Goal: Task Accomplishment & Management: Use online tool/utility

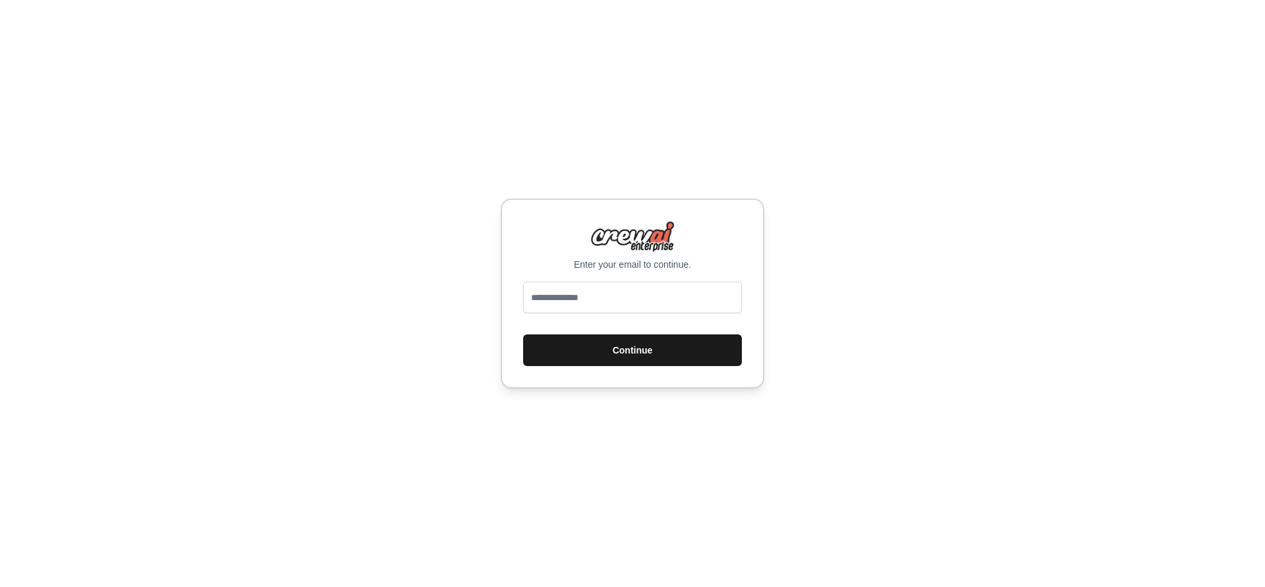
click at [644, 346] on button "Continue" at bounding box center [632, 350] width 219 height 32
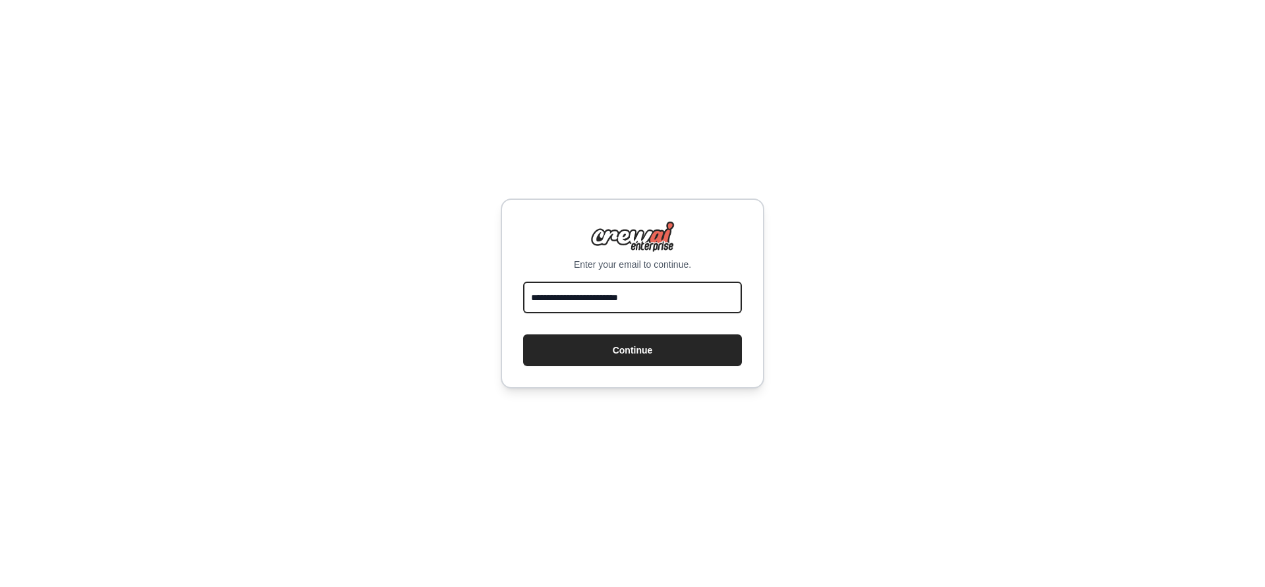
type input "**********"
click at [633, 349] on button "Continue" at bounding box center [632, 350] width 219 height 32
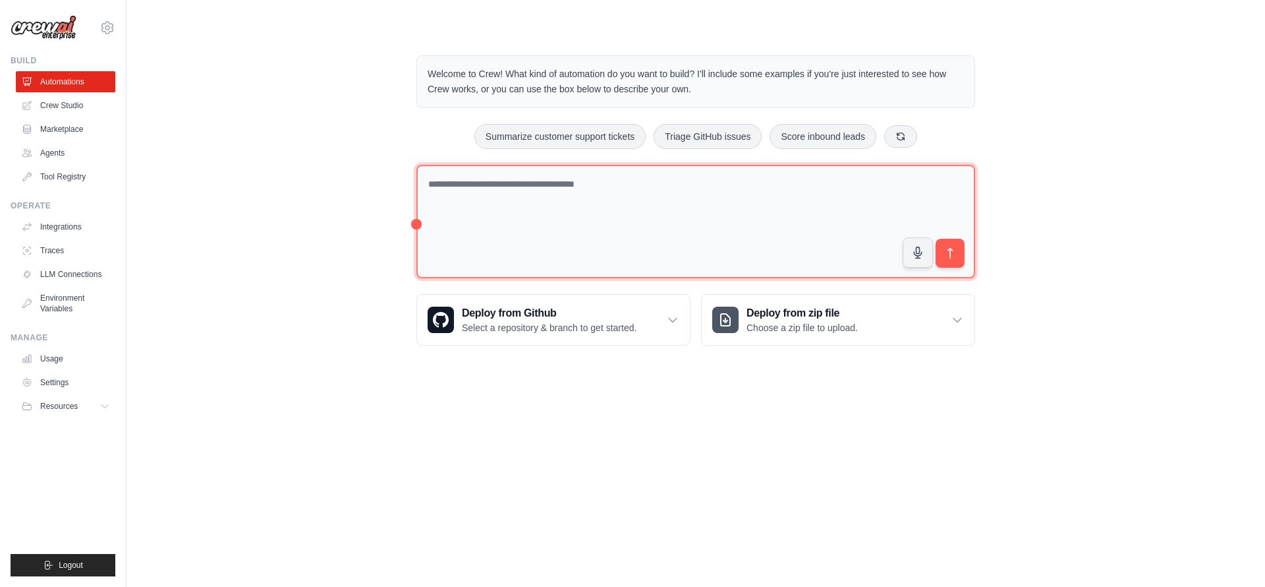
click at [565, 217] on textarea at bounding box center [696, 222] width 559 height 114
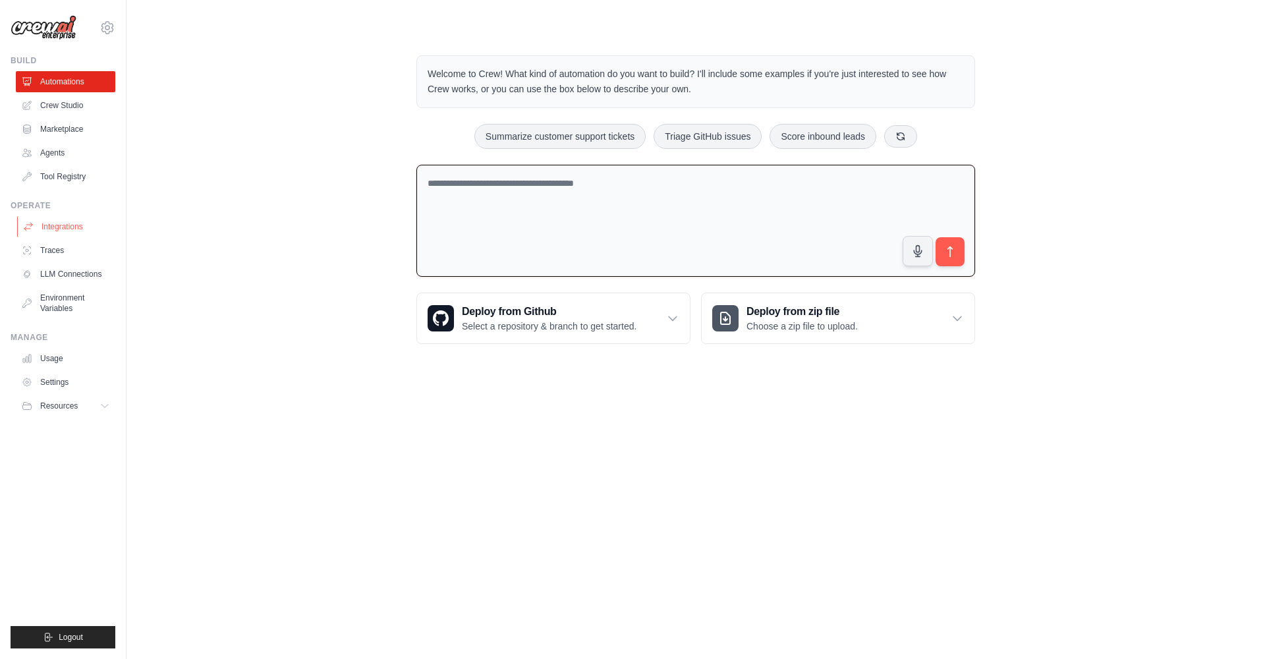
click at [63, 229] on link "Integrations" at bounding box center [67, 226] width 100 height 21
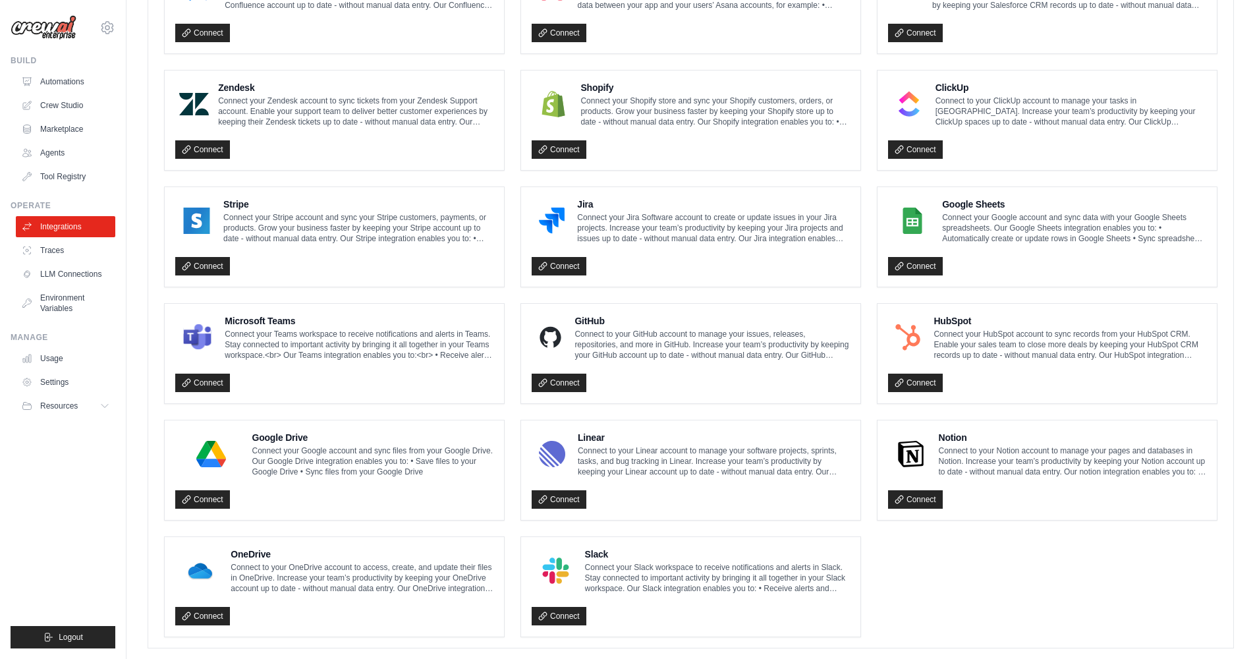
scroll to position [576, 0]
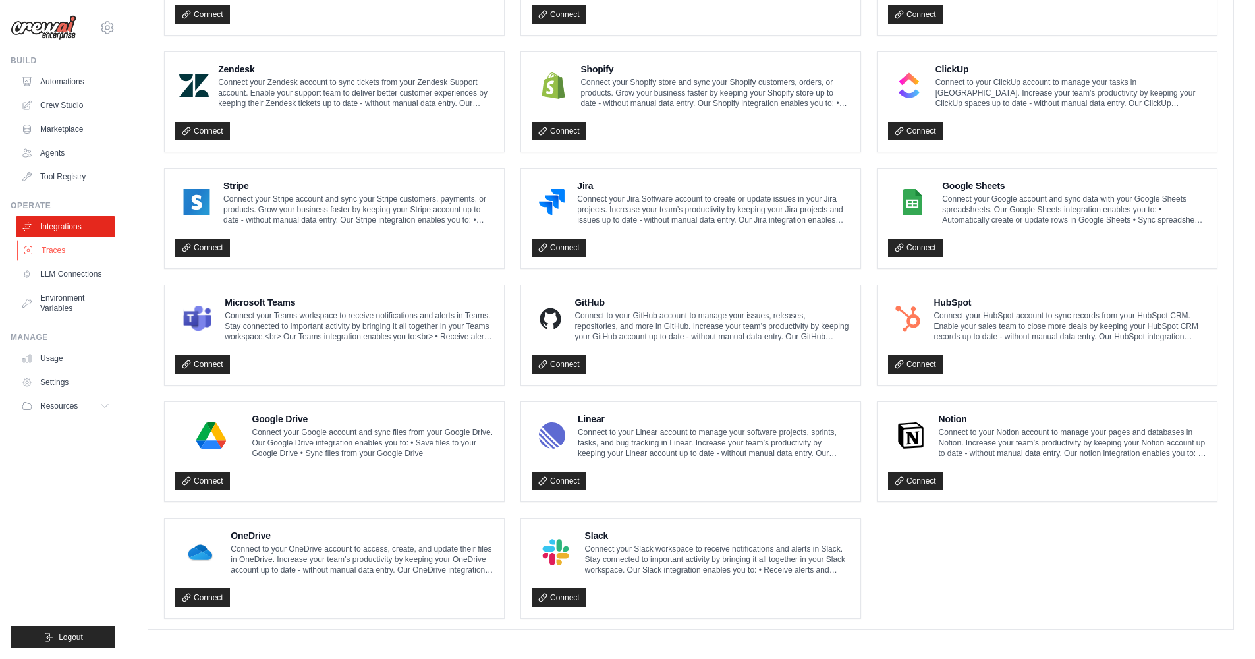
click at [82, 248] on link "Traces" at bounding box center [67, 250] width 100 height 21
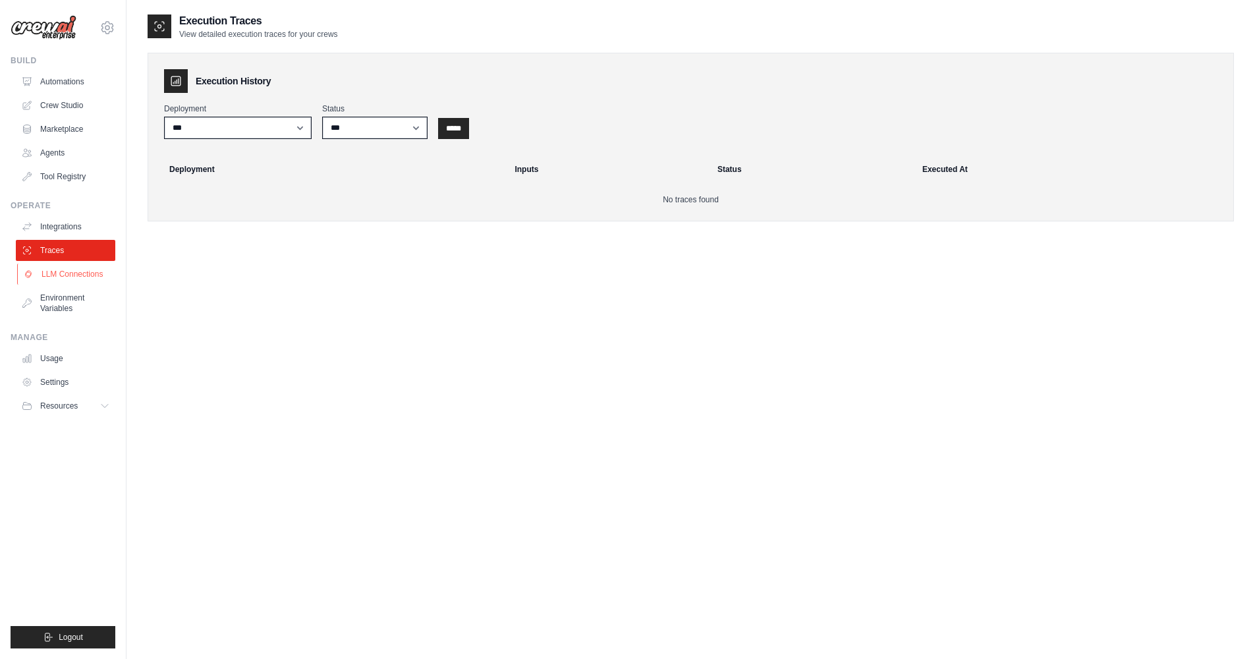
click at [71, 275] on link "LLM Connections" at bounding box center [67, 274] width 100 height 21
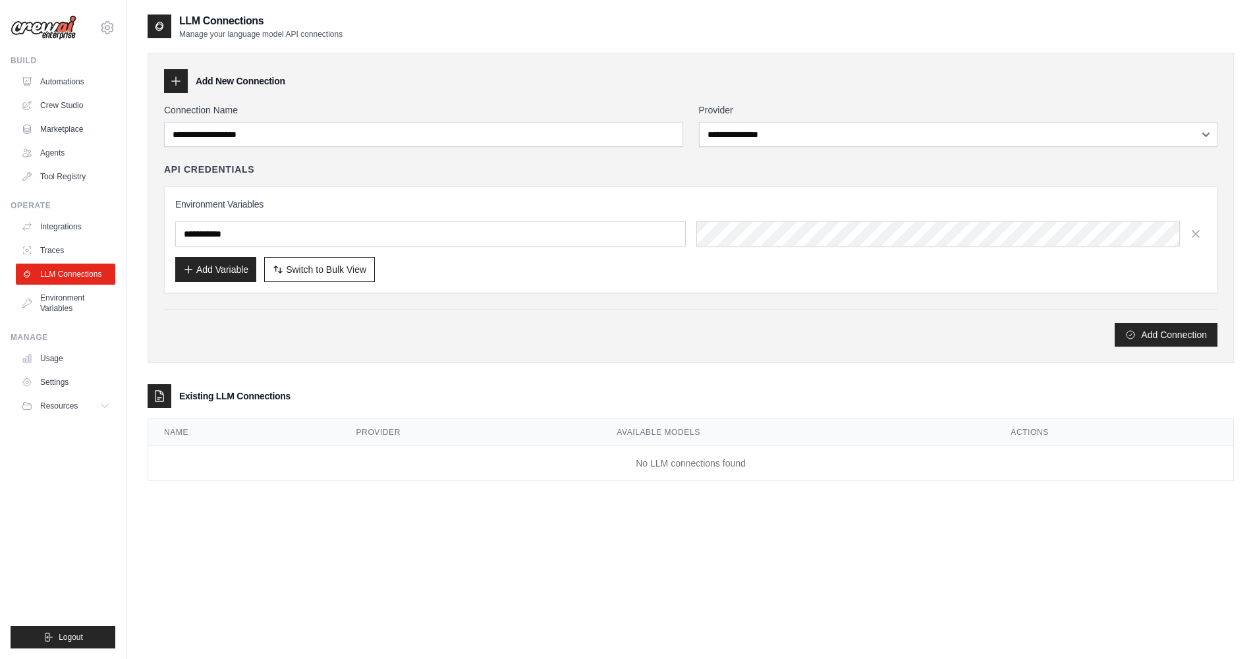
click at [67, 300] on link "Environment Variables" at bounding box center [66, 303] width 100 height 32
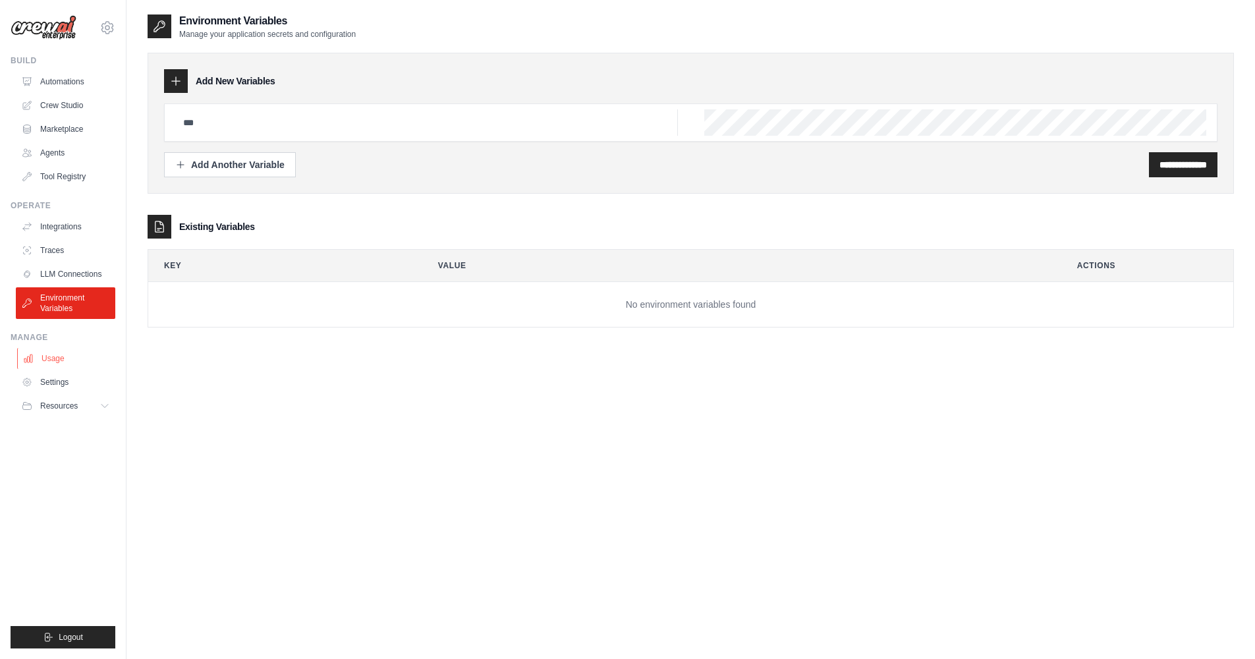
click at [76, 359] on link "Usage" at bounding box center [67, 358] width 100 height 21
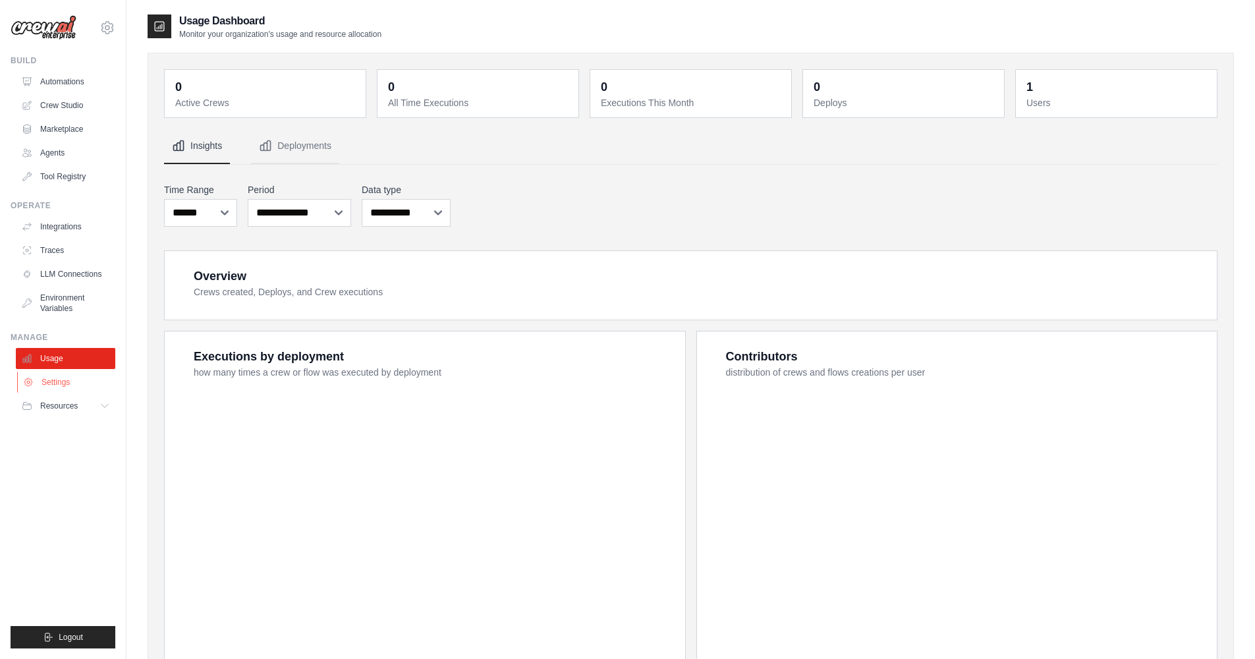
click at [73, 382] on link "Settings" at bounding box center [67, 382] width 100 height 21
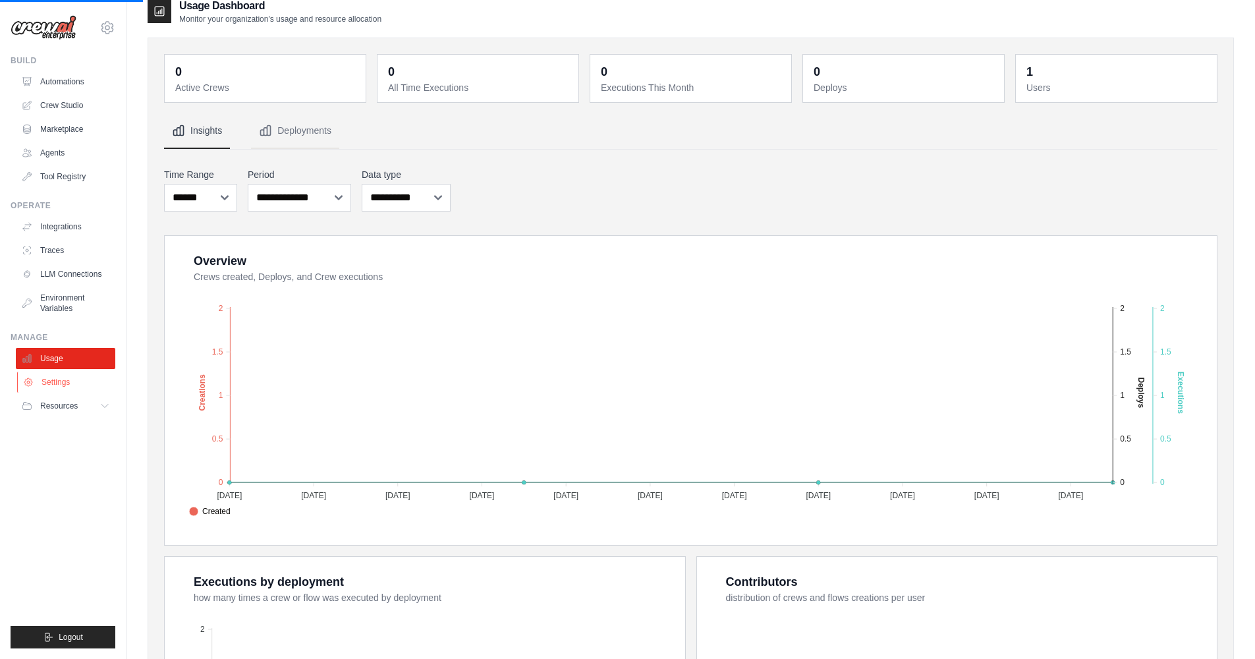
scroll to position [124, 0]
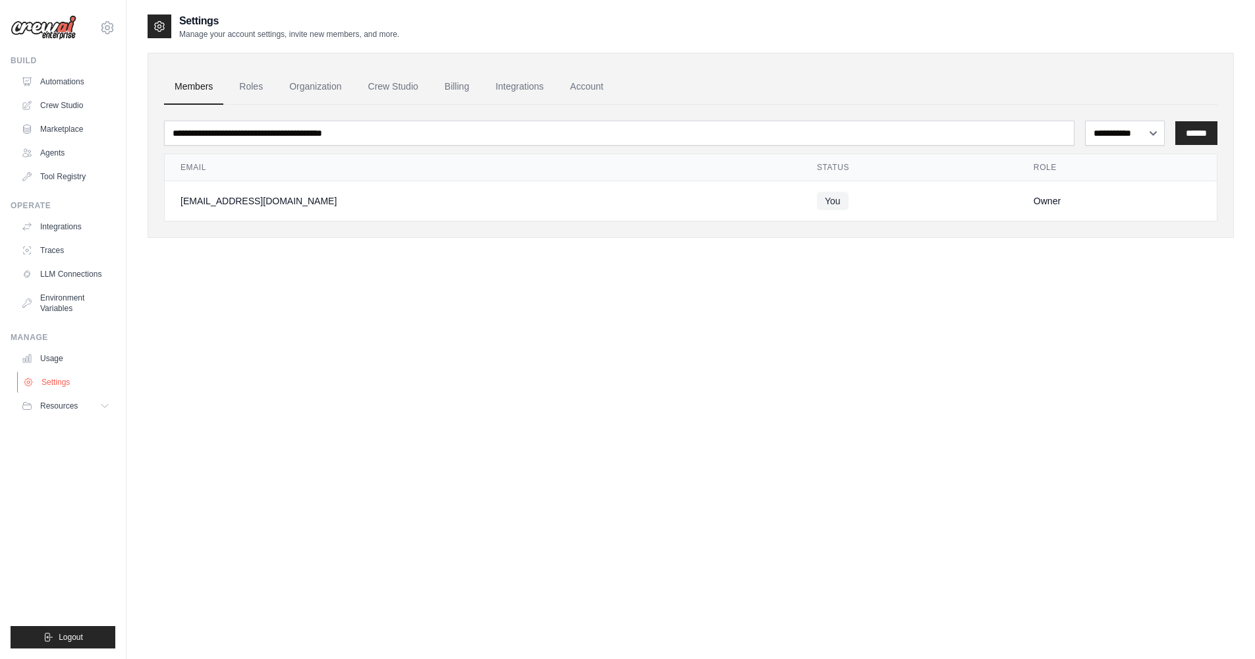
click at [75, 382] on link "Settings" at bounding box center [67, 382] width 100 height 21
click at [82, 79] on link "Automations" at bounding box center [67, 81] width 100 height 21
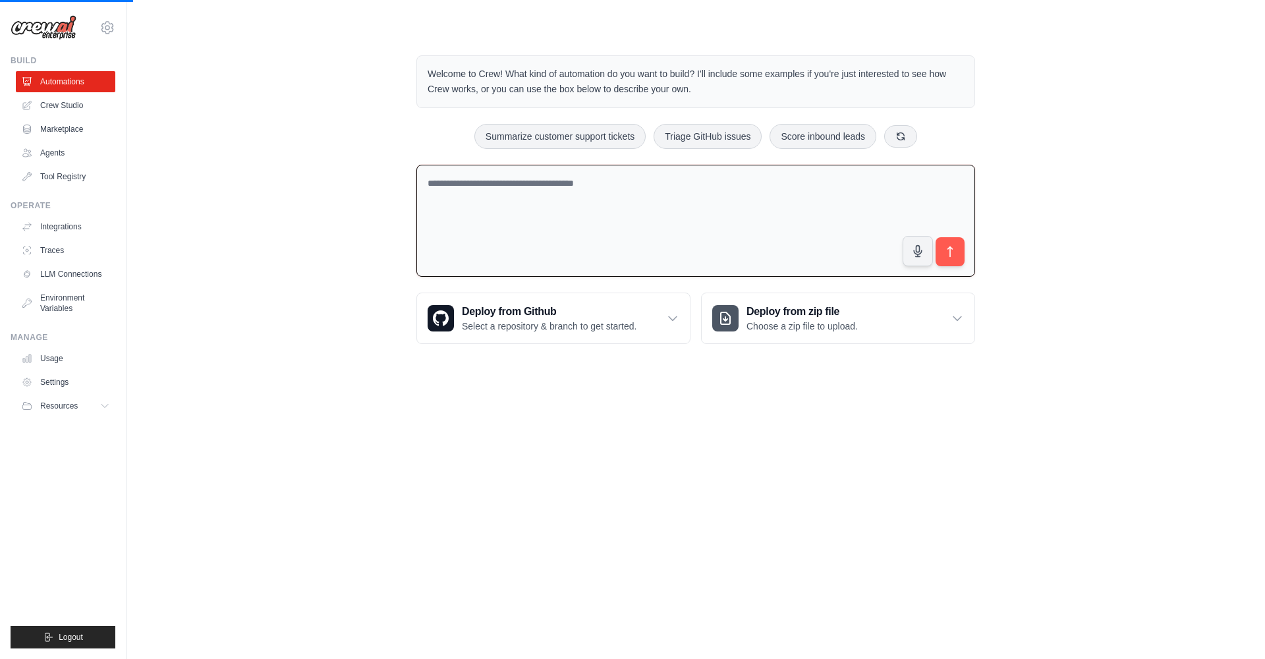
click at [696, 252] on textarea at bounding box center [696, 221] width 559 height 113
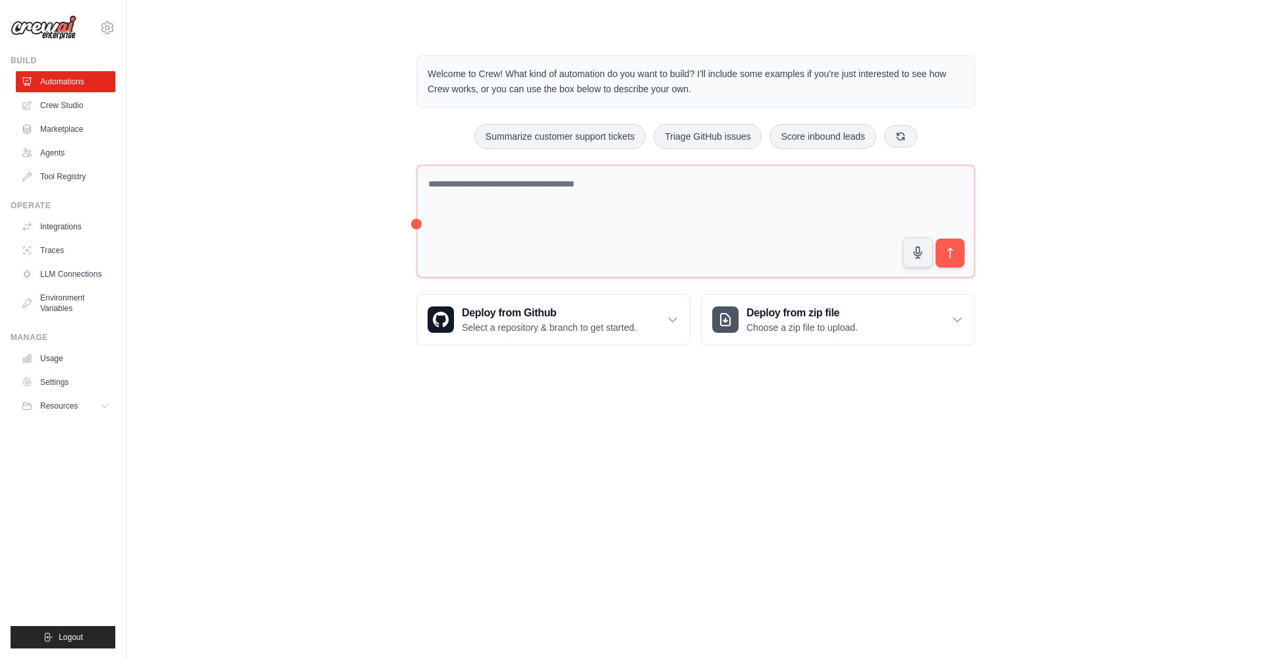
click at [85, 98] on link "Crew Studio" at bounding box center [66, 105] width 100 height 21
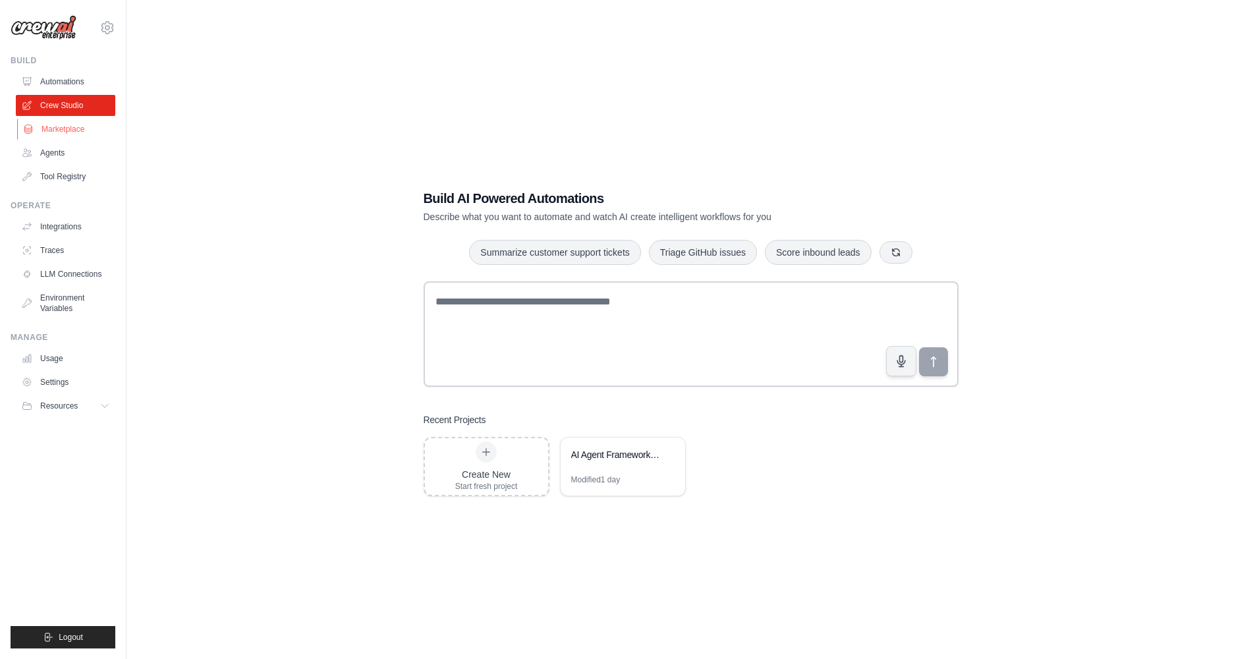
click at [77, 127] on link "Marketplace" at bounding box center [67, 129] width 100 height 21
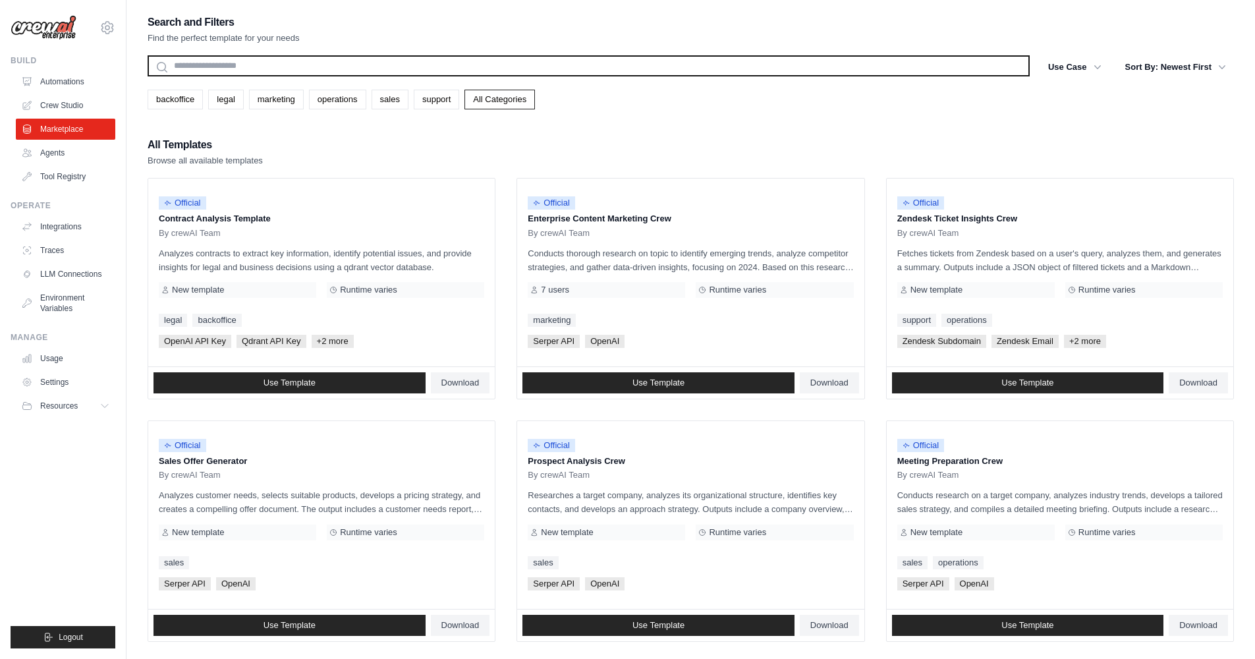
click at [275, 69] on input "text" at bounding box center [589, 65] width 882 height 21
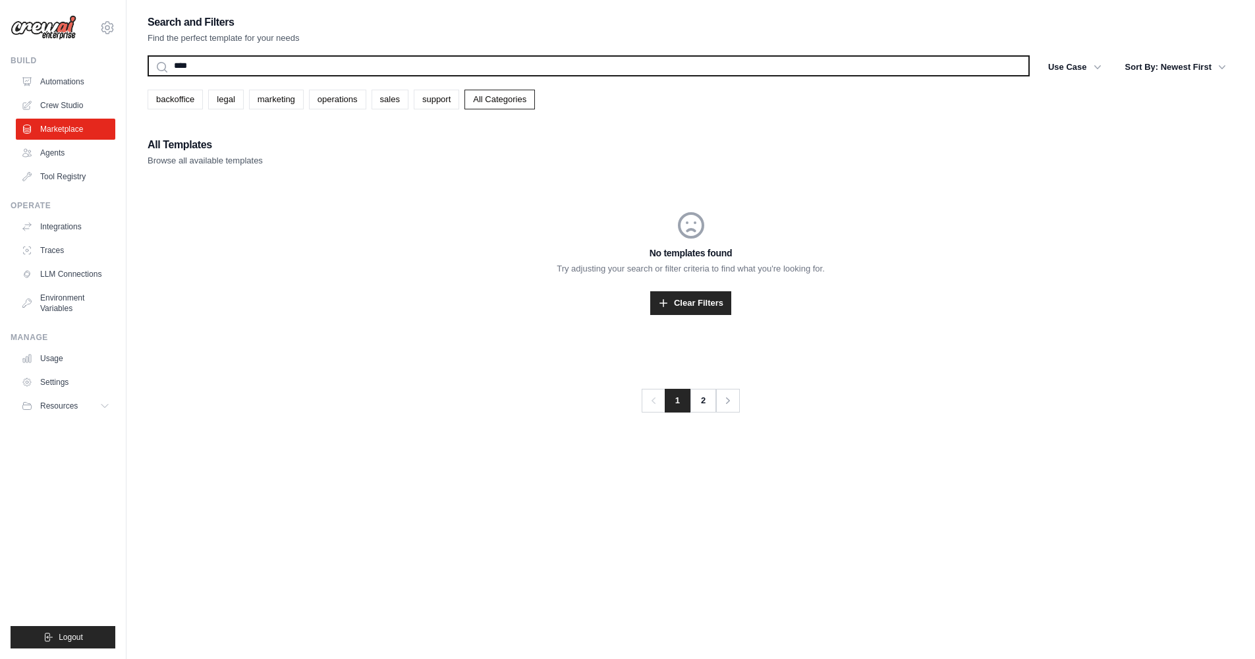
type input "****"
click at [147, 76] on button "Search" at bounding box center [147, 76] width 1 height 1
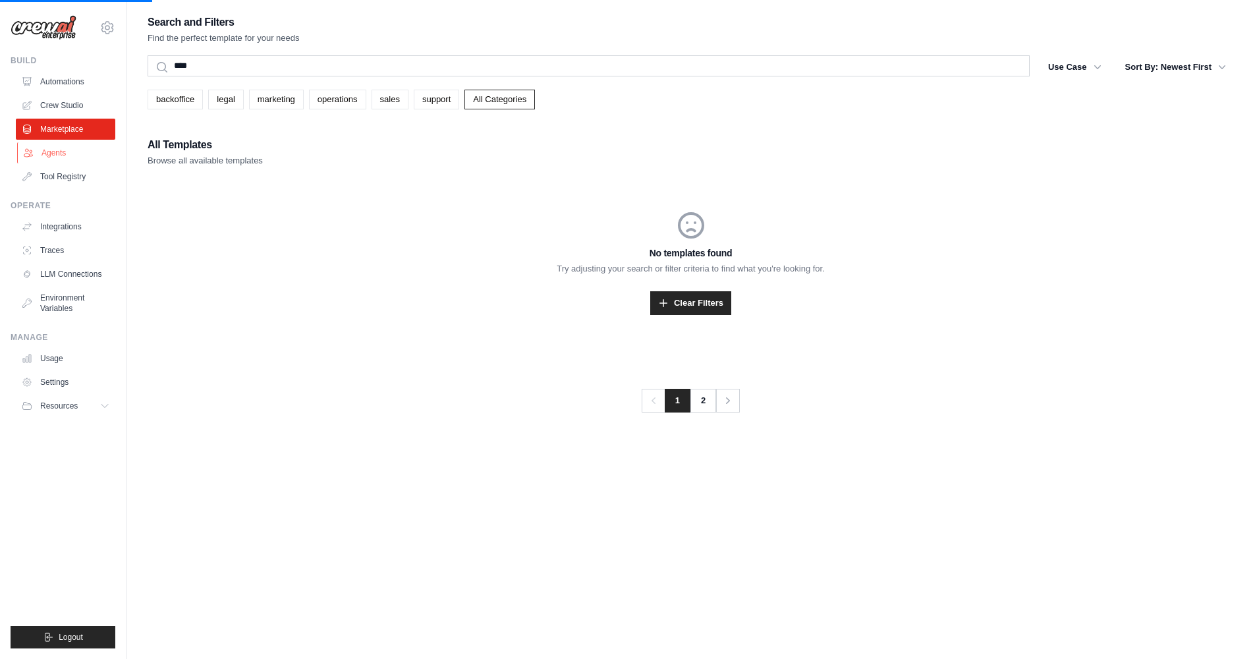
click at [79, 147] on link "Agents" at bounding box center [67, 152] width 100 height 21
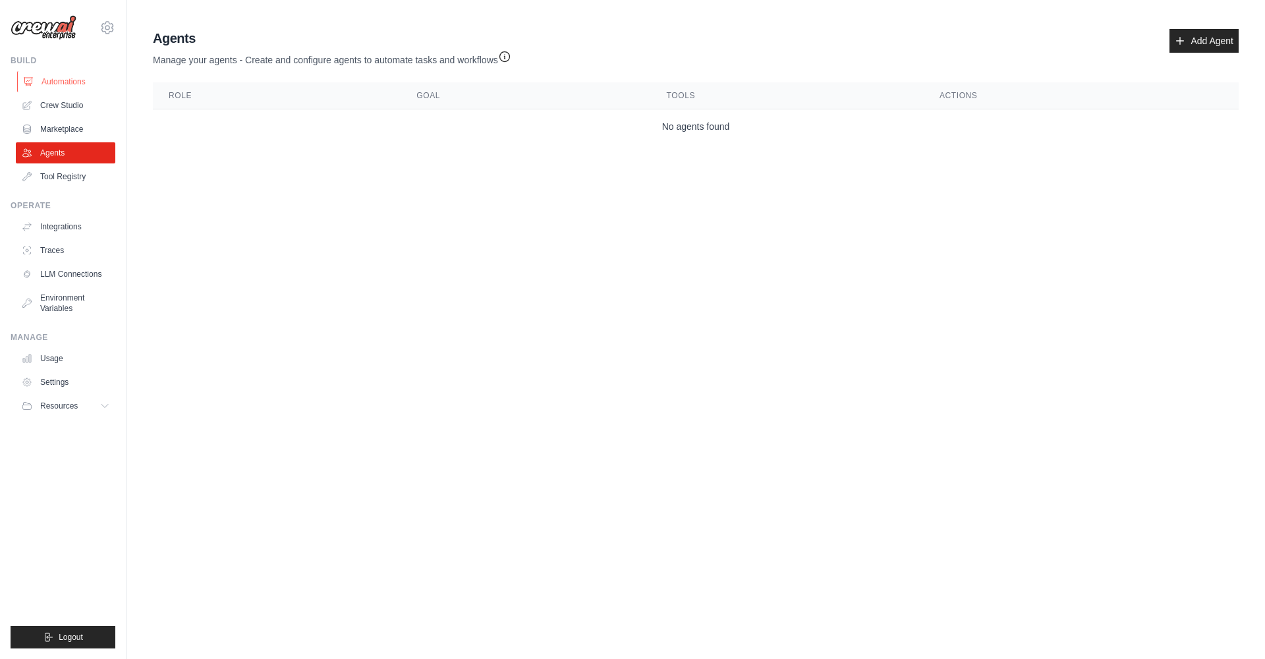
click at [80, 88] on link "Automations" at bounding box center [67, 81] width 100 height 21
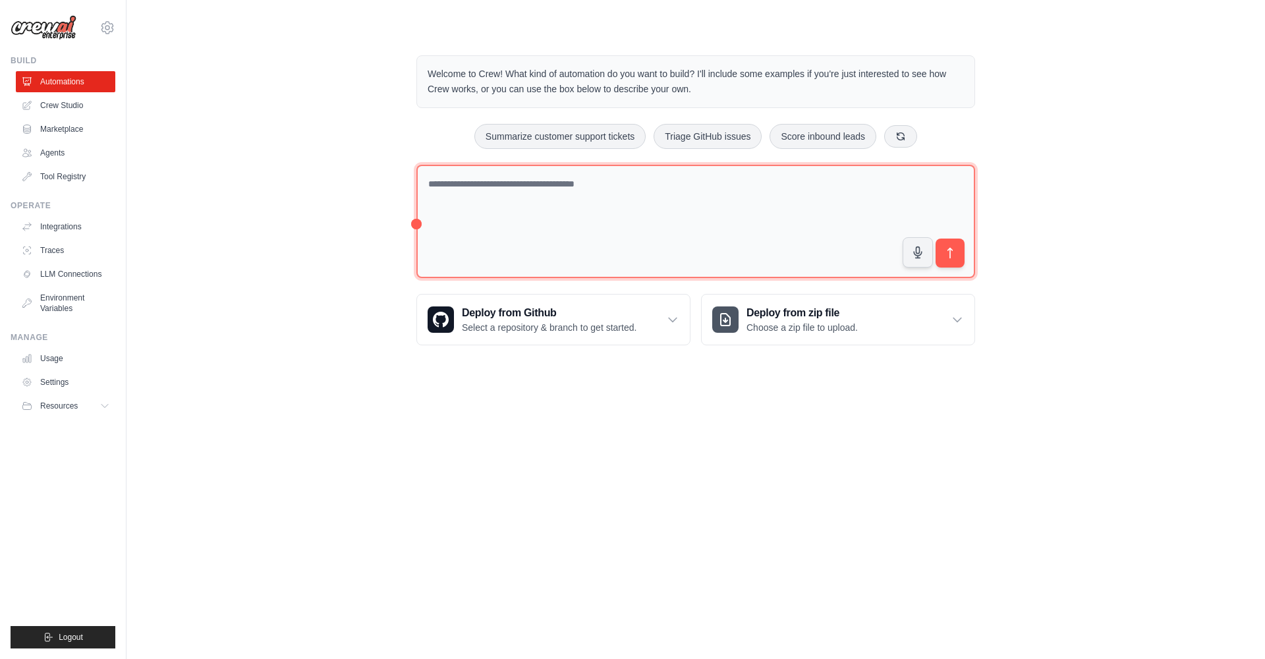
paste textarea "**********"
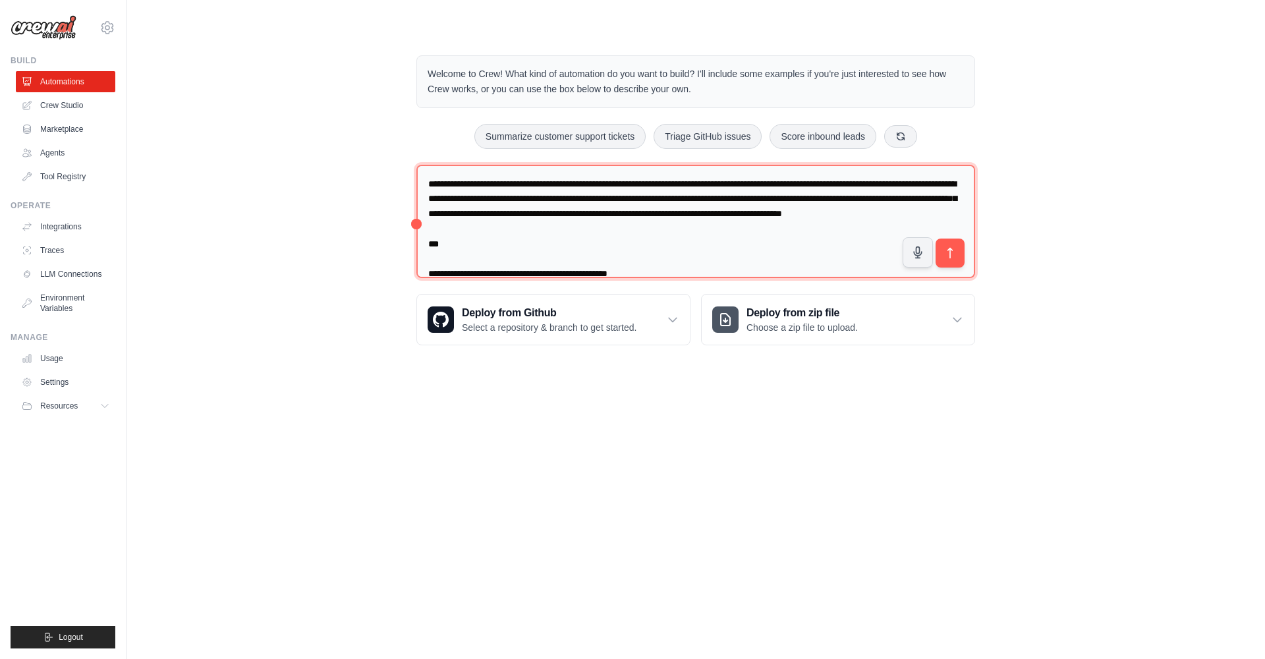
scroll to position [2795, 0]
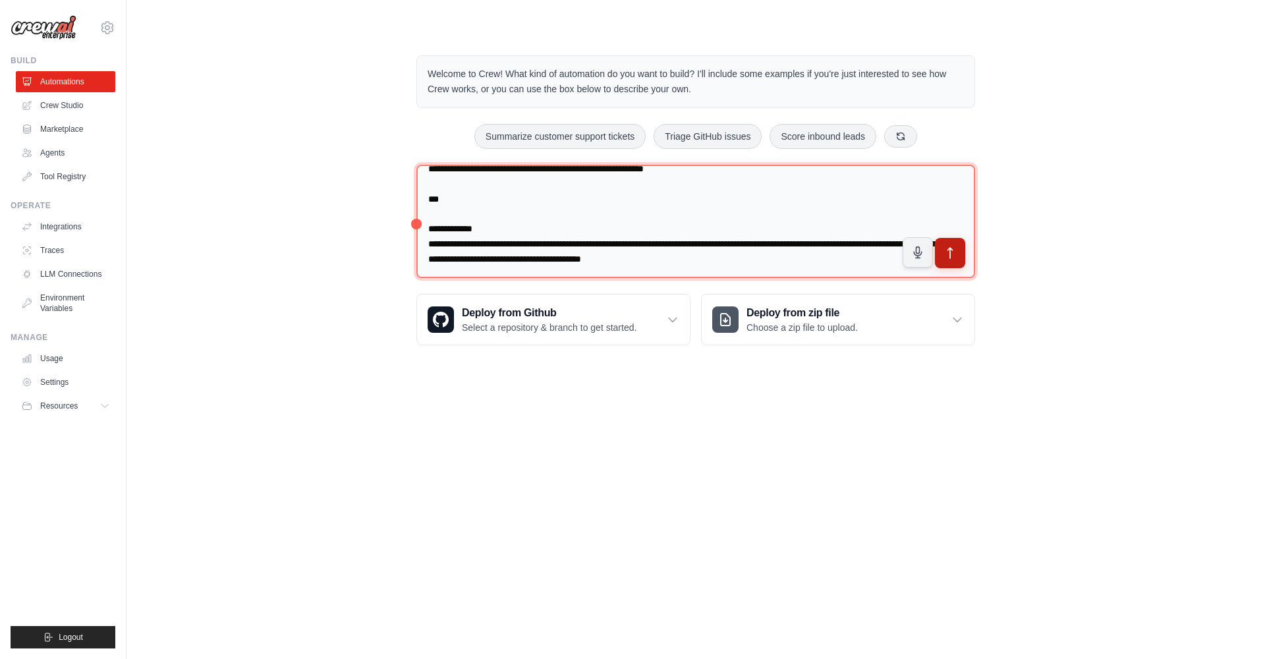
type textarea "**********"
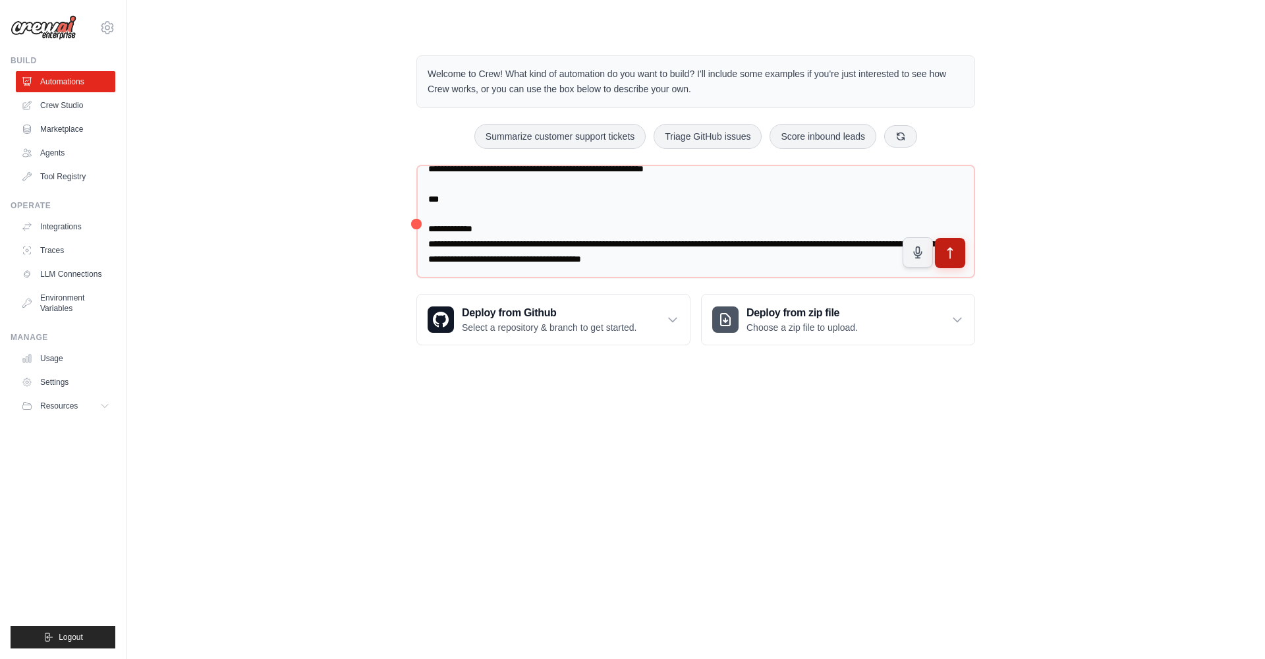
click at [949, 252] on icon "submit" at bounding box center [951, 253] width 14 height 14
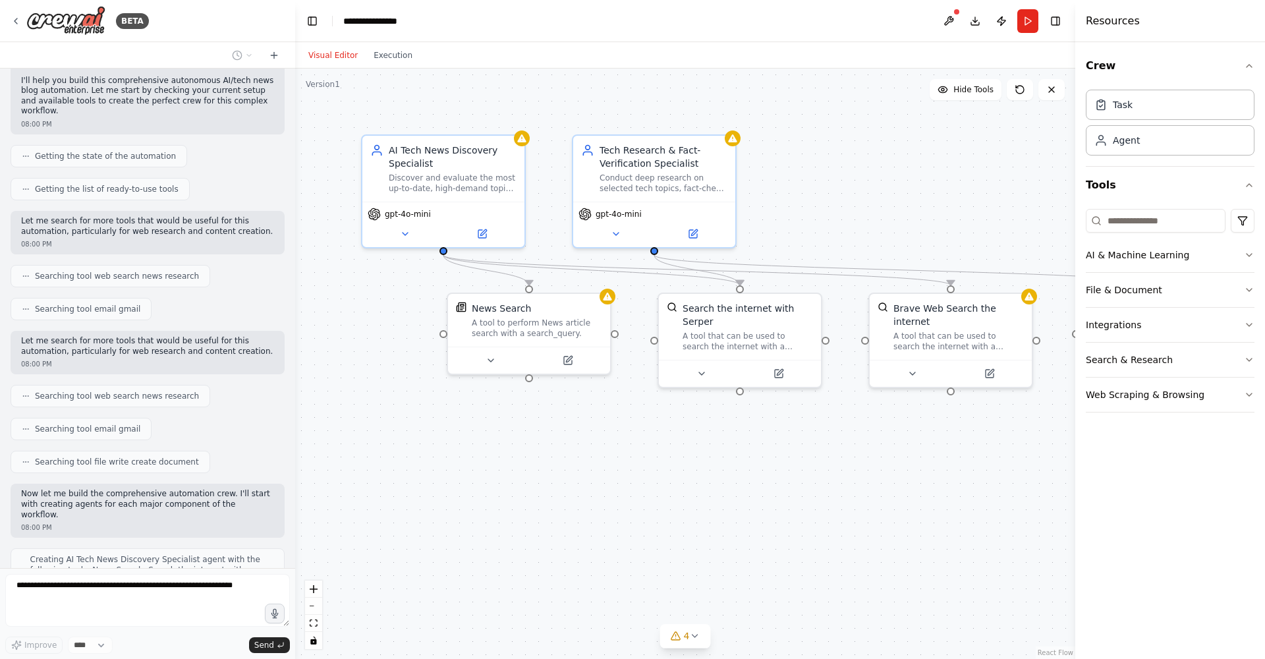
scroll to position [1740, 0]
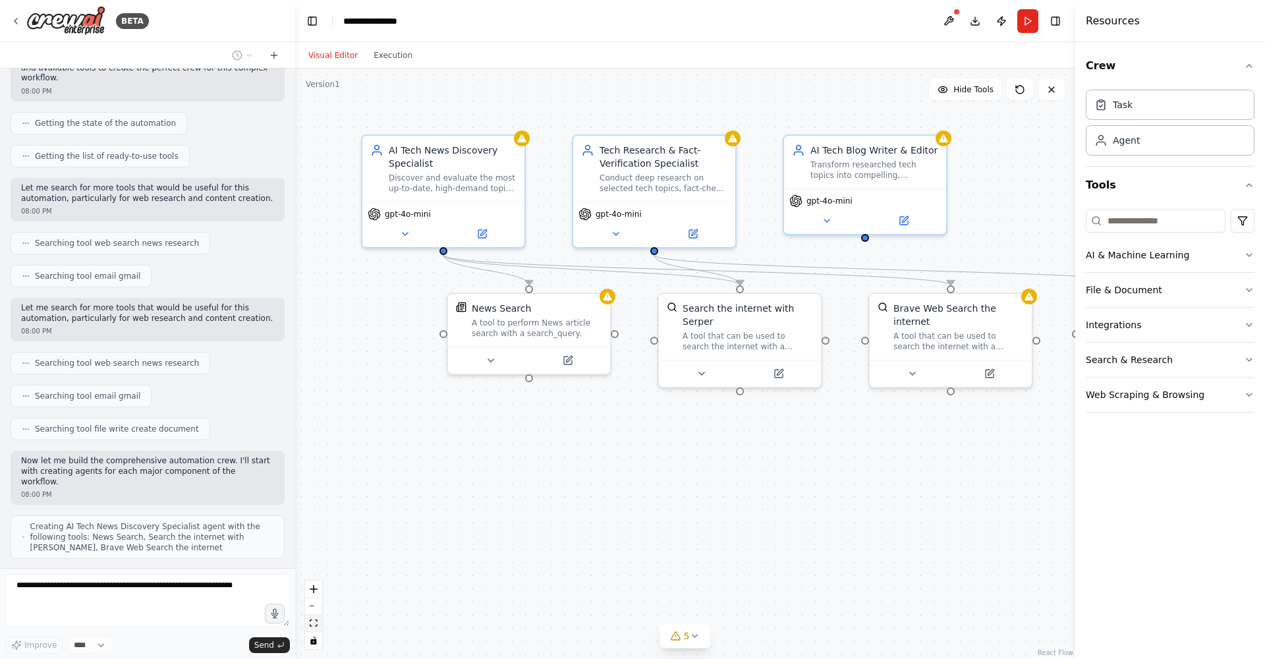
click at [314, 620] on icon "fit view" at bounding box center [314, 623] width 8 height 7
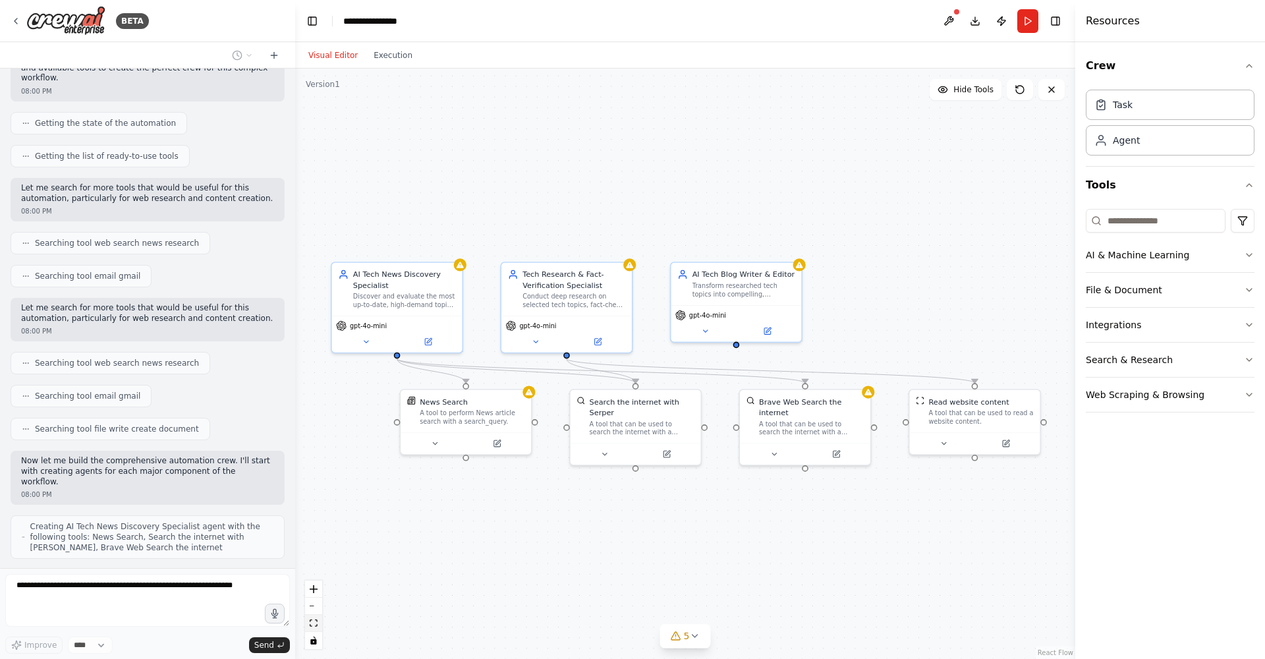
scroll to position [1783, 0]
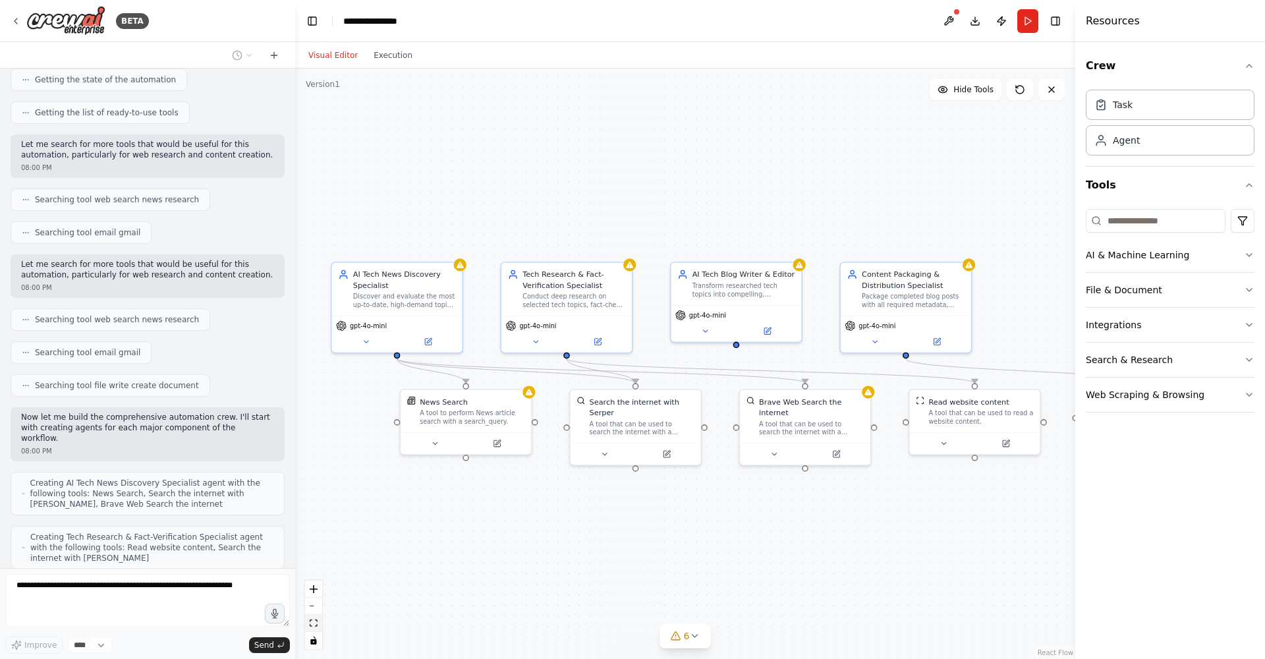
click at [314, 618] on button "fit view" at bounding box center [313, 623] width 17 height 17
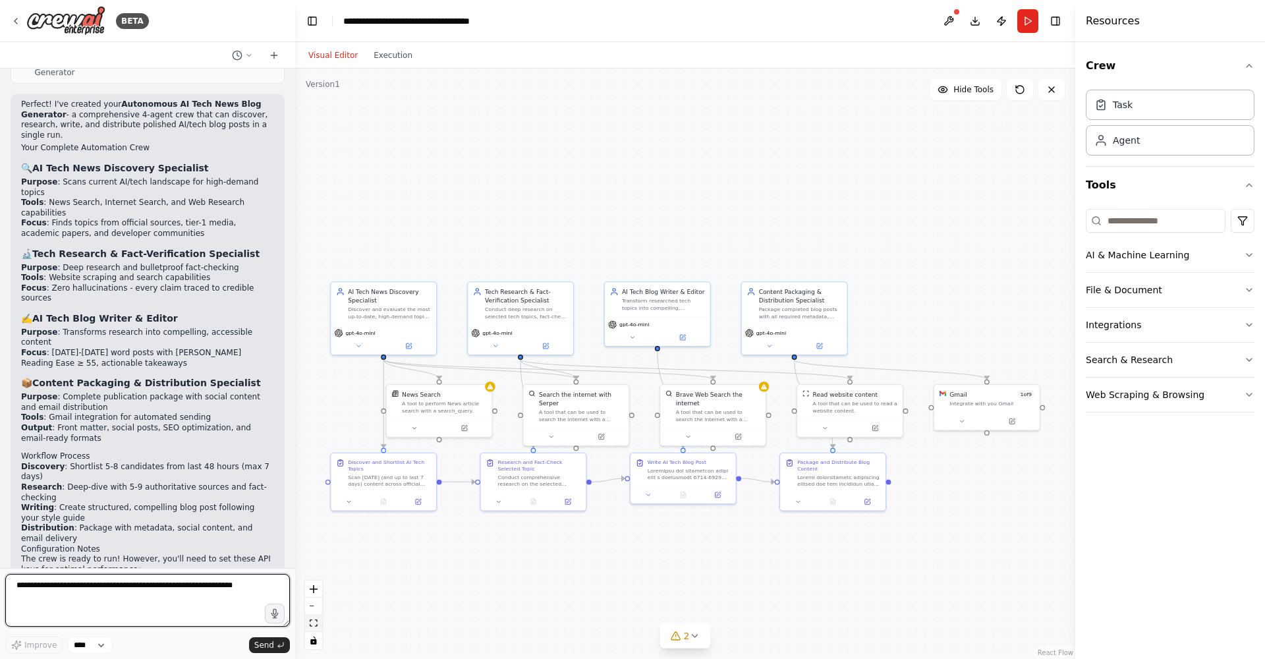
scroll to position [2780, 0]
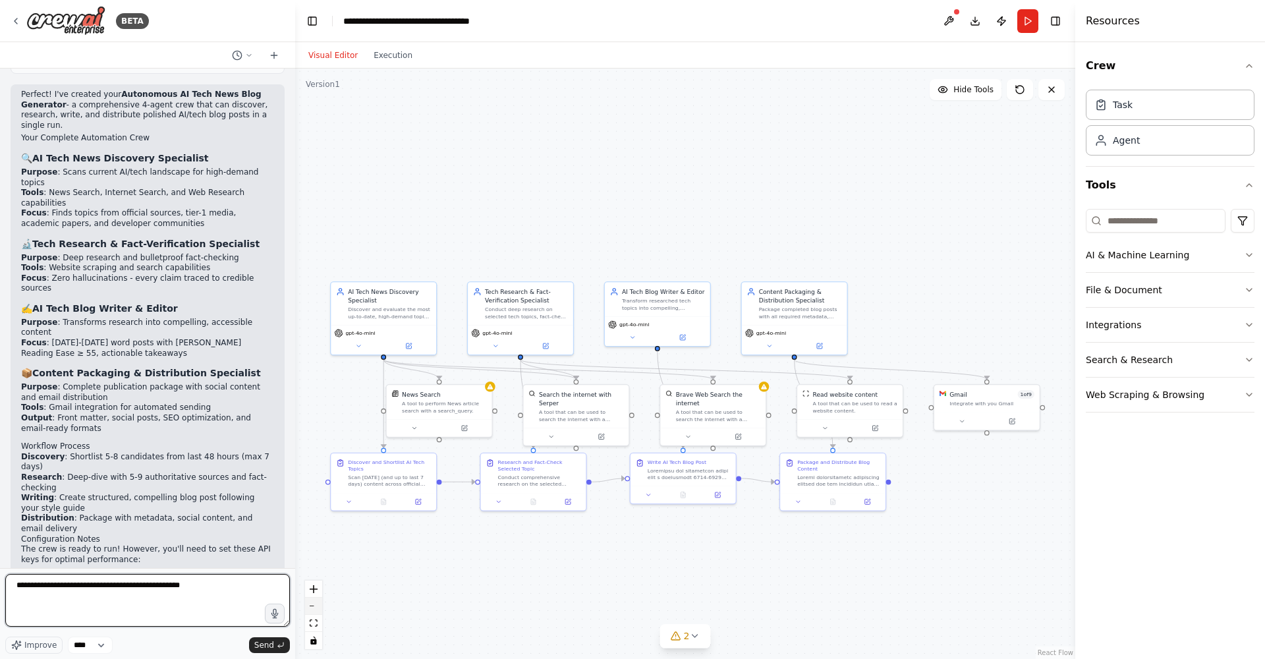
type textarea "**********"
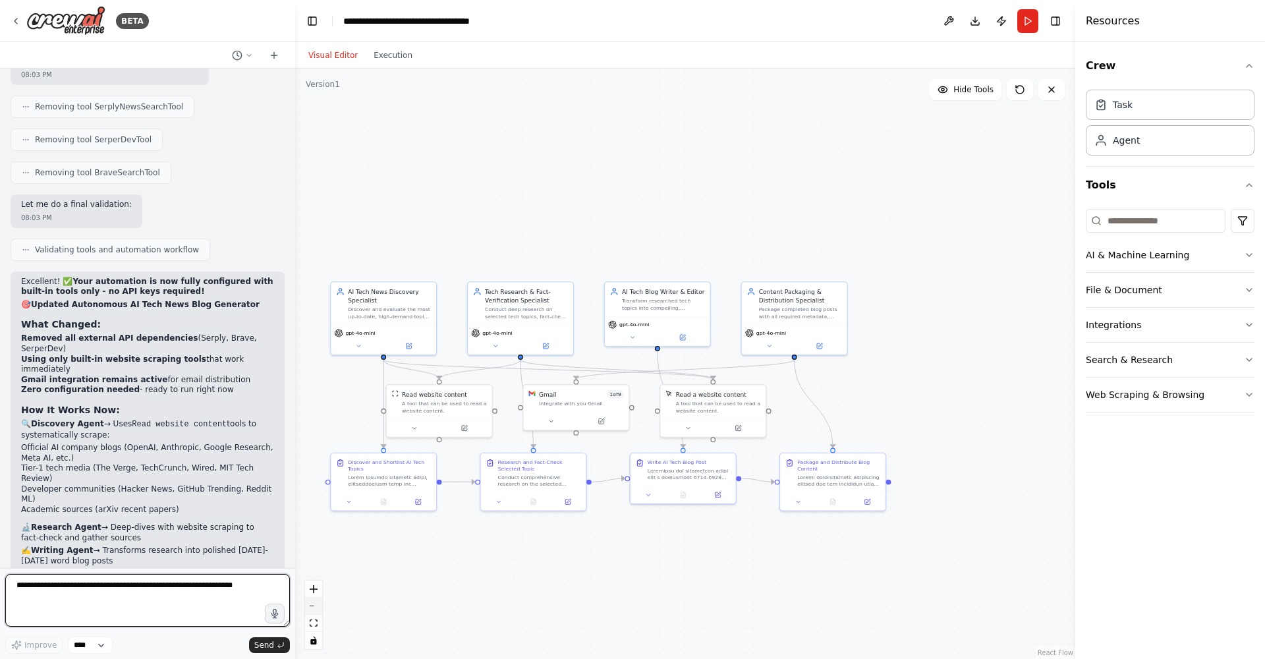
scroll to position [4016, 0]
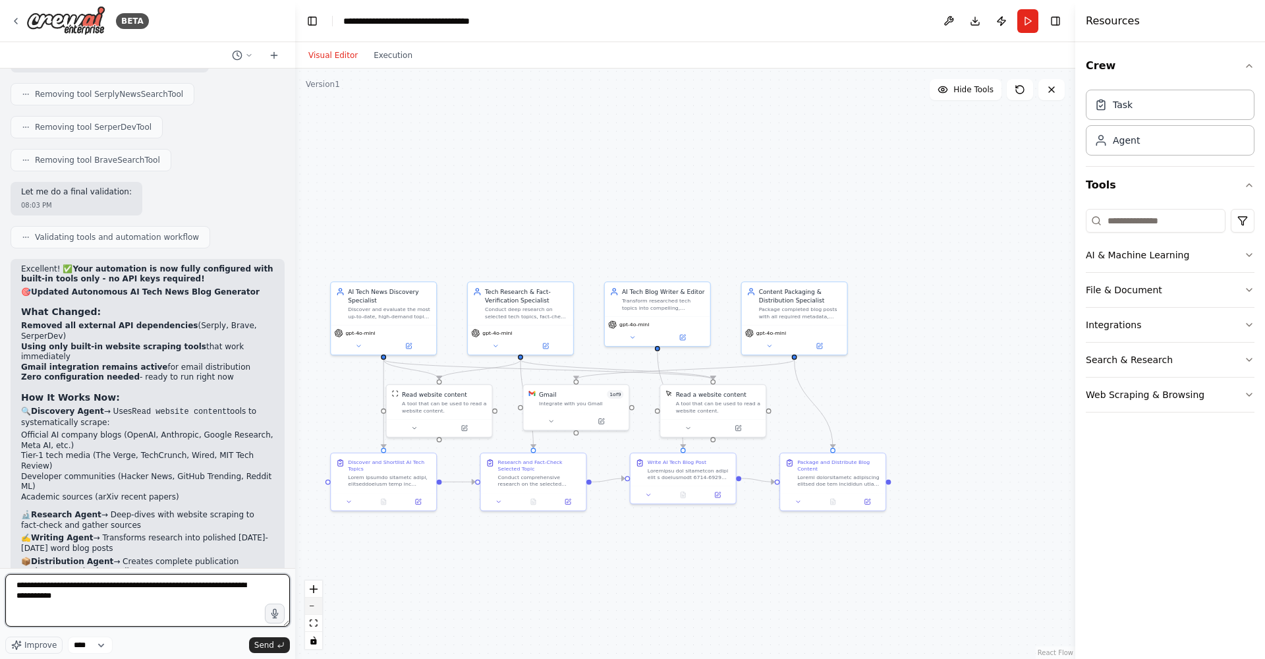
type textarea "**********"
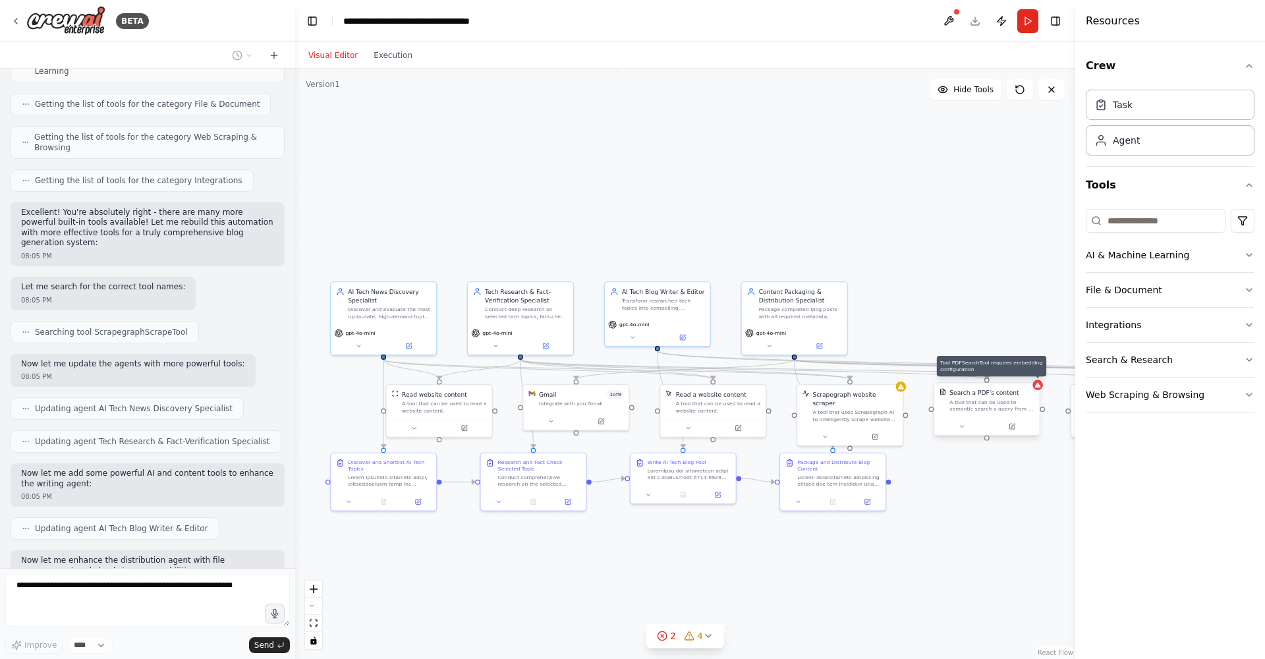
scroll to position [4959, 0]
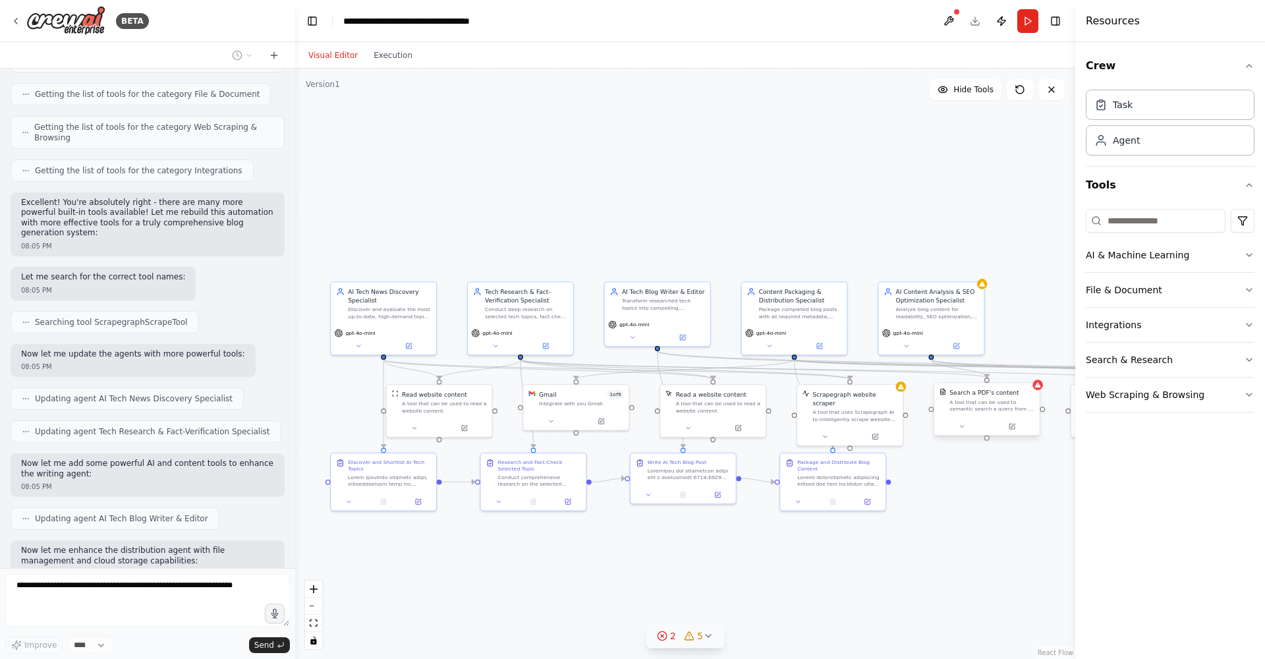
click at [707, 637] on icon at bounding box center [708, 636] width 5 height 3
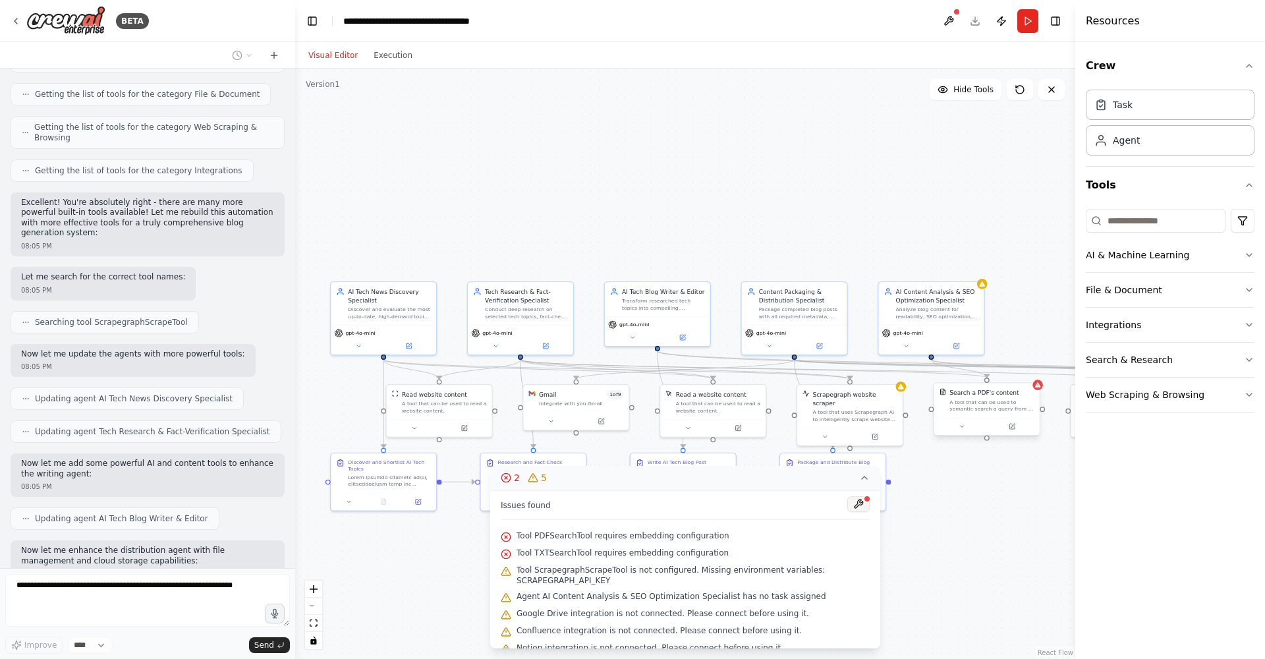
click at [854, 504] on button at bounding box center [859, 504] width 22 height 16
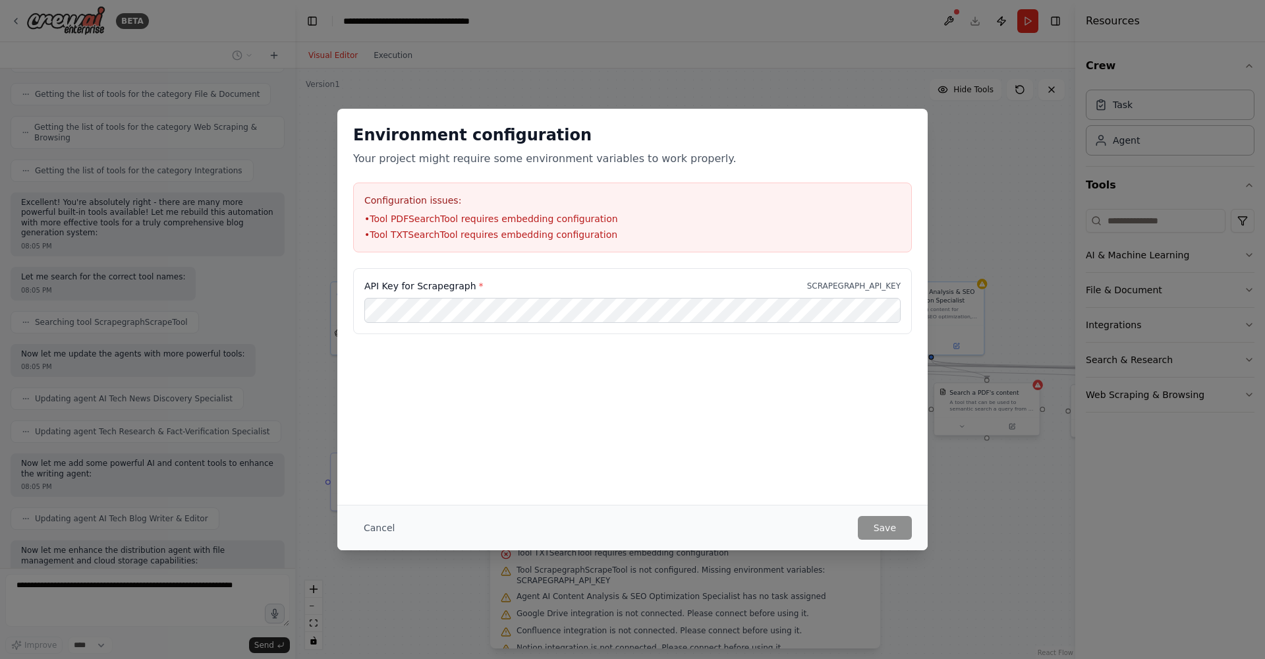
scroll to position [5036, 0]
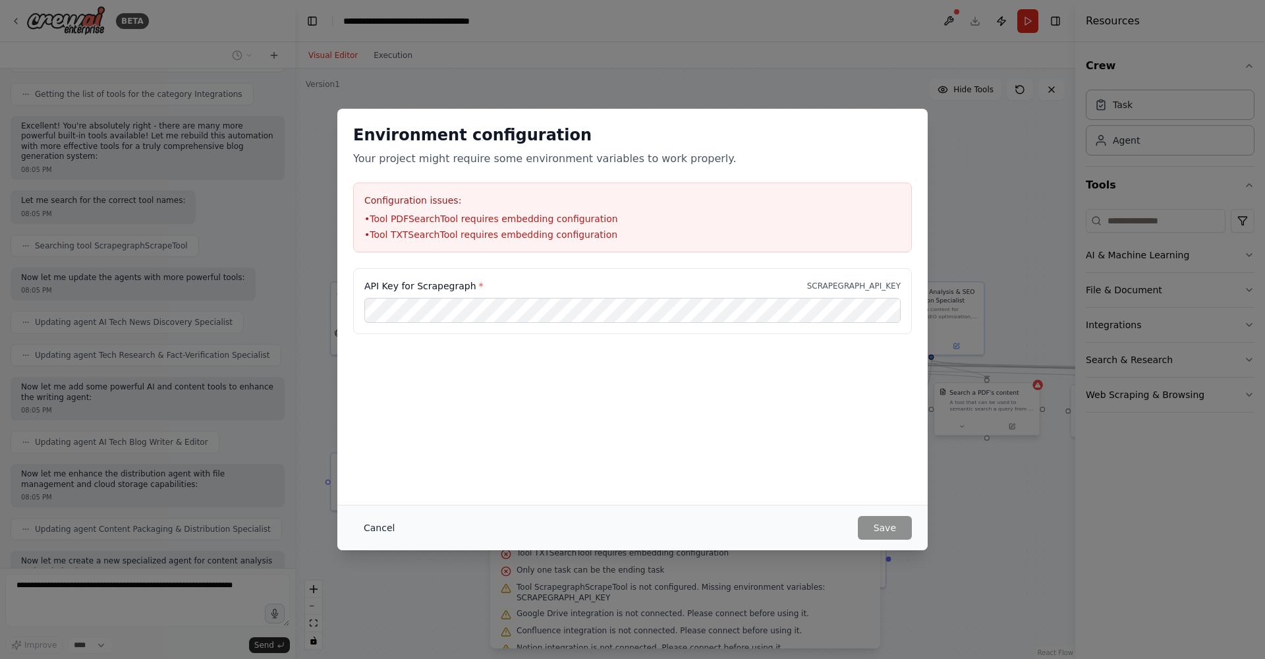
click at [384, 528] on button "Cancel" at bounding box center [379, 528] width 52 height 24
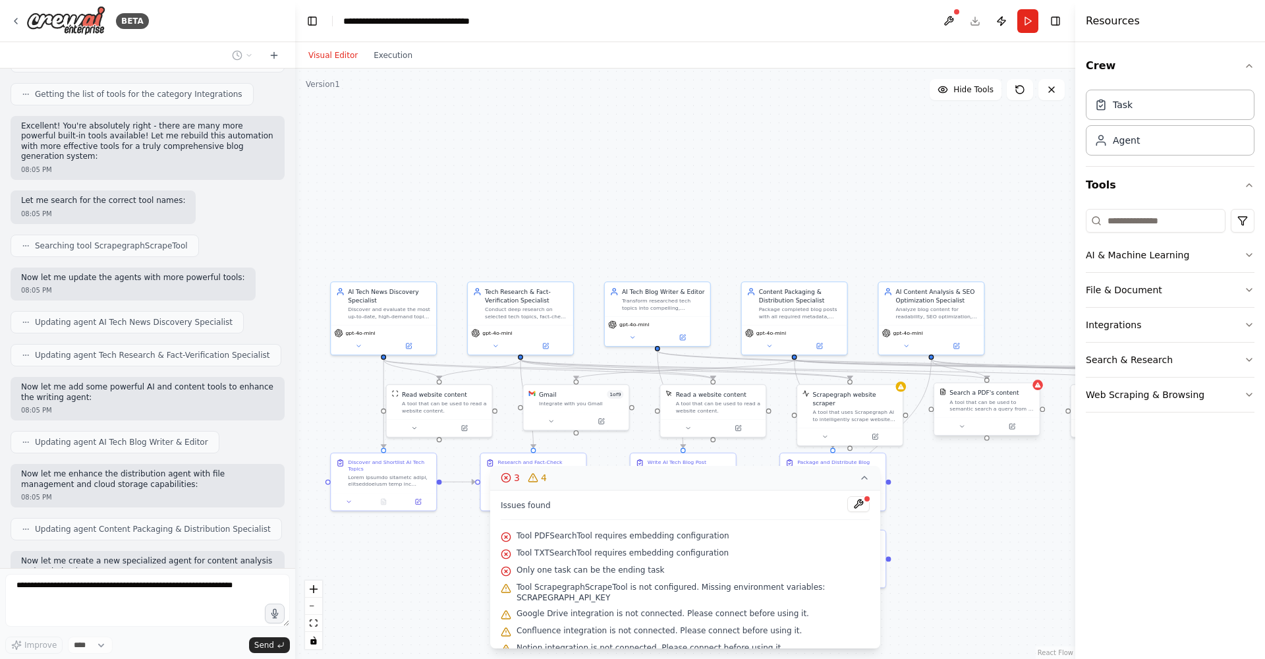
click at [932, 554] on div ".deletable-edge-delete-btn { width: 20px; height: 20px; border: 0px solid #ffff…" at bounding box center [685, 364] width 780 height 591
click at [863, 476] on icon at bounding box center [864, 478] width 11 height 11
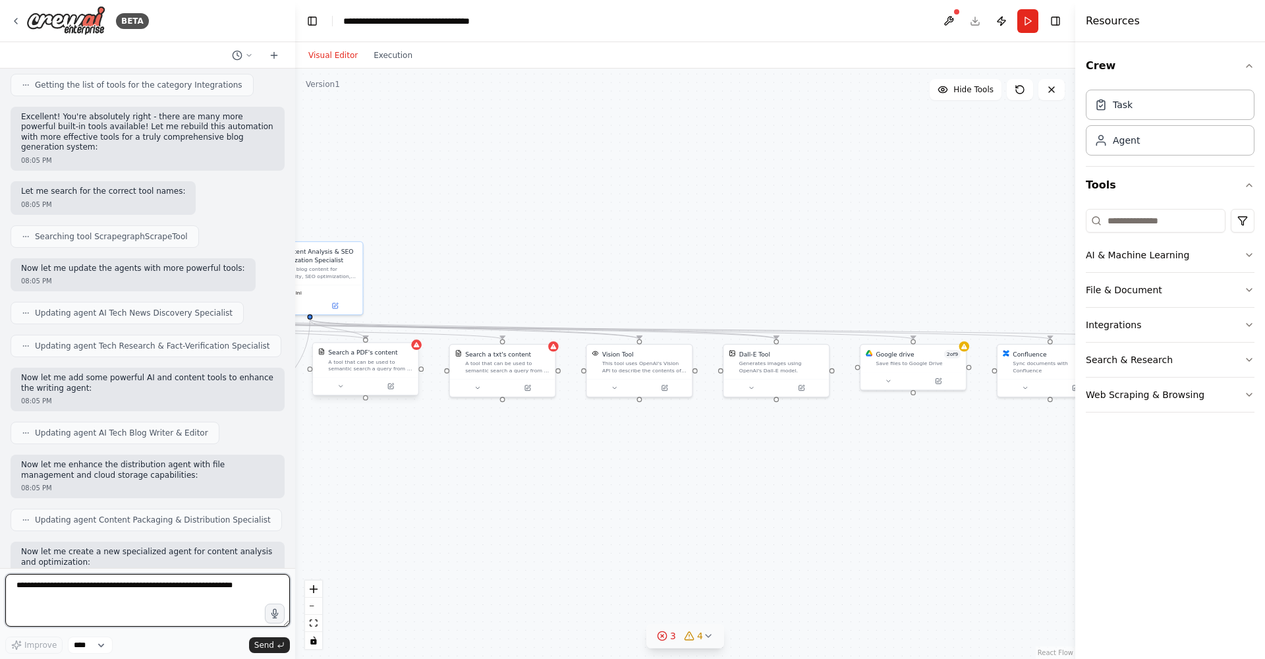
scroll to position [5055, 0]
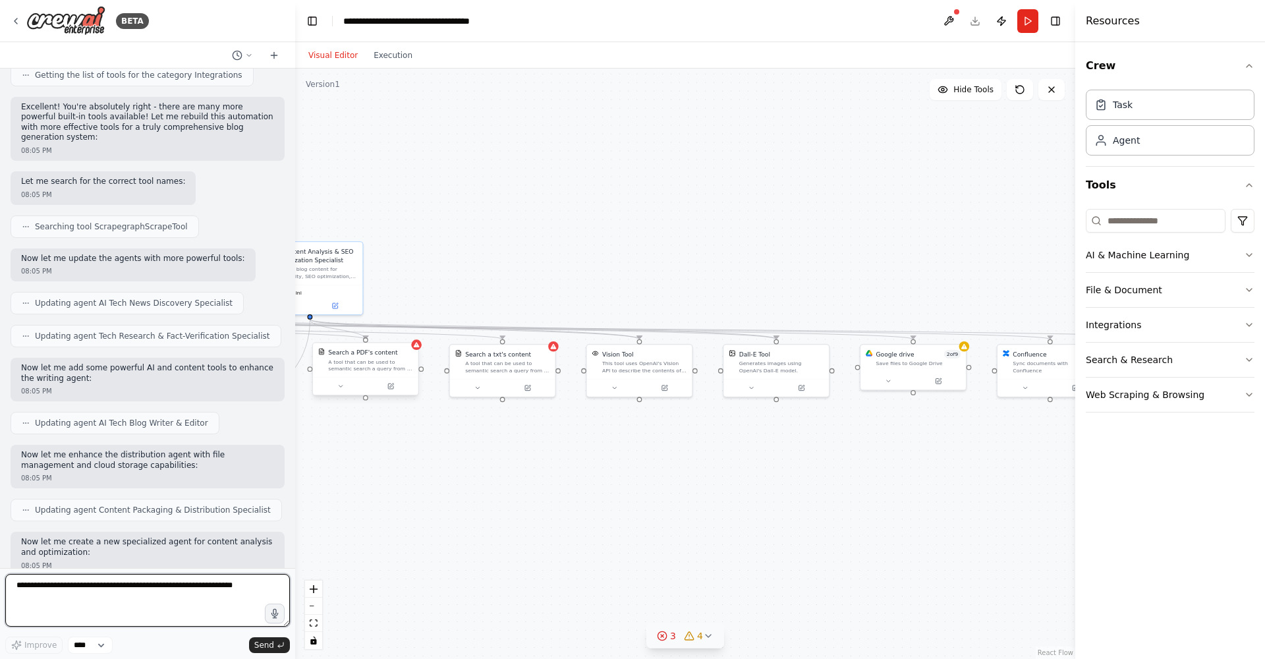
drag, startPoint x: 1063, startPoint y: 546, endPoint x: 442, endPoint y: 505, distance: 622.8
click at [442, 505] on div ".deletable-edge-delete-btn { width: 20px; height: 20px; border: 0px solid #ffff…" at bounding box center [685, 364] width 780 height 591
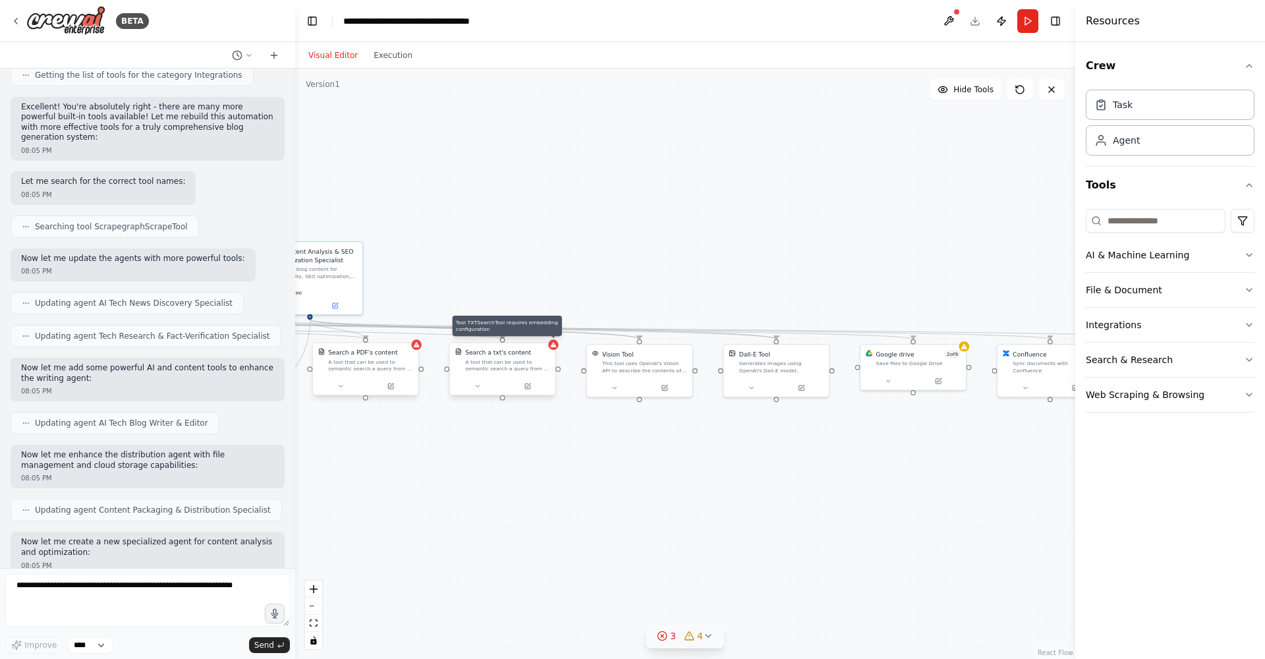
click at [554, 347] on icon at bounding box center [554, 344] width 6 height 5
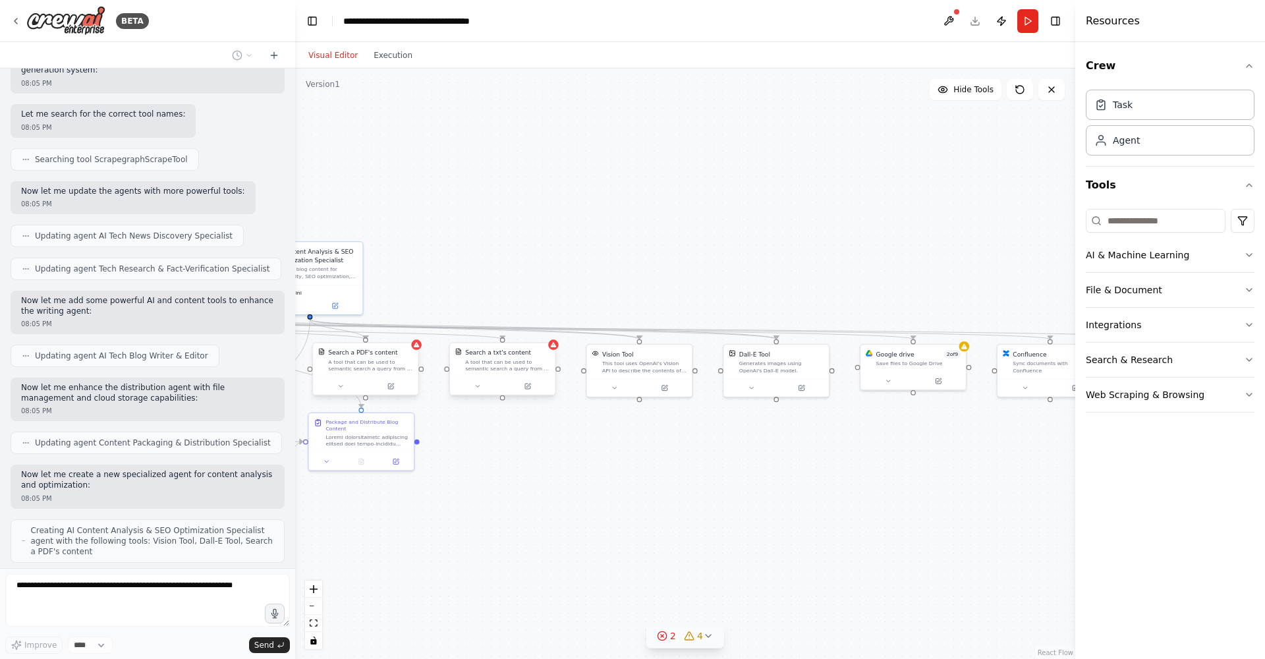
click at [481, 391] on div at bounding box center [502, 386] width 105 height 18
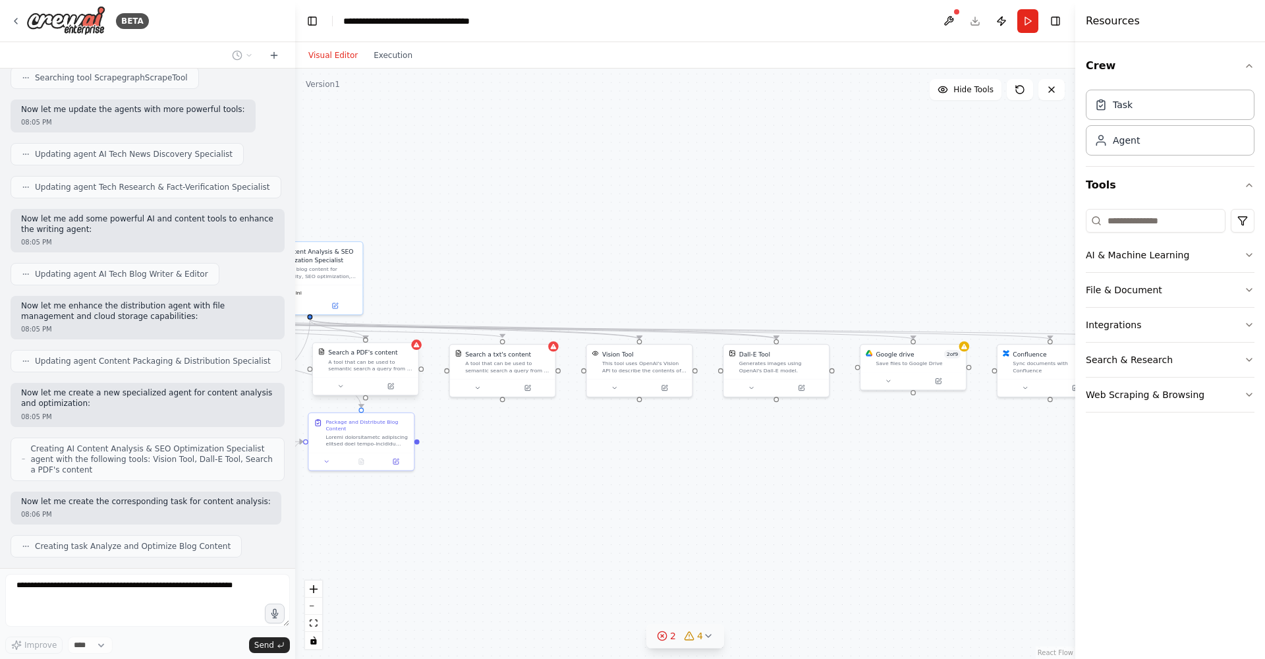
click at [708, 635] on icon at bounding box center [708, 636] width 11 height 11
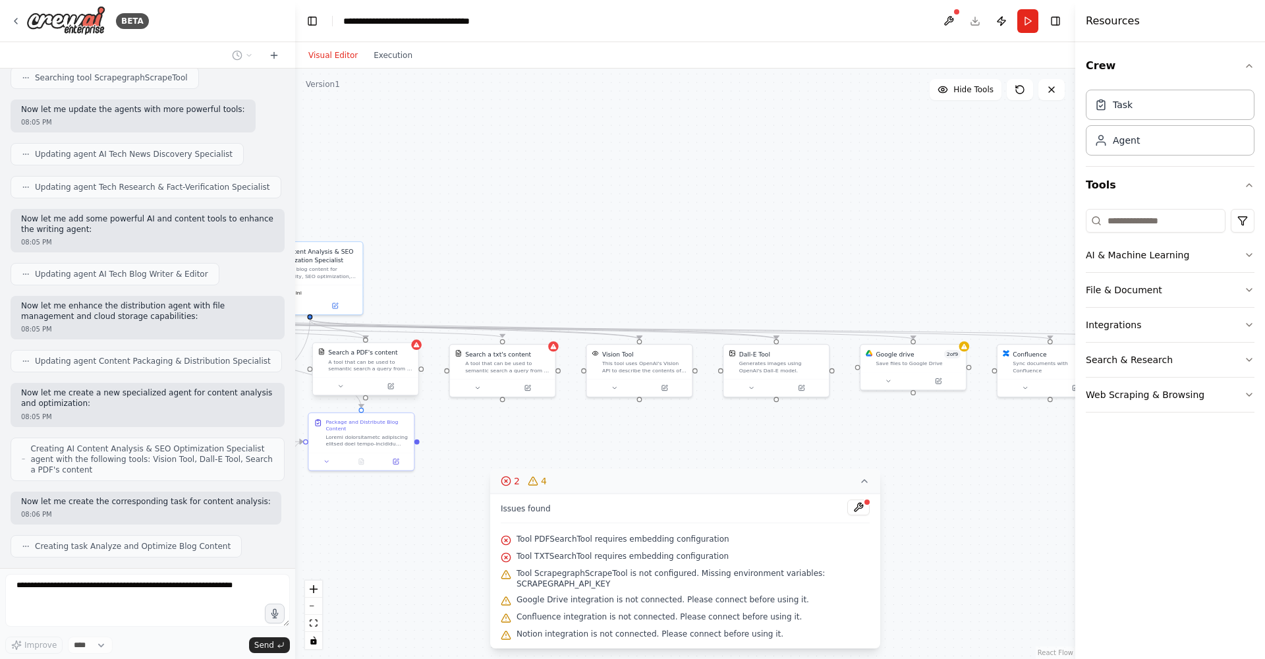
click at [933, 569] on div ".deletable-edge-delete-btn { width: 20px; height: 20px; border: 0px solid #ffff…" at bounding box center [685, 364] width 780 height 591
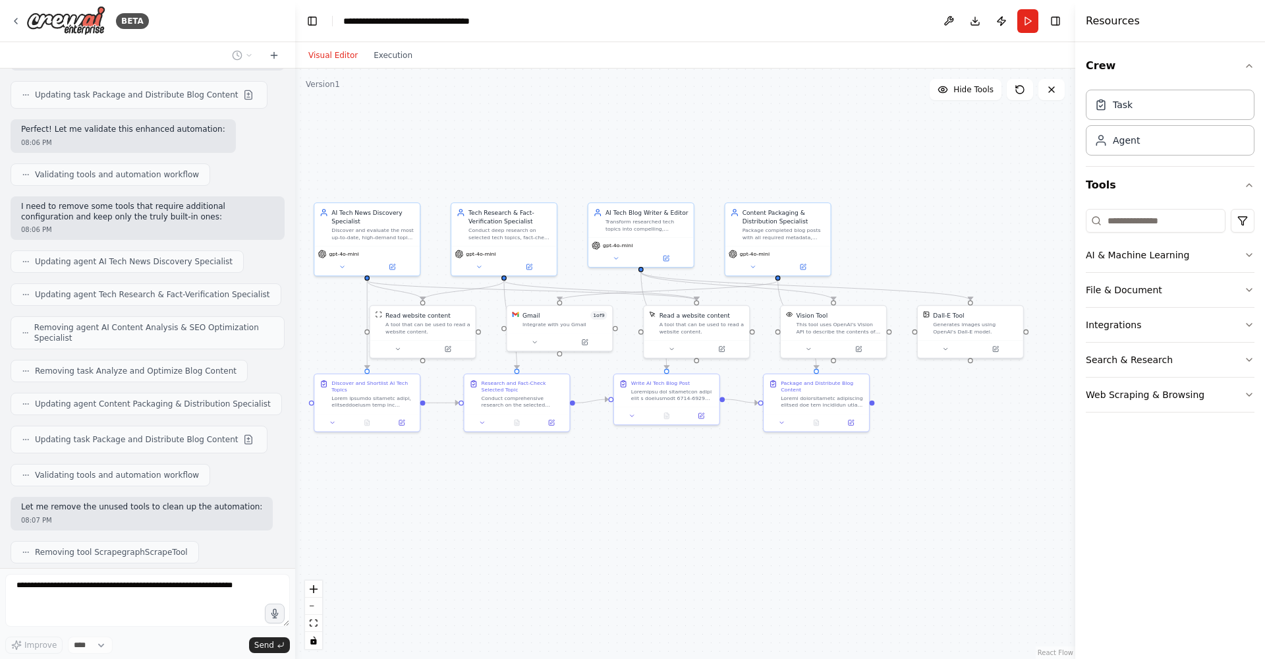
scroll to position [5778, 0]
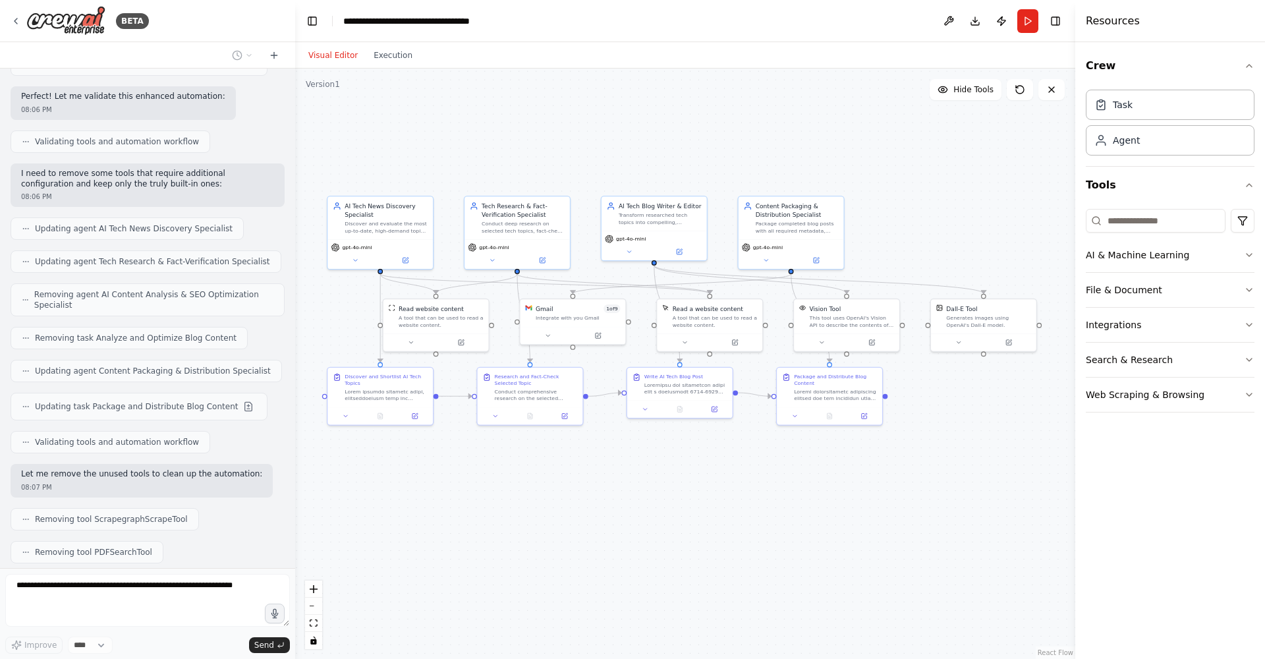
drag, startPoint x: 496, startPoint y: 520, endPoint x: 1114, endPoint y: 475, distance: 619.9
click at [1114, 475] on div "BETA Goal : With a single prompt , autonomously discover the most up-to-date, h…" at bounding box center [632, 329] width 1265 height 659
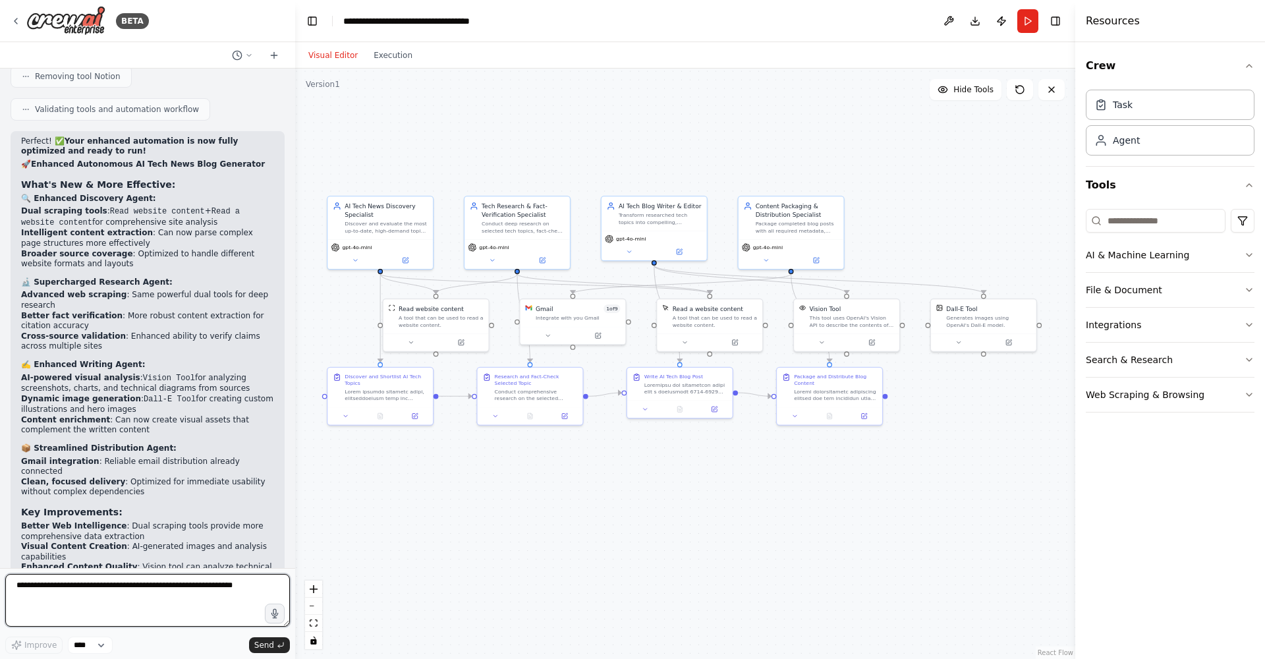
scroll to position [6420, 0]
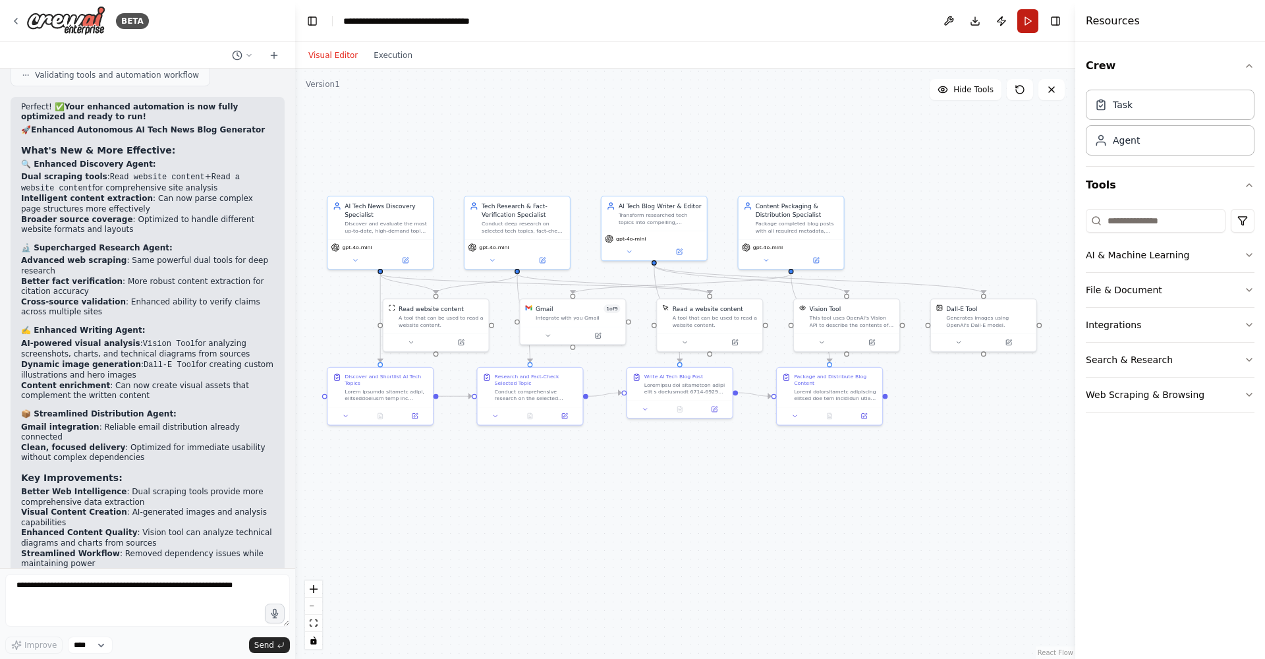
click at [1029, 22] on button "Run" at bounding box center [1028, 21] width 21 height 24
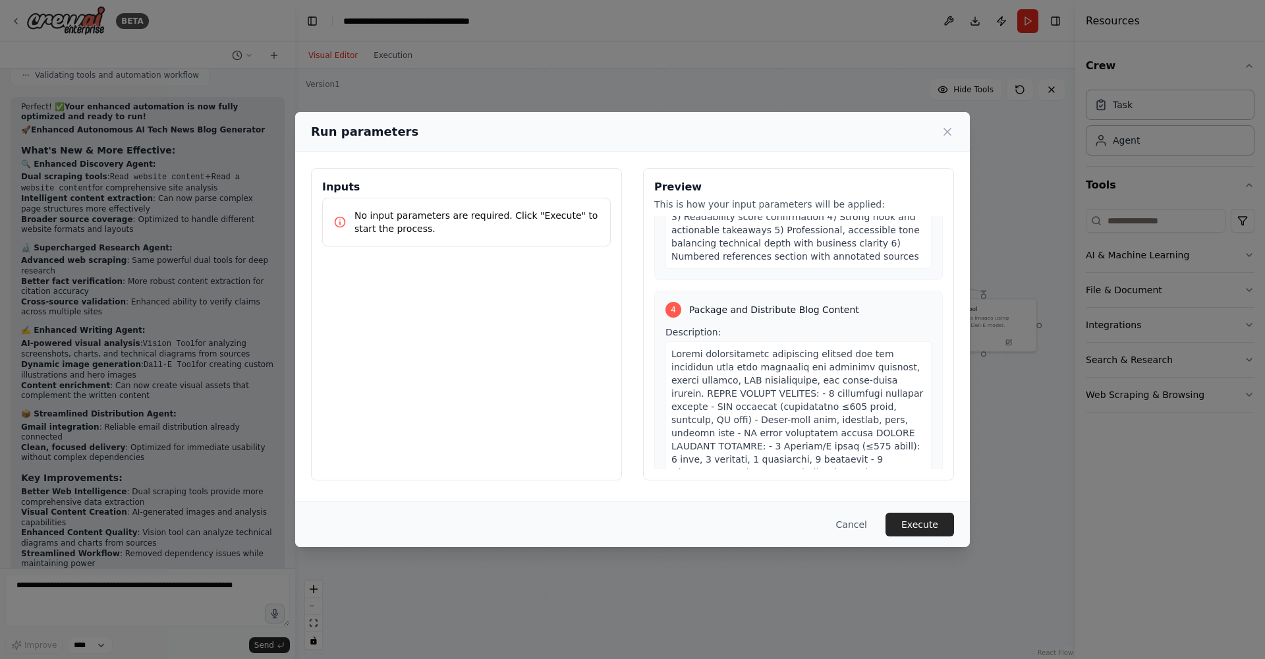
scroll to position [1679, 0]
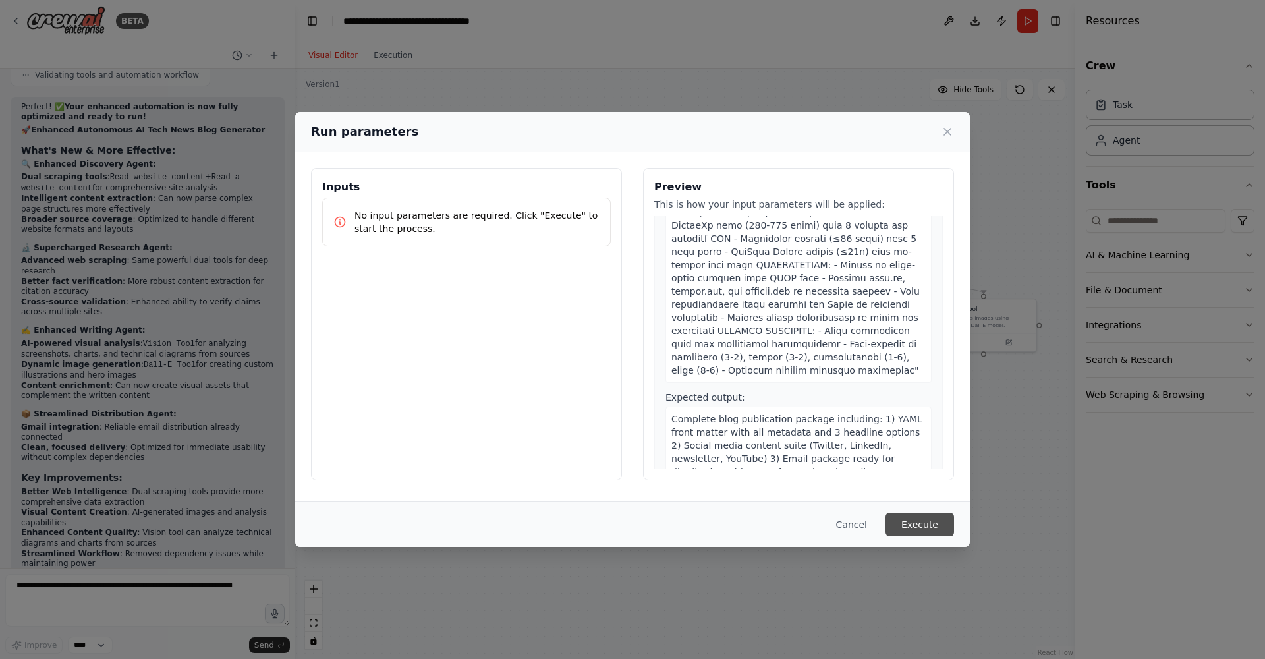
click at [929, 527] on button "Execute" at bounding box center [920, 525] width 69 height 24
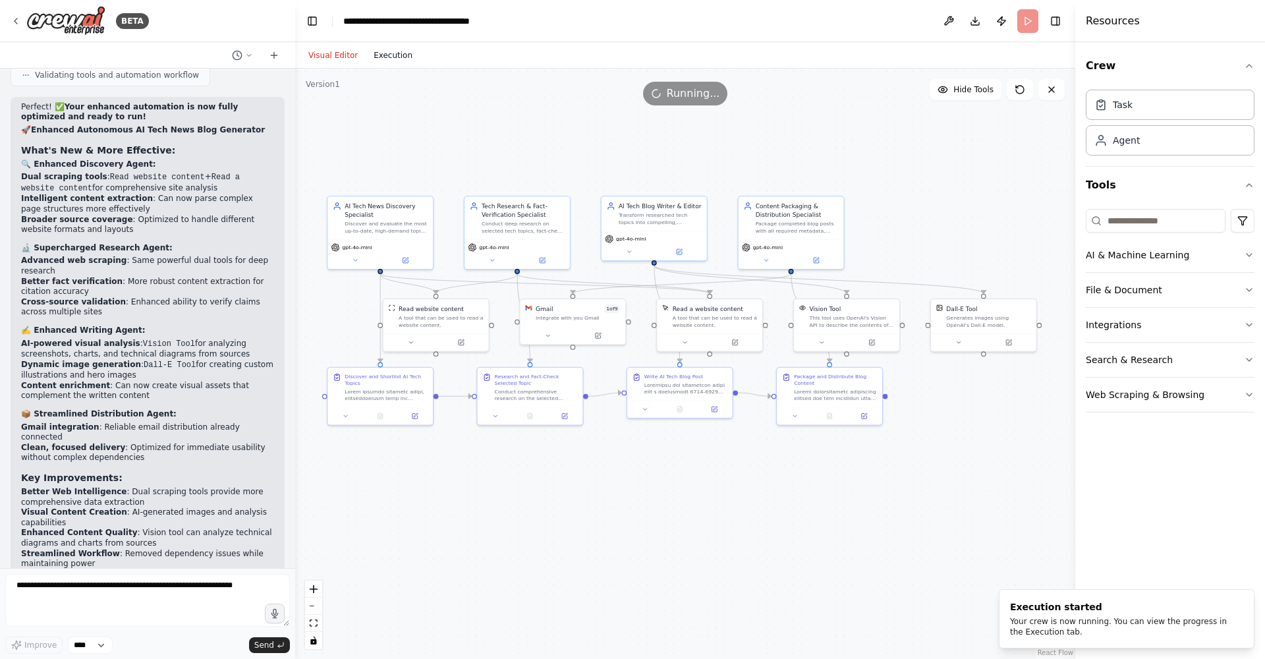
click at [388, 55] on button "Execution" at bounding box center [393, 55] width 55 height 16
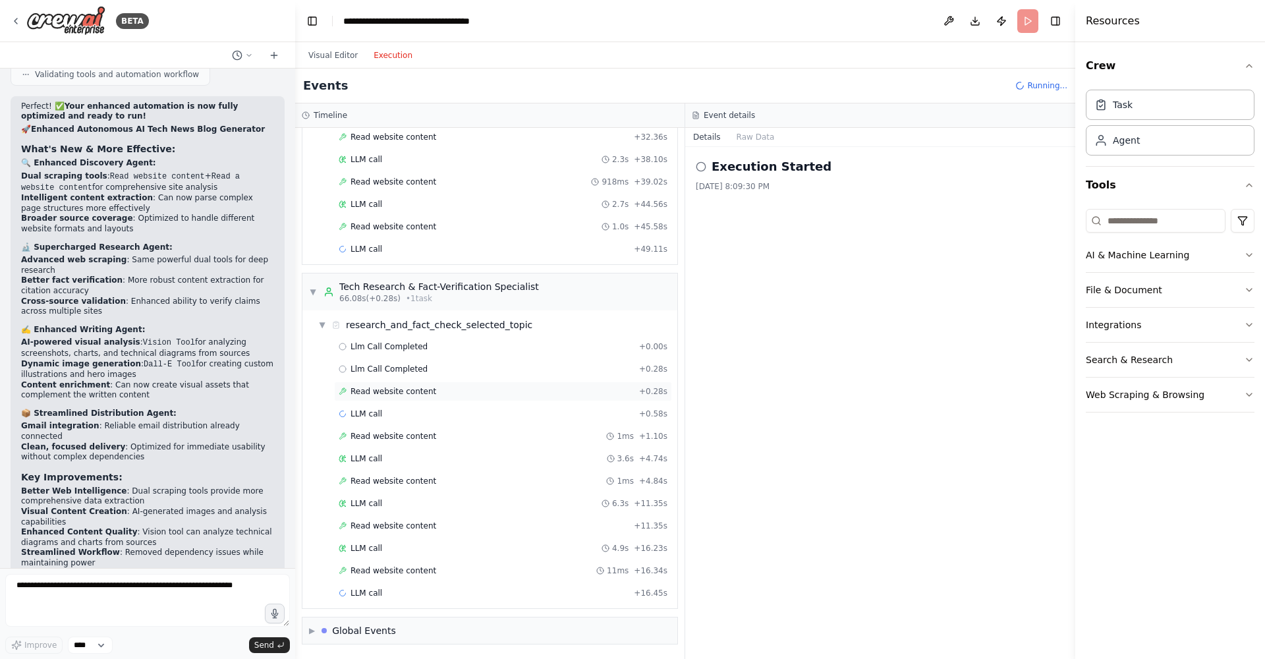
scroll to position [617, 0]
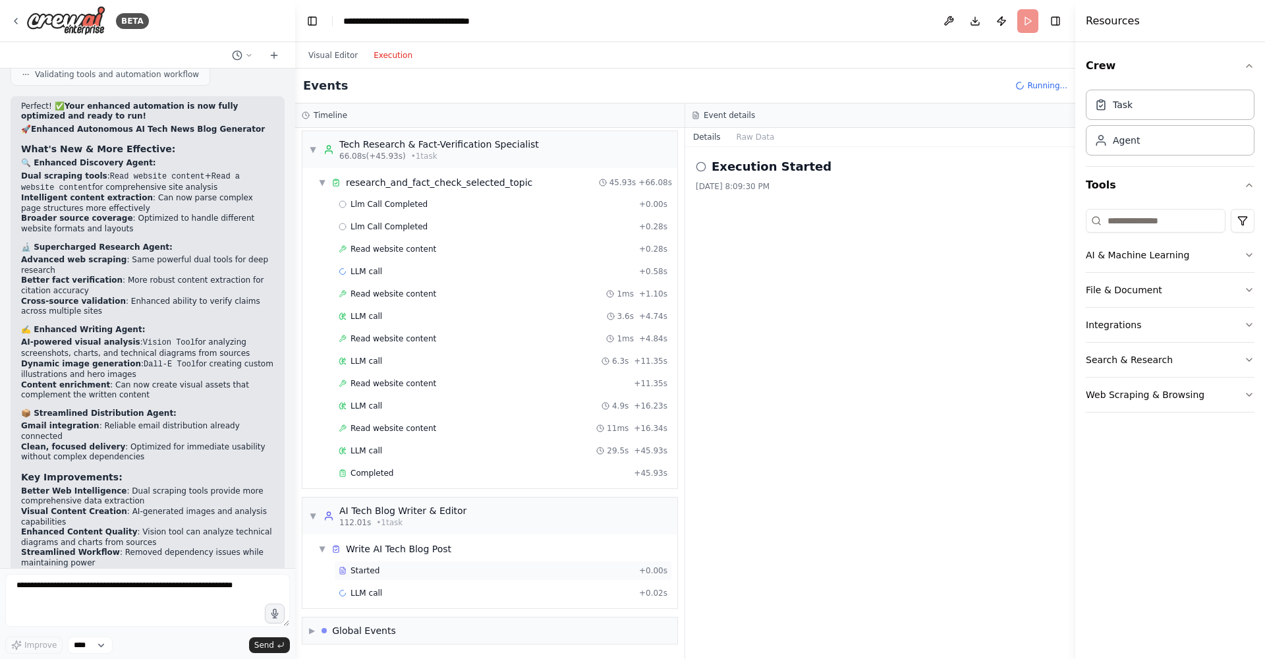
click at [463, 568] on div "Started" at bounding box center [486, 570] width 295 height 11
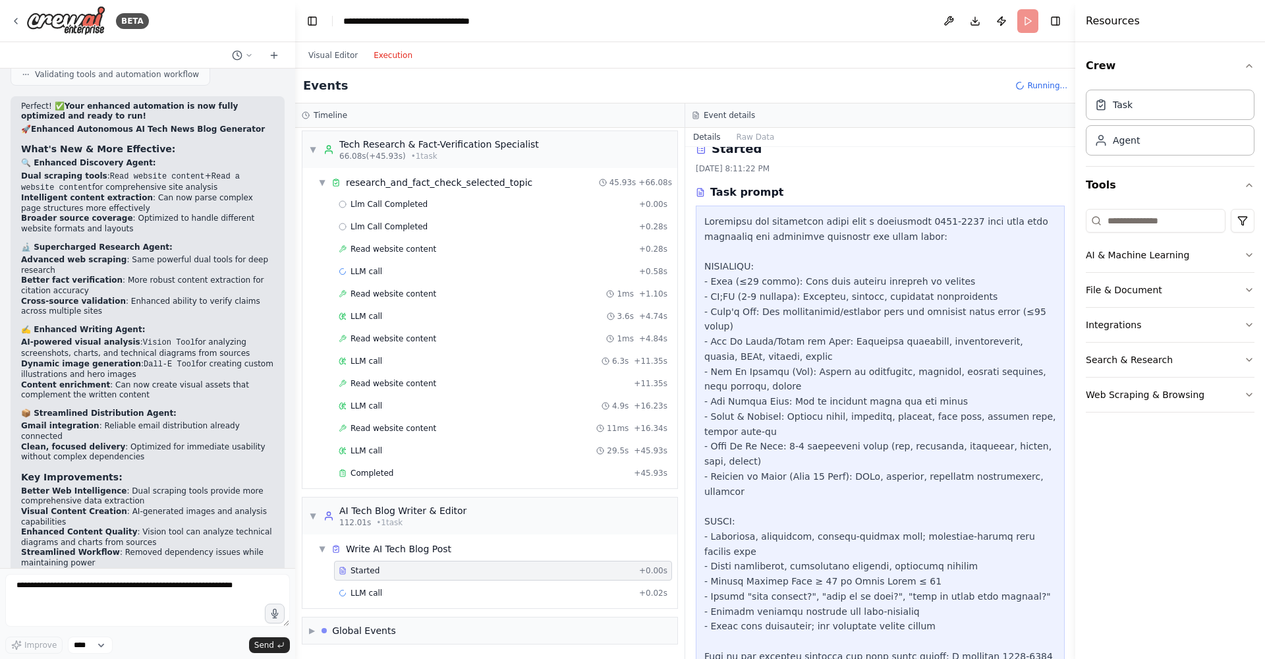
scroll to position [0, 0]
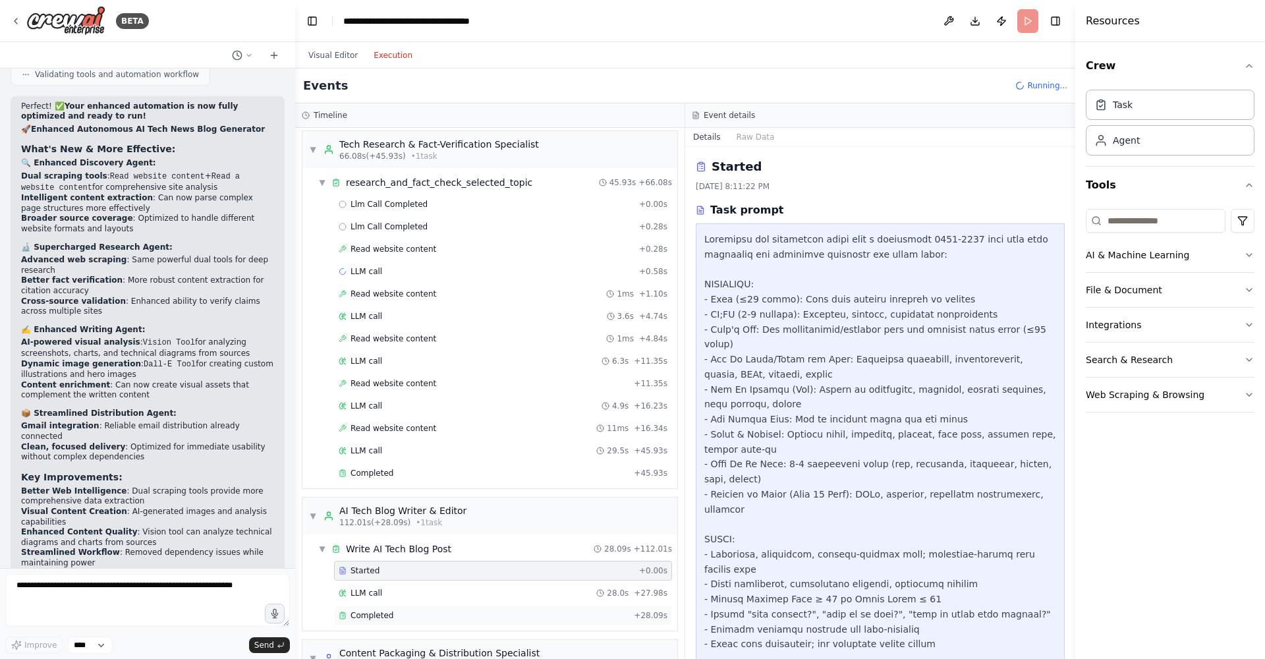
click at [619, 623] on div "Completed + 28.09s" at bounding box center [503, 616] width 338 height 20
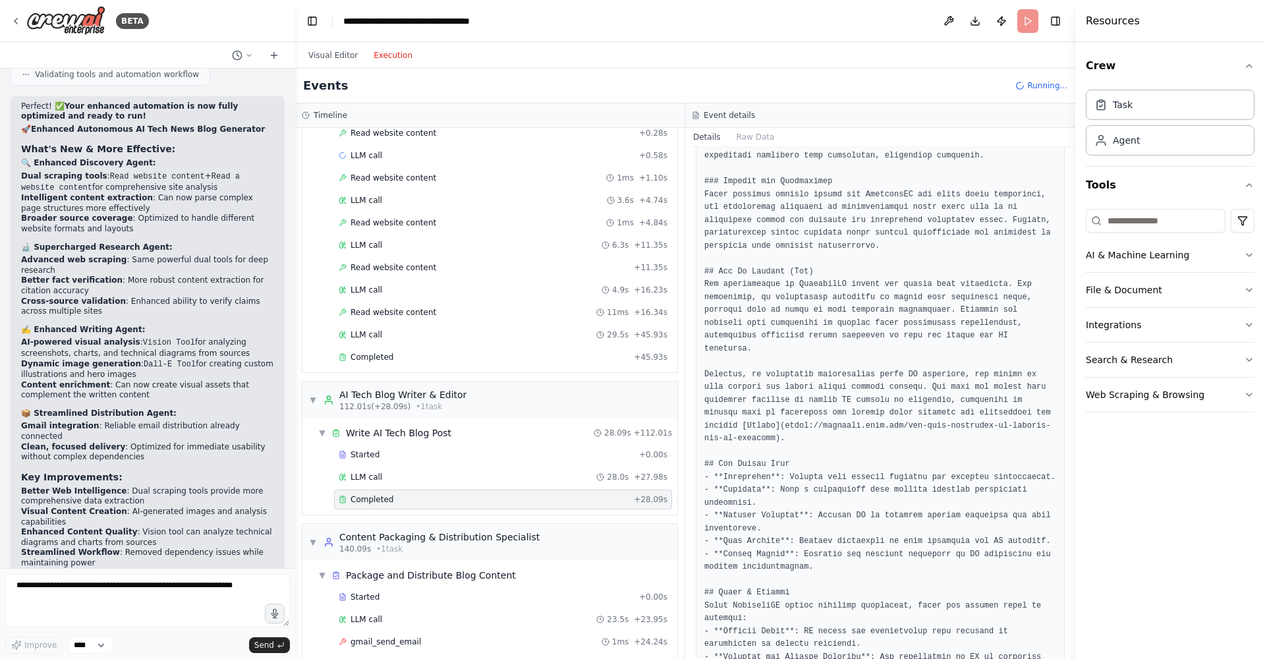
scroll to position [916, 0]
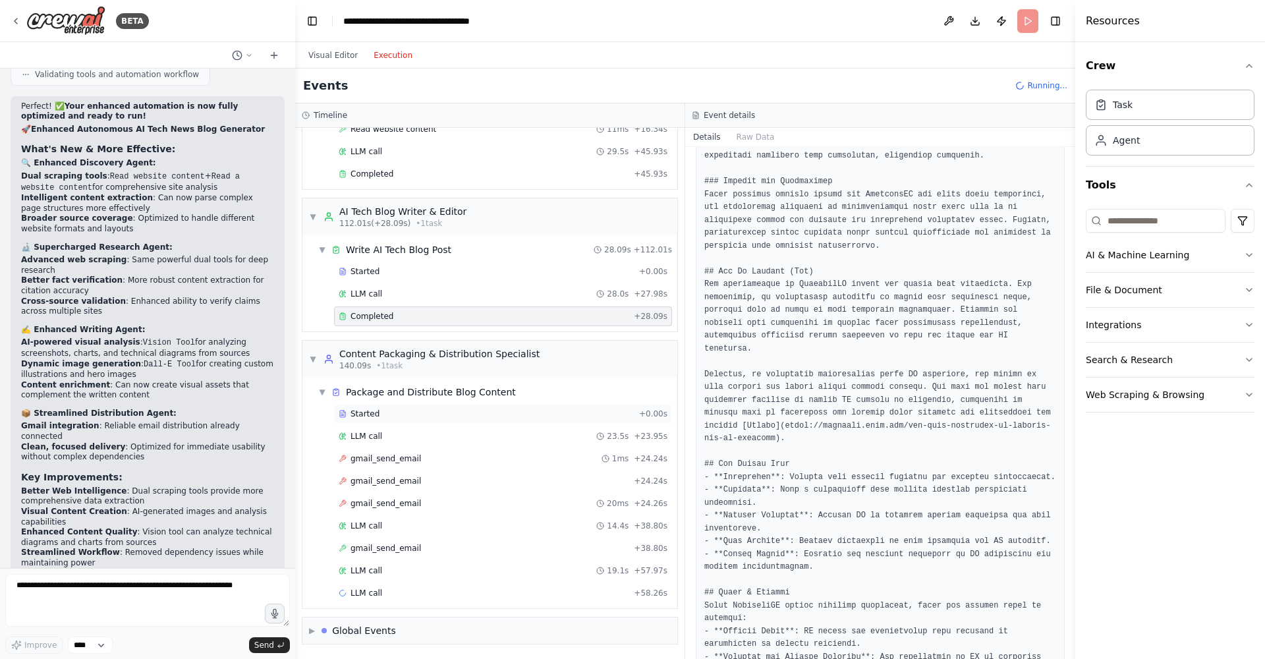
click at [504, 410] on div "Started" at bounding box center [486, 414] width 295 height 11
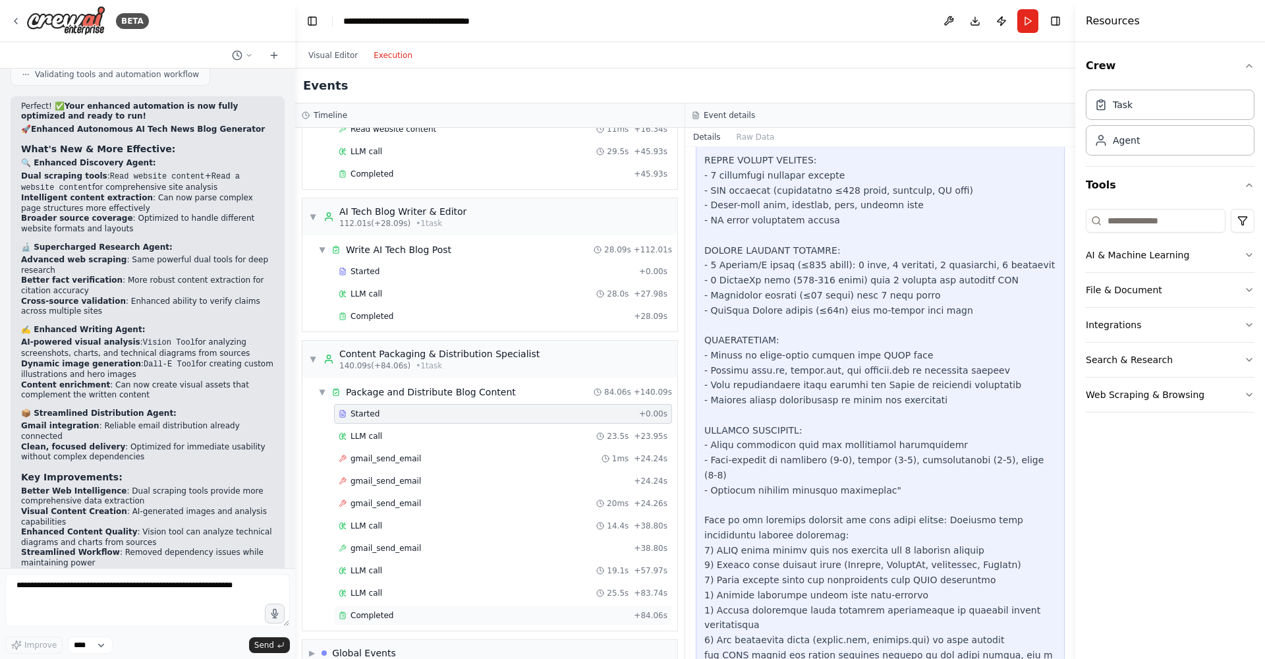
click at [459, 616] on div "Completed" at bounding box center [484, 615] width 290 height 11
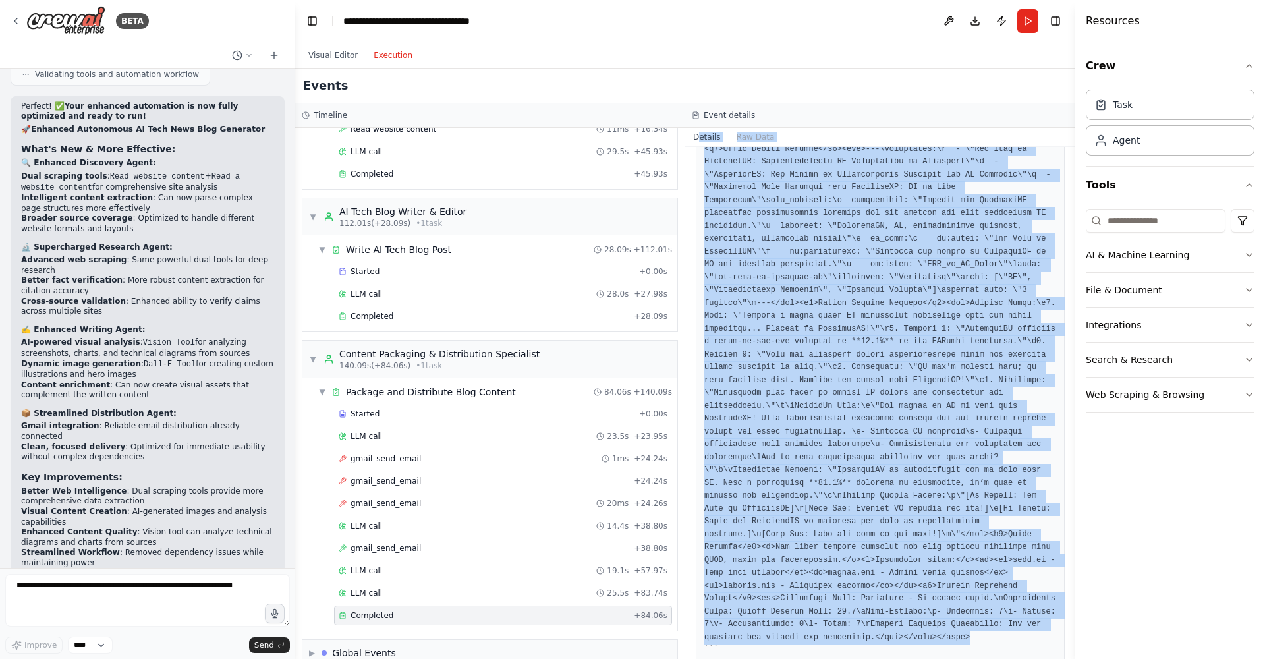
scroll to position [330, 0]
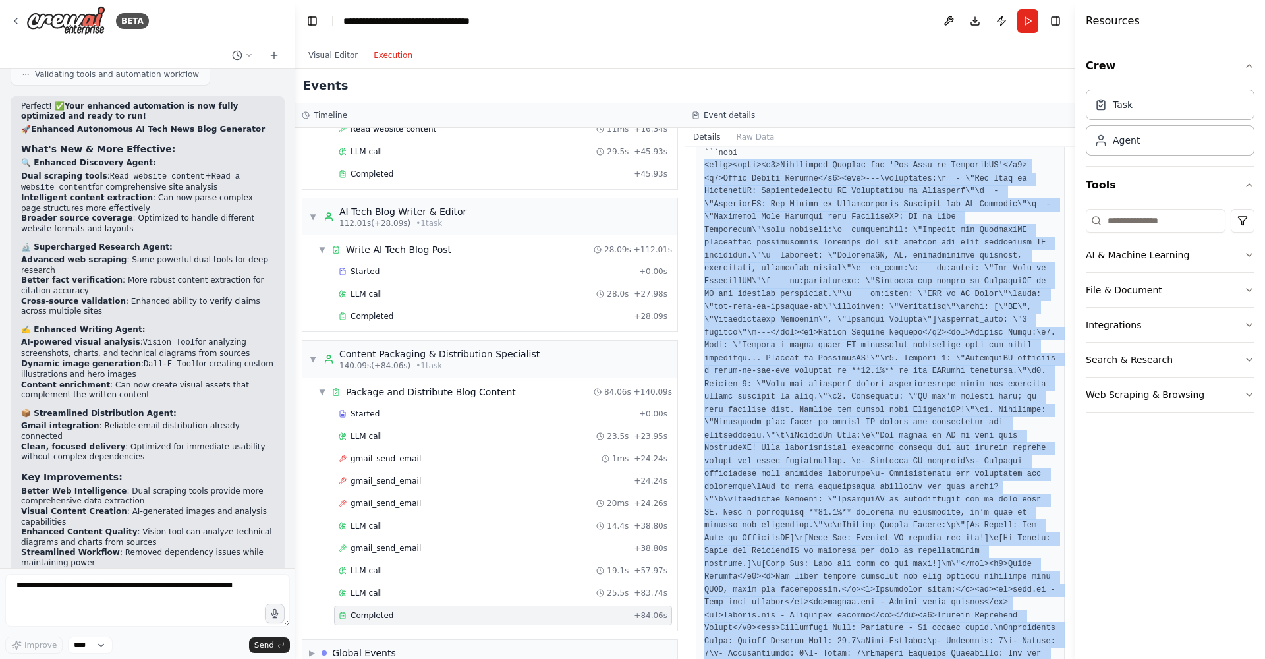
drag, startPoint x: 929, startPoint y: 539, endPoint x: 699, endPoint y: 170, distance: 435.2
click at [699, 170] on div at bounding box center [880, 378] width 369 height 968
copy pre "<html><body><h1>Publishing Package for 'The Rise of ComputerRL'</h1><h2>Front M…"
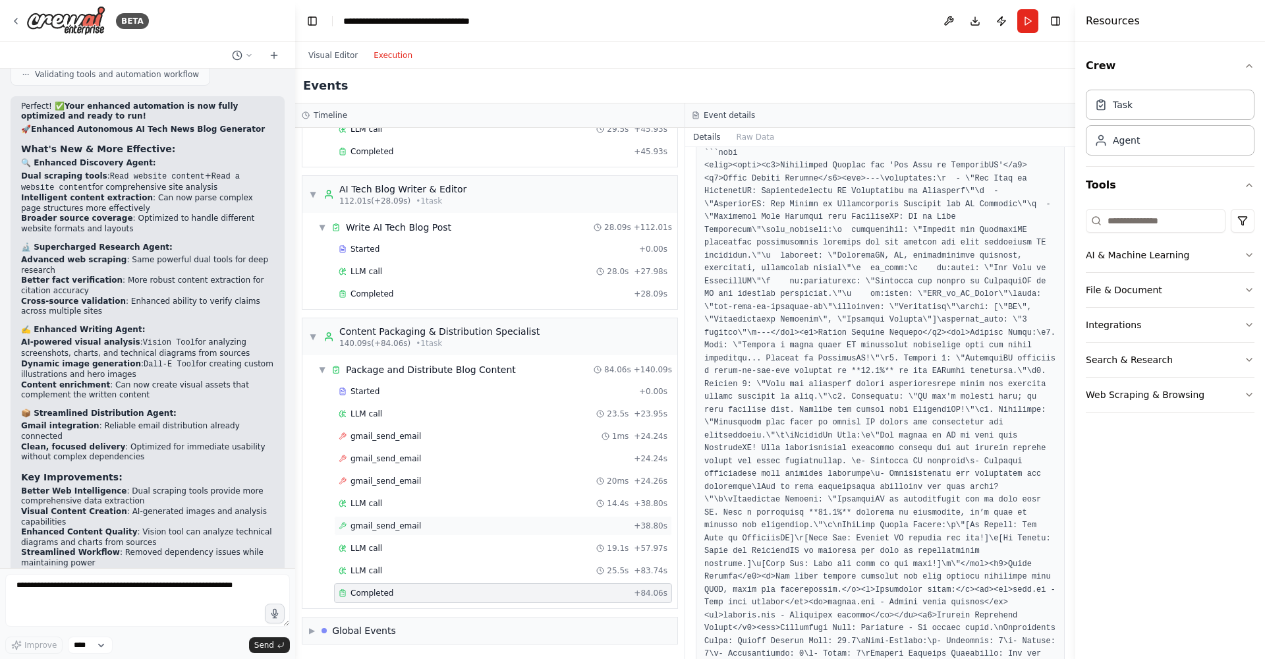
click at [497, 525] on div "gmail_send_email + 38.80s" at bounding box center [503, 526] width 329 height 11
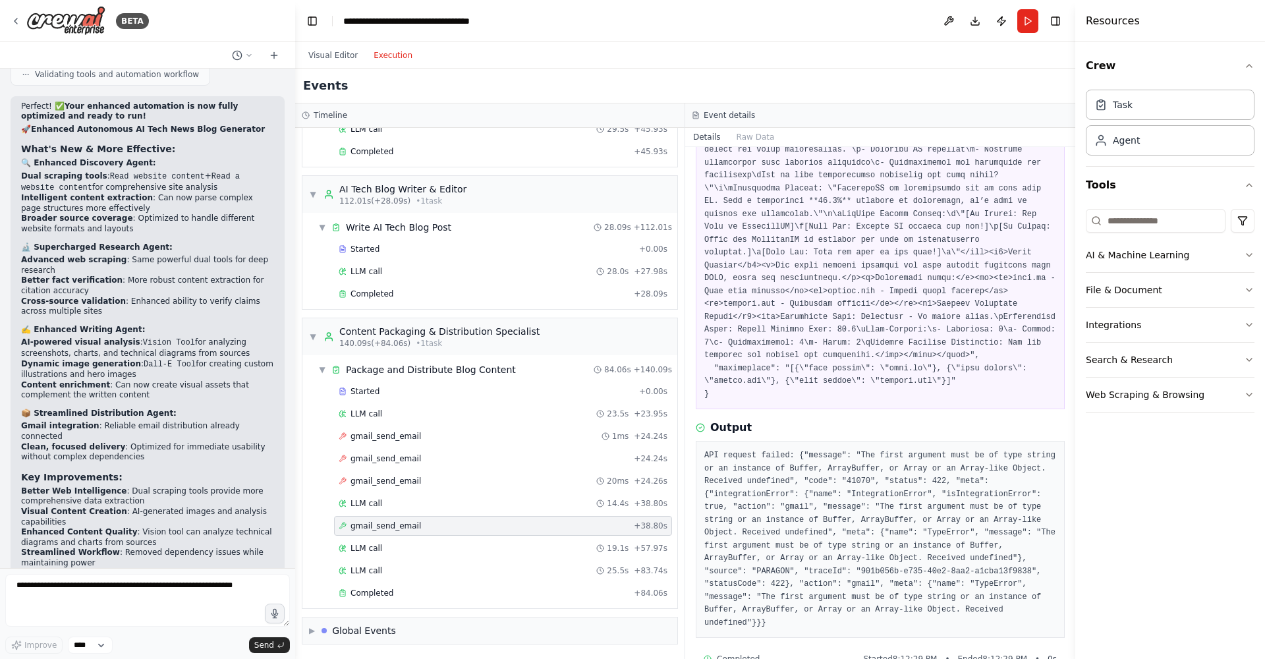
scroll to position [519, 0]
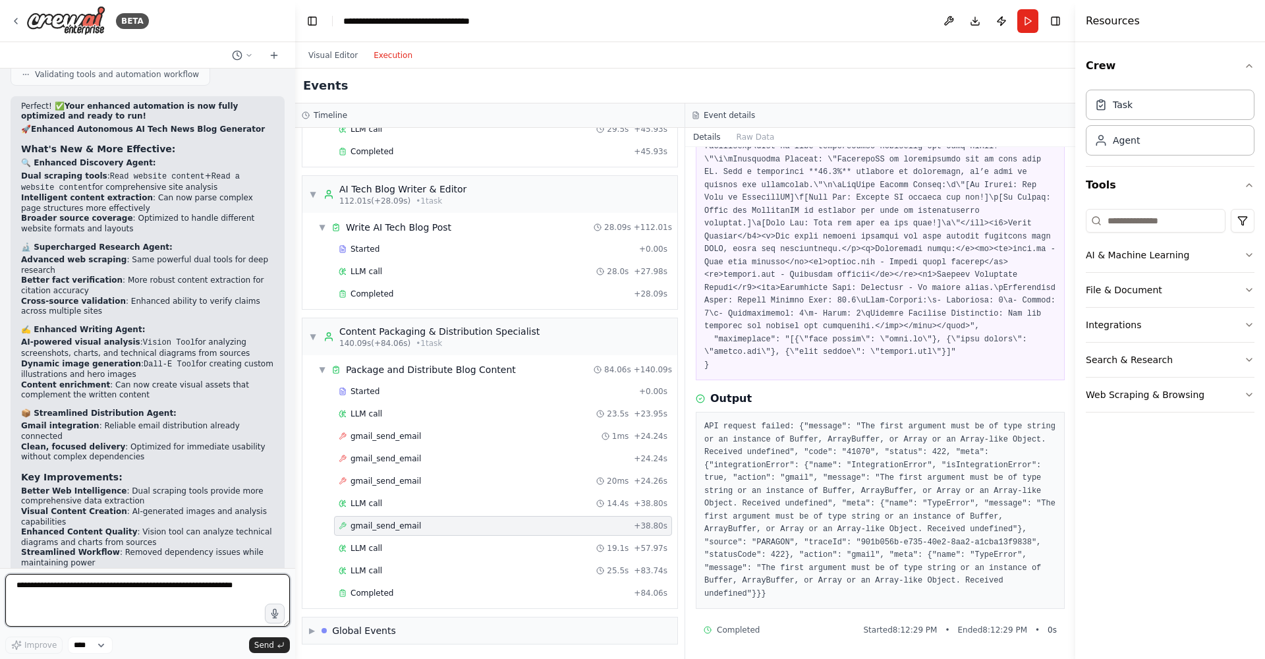
click at [152, 601] on textarea at bounding box center [147, 600] width 285 height 53
type textarea "**********"
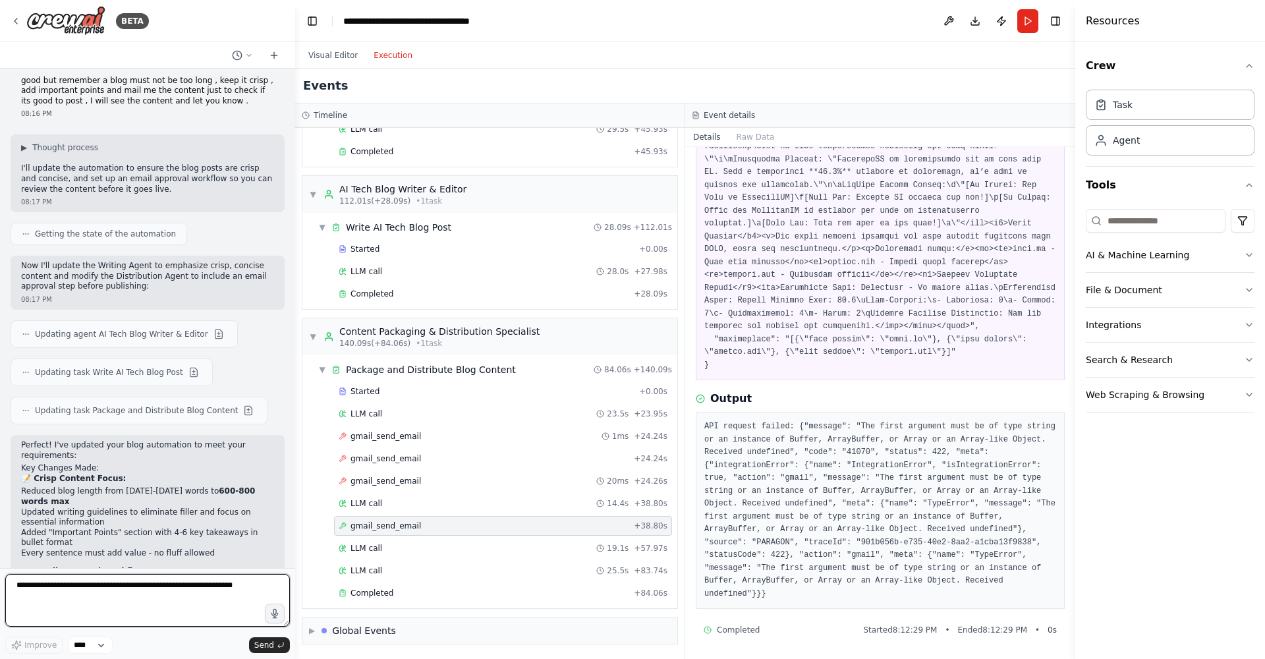
scroll to position [7039, 0]
click at [342, 55] on button "Visual Editor" at bounding box center [333, 55] width 65 height 16
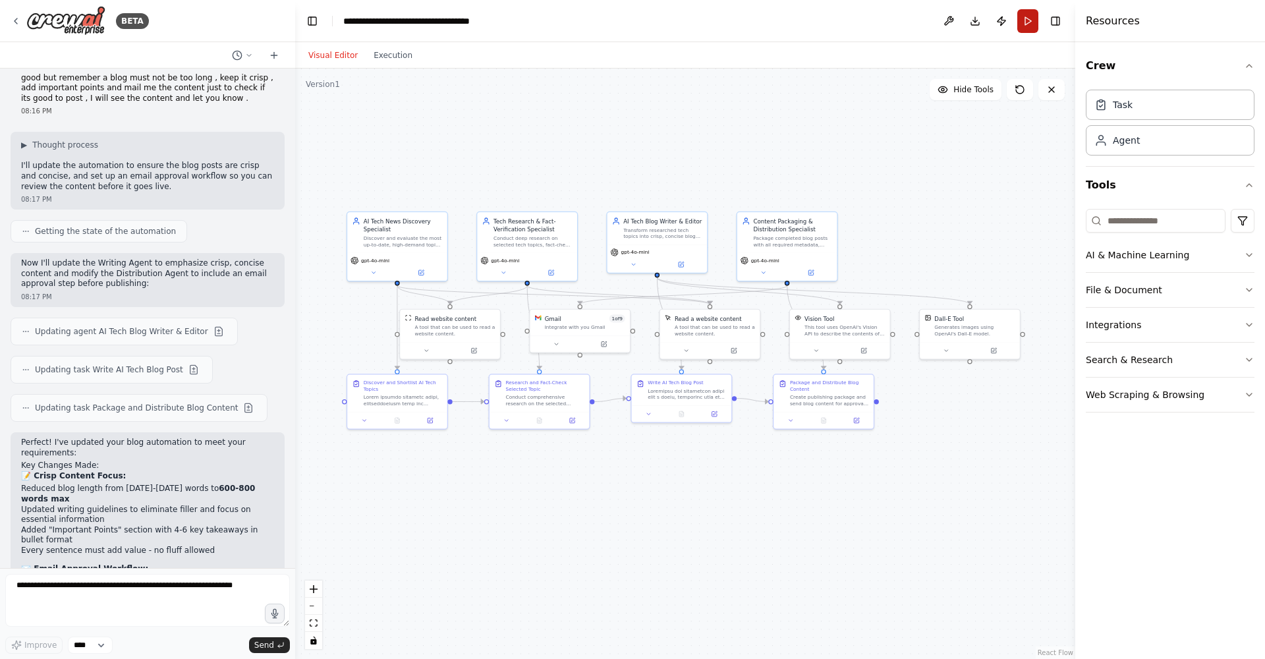
click at [1029, 21] on button "Run" at bounding box center [1028, 21] width 21 height 24
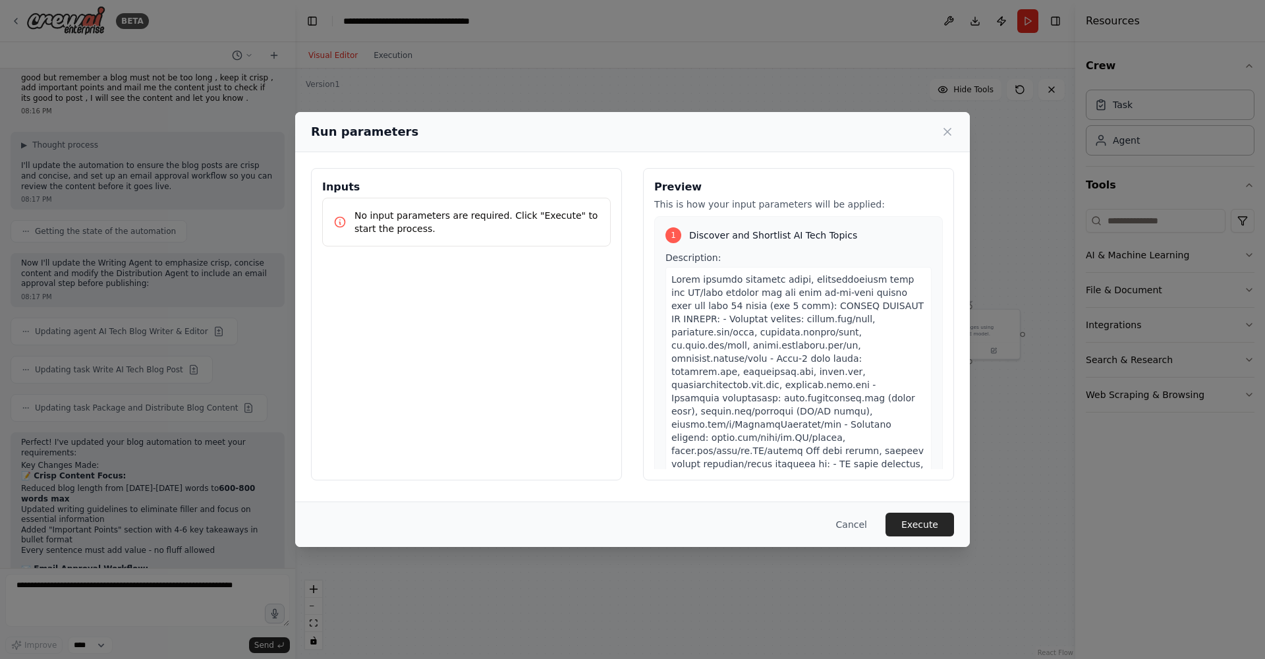
click at [449, 217] on p "No input parameters are required. Click "Execute" to start the process." at bounding box center [477, 222] width 245 height 26
click at [951, 126] on icon at bounding box center [947, 131] width 13 height 13
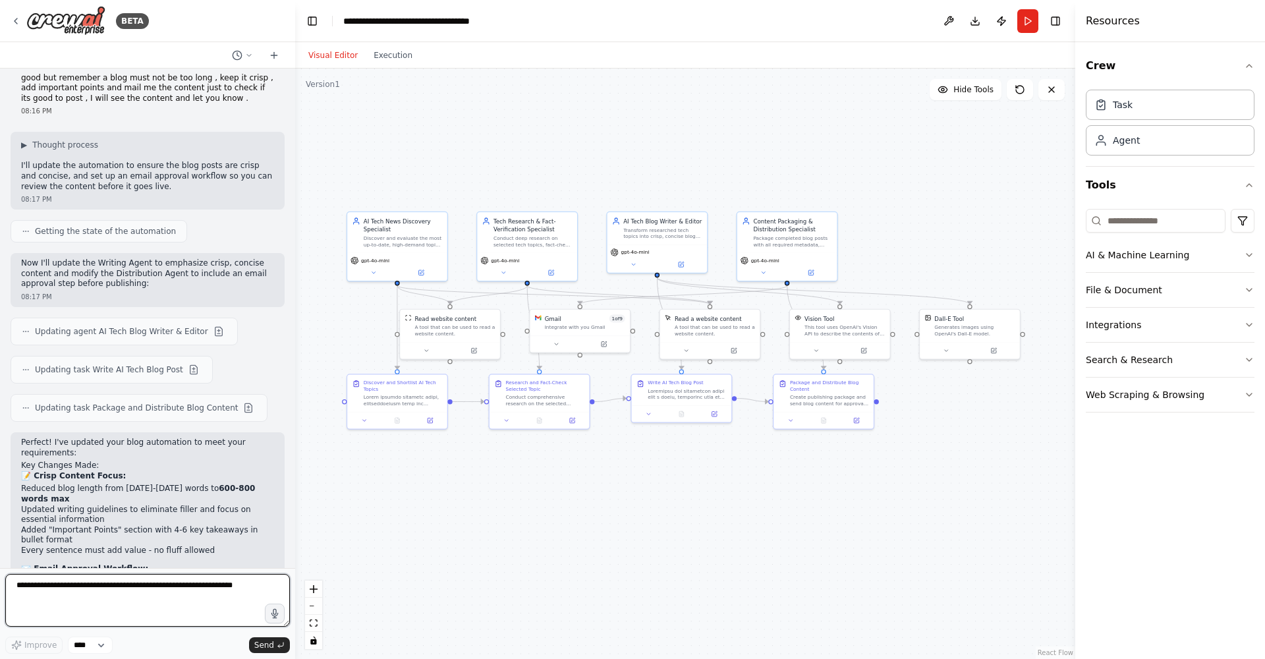
click at [160, 600] on textarea at bounding box center [147, 600] width 285 height 53
type textarea "**********"
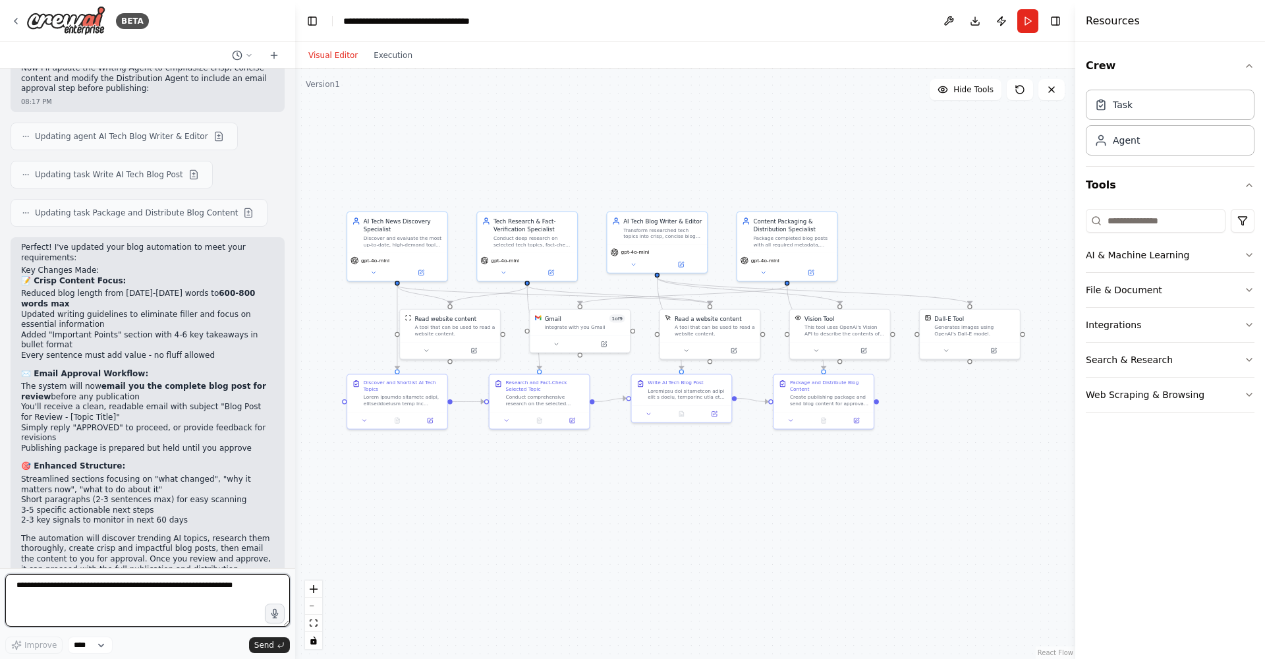
scroll to position [7417, 0]
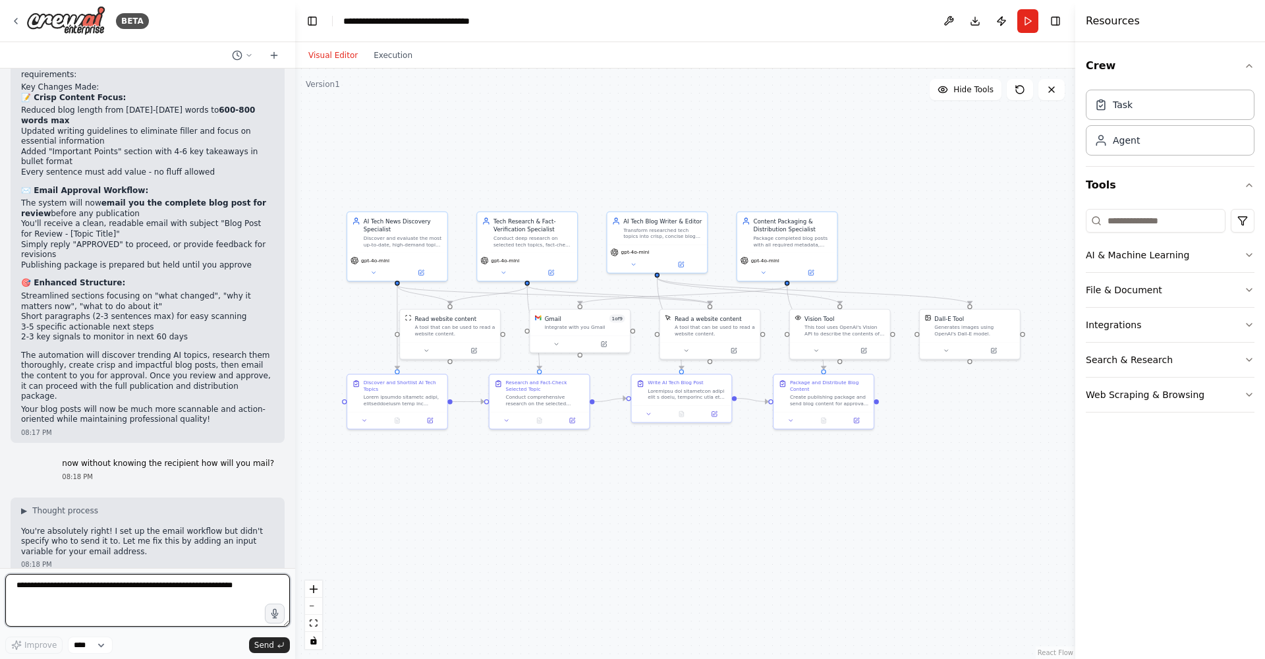
click at [149, 604] on textarea at bounding box center [147, 600] width 285 height 53
type textarea "**********"
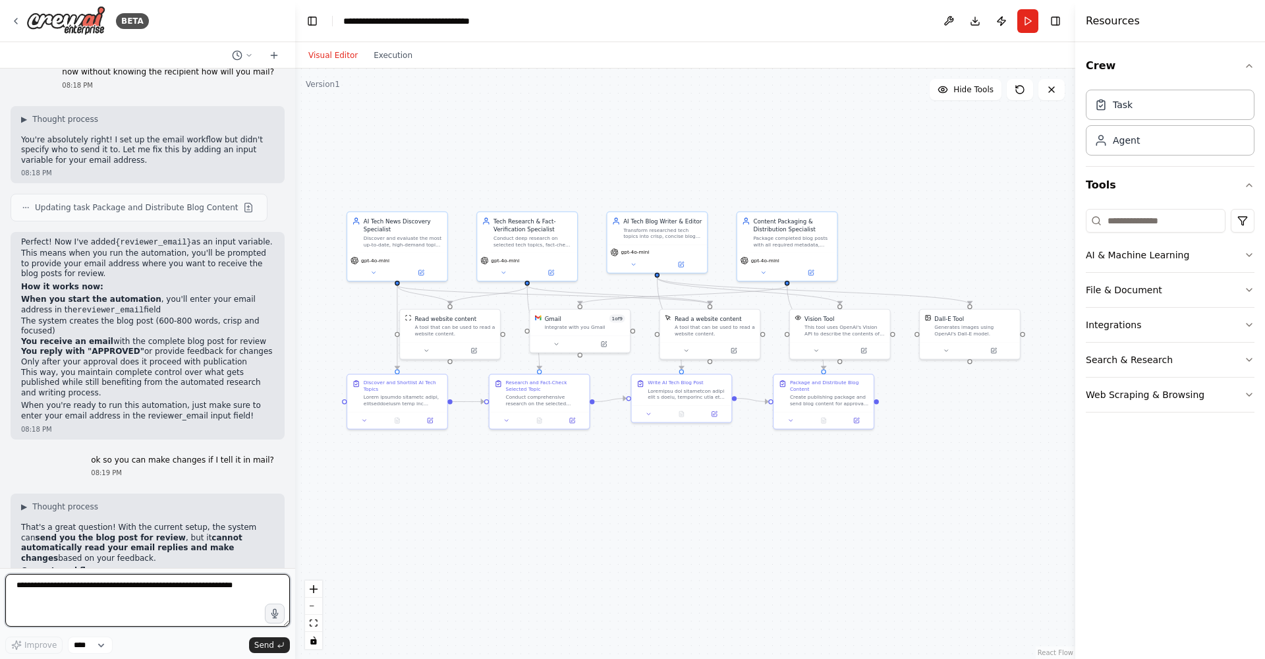
scroll to position [7831, 0]
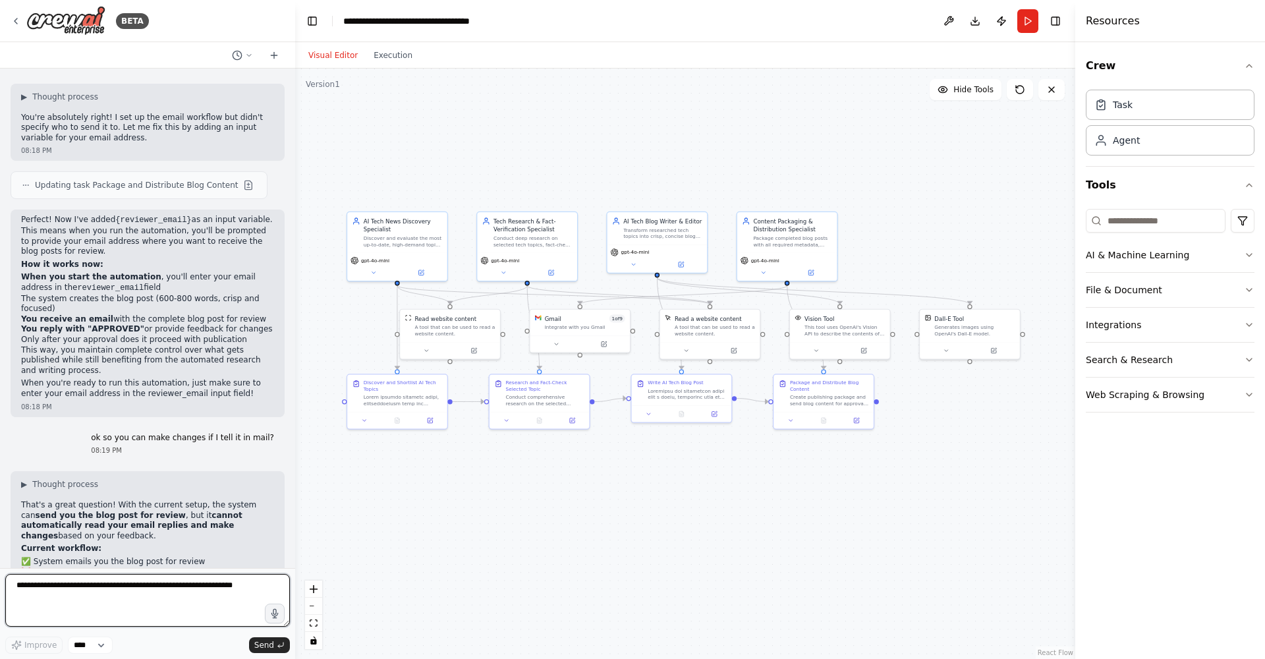
click at [136, 597] on textarea at bounding box center [147, 600] width 285 height 53
type textarea "**********"
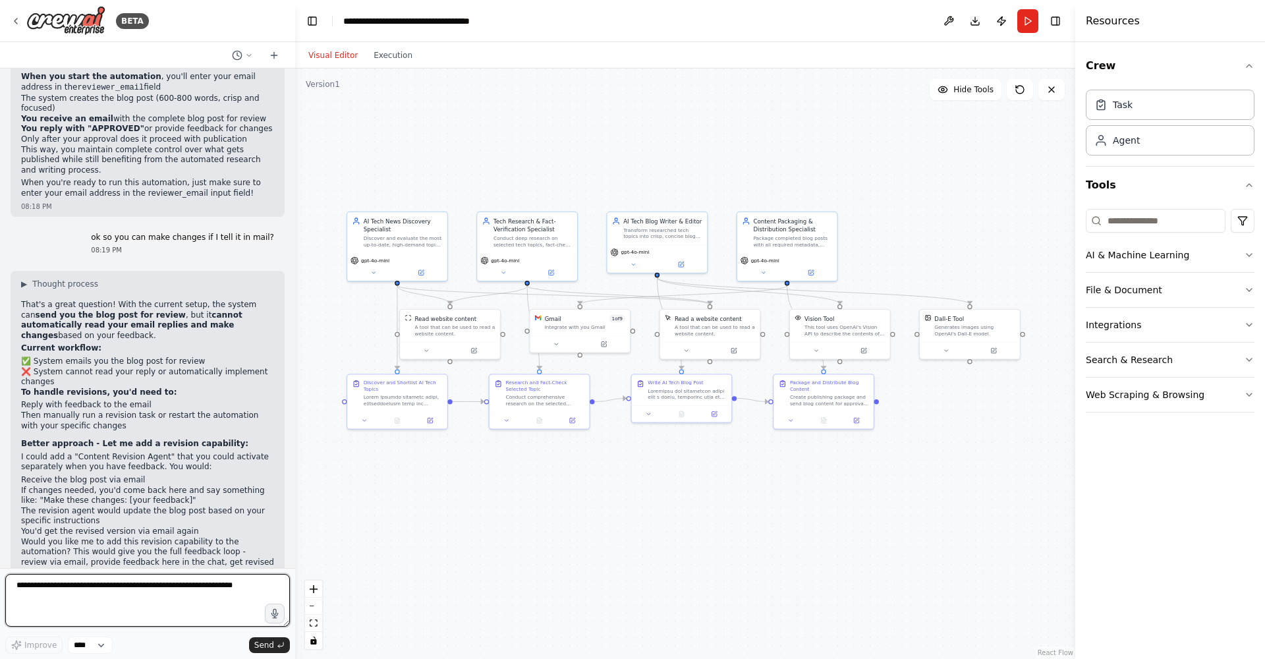
scroll to position [8044, 0]
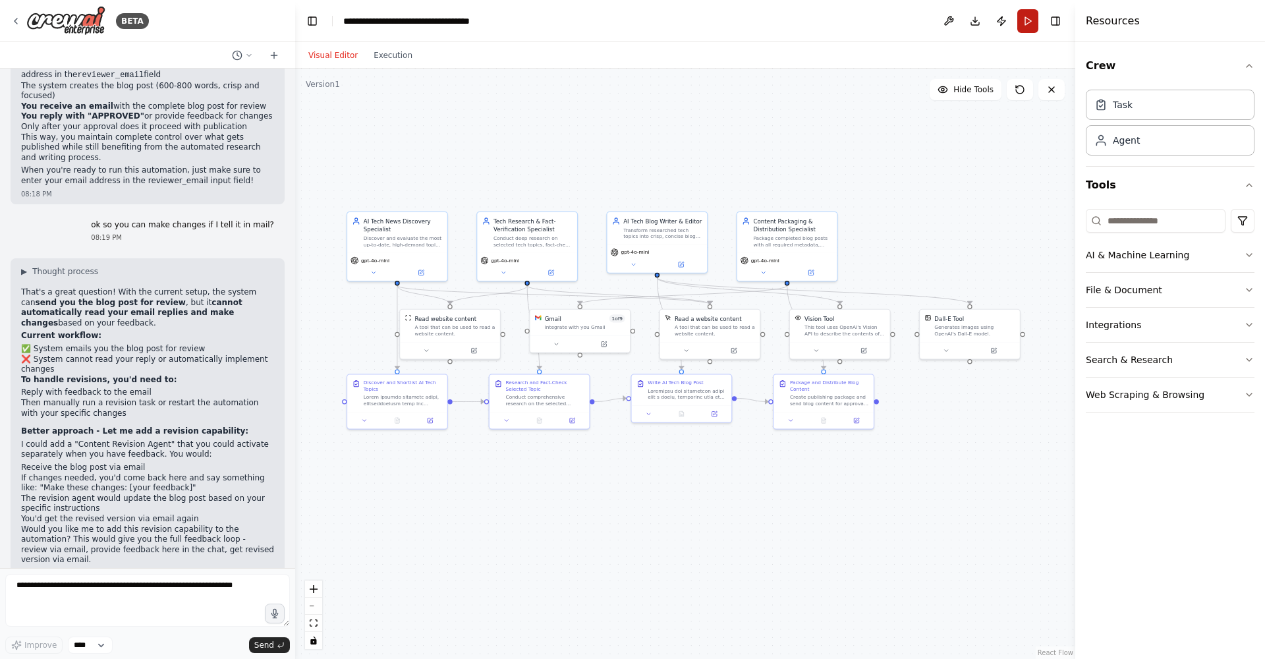
click at [1036, 23] on button "Run" at bounding box center [1028, 21] width 21 height 24
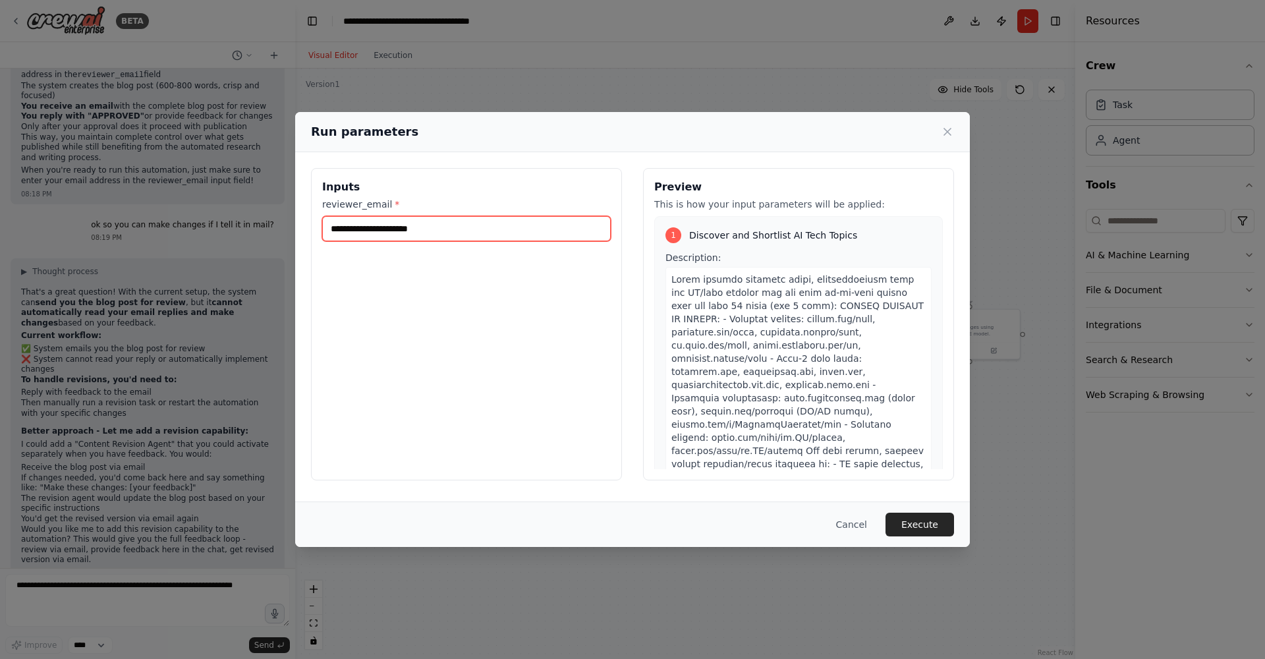
click at [511, 232] on input "reviewer_email *" at bounding box center [466, 228] width 289 height 25
type input "**********"
click at [939, 531] on button "Execute" at bounding box center [920, 525] width 69 height 24
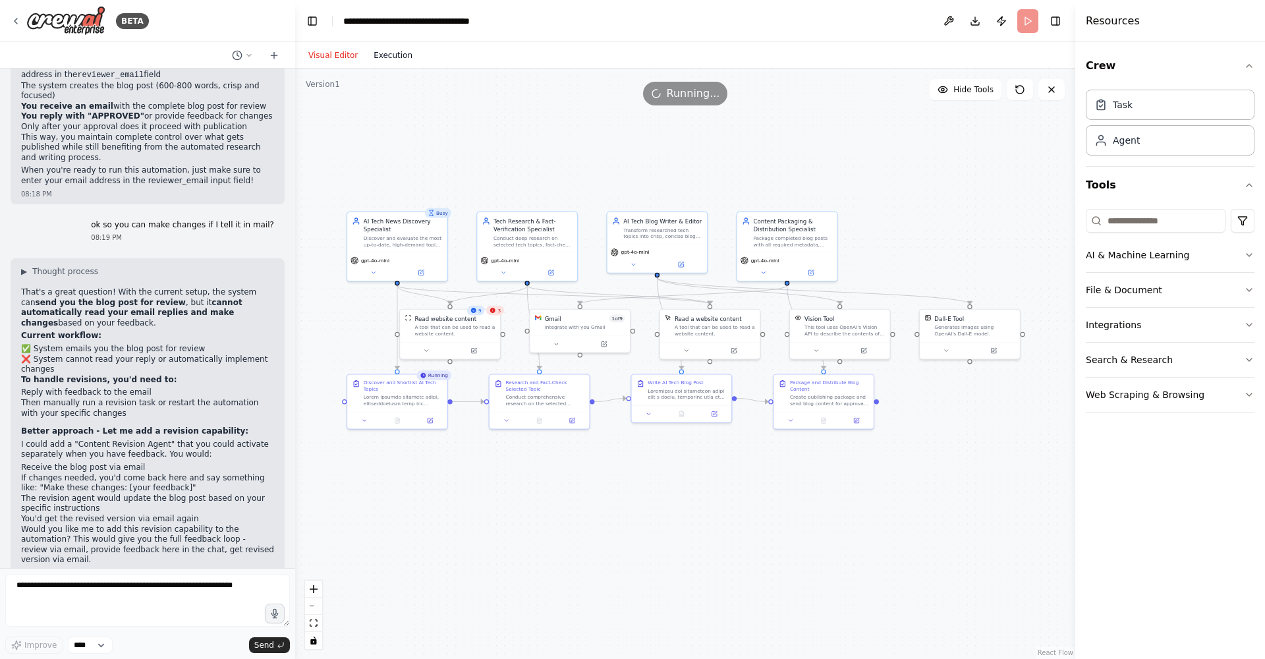
click at [399, 63] on button "Execution" at bounding box center [393, 55] width 55 height 16
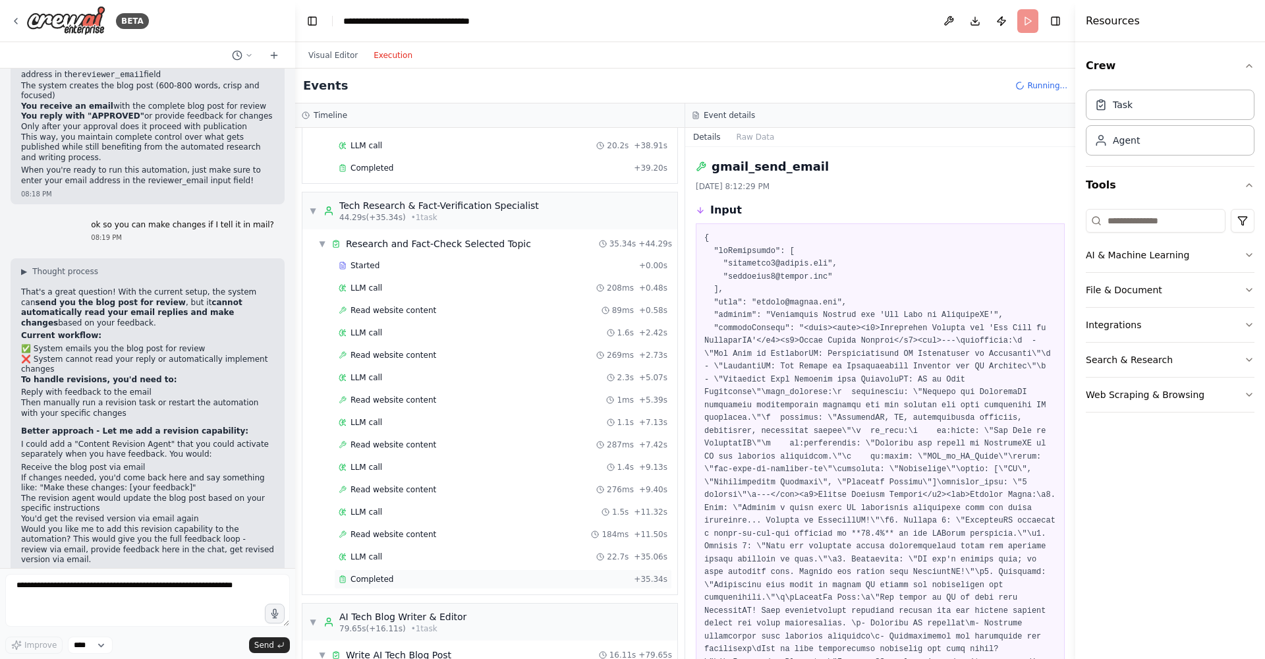
scroll to position [826, 0]
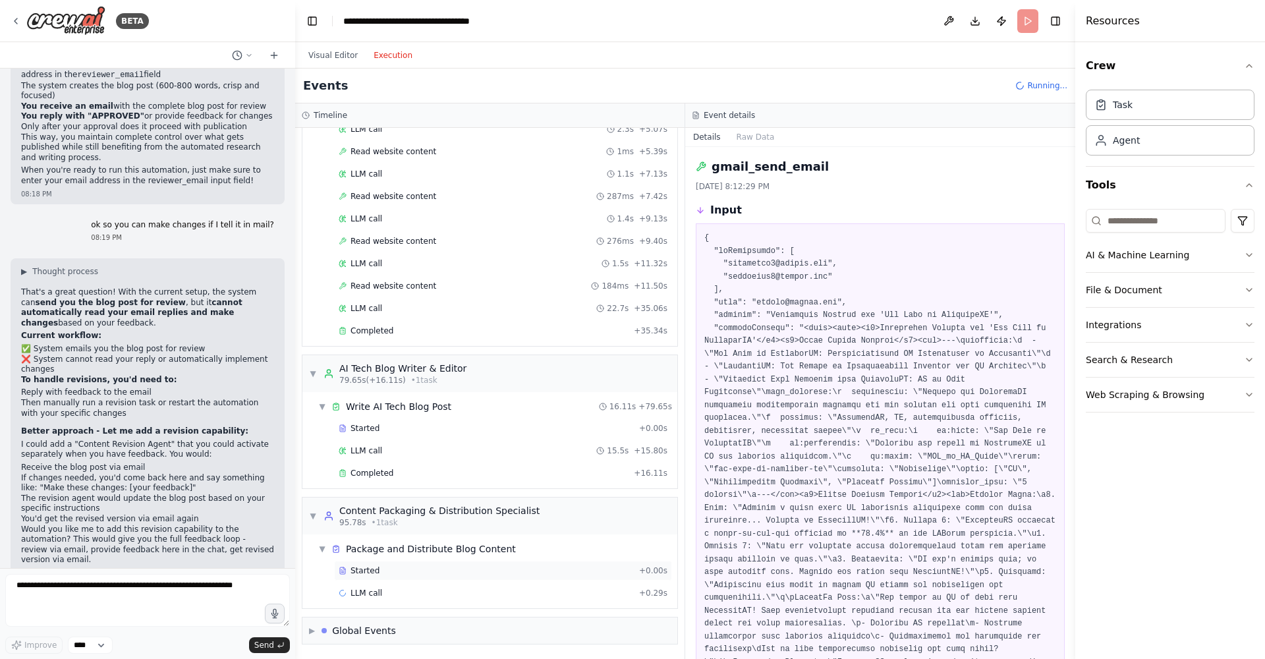
click at [448, 561] on div "Started + 0.00s" at bounding box center [503, 571] width 338 height 20
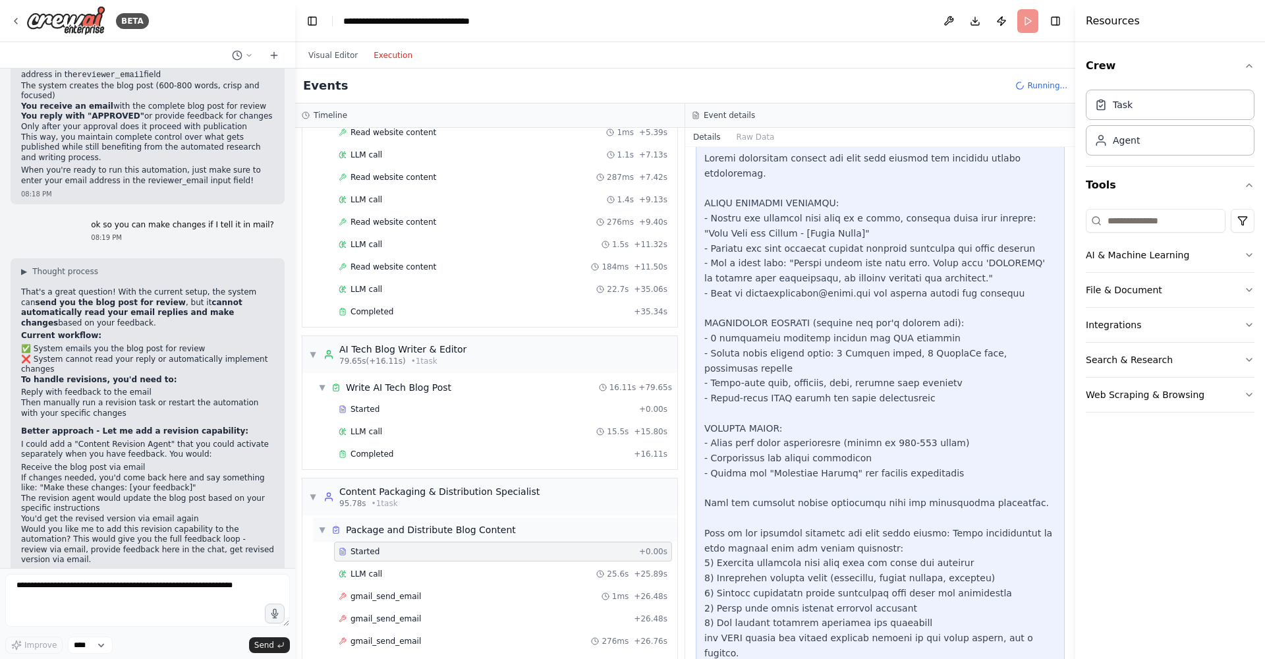
scroll to position [916, 0]
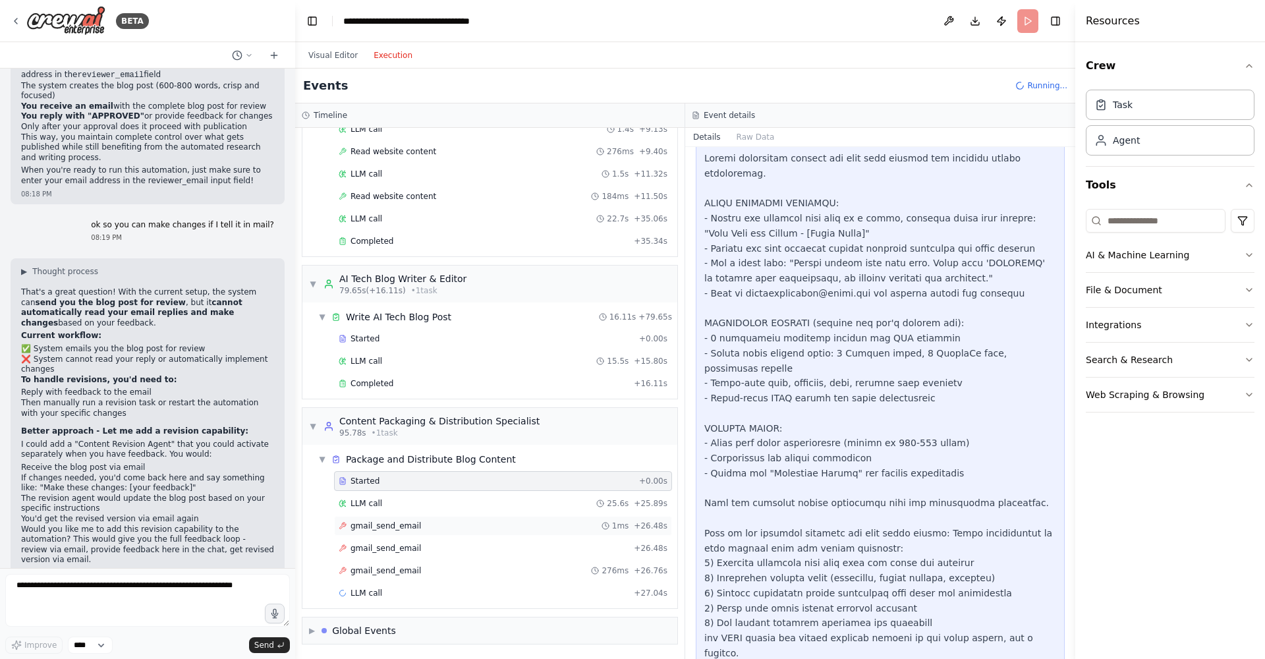
click at [490, 533] on div "gmail_send_email 1ms + 26.48s" at bounding box center [503, 526] width 338 height 20
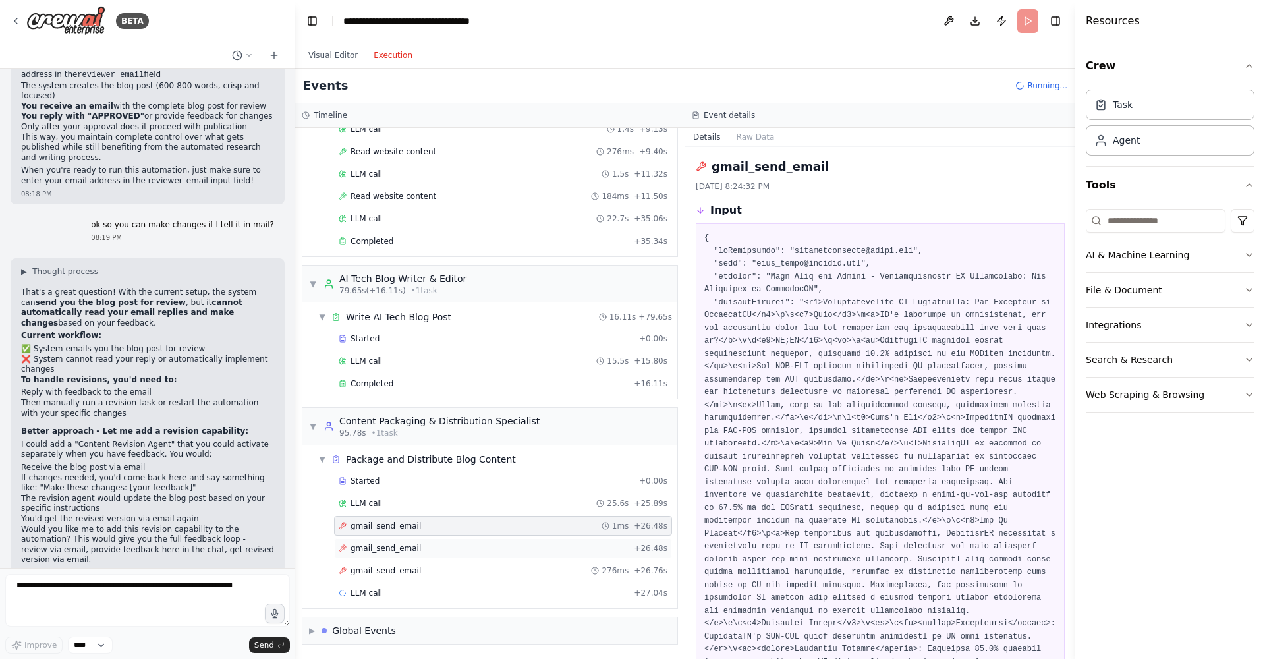
click at [482, 556] on div "gmail_send_email + 26.48s" at bounding box center [503, 548] width 338 height 20
click at [485, 571] on div "gmail_send_email 276ms + 26.76s" at bounding box center [503, 570] width 329 height 11
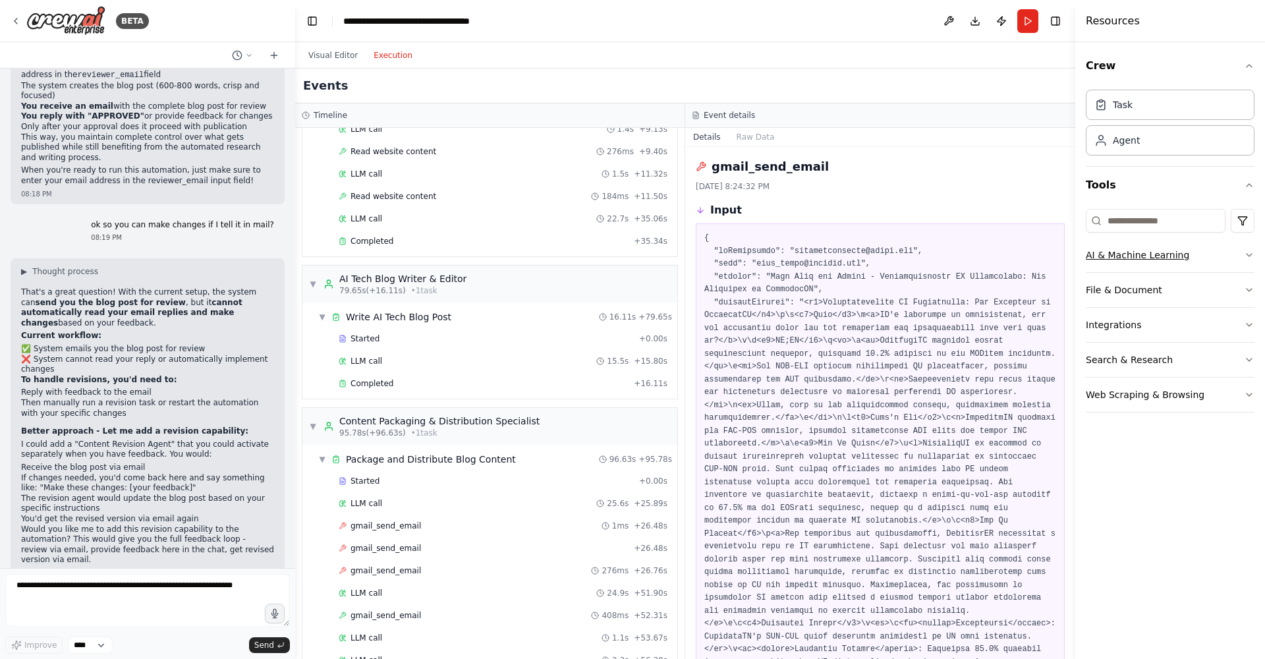
click at [1233, 254] on button "AI & Machine Learning" at bounding box center [1170, 255] width 169 height 34
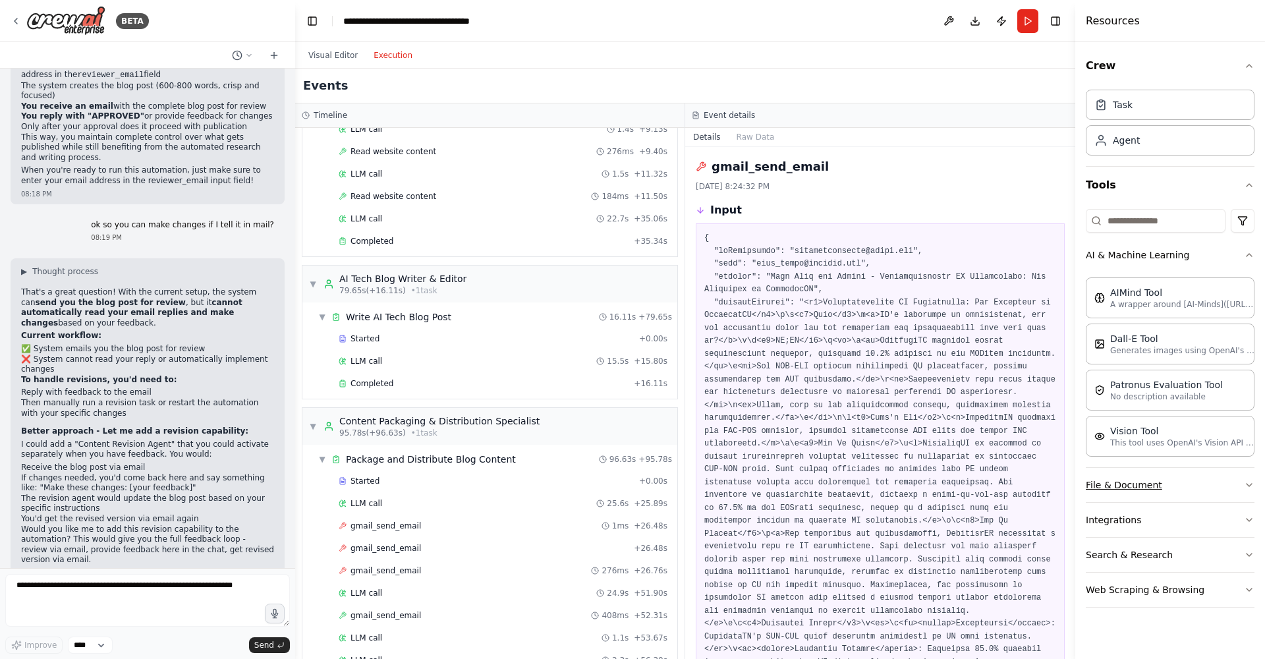
click at [1196, 490] on button "File & Document" at bounding box center [1170, 485] width 169 height 34
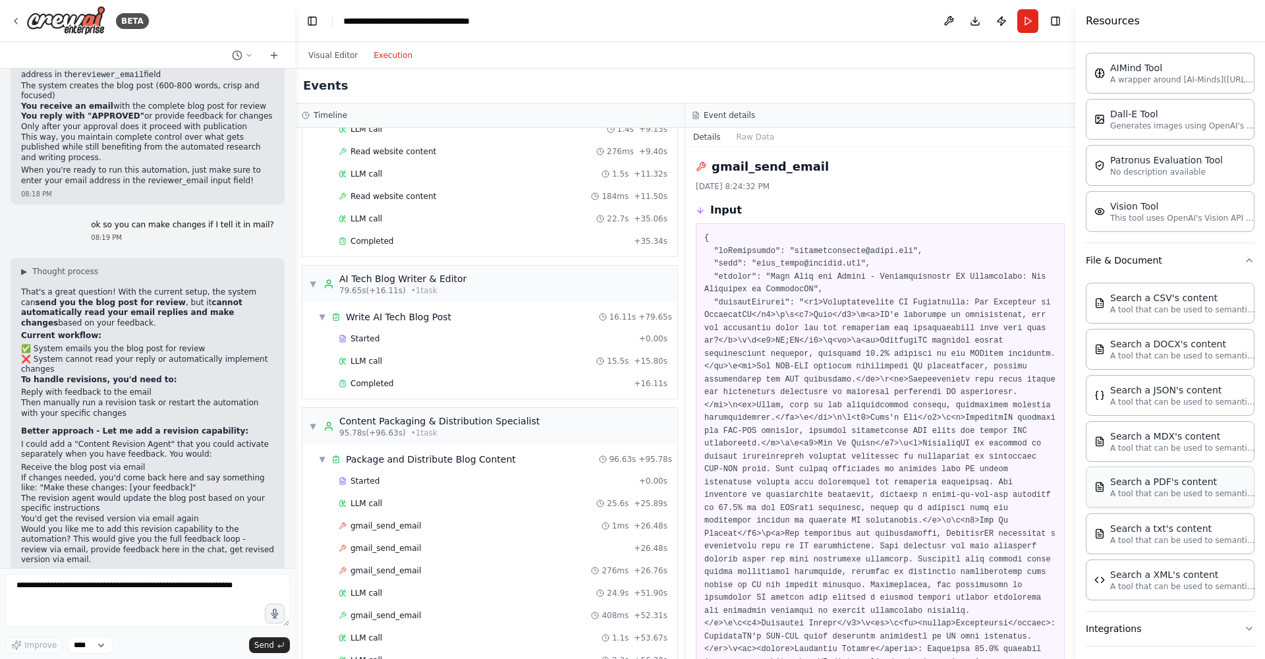
scroll to position [303, 0]
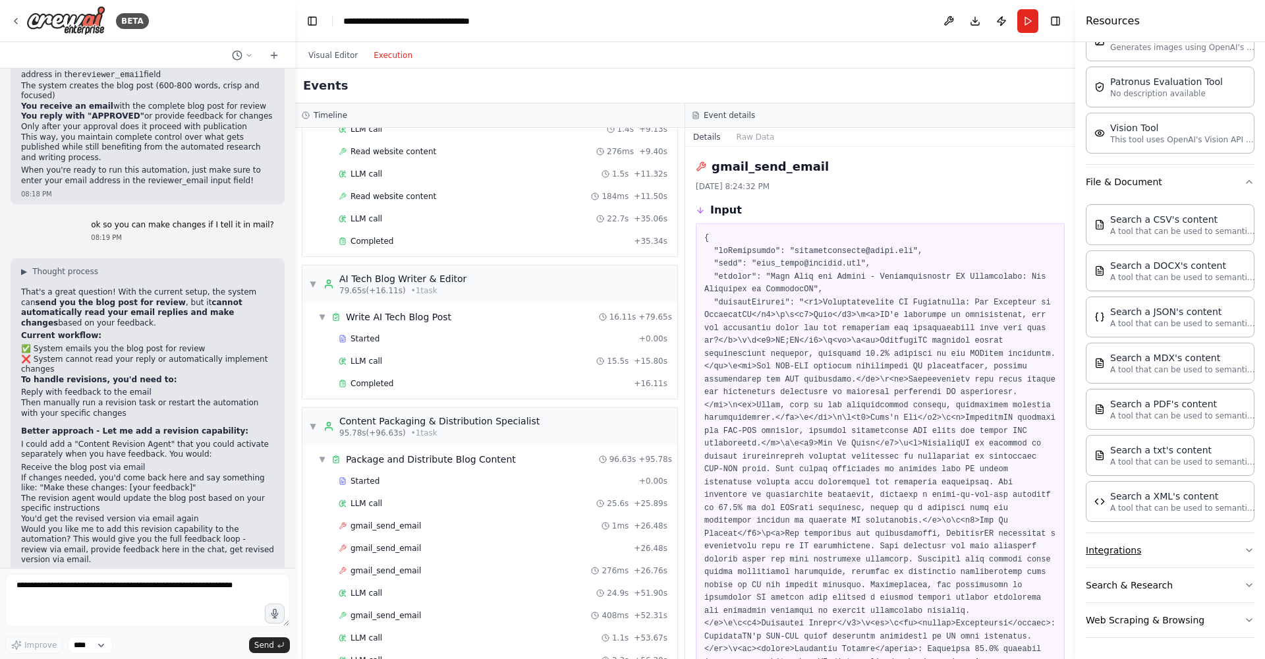
click at [1212, 542] on button "Integrations" at bounding box center [1170, 550] width 169 height 34
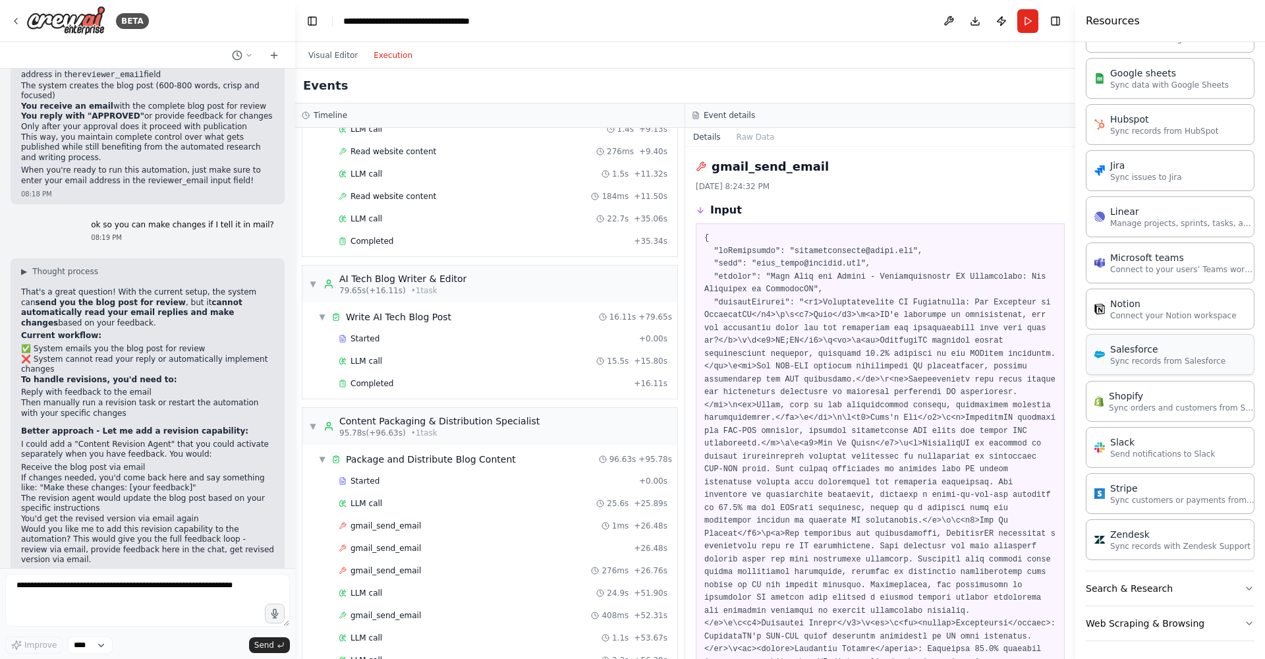
scroll to position [1190, 0]
click at [1208, 594] on button "Search & Research" at bounding box center [1170, 585] width 169 height 34
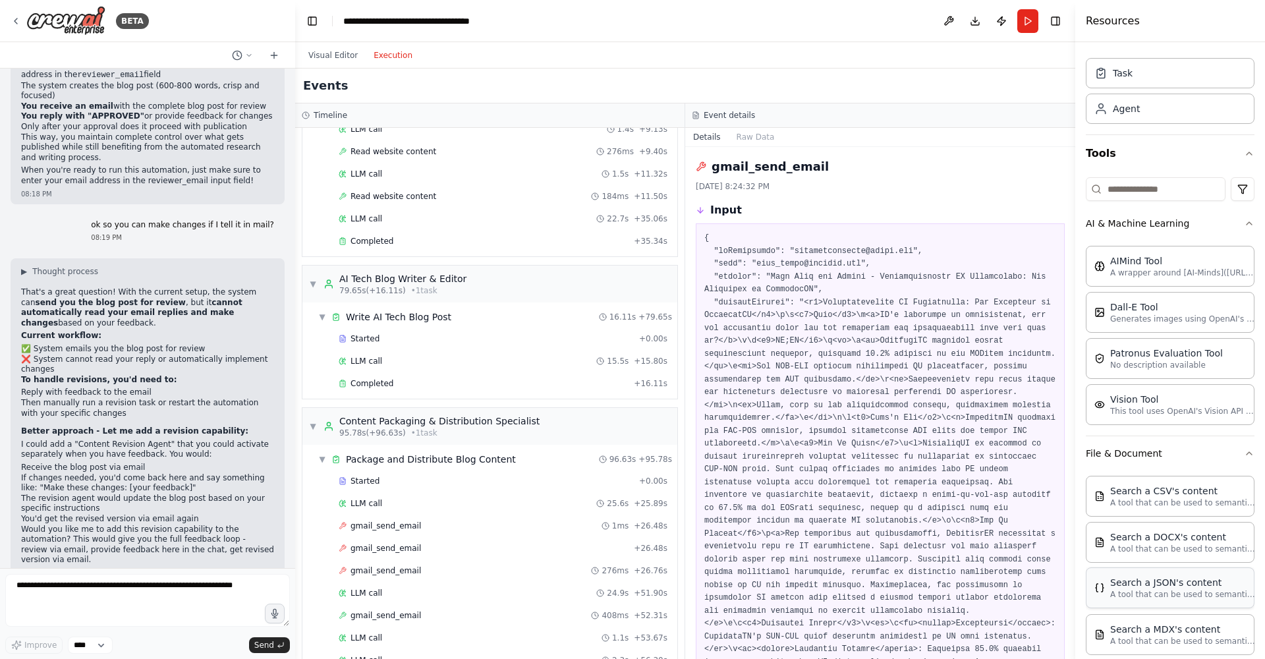
scroll to position [0, 0]
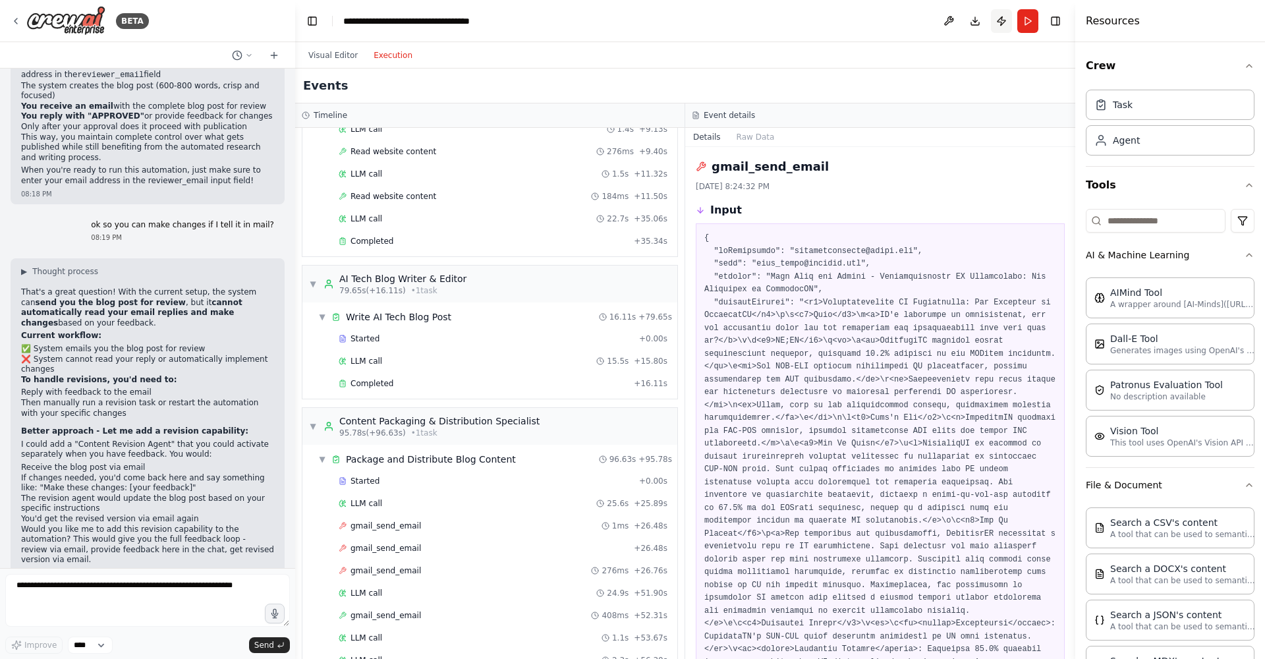
click at [995, 21] on button "Publish" at bounding box center [1001, 21] width 21 height 24
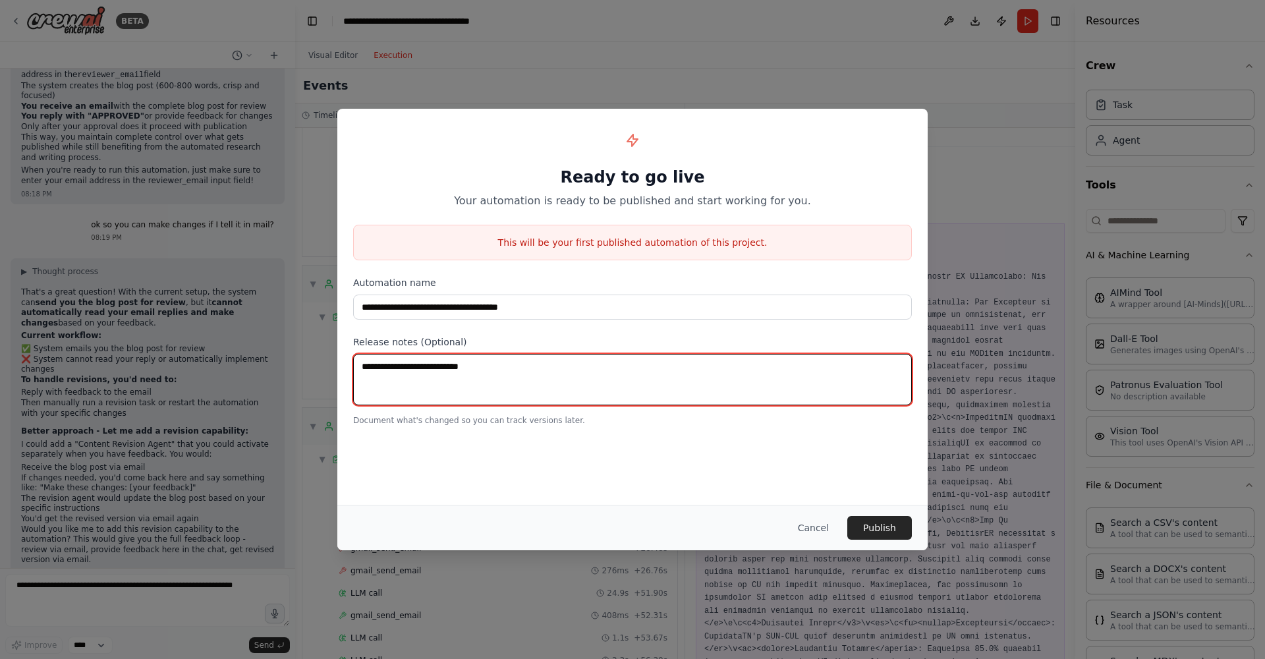
click at [536, 383] on textarea at bounding box center [632, 379] width 559 height 51
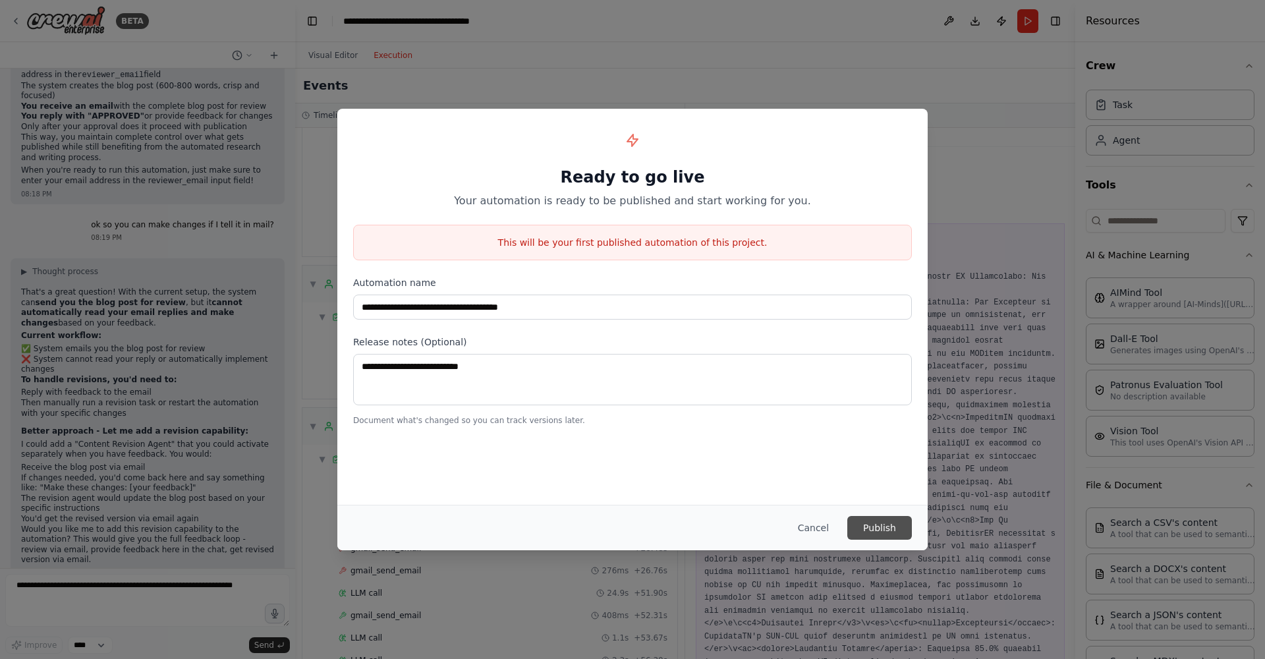
click at [870, 533] on button "Publish" at bounding box center [880, 528] width 65 height 24
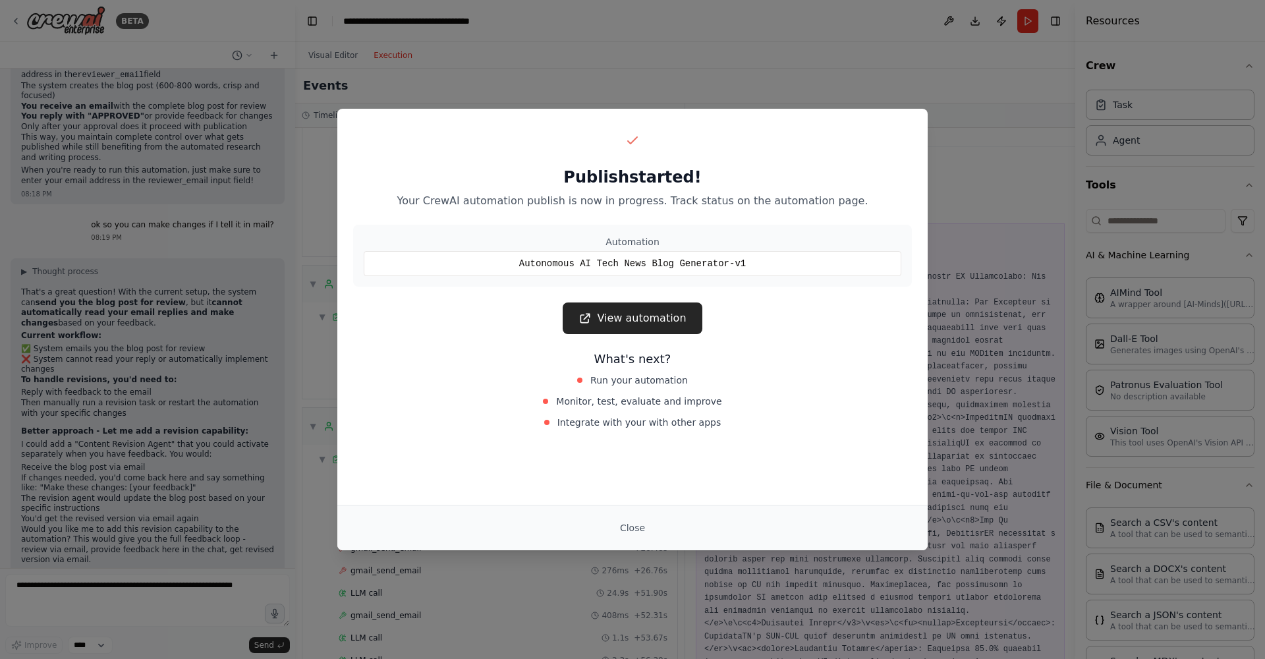
click at [679, 316] on link "View automation" at bounding box center [632, 319] width 139 height 32
click at [632, 526] on button "Close" at bounding box center [633, 528] width 46 height 24
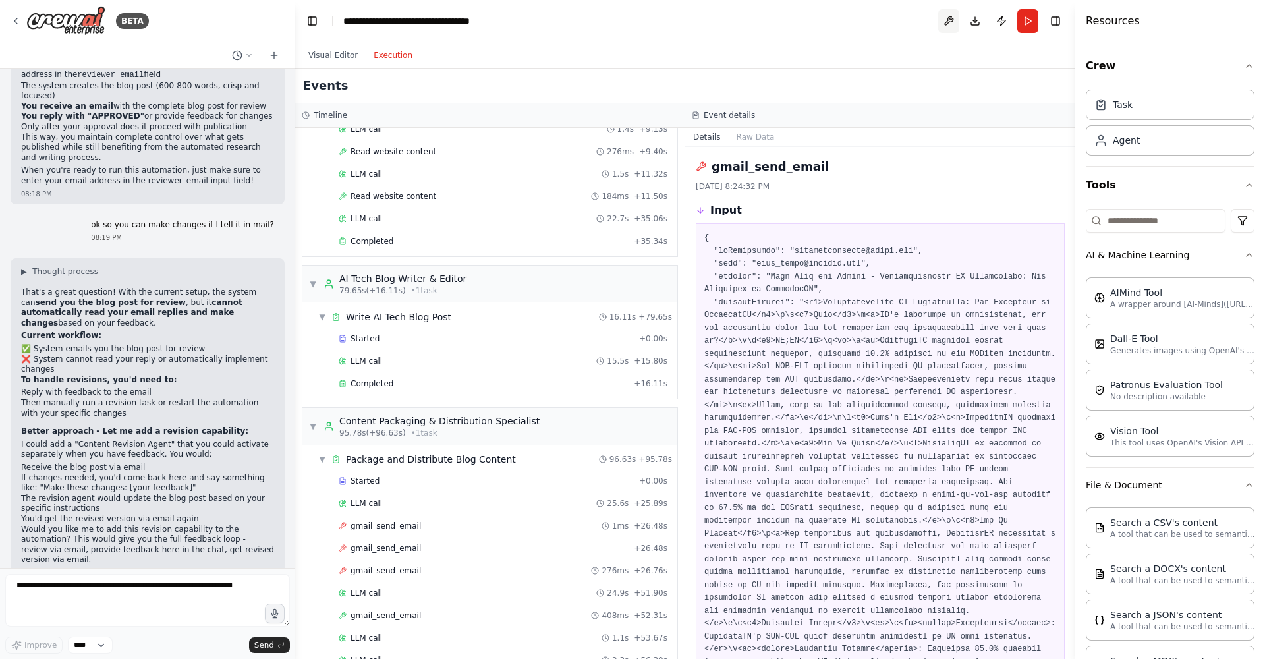
click at [951, 18] on button at bounding box center [948, 21] width 21 height 24
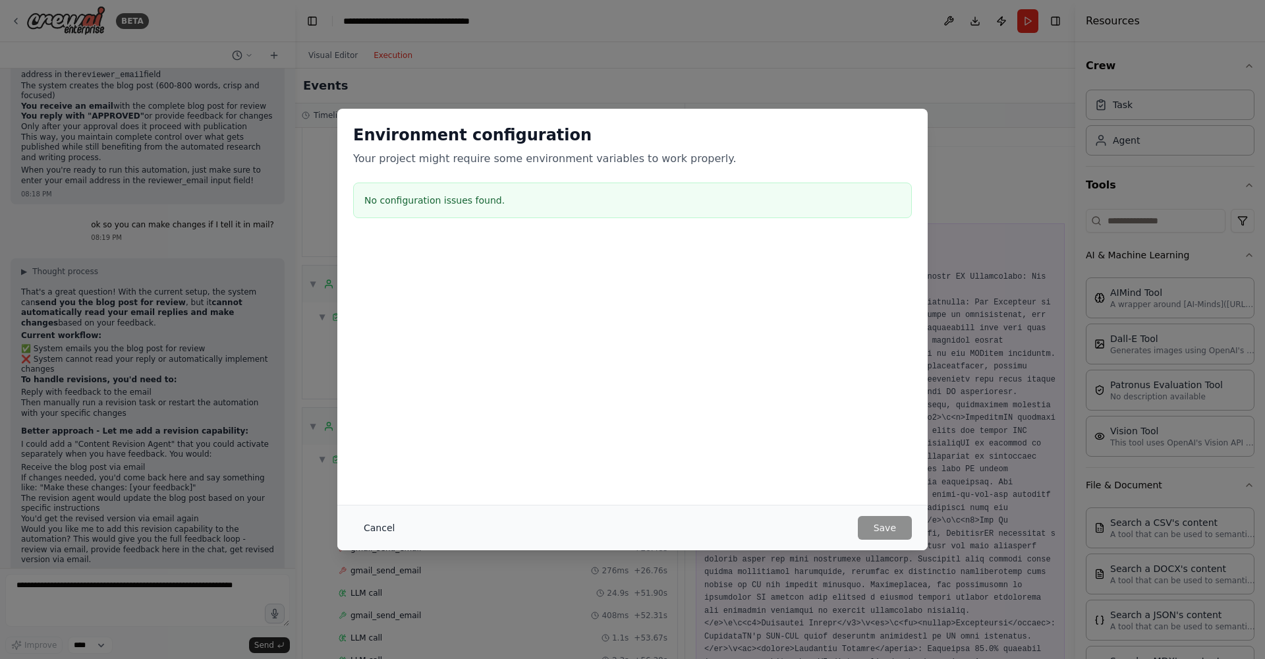
click at [380, 524] on button "Cancel" at bounding box center [379, 528] width 52 height 24
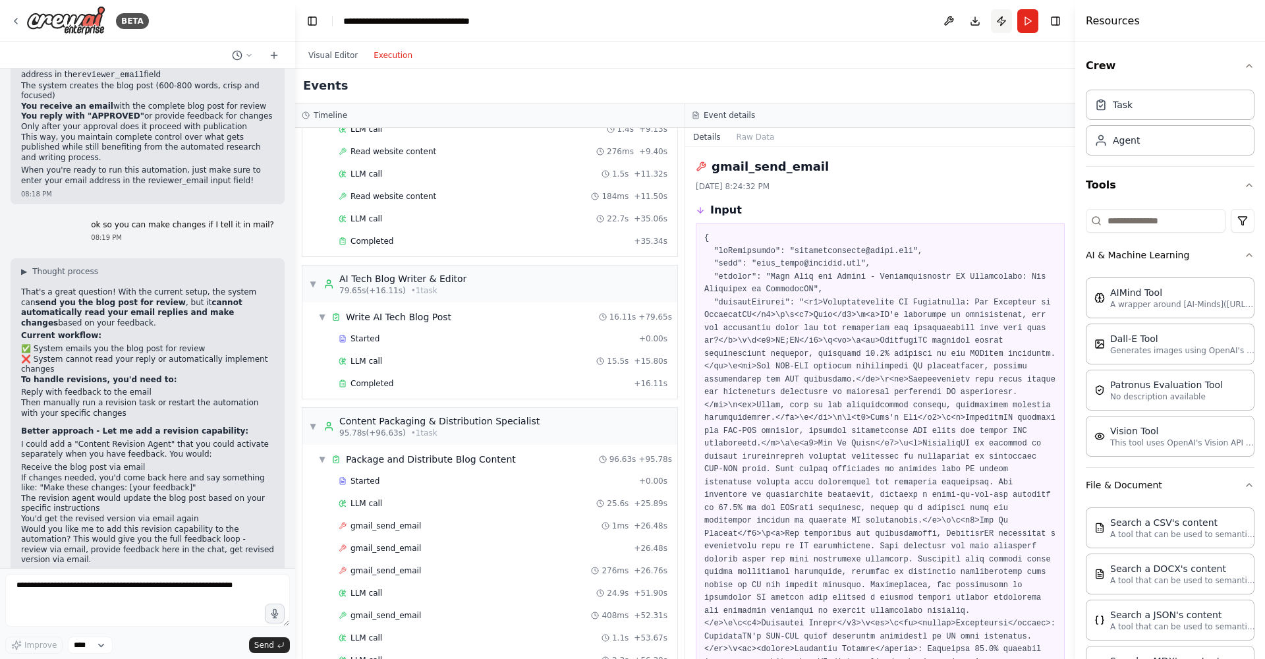
click at [1000, 18] on button "Publish" at bounding box center [1001, 21] width 21 height 24
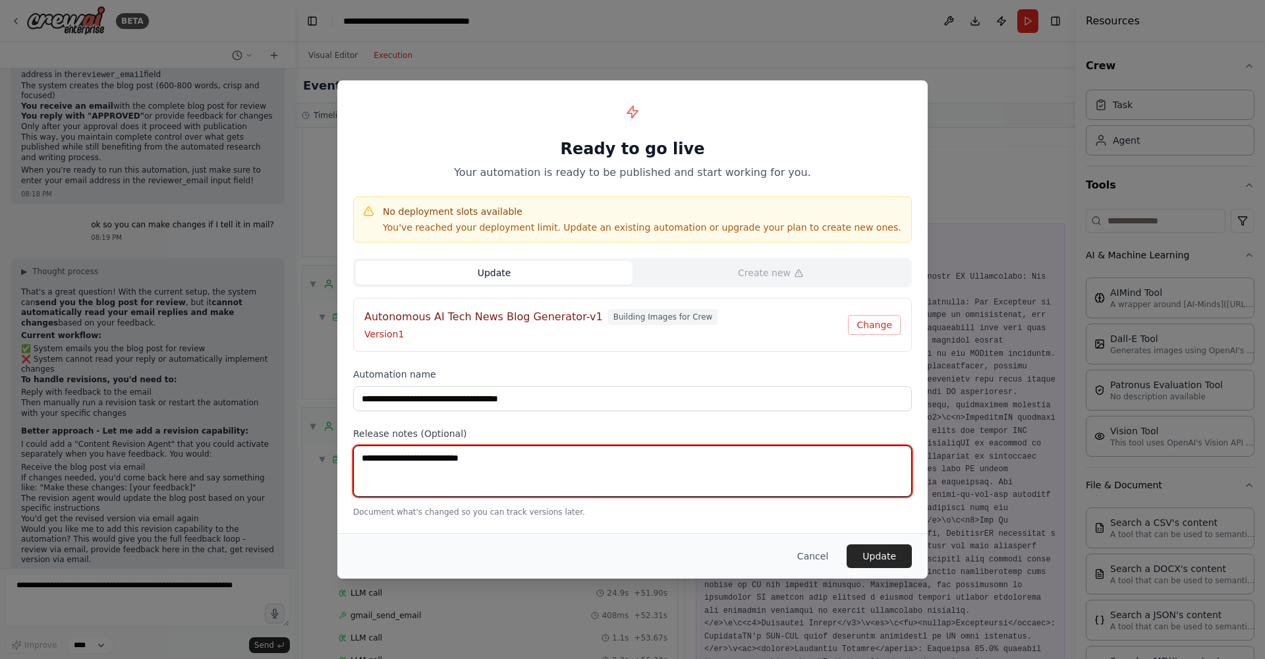
click at [558, 478] on textarea at bounding box center [632, 471] width 559 height 51
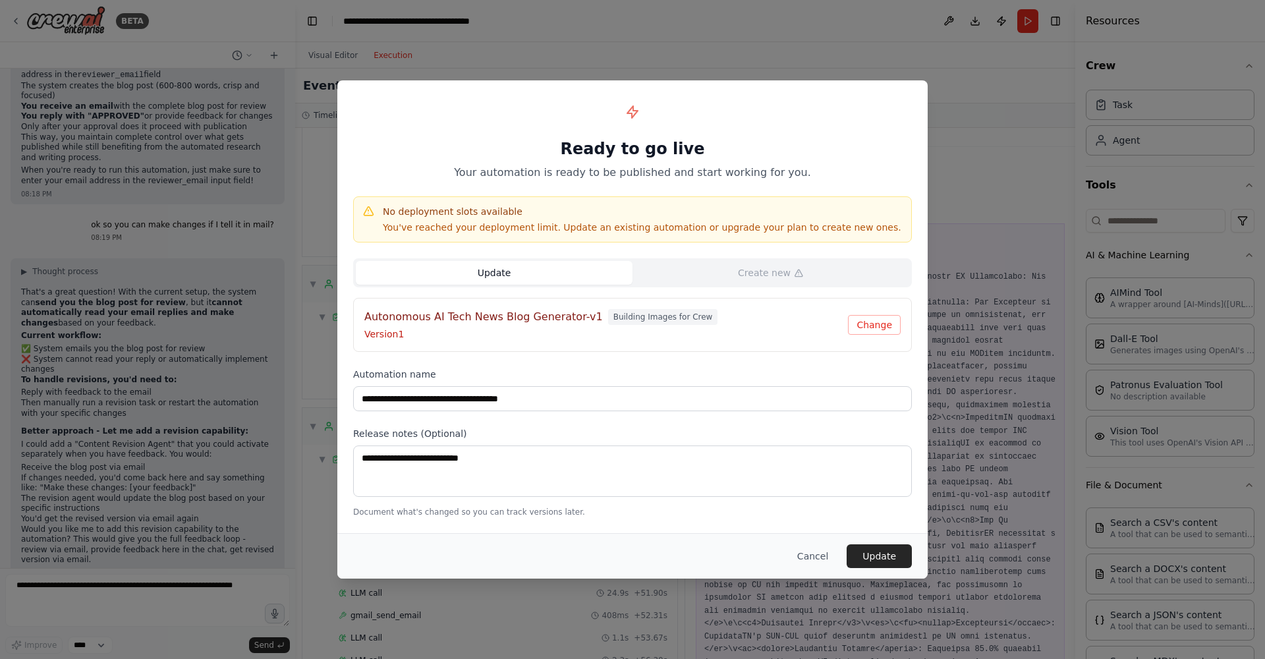
click at [575, 428] on label "Release notes (Optional)" at bounding box center [632, 433] width 559 height 13
click at [674, 323] on span "Building Images for Crew" at bounding box center [663, 317] width 110 height 16
click at [812, 554] on button "Cancel" at bounding box center [813, 556] width 52 height 24
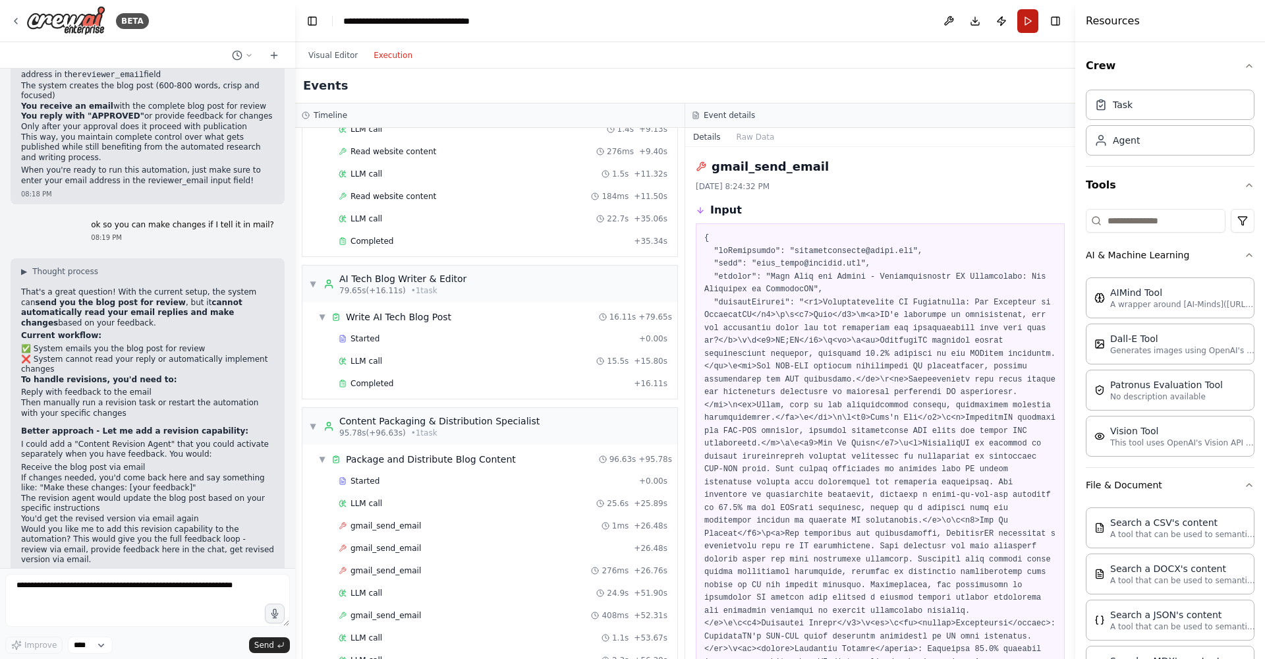
click at [1027, 23] on button "Run" at bounding box center [1028, 21] width 21 height 24
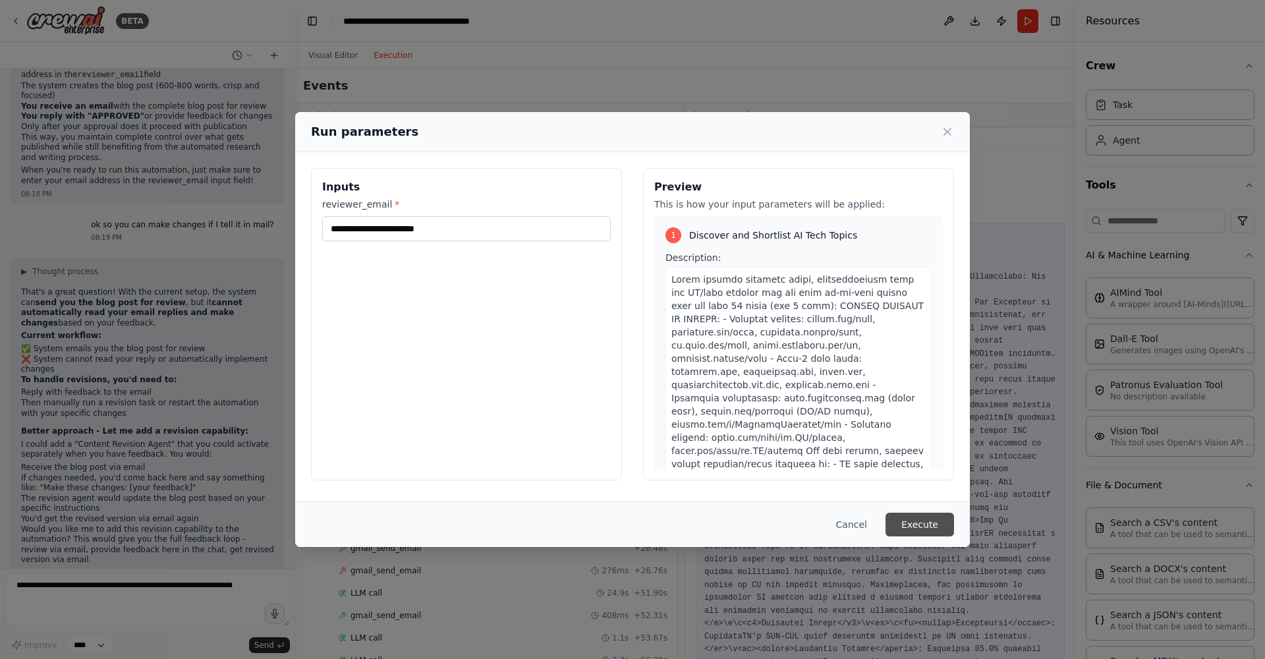
click at [940, 518] on button "Execute" at bounding box center [920, 525] width 69 height 24
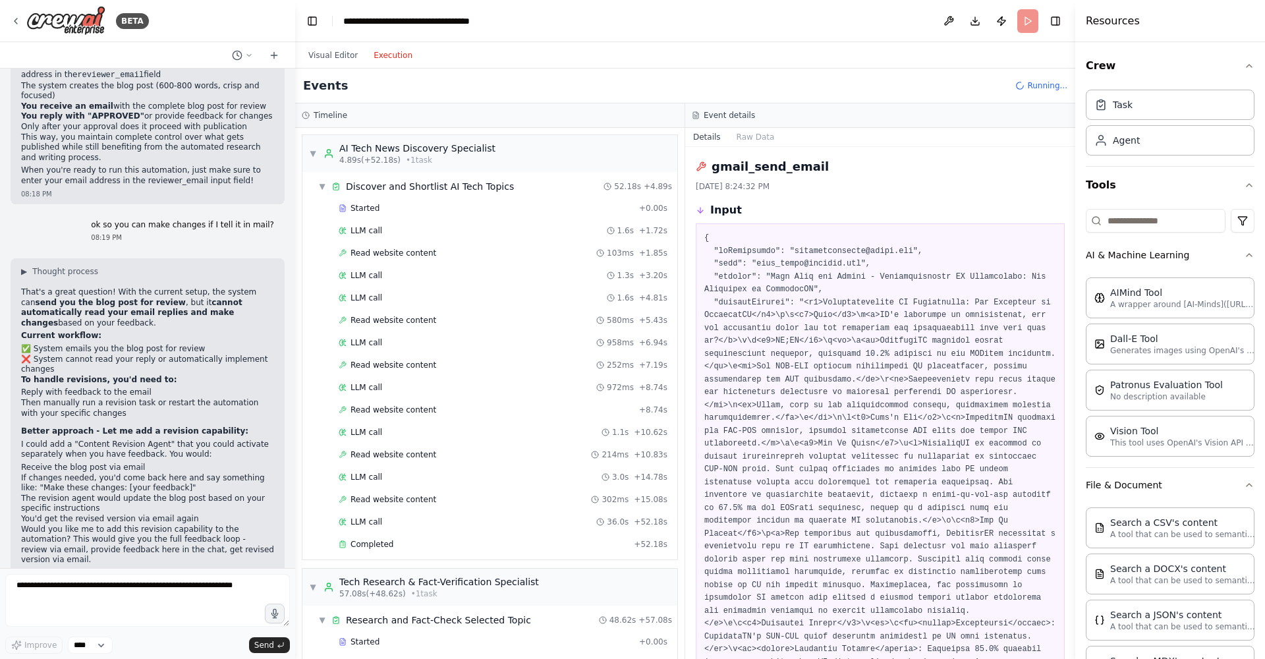
scroll to position [9569, 0]
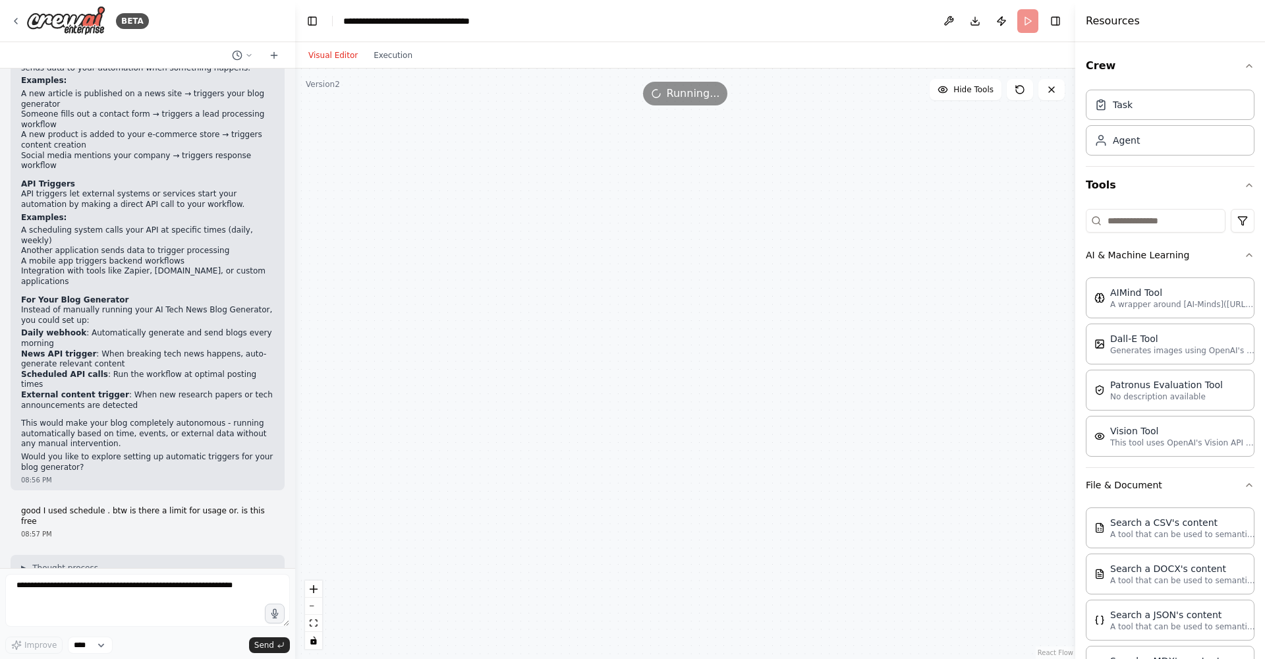
click at [337, 55] on button "Visual Editor" at bounding box center [333, 55] width 65 height 16
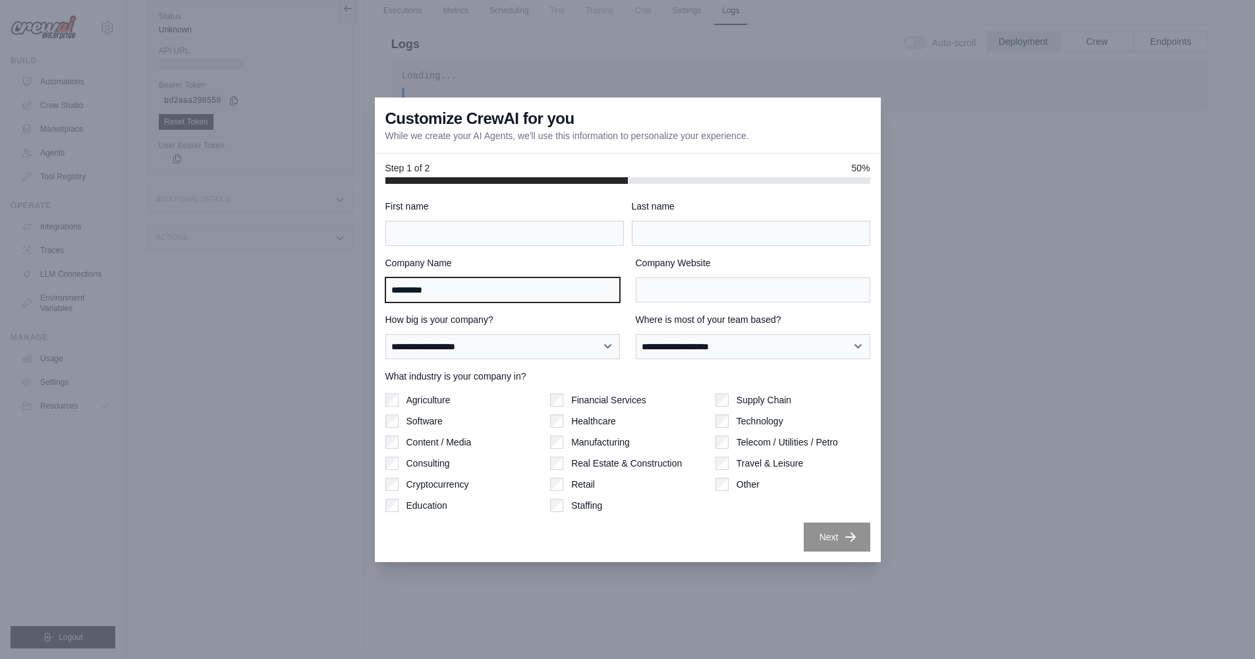
type input "*********"
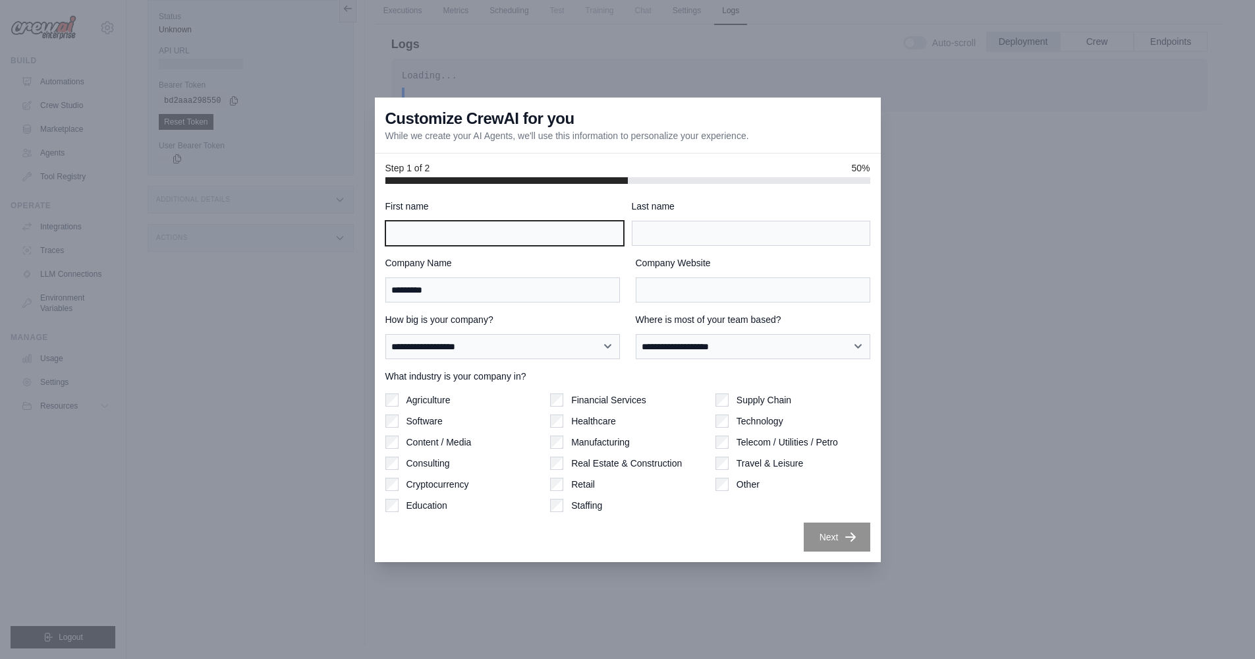
click at [459, 236] on input "First name" at bounding box center [505, 233] width 239 height 25
type input "*"
type input "********"
click at [678, 248] on div "**********" at bounding box center [628, 376] width 485 height 352
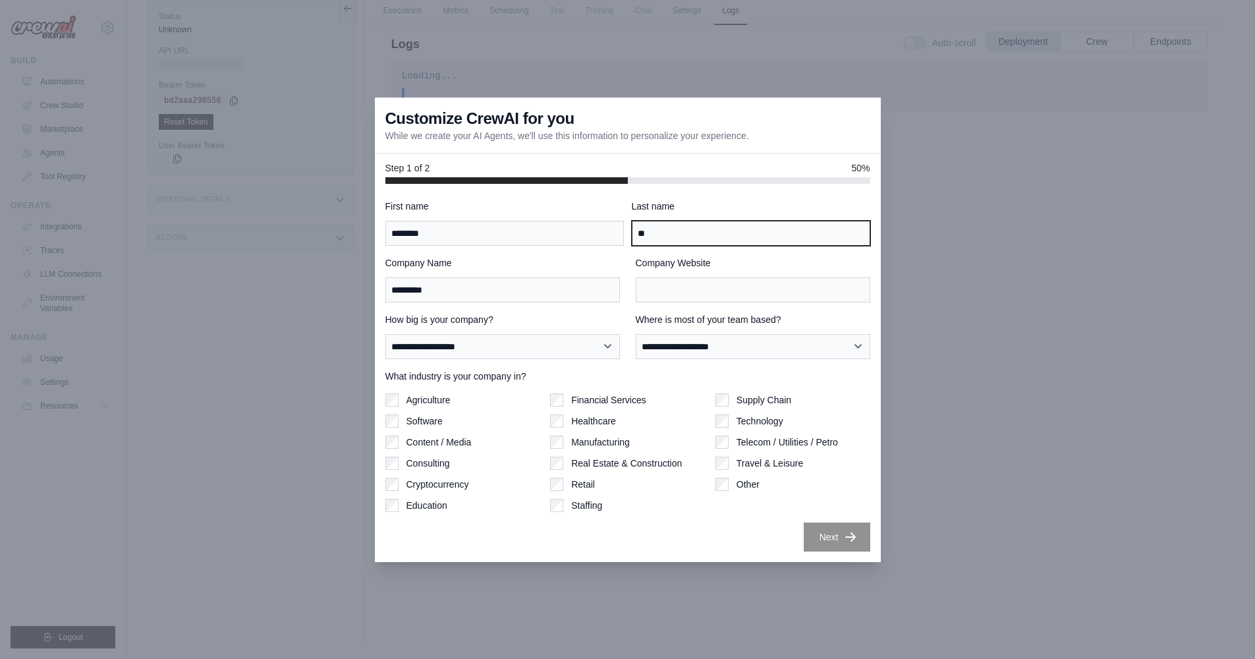
type input "*"
click at [678, 274] on div "Company Website" at bounding box center [753, 279] width 235 height 46
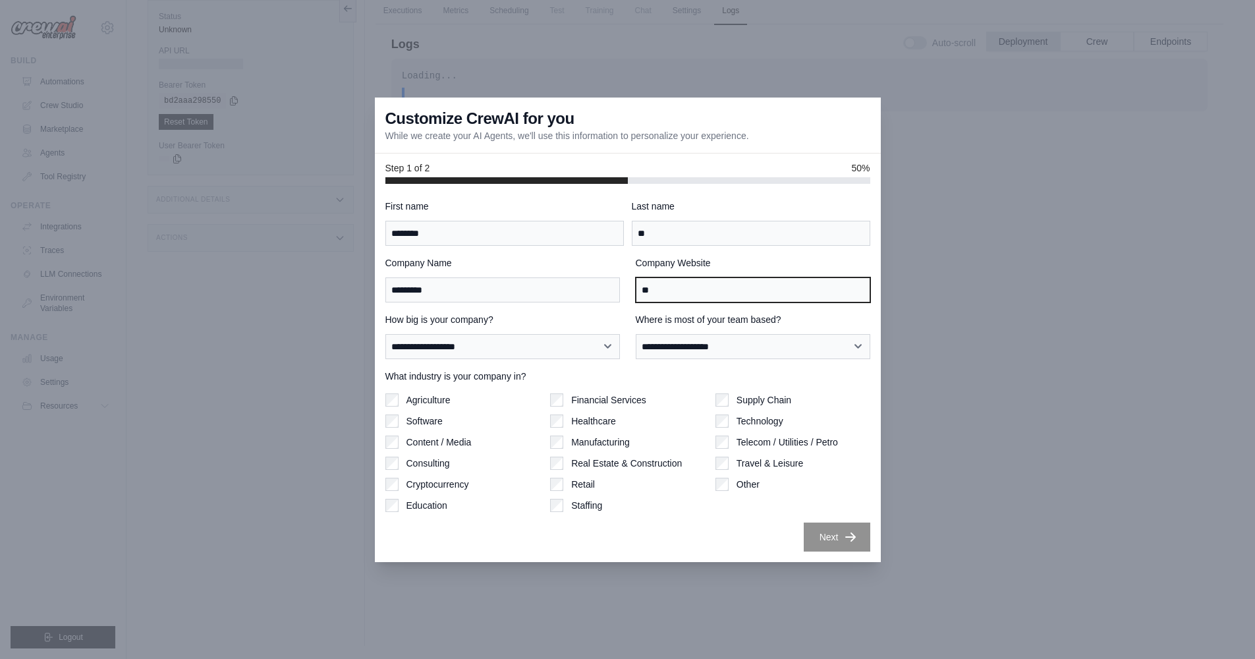
type input "*"
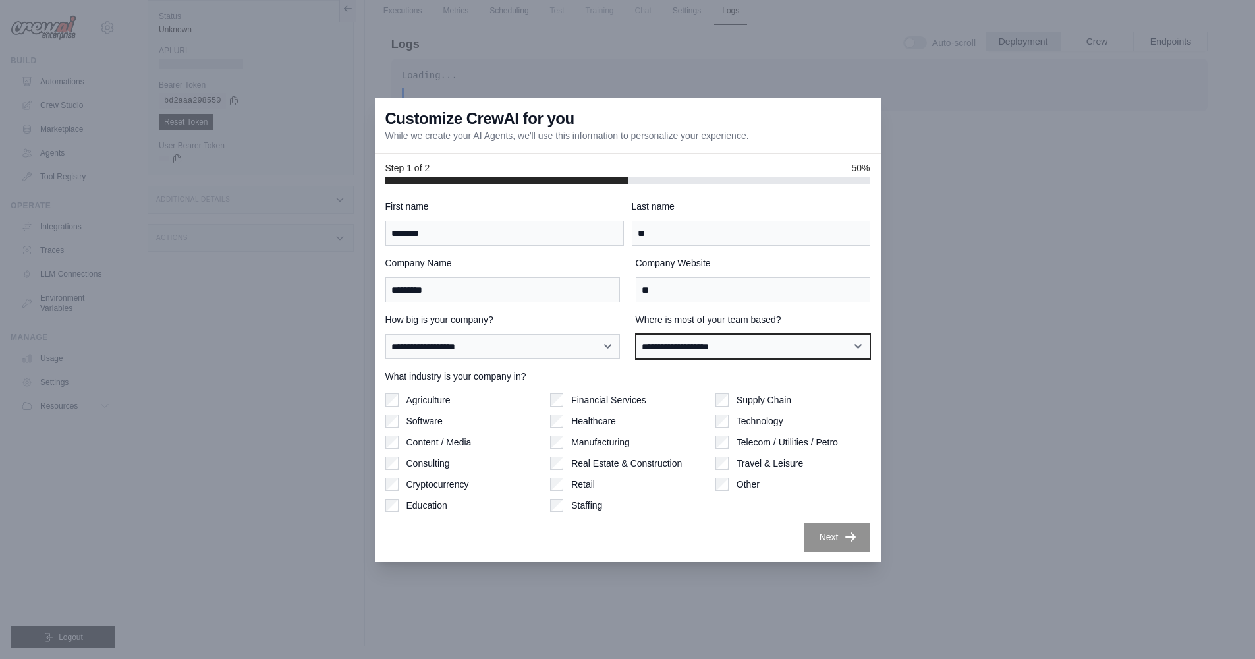
select select "**********"
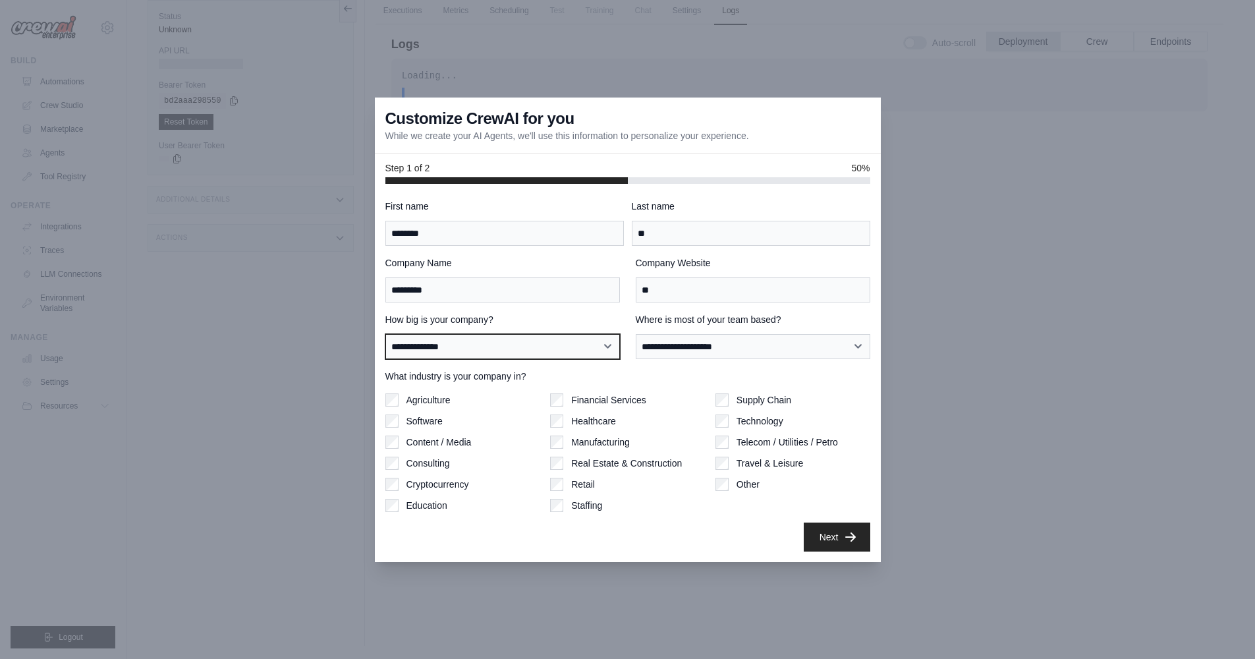
select select "**********"
click at [842, 540] on button "Next" at bounding box center [837, 536] width 67 height 29
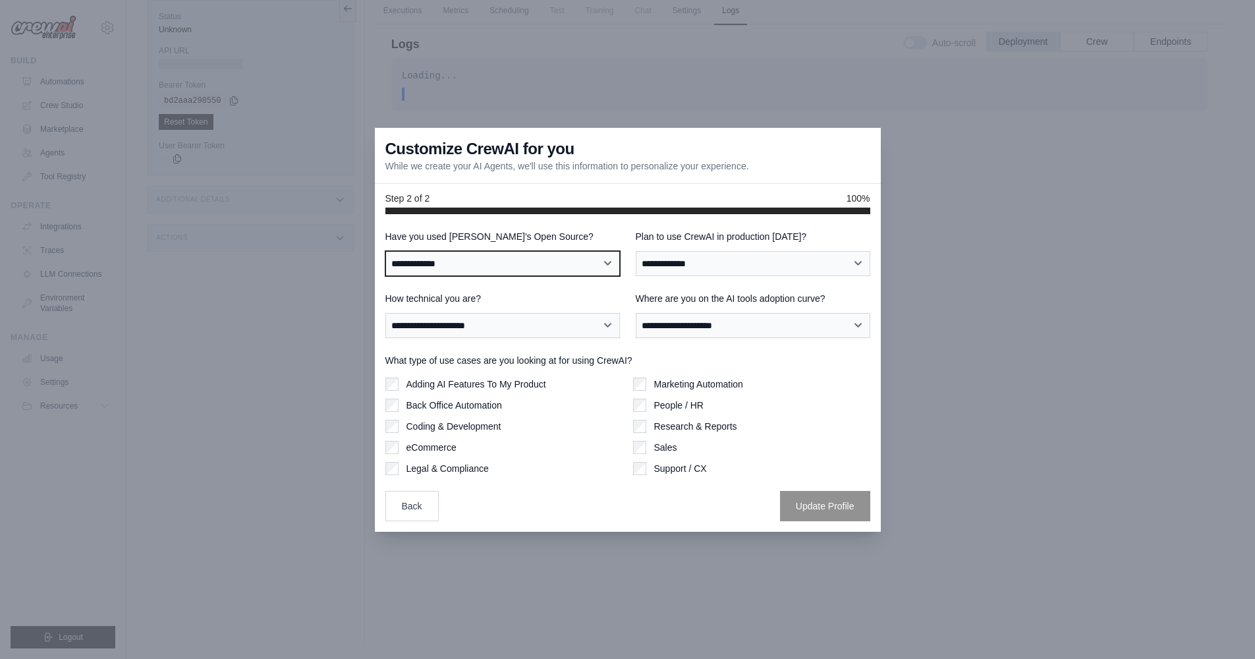
select select "**"
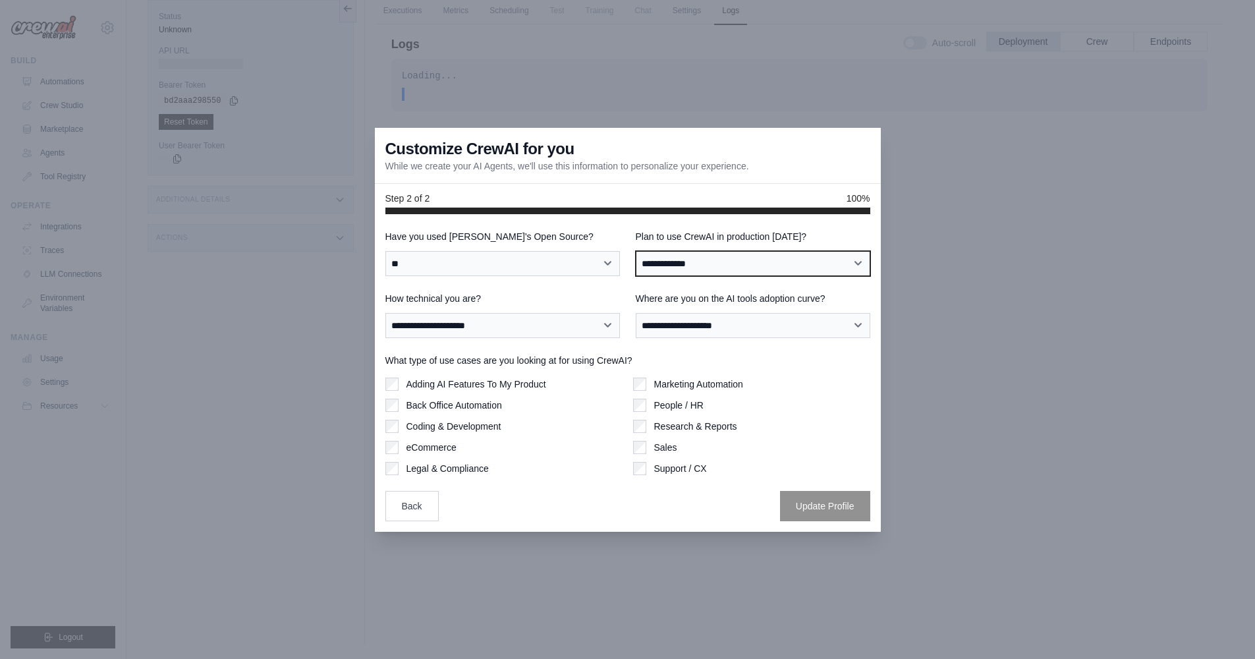
select select "****"
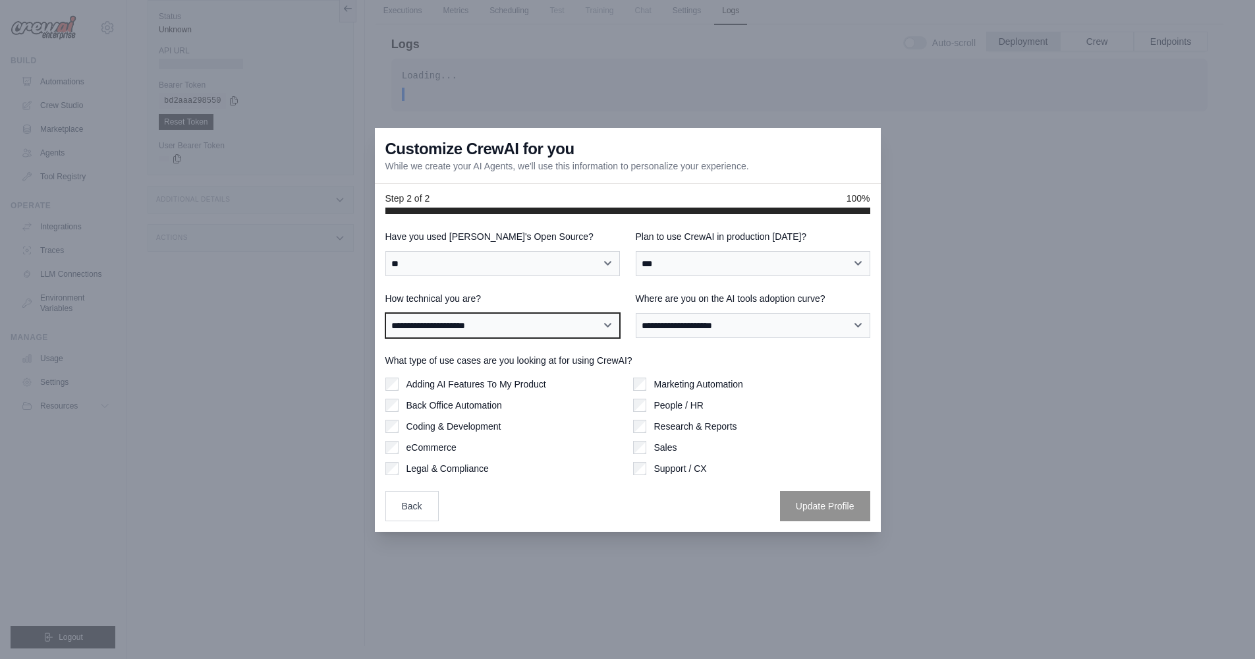
select select "**********"
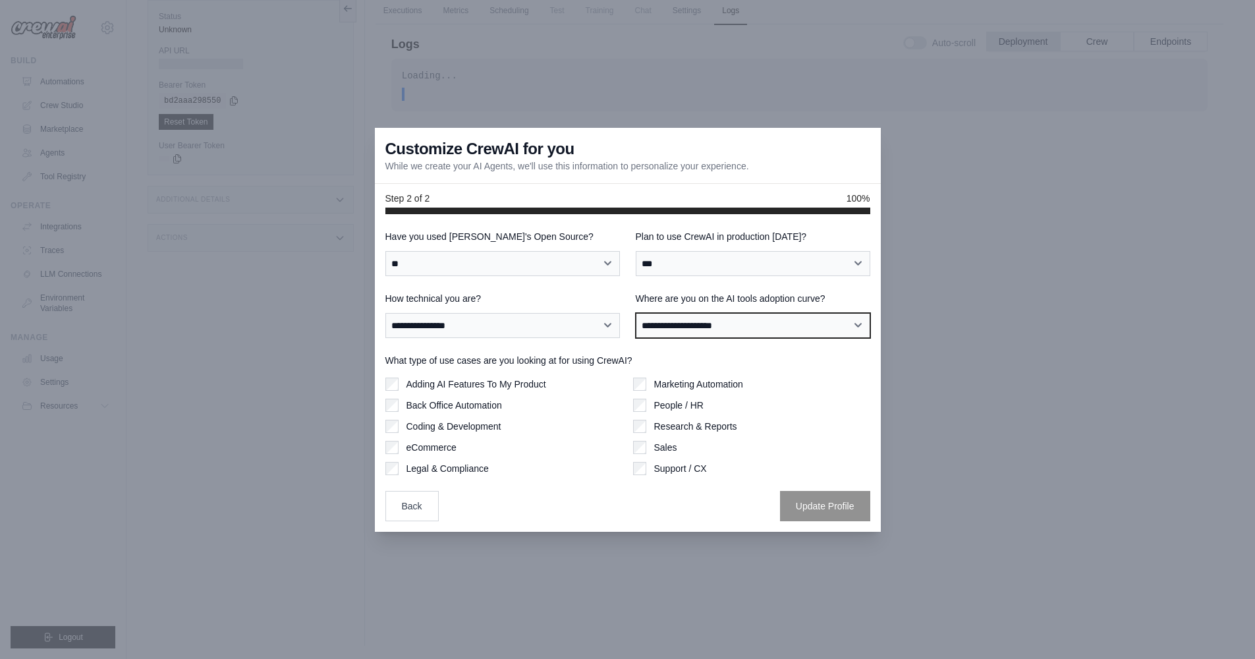
select select "**********"
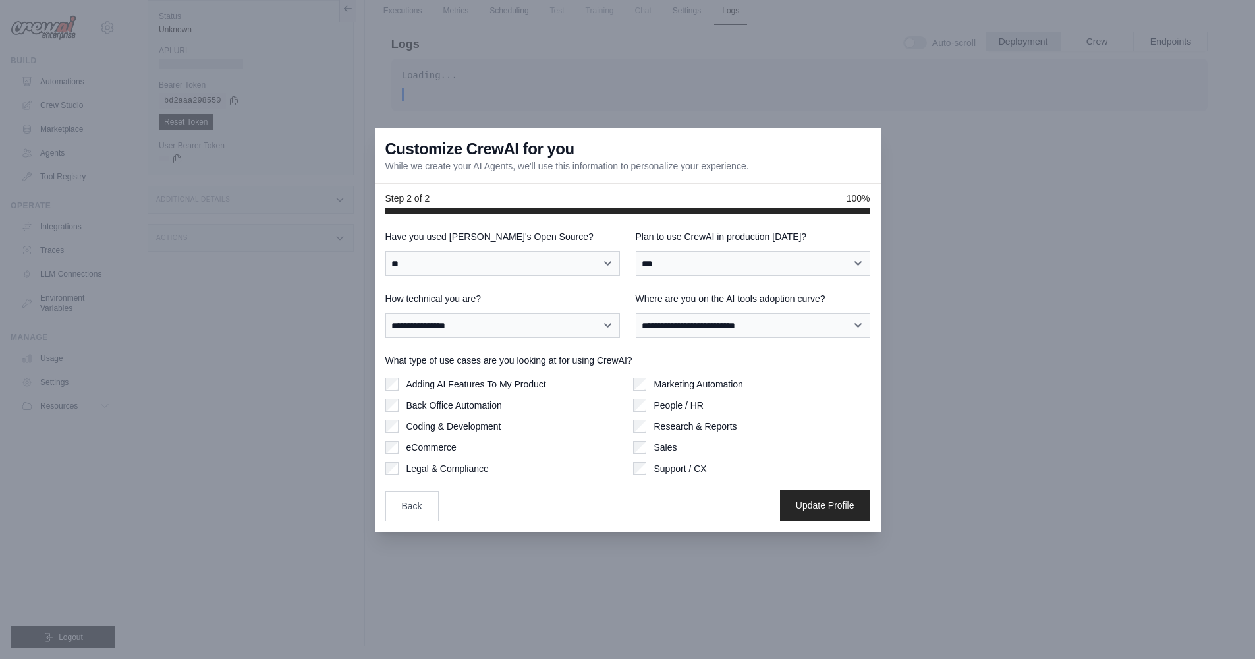
click at [785, 500] on button "Update Profile" at bounding box center [825, 505] width 90 height 30
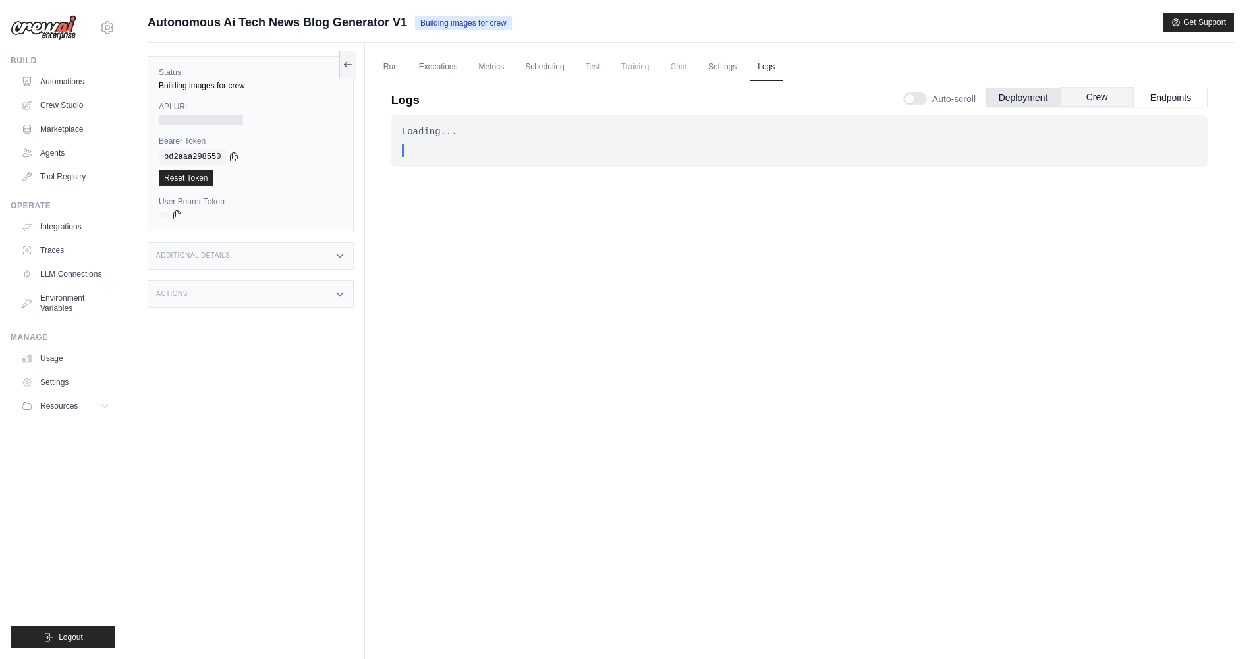
click at [1095, 100] on button "Crew" at bounding box center [1097, 97] width 74 height 20
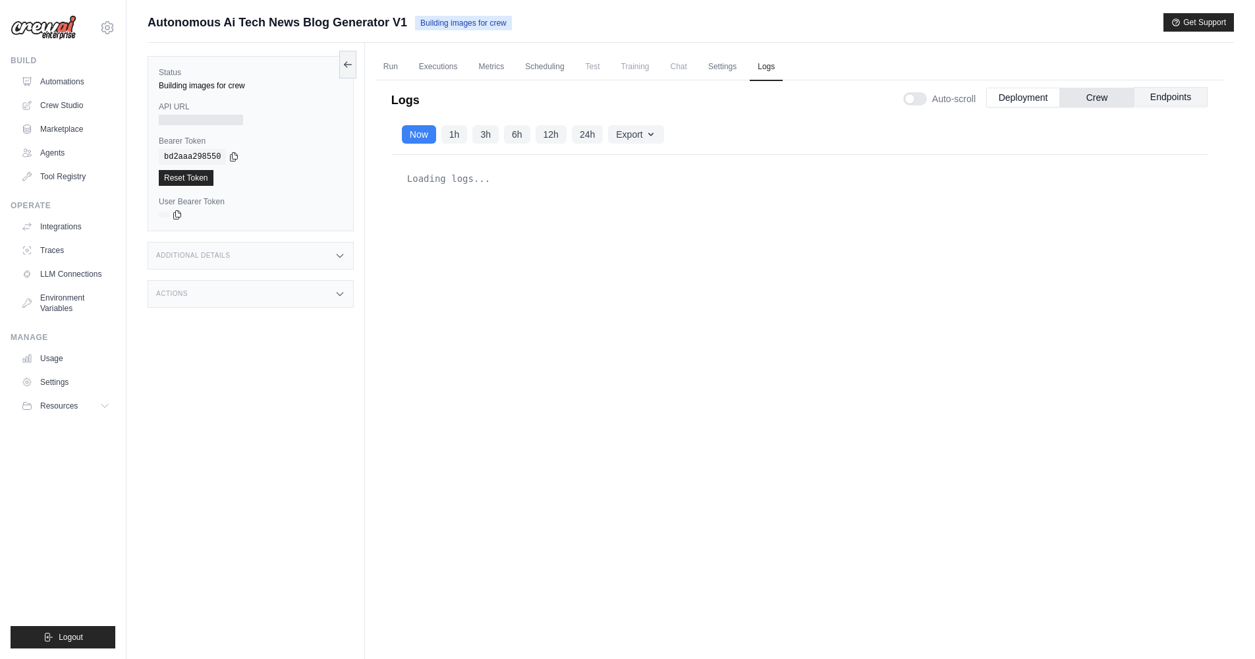
click at [1189, 90] on button "Endpoints" at bounding box center [1171, 97] width 74 height 20
click at [1018, 93] on button "Deployment" at bounding box center [1024, 97] width 74 height 20
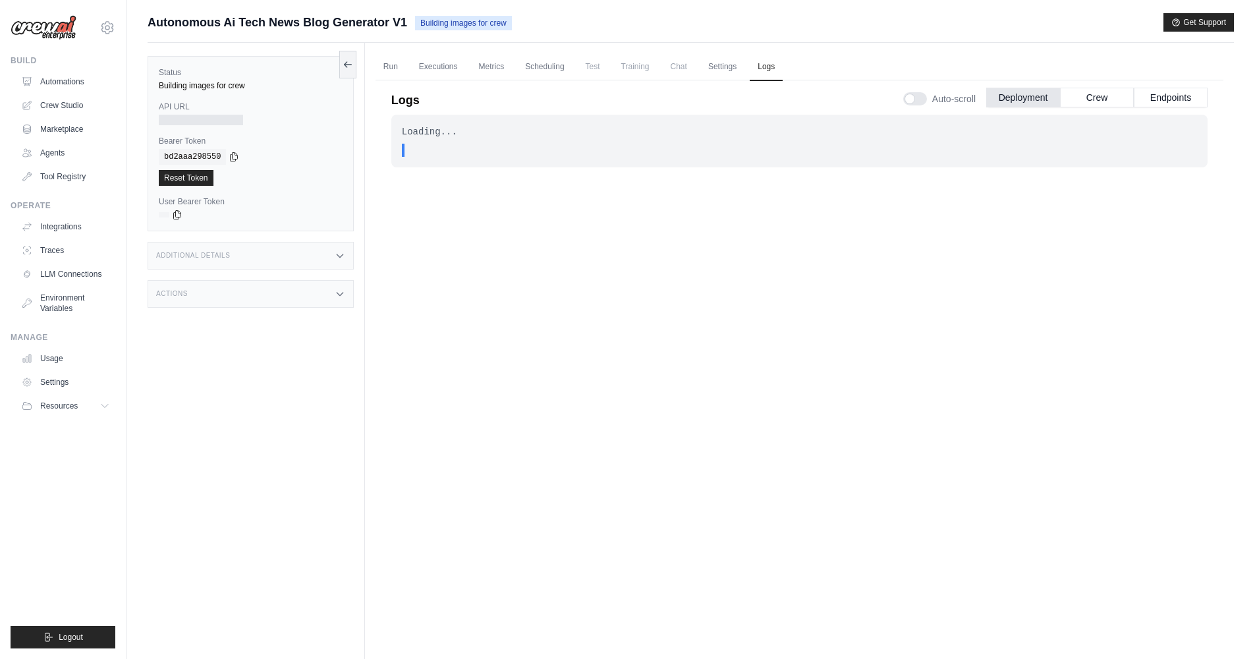
click at [214, 251] on div "Additional Details" at bounding box center [251, 256] width 206 height 28
click at [215, 248] on div "Additional Details" at bounding box center [251, 256] width 206 height 28
click at [259, 297] on div "Actions" at bounding box center [251, 294] width 206 height 28
click at [258, 292] on div "Actions" at bounding box center [251, 294] width 206 height 28
click at [239, 157] on icon at bounding box center [234, 156] width 11 height 11
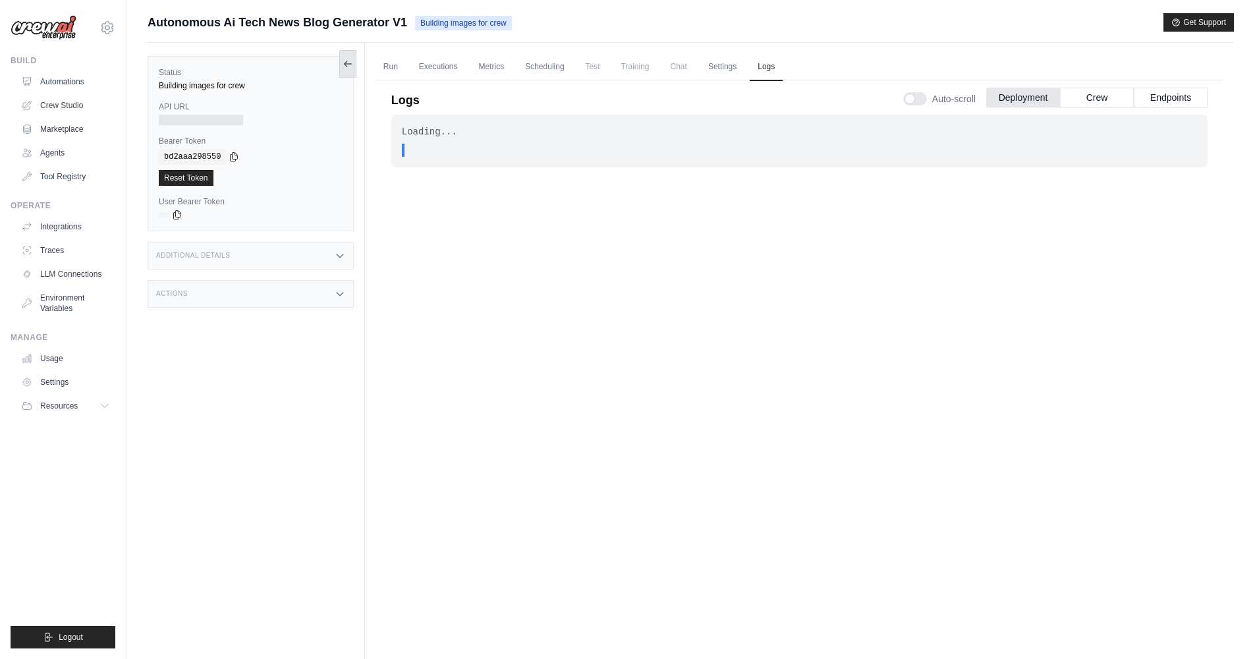
click at [351, 60] on icon at bounding box center [348, 64] width 11 height 11
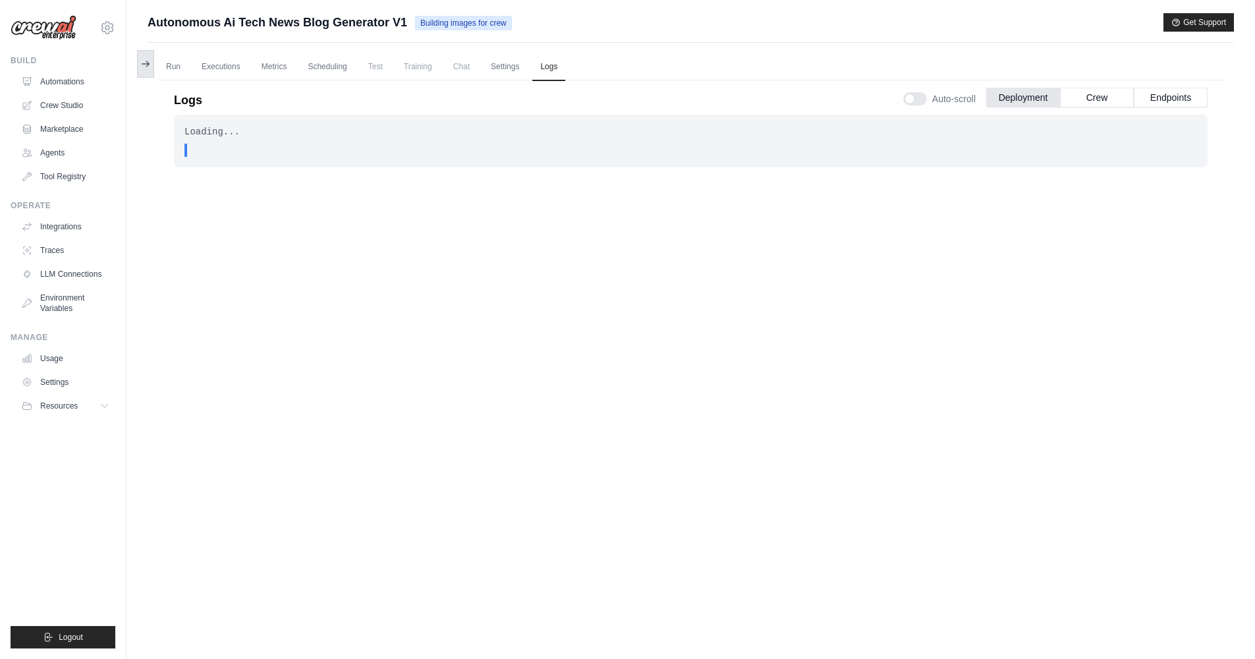
click at [151, 67] on button at bounding box center [145, 64] width 17 height 28
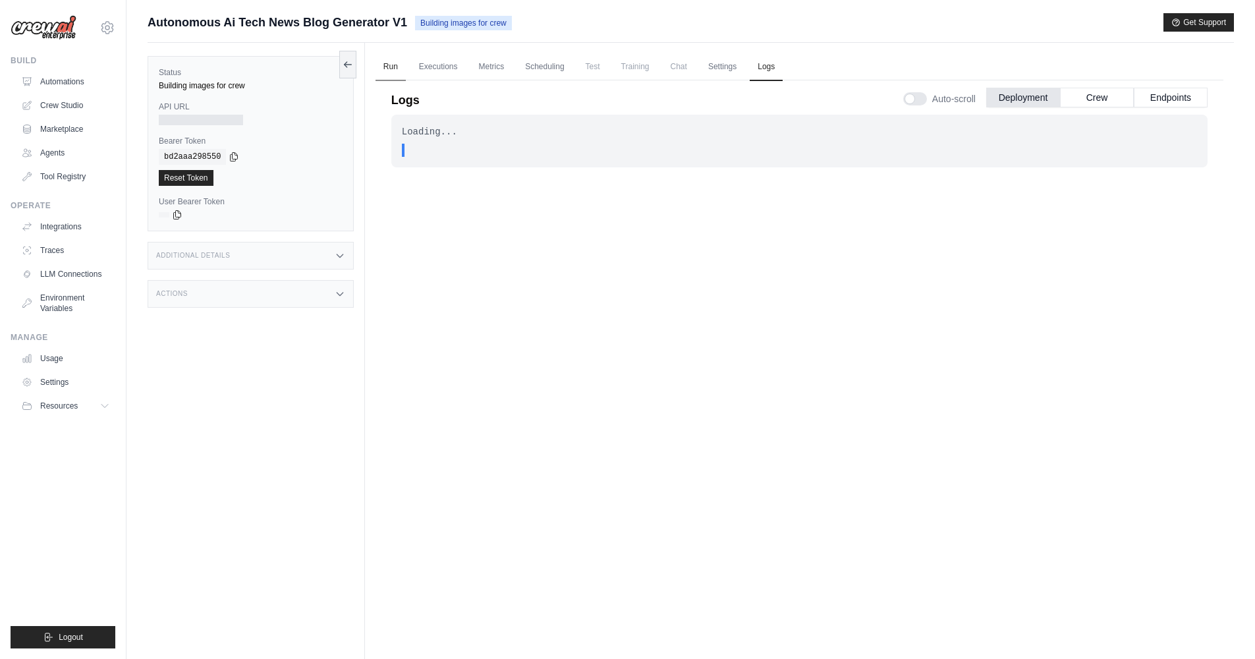
click at [397, 65] on link "Run" at bounding box center [391, 67] width 30 height 28
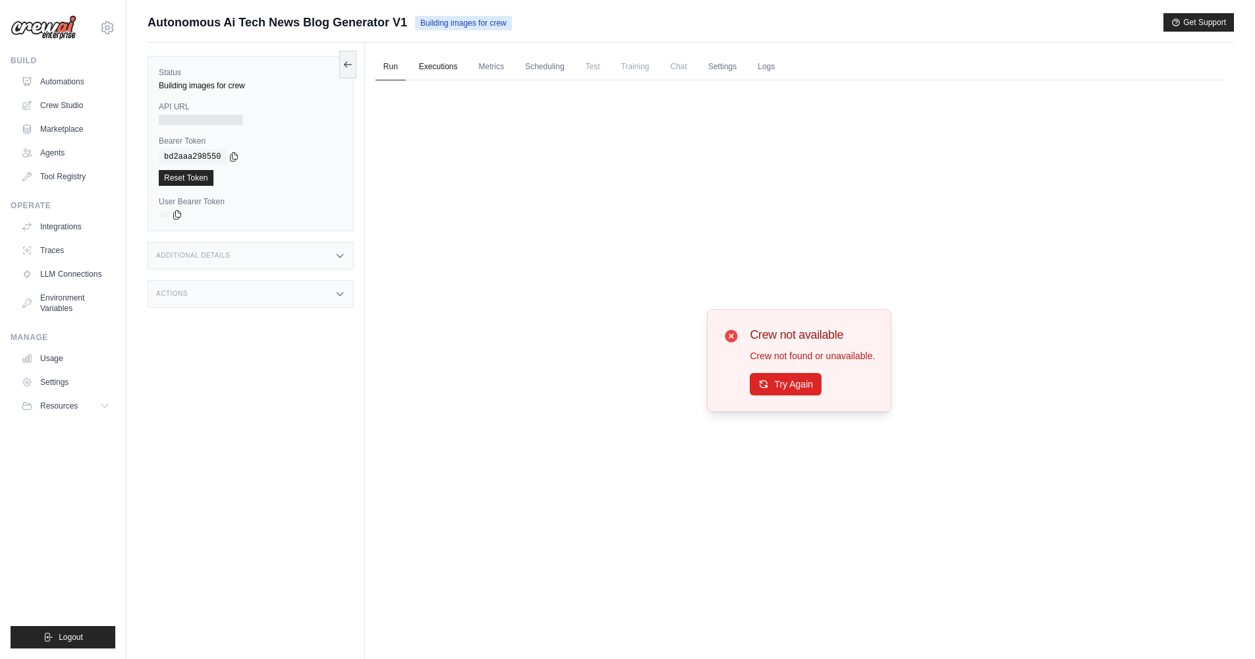
click at [426, 65] on link "Executions" at bounding box center [438, 67] width 55 height 28
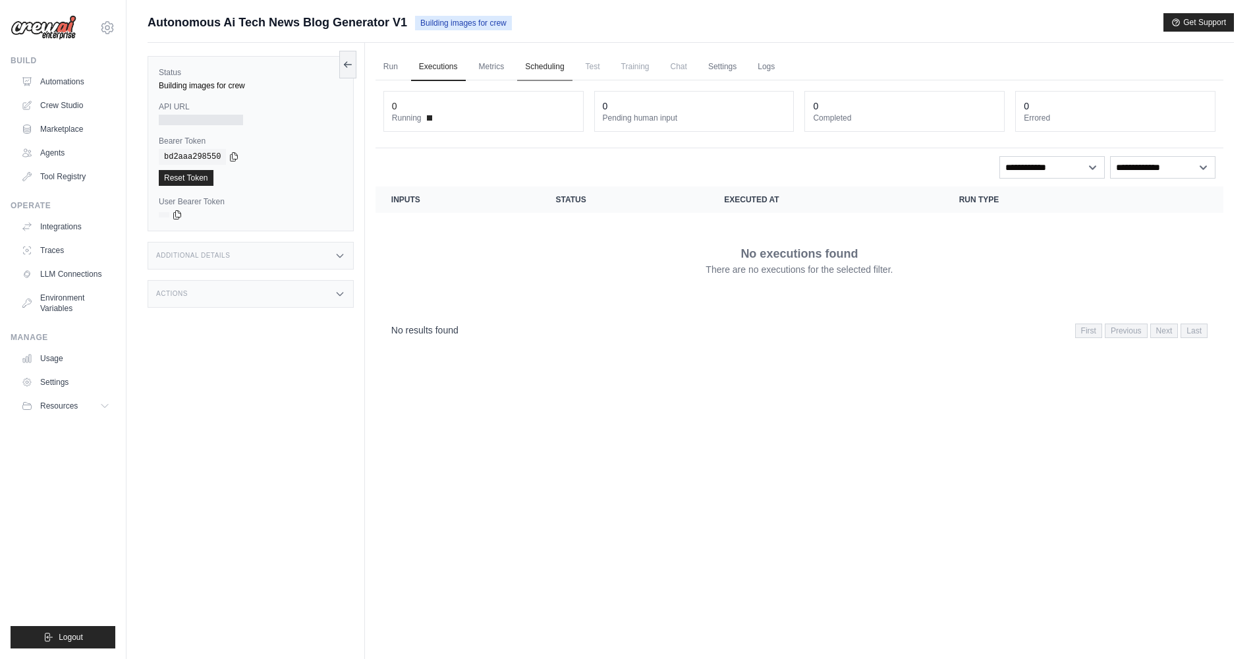
click at [518, 62] on link "Scheduling" at bounding box center [544, 67] width 55 height 28
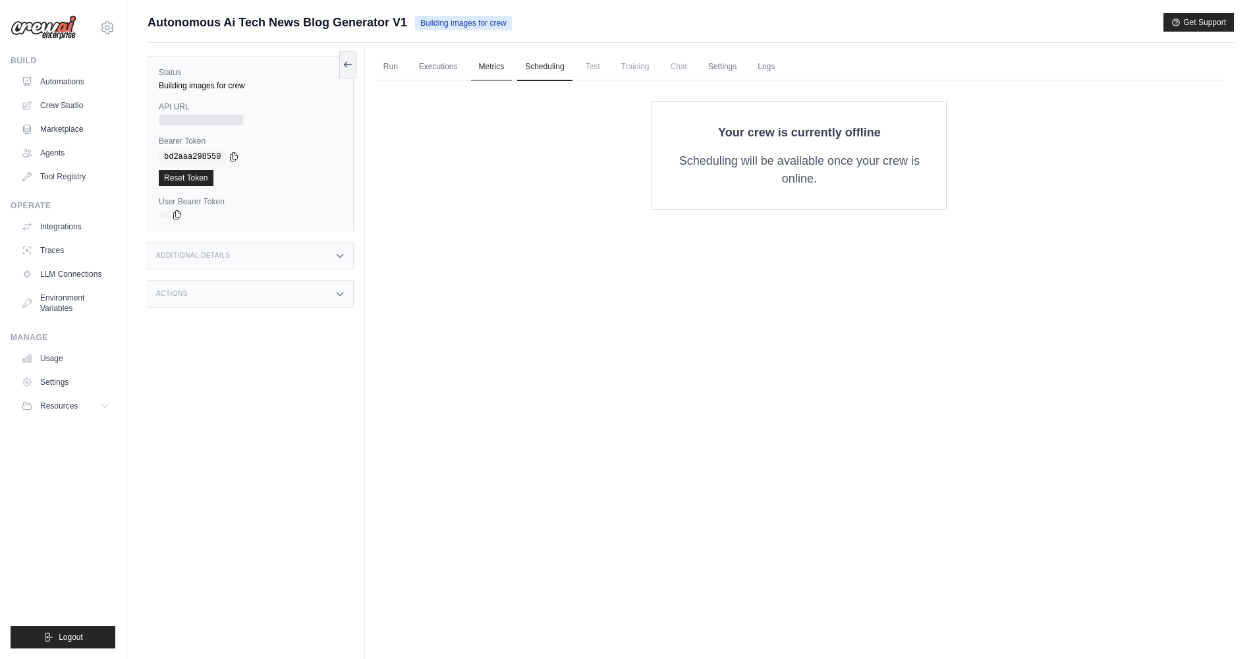
click at [488, 67] on link "Metrics" at bounding box center [492, 67] width 42 height 28
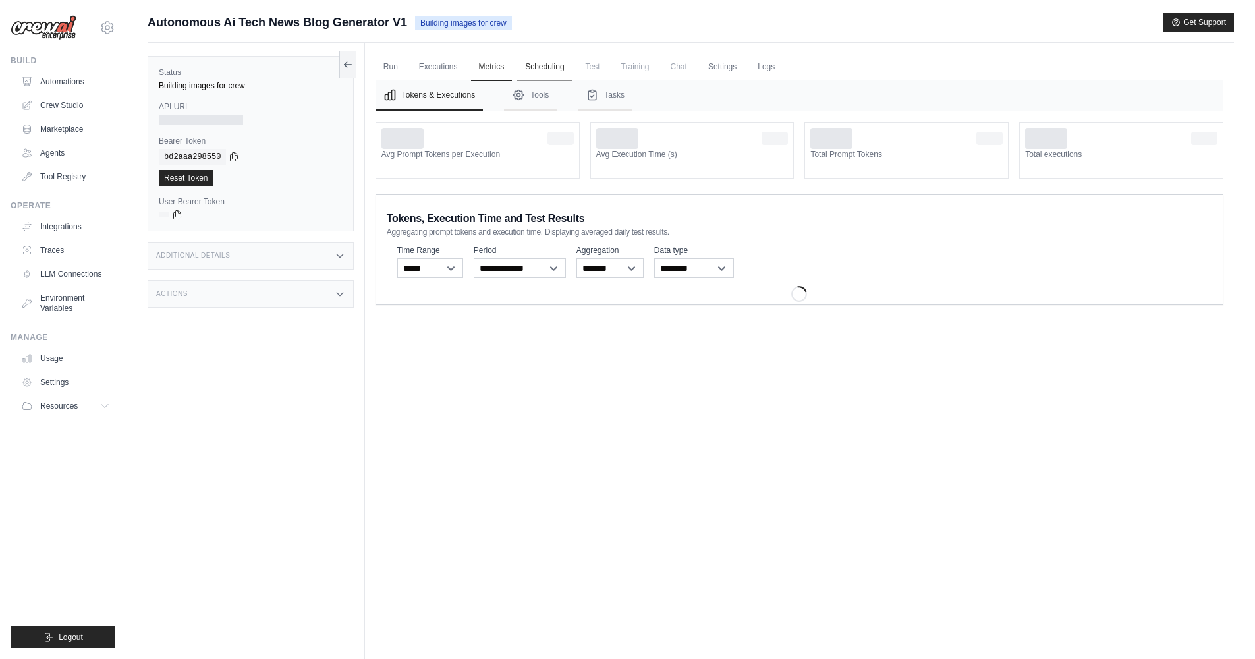
click at [556, 61] on link "Scheduling" at bounding box center [544, 67] width 55 height 28
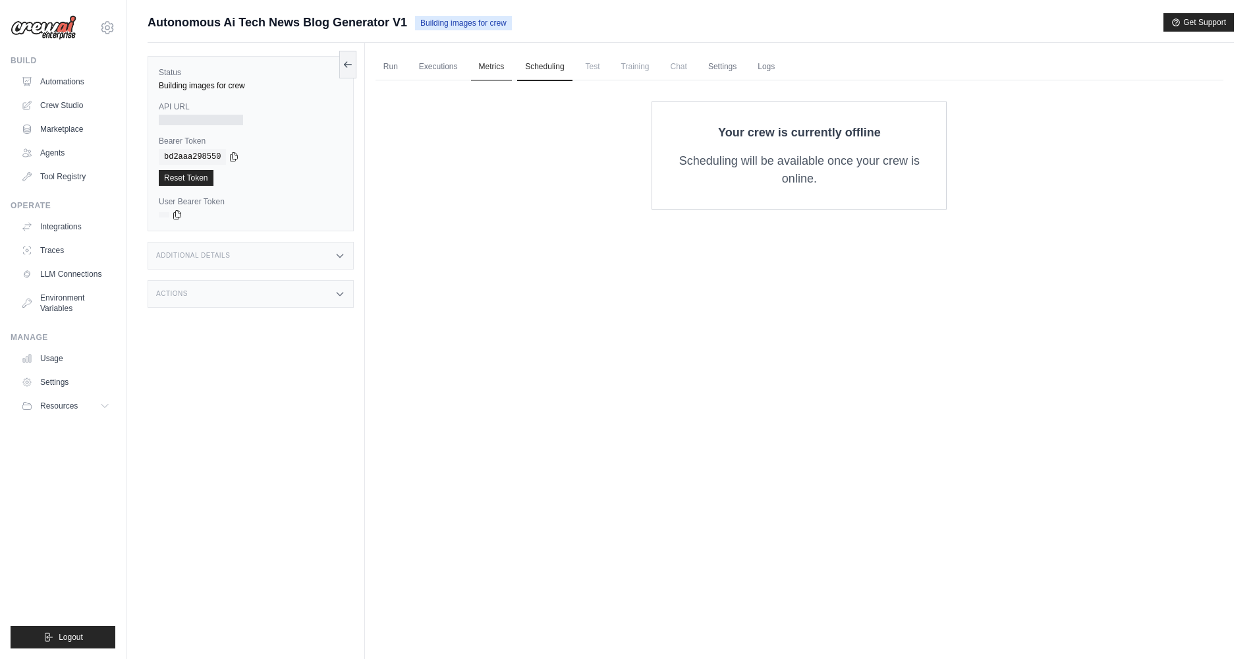
click at [491, 67] on link "Metrics" at bounding box center [492, 67] width 42 height 28
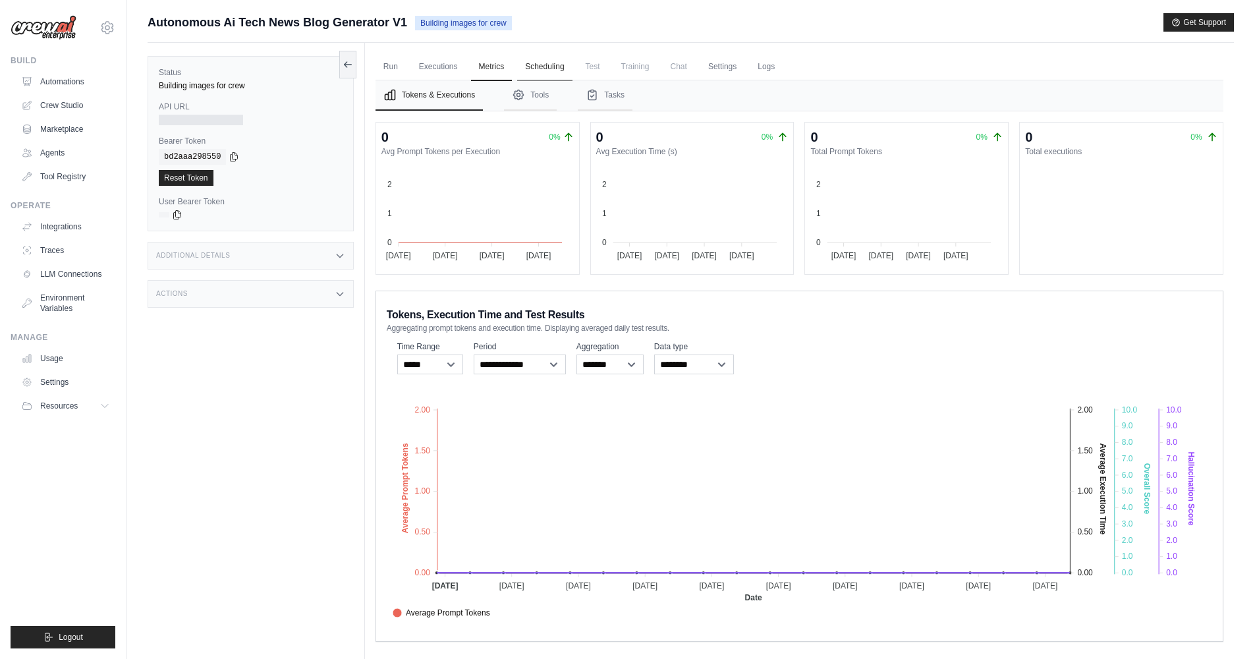
click at [546, 67] on link "Scheduling" at bounding box center [544, 67] width 55 height 28
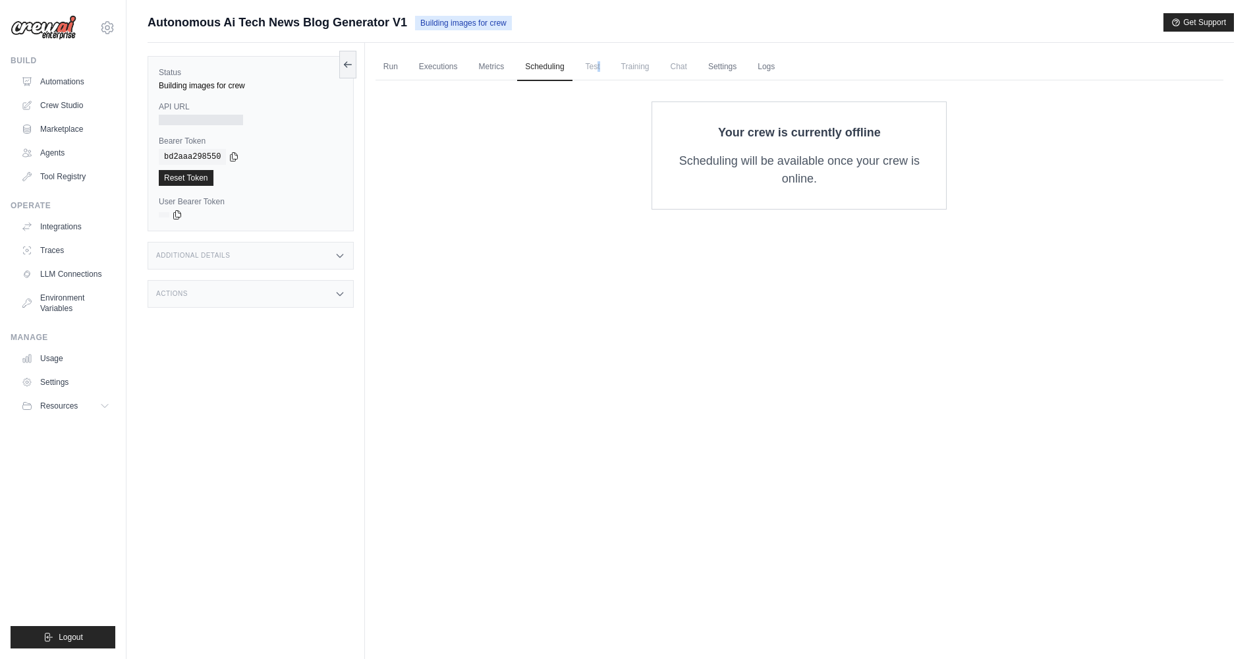
click at [598, 71] on span "Test" at bounding box center [593, 66] width 30 height 26
click at [593, 65] on span "Test" at bounding box center [593, 66] width 30 height 26
click at [637, 67] on span "Training" at bounding box center [636, 66] width 44 height 26
click at [736, 65] on link "Settings" at bounding box center [723, 67] width 44 height 28
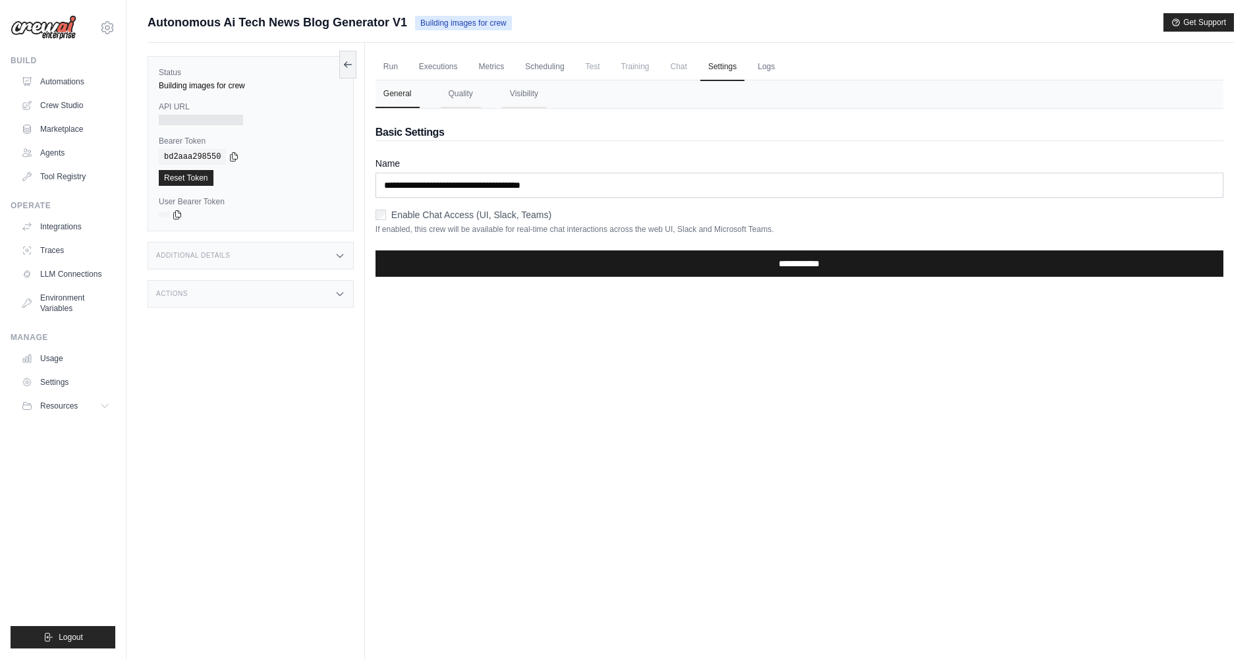
click at [473, 260] on input "**********" at bounding box center [800, 263] width 848 height 26
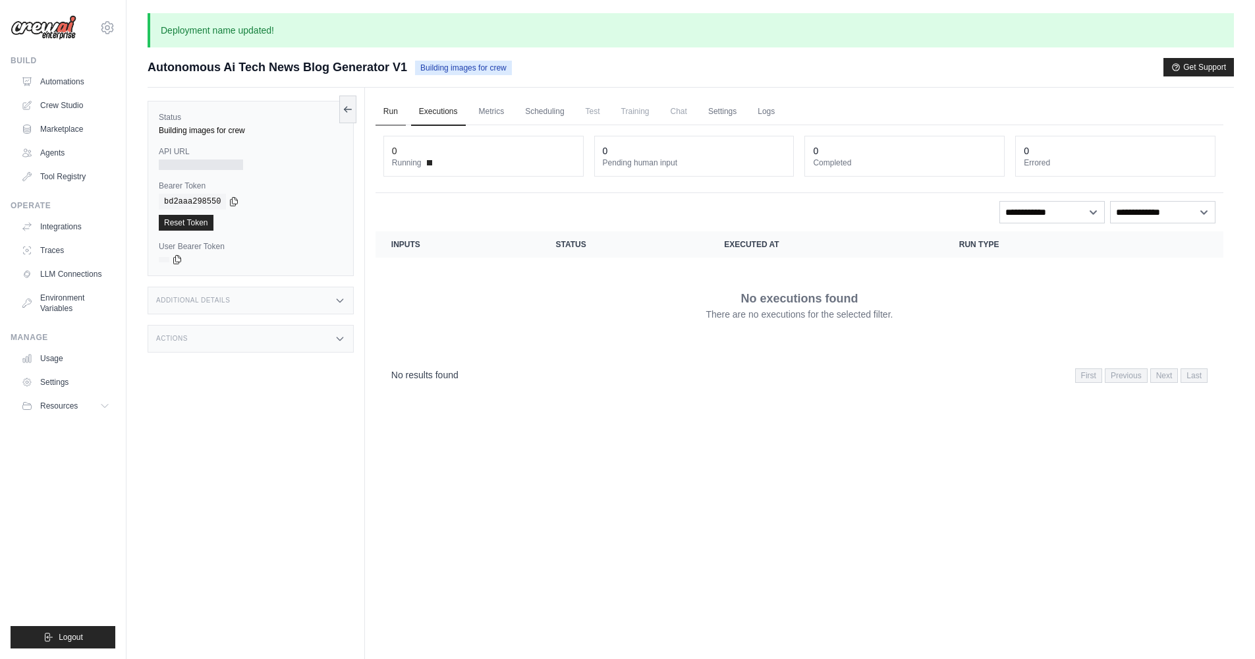
click at [391, 111] on link "Run" at bounding box center [391, 112] width 30 height 28
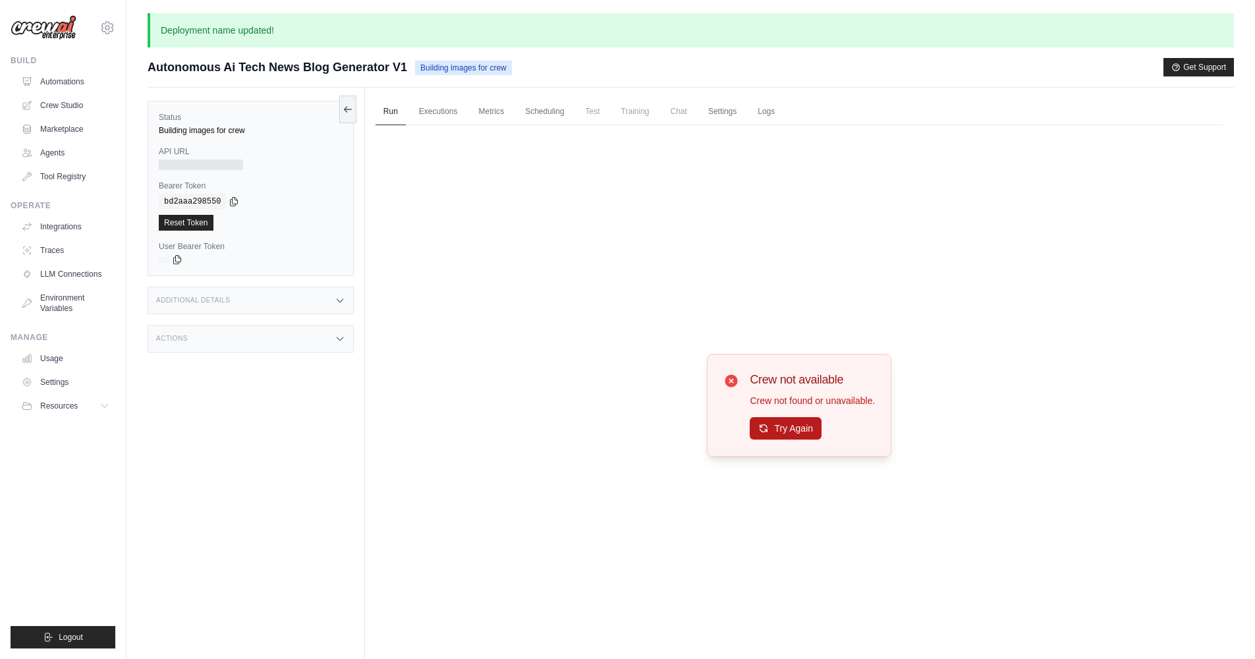
click at [772, 422] on button "Try Again" at bounding box center [786, 428] width 72 height 22
click at [772, 426] on button "Try Again" at bounding box center [786, 428] width 72 height 22
click at [282, 298] on div "Additional Details" at bounding box center [251, 301] width 206 height 28
click at [492, 107] on link "Metrics" at bounding box center [492, 112] width 42 height 28
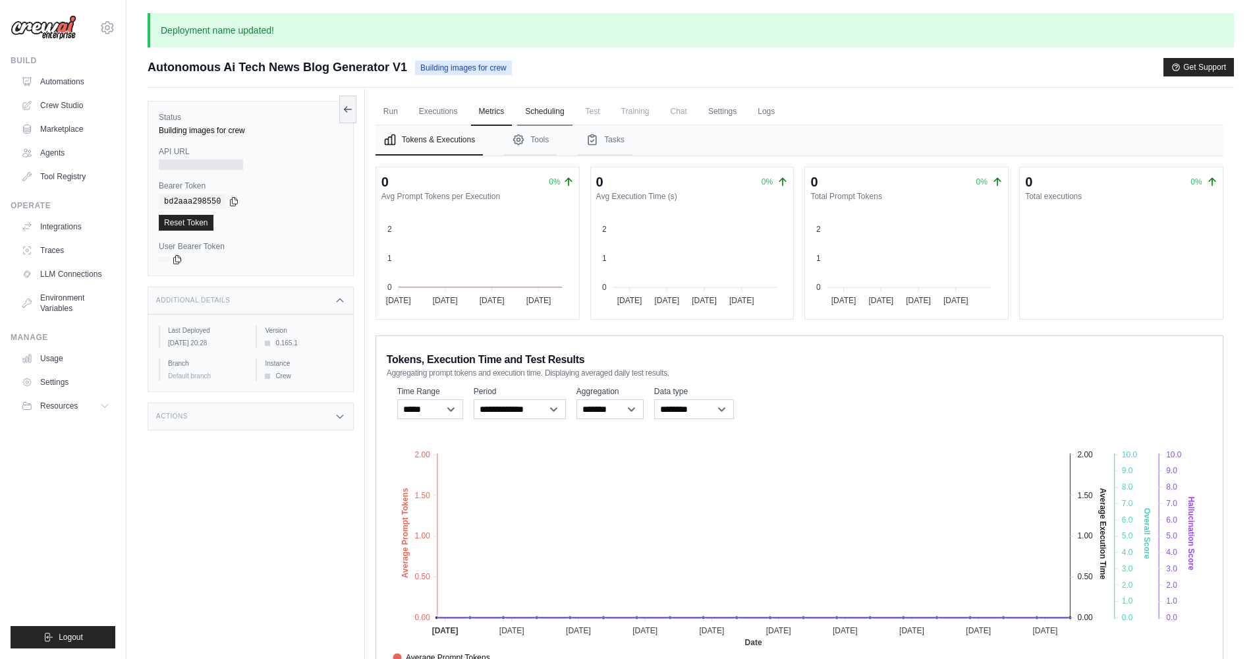
click at [554, 108] on link "Scheduling" at bounding box center [544, 112] width 55 height 28
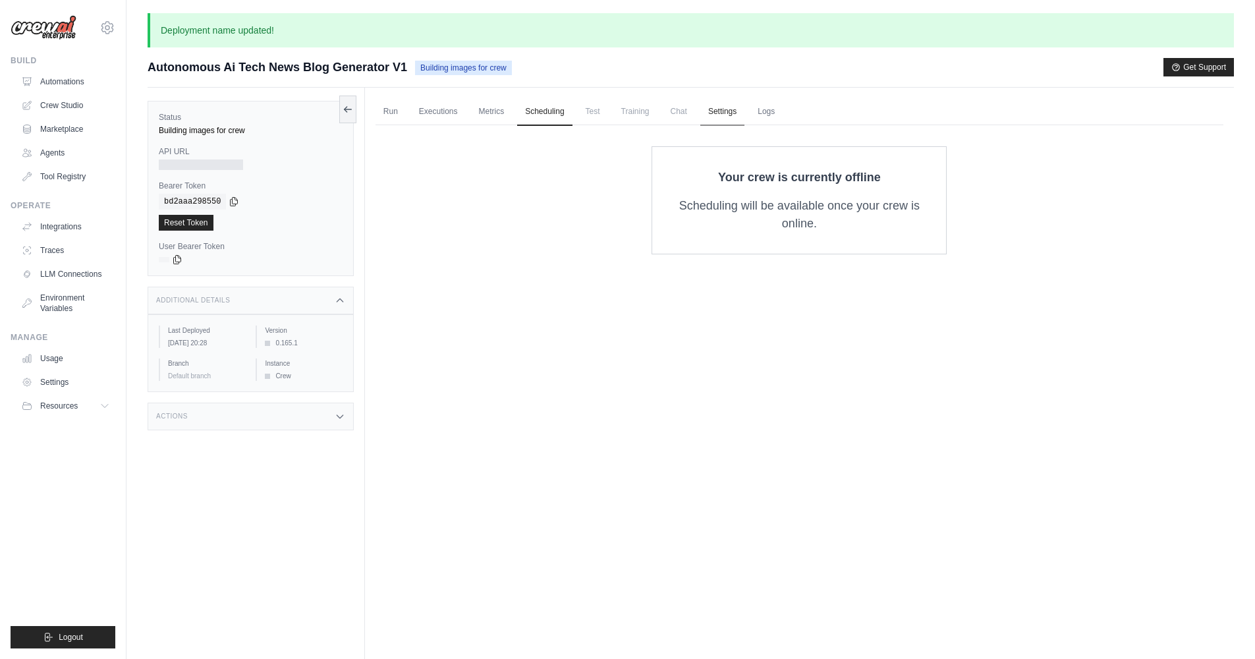
click at [733, 114] on link "Settings" at bounding box center [723, 112] width 44 height 28
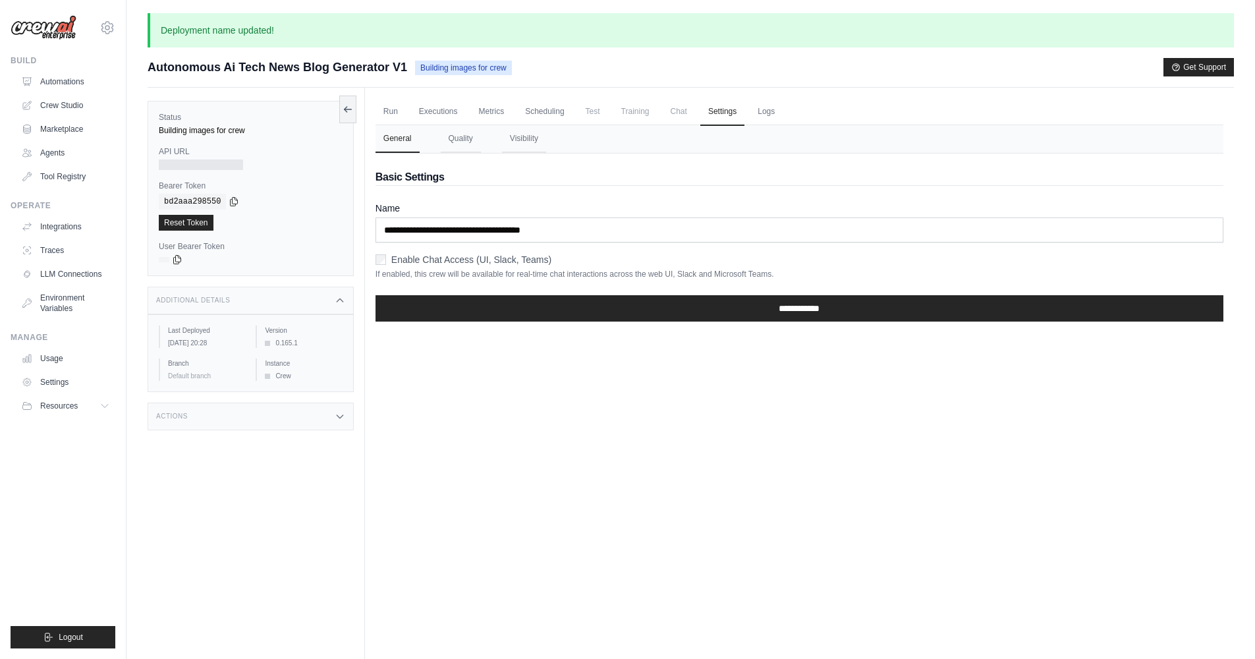
click at [306, 252] on div "User Bearer Token copied" at bounding box center [251, 253] width 184 height 24
click at [405, 111] on link "Run" at bounding box center [391, 112] width 30 height 28
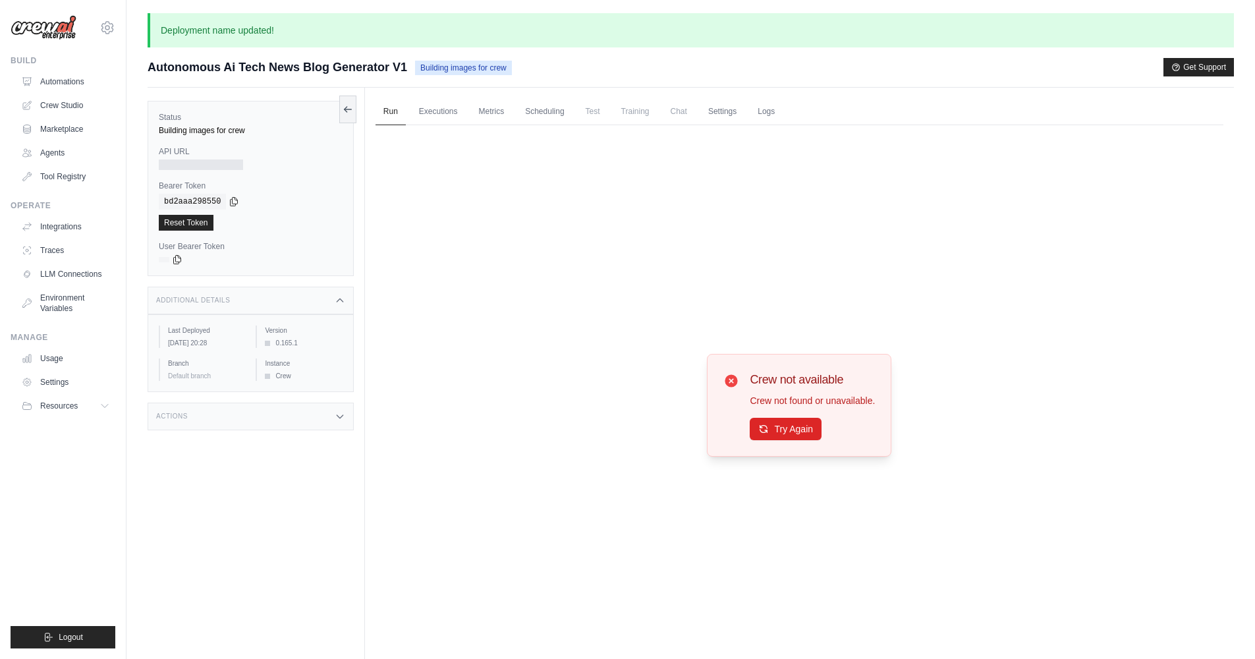
click at [473, 72] on span "Building images for crew" at bounding box center [463, 68] width 97 height 14
click at [473, 69] on span "Building images for crew" at bounding box center [463, 68] width 97 height 14
click at [430, 110] on link "Executions" at bounding box center [438, 112] width 55 height 28
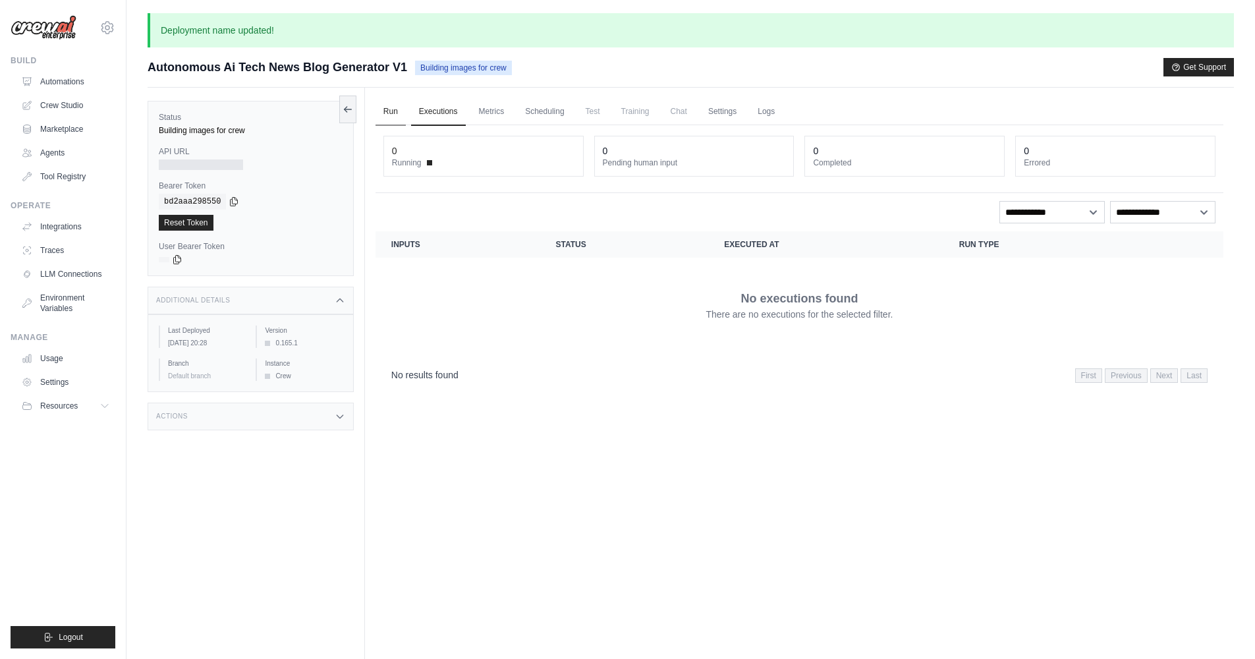
click at [403, 117] on link "Run" at bounding box center [391, 112] width 30 height 28
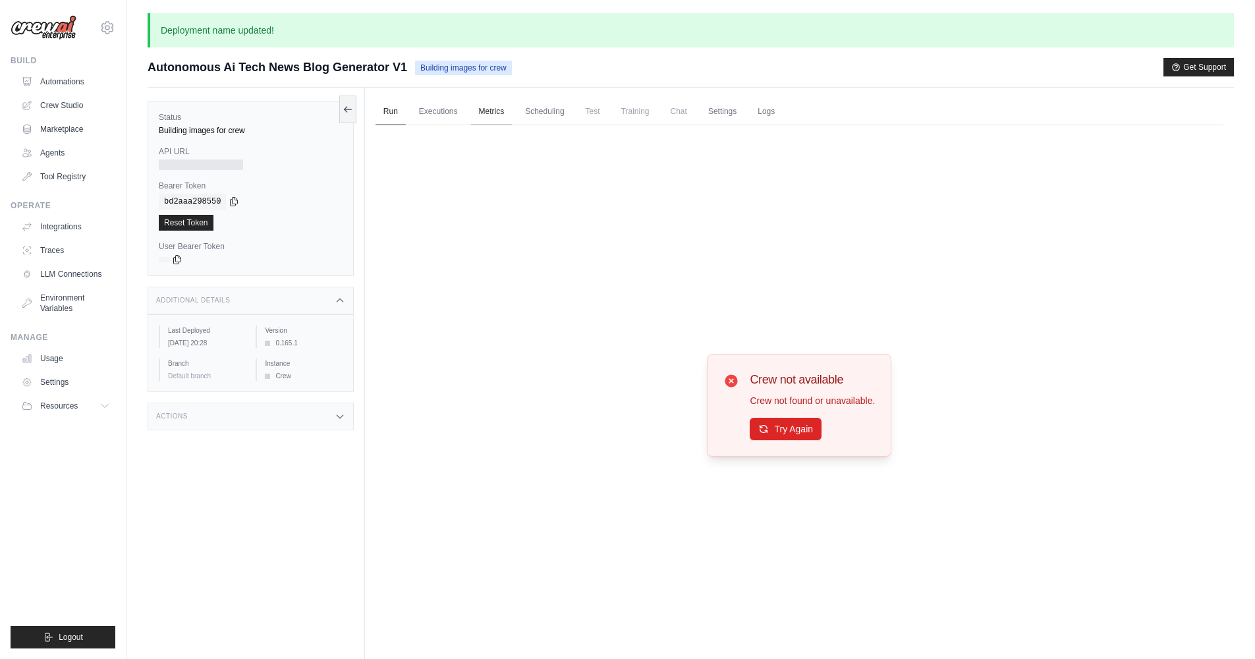
click at [508, 122] on link "Metrics" at bounding box center [492, 112] width 42 height 28
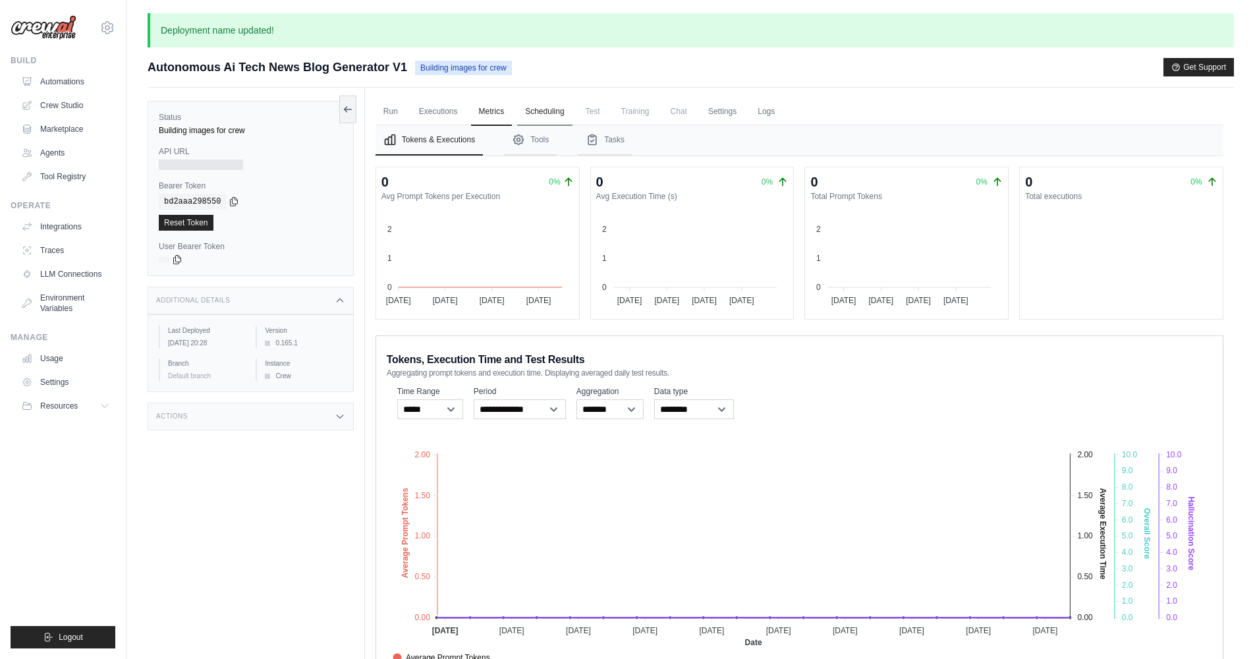
click at [548, 113] on link "Scheduling" at bounding box center [544, 112] width 55 height 28
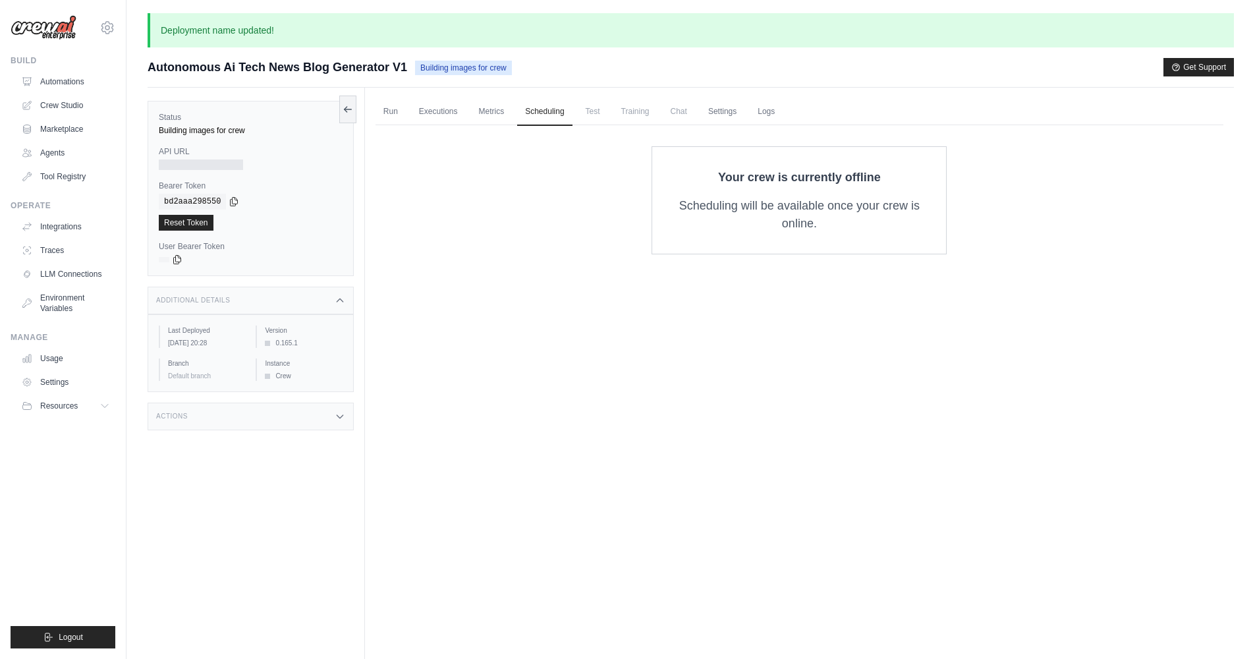
click at [718, 173] on p "Your crew is currently offline" at bounding box center [800, 177] width 252 height 18
click at [485, 117] on link "Metrics" at bounding box center [492, 112] width 42 height 28
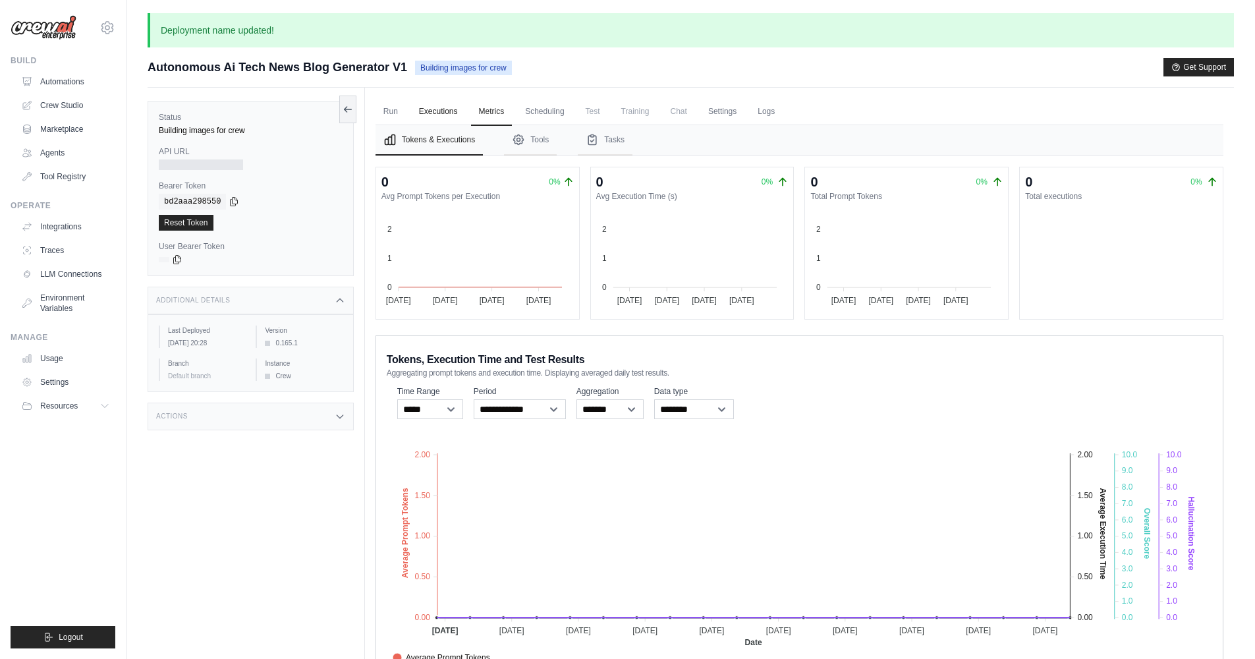
click at [449, 114] on link "Executions" at bounding box center [438, 112] width 55 height 28
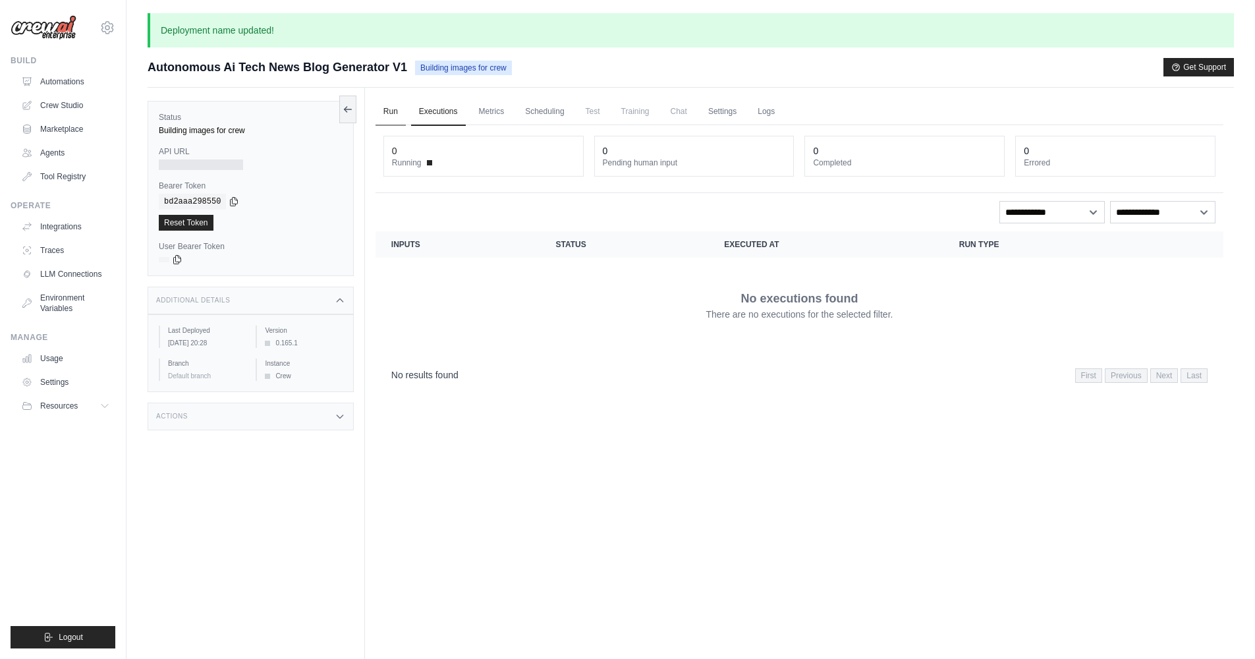
click at [401, 112] on link "Run" at bounding box center [391, 112] width 30 height 28
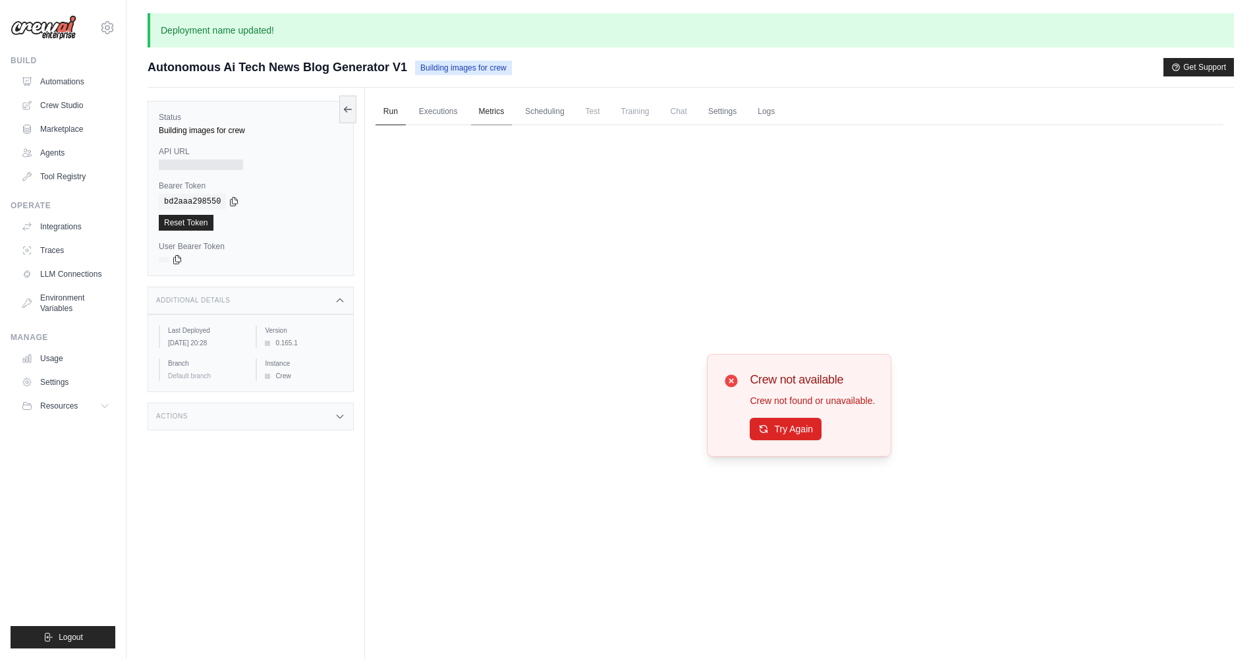
click at [480, 109] on link "Metrics" at bounding box center [492, 112] width 42 height 28
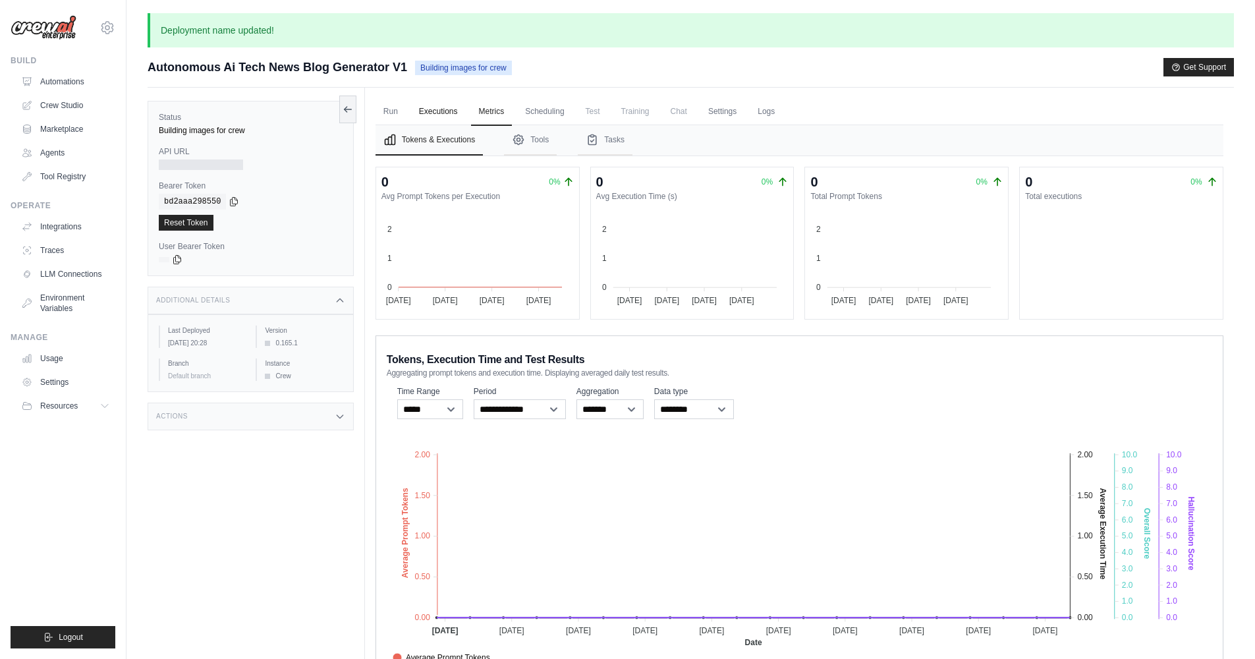
click at [448, 114] on link "Executions" at bounding box center [438, 112] width 55 height 28
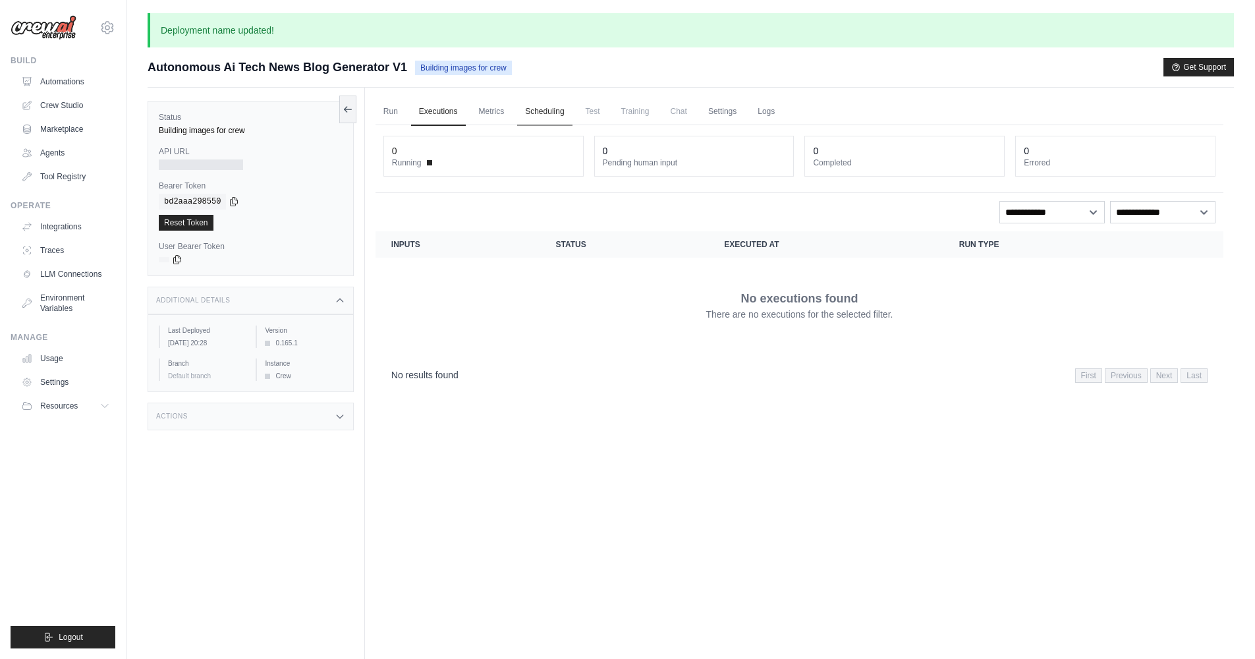
click at [543, 108] on link "Scheduling" at bounding box center [544, 112] width 55 height 28
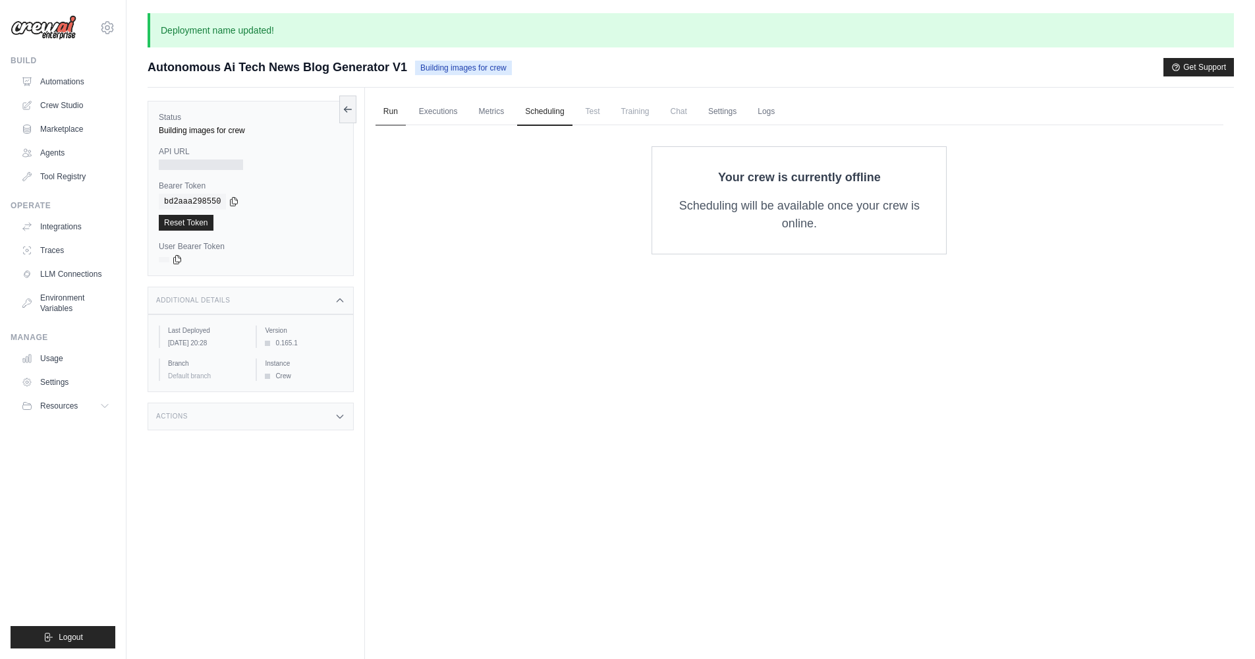
click at [384, 111] on link "Run" at bounding box center [391, 112] width 30 height 28
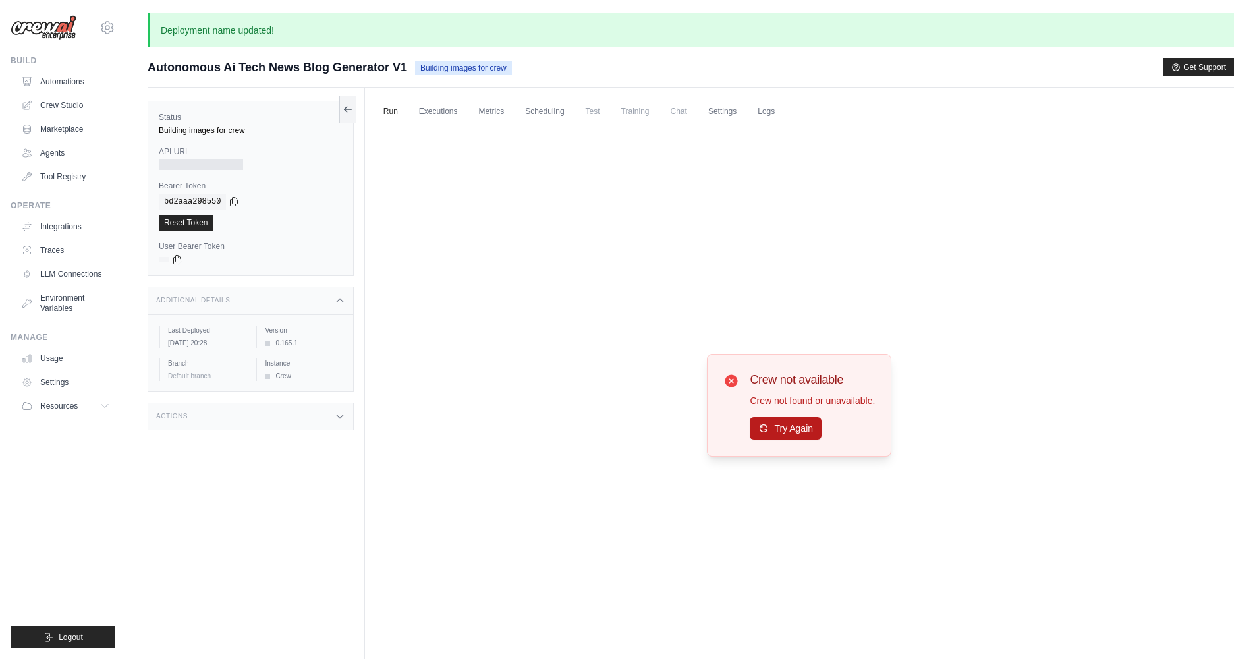
click at [790, 425] on button "Try Again" at bounding box center [786, 428] width 72 height 22
click at [790, 424] on button "Try Again" at bounding box center [786, 428] width 72 height 22
click at [790, 424] on button "Try Again" at bounding box center [786, 429] width 72 height 22
click at [1190, 64] on button "Get Support" at bounding box center [1199, 66] width 71 height 18
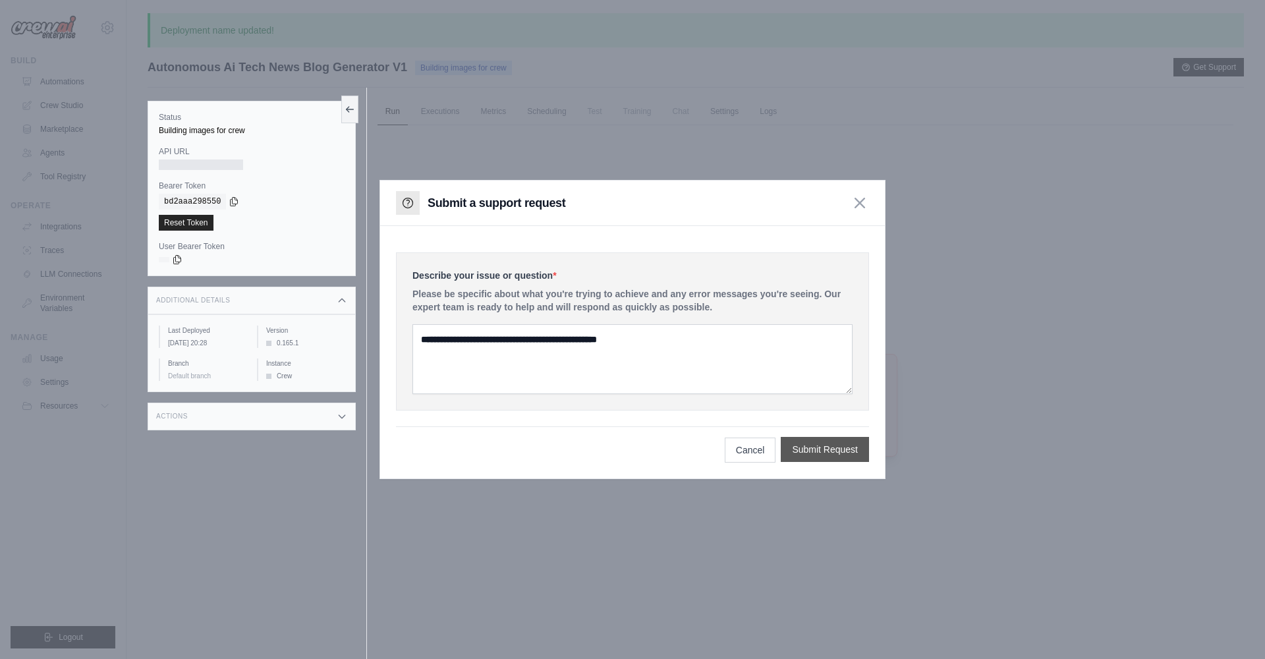
click at [798, 451] on button "Submit Request" at bounding box center [825, 449] width 88 height 25
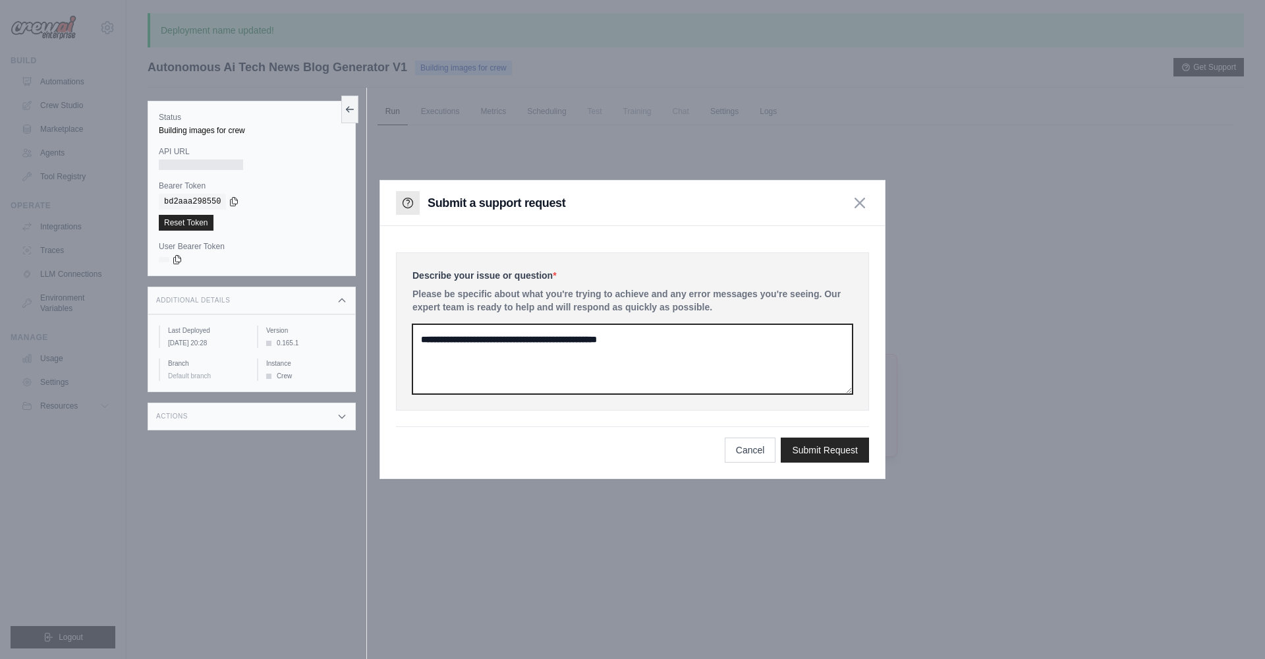
click at [564, 378] on textarea at bounding box center [633, 359] width 440 height 70
type textarea "**********"
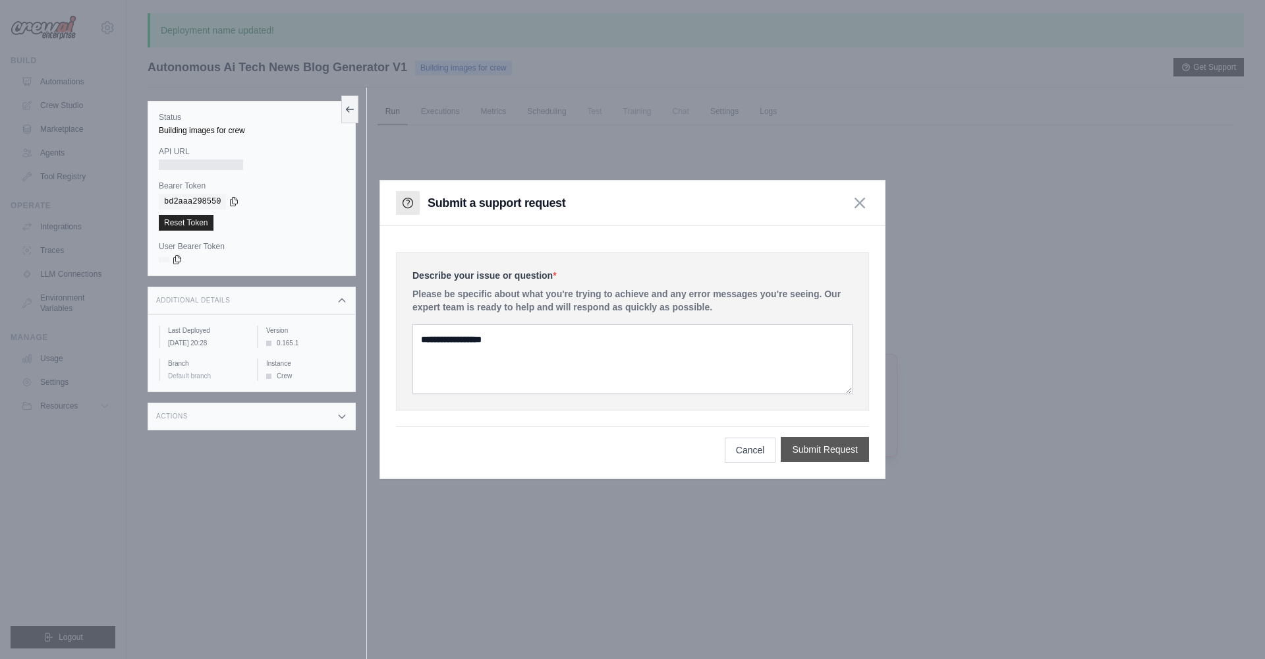
click at [815, 458] on button "Submit Request" at bounding box center [825, 449] width 88 height 25
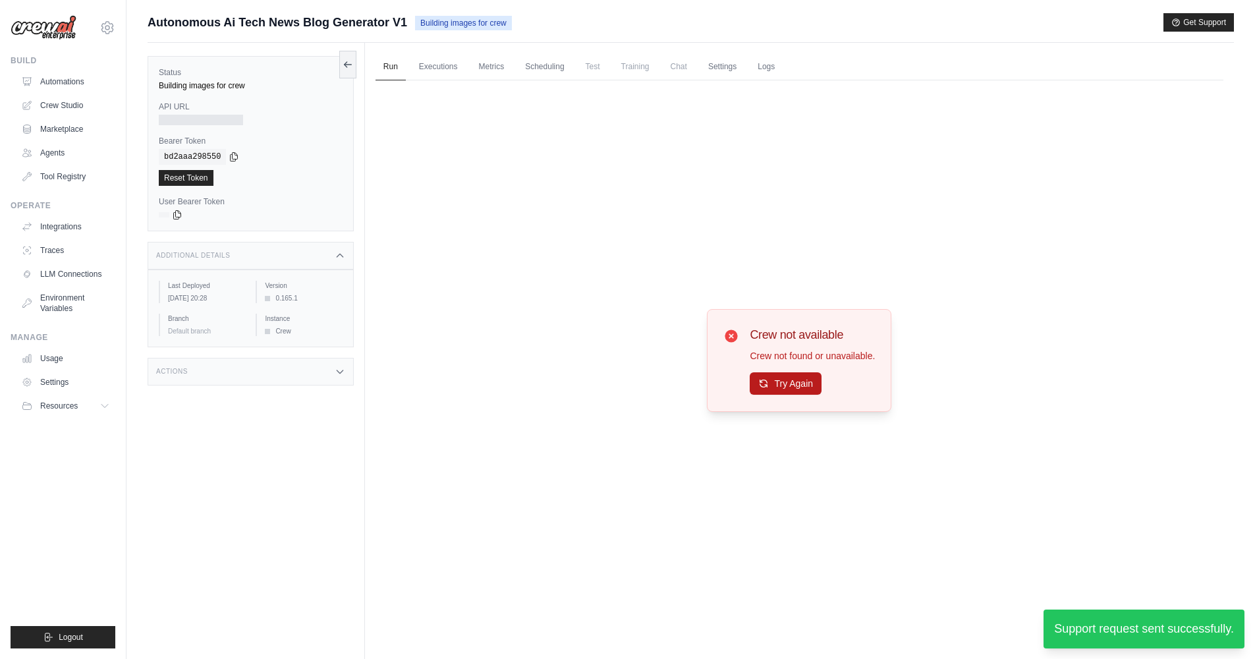
click at [799, 385] on button "Try Again" at bounding box center [786, 383] width 72 height 22
click at [262, 260] on div "Additional Details" at bounding box center [251, 256] width 206 height 28
click at [262, 259] on div "Additional Details" at bounding box center [251, 256] width 206 height 28
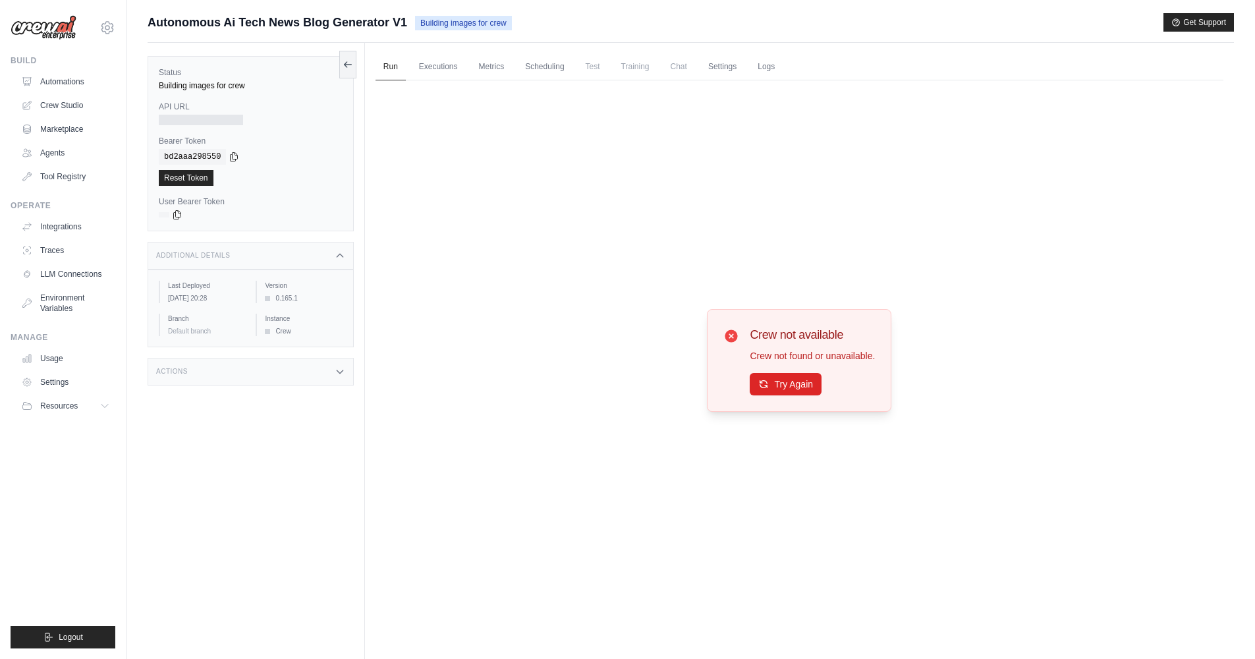
click at [270, 374] on div "Actions" at bounding box center [251, 372] width 206 height 28
click at [229, 112] on div "API URL" at bounding box center [251, 113] width 184 height 24
click at [227, 115] on div at bounding box center [201, 120] width 84 height 11
click at [85, 407] on button "Resources" at bounding box center [67, 405] width 100 height 21
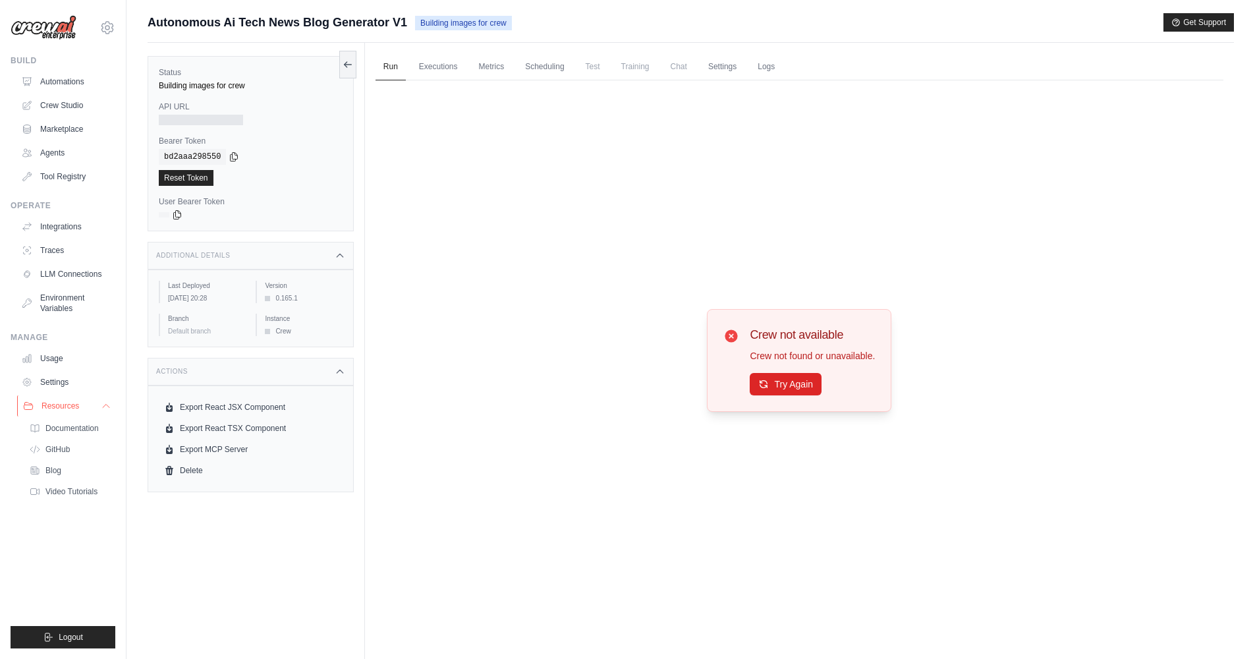
click at [86, 409] on button "Resources" at bounding box center [67, 405] width 100 height 21
click at [73, 382] on link "Settings" at bounding box center [67, 382] width 100 height 21
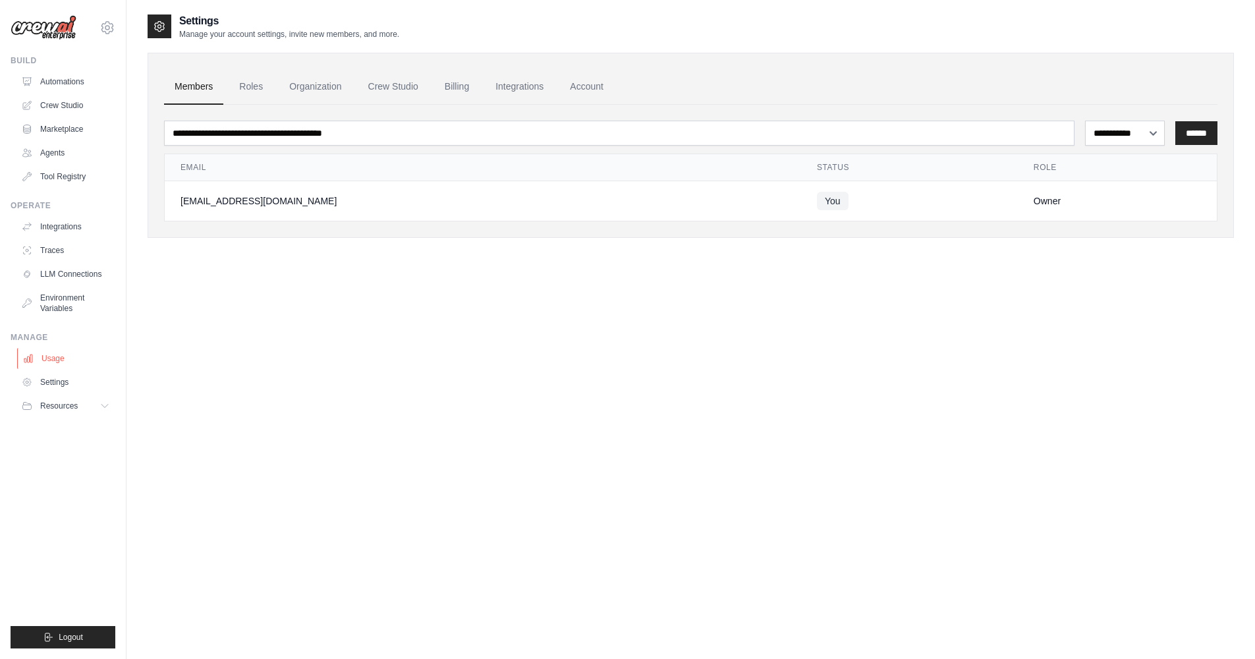
click at [74, 354] on link "Usage" at bounding box center [67, 358] width 100 height 21
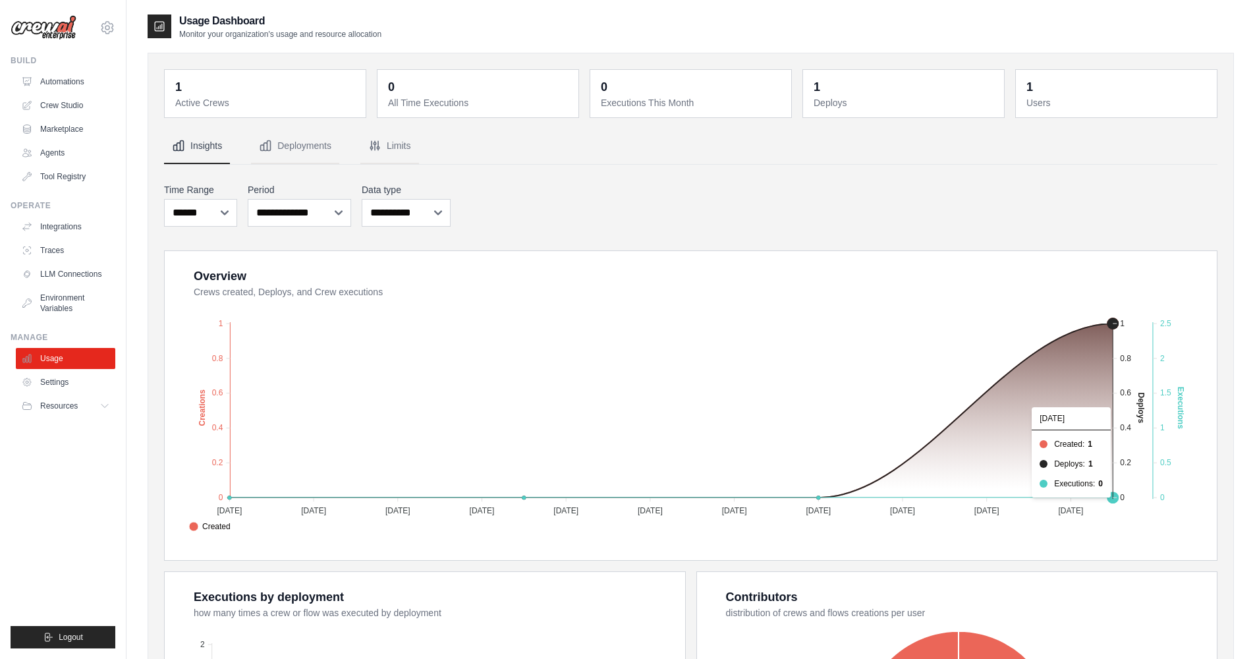
click at [1100, 330] on icon "Created Deploys Executions 1 1 0.8 0.8 0.6 0.6 0.4 0.4 0.2 0.2 0 0 Creations 27…" at bounding box center [692, 419] width 1018 height 231
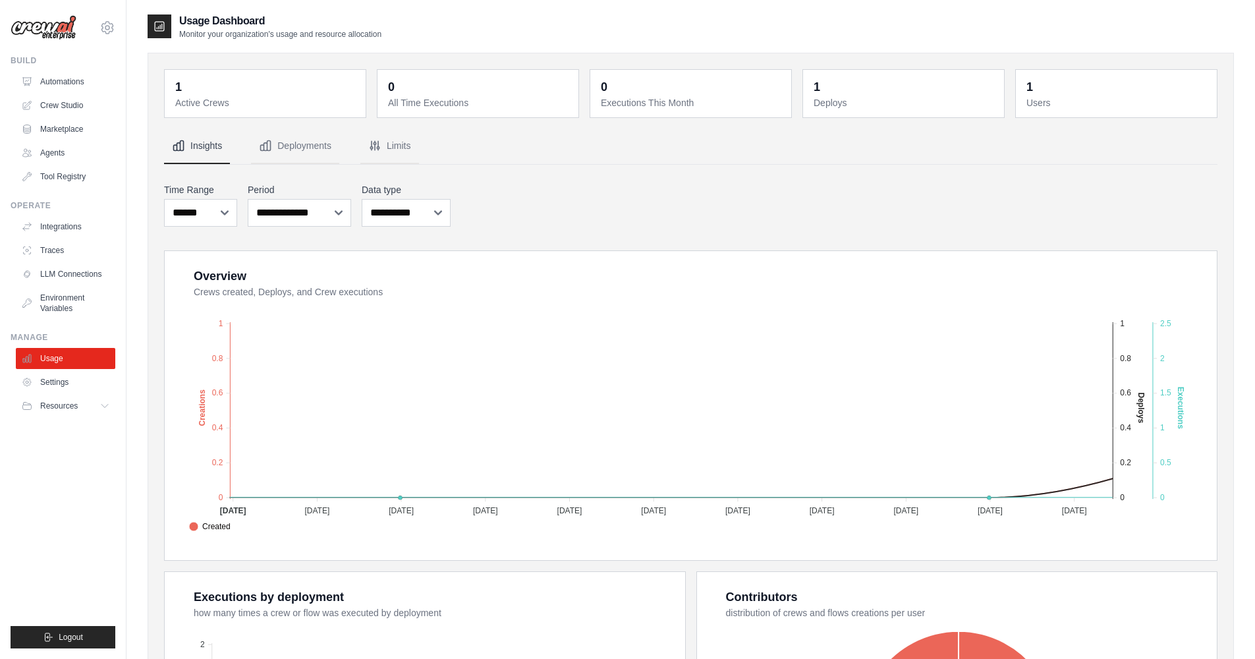
click at [275, 107] on dt "Active Crews" at bounding box center [266, 102] width 183 height 13
click at [88, 295] on link "Environment Variables" at bounding box center [67, 303] width 100 height 32
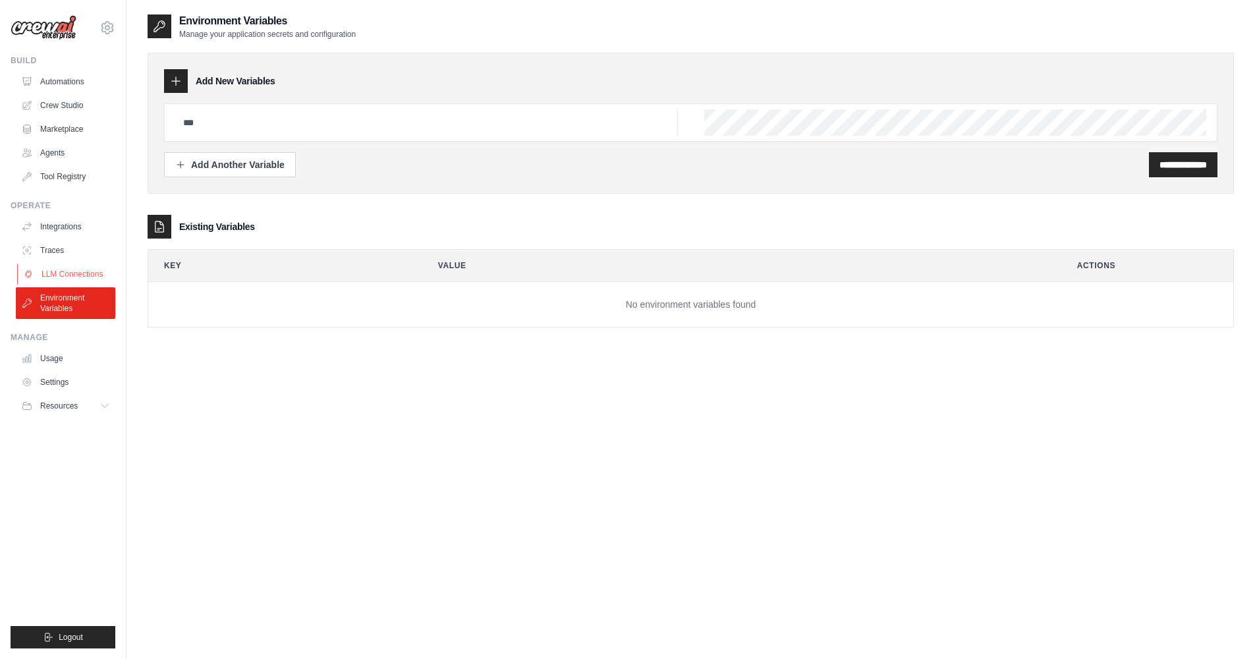
click at [85, 277] on link "LLM Connections" at bounding box center [67, 274] width 100 height 21
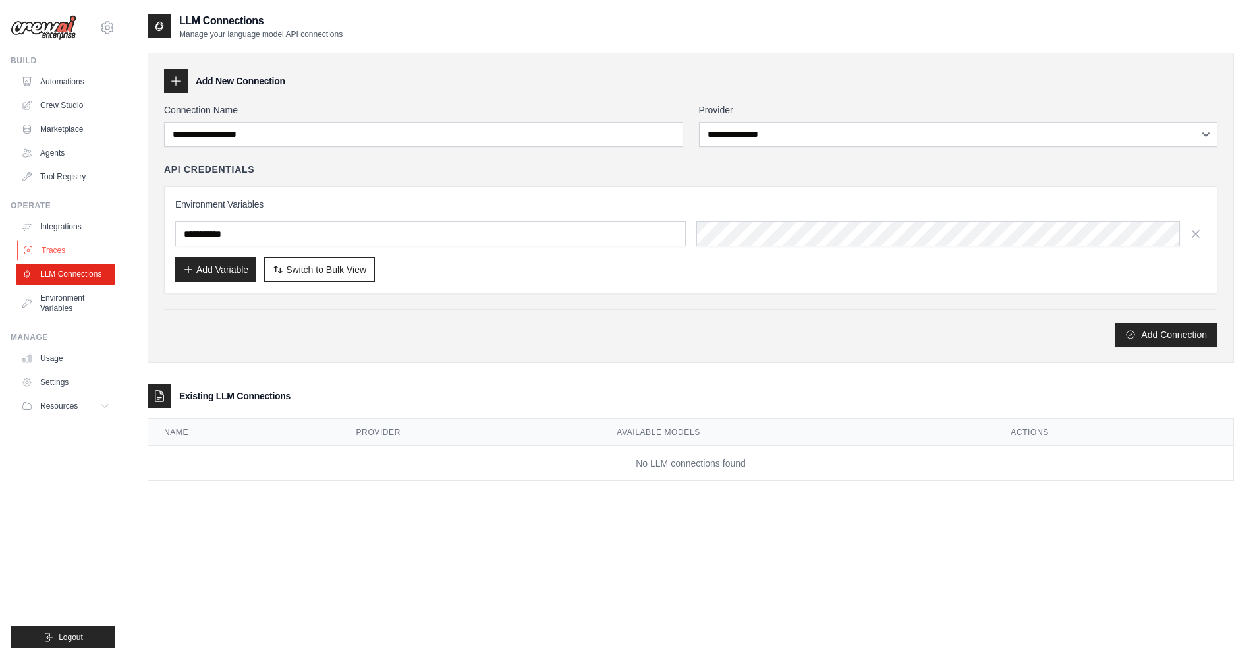
click at [80, 248] on link "Traces" at bounding box center [67, 250] width 100 height 21
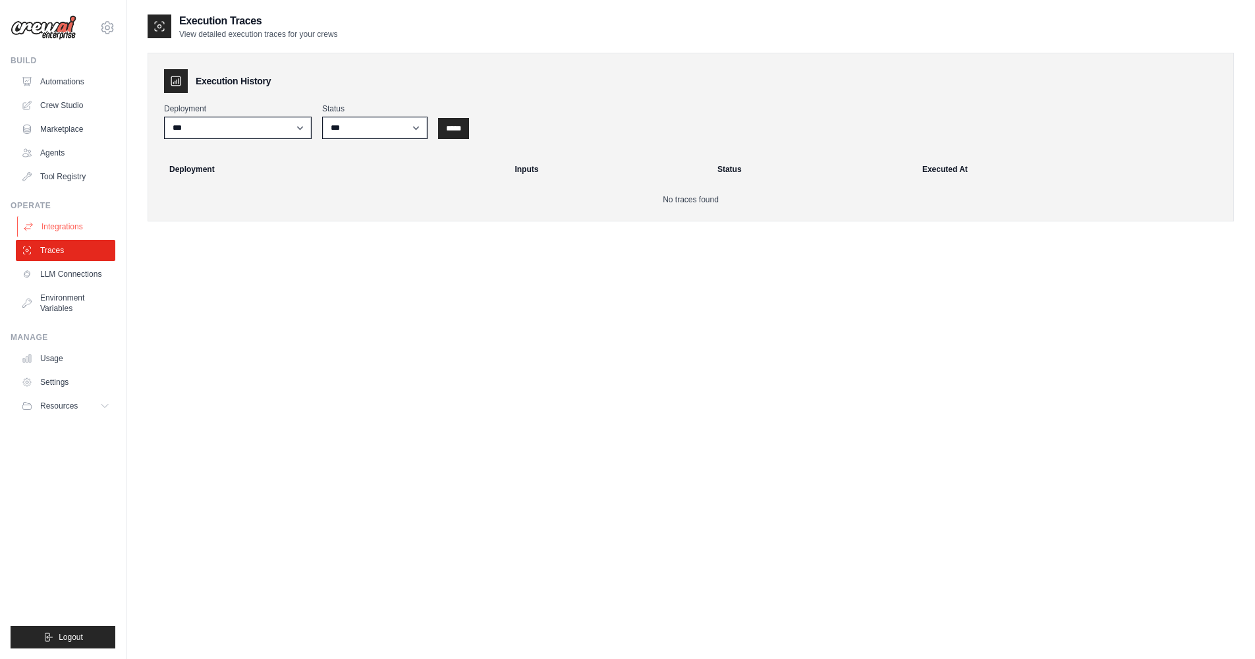
click at [80, 232] on link "Integrations" at bounding box center [67, 226] width 100 height 21
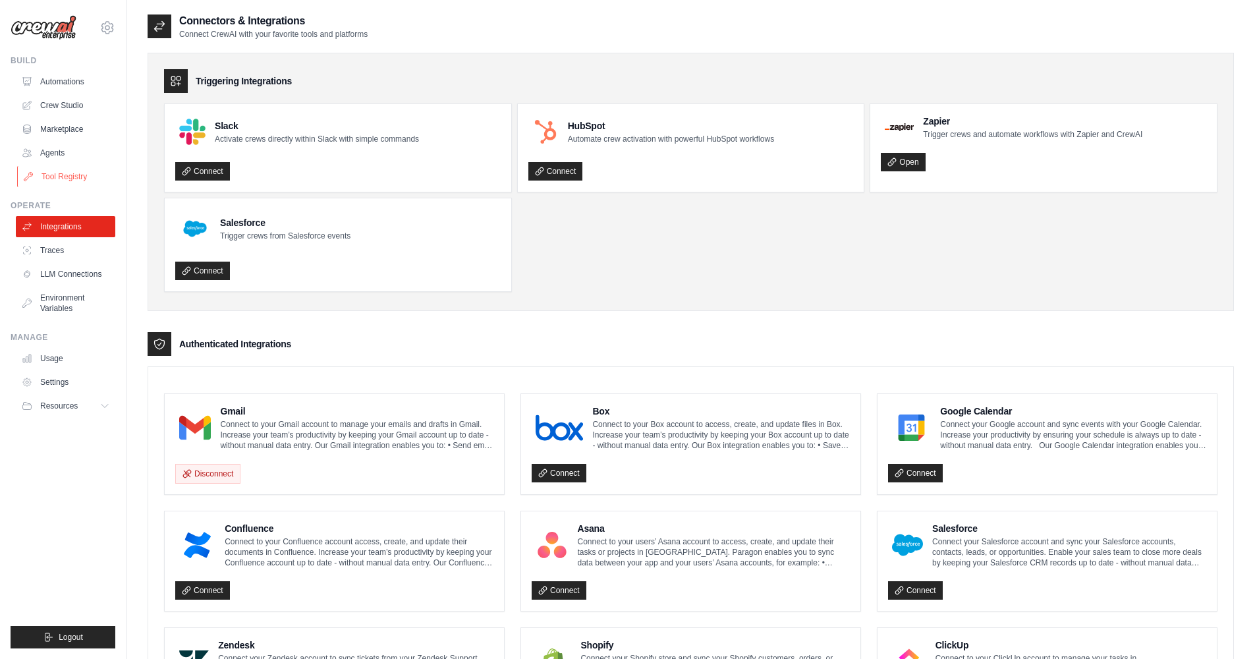
click at [81, 170] on link "Tool Registry" at bounding box center [67, 176] width 100 height 21
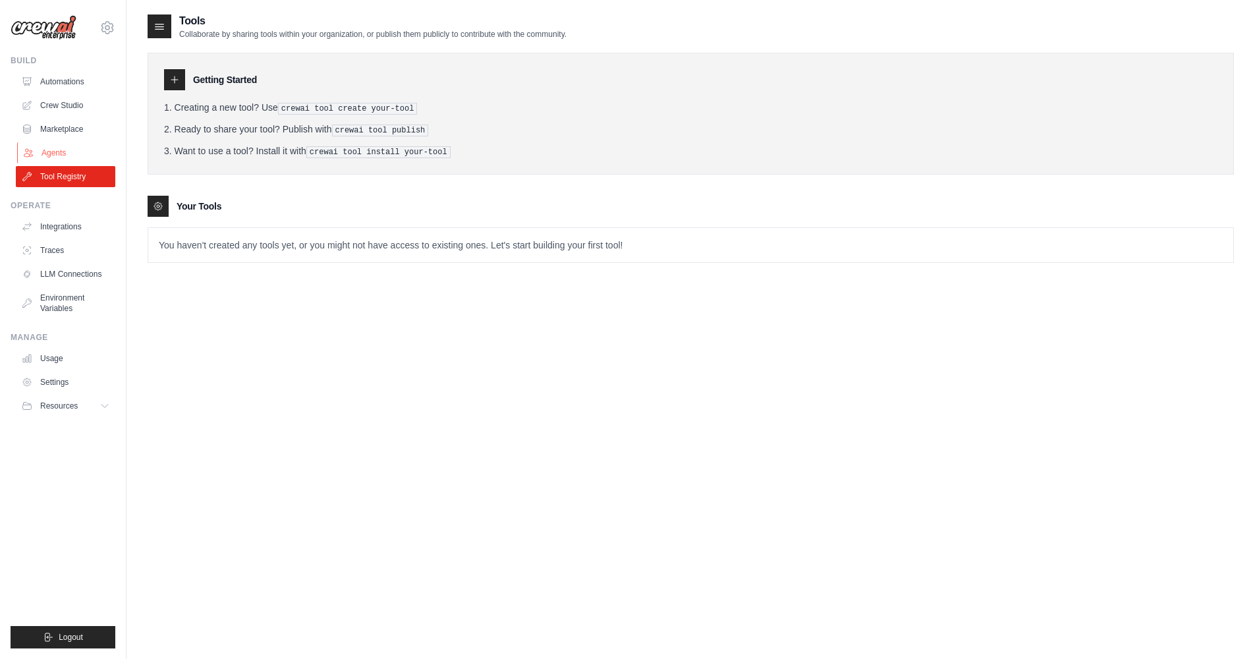
click at [80, 159] on link "Agents" at bounding box center [67, 152] width 100 height 21
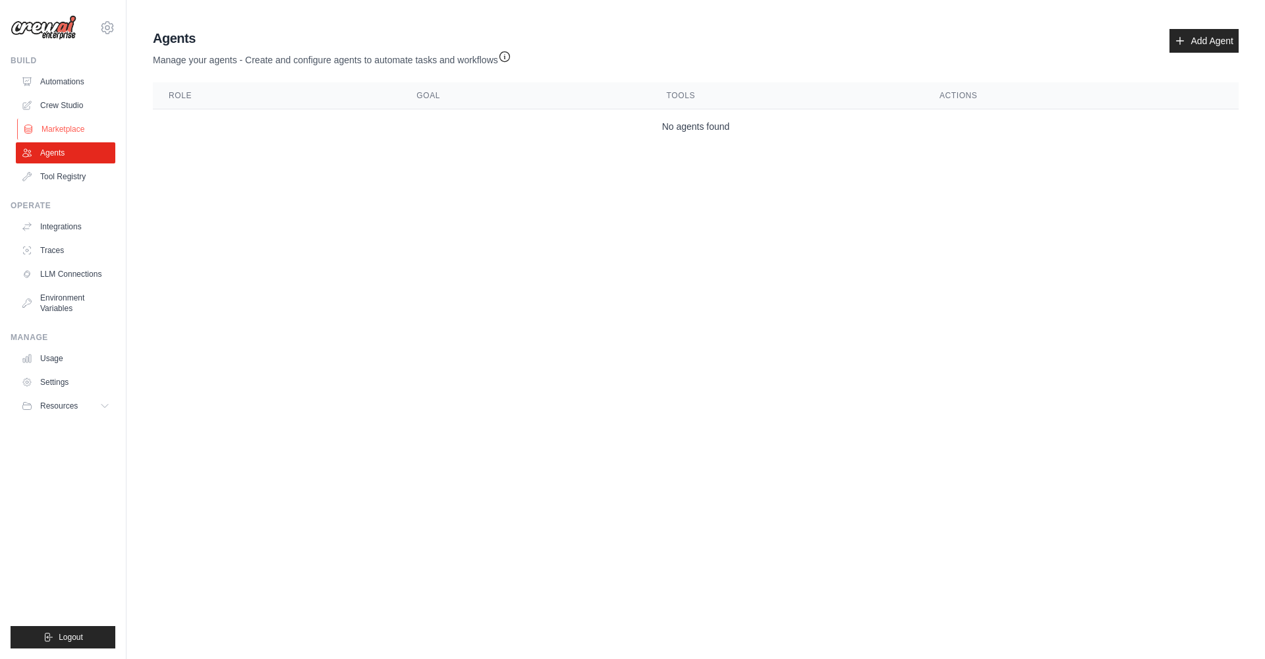
click at [102, 125] on link "Marketplace" at bounding box center [67, 129] width 100 height 21
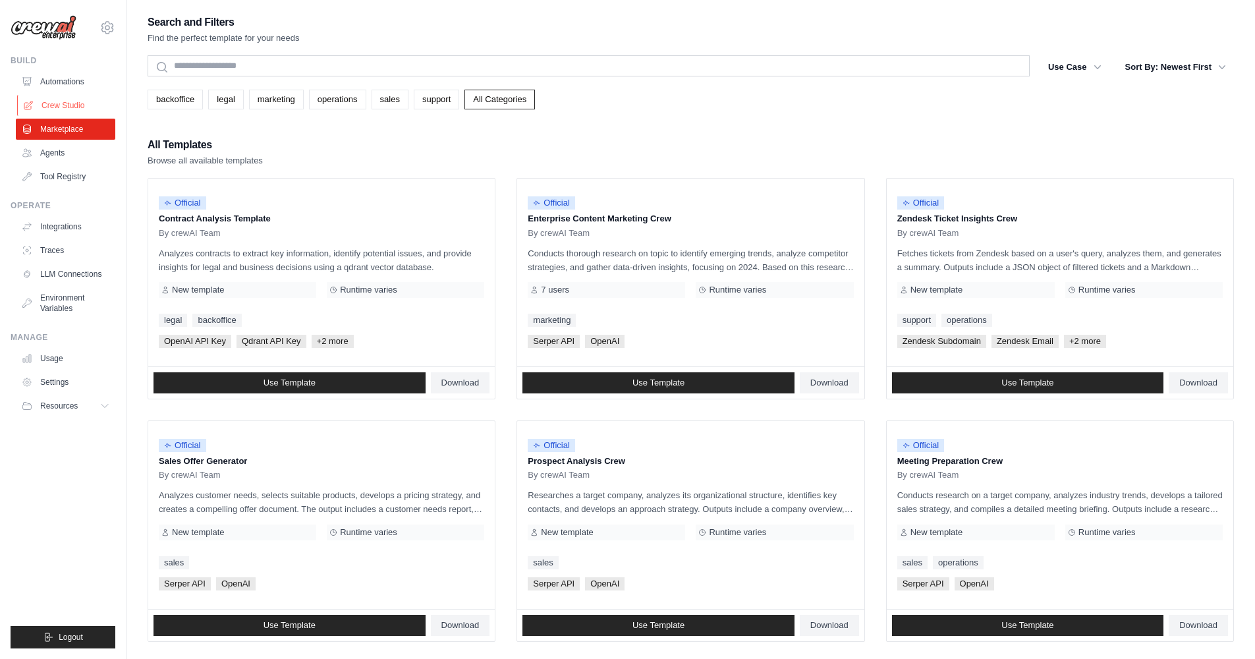
click at [83, 98] on link "Crew Studio" at bounding box center [67, 105] width 100 height 21
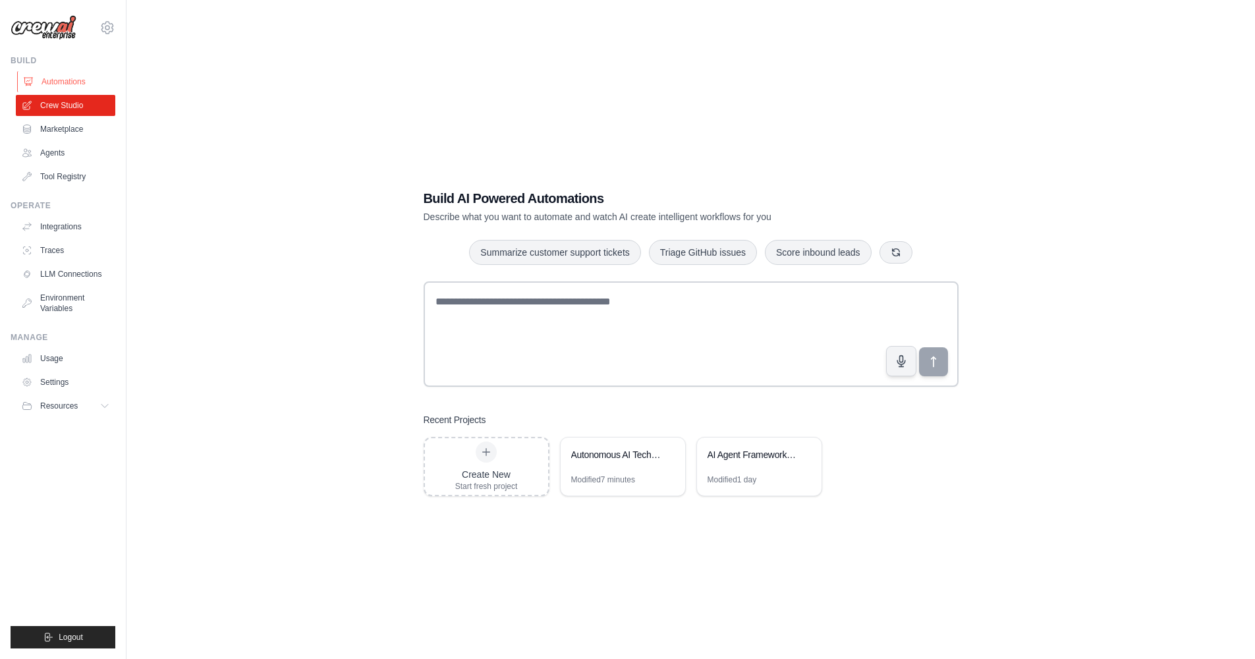
click at [44, 80] on link "Automations" at bounding box center [67, 81] width 100 height 21
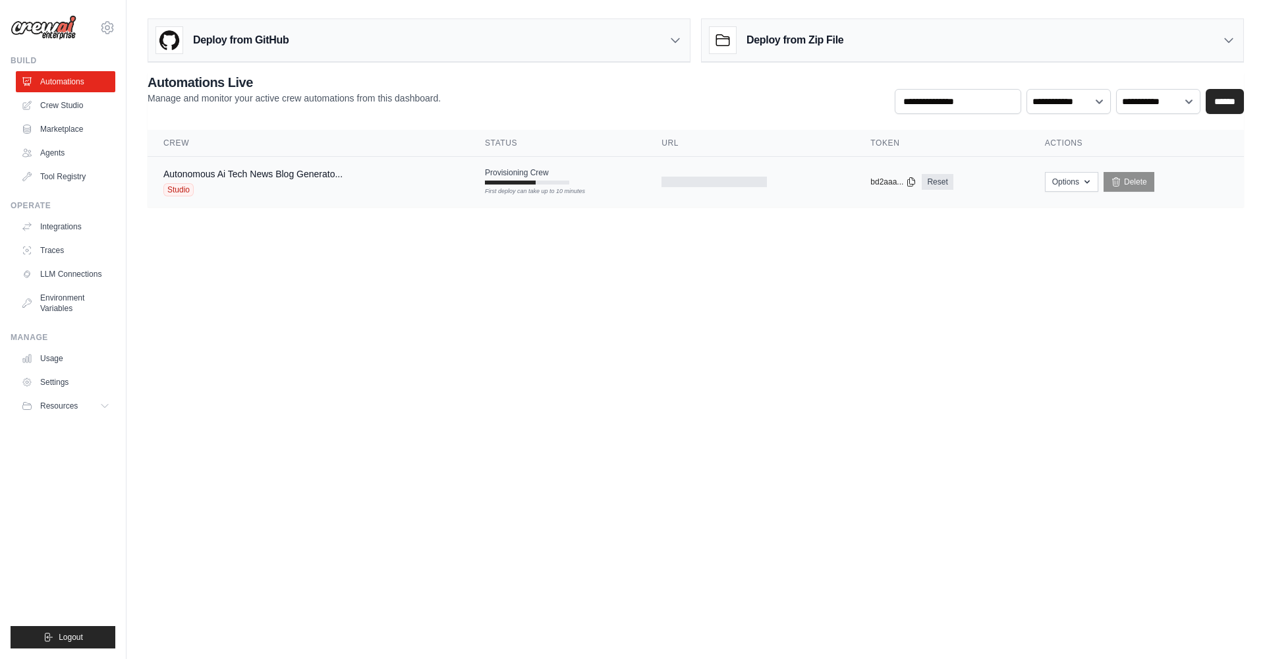
click at [450, 186] on div "Autonomous Ai Tech News Blog Generato... Studio" at bounding box center [308, 181] width 290 height 29
click at [1080, 182] on button "Options" at bounding box center [1071, 181] width 53 height 20
click at [1064, 341] on body "macminihirebettu@gmail.com Settings Build Automations Crew Studio" at bounding box center [632, 329] width 1265 height 659
click at [181, 191] on span "Studio" at bounding box center [178, 189] width 30 height 13
click at [512, 177] on span "Online" at bounding box center [525, 176] width 31 height 18
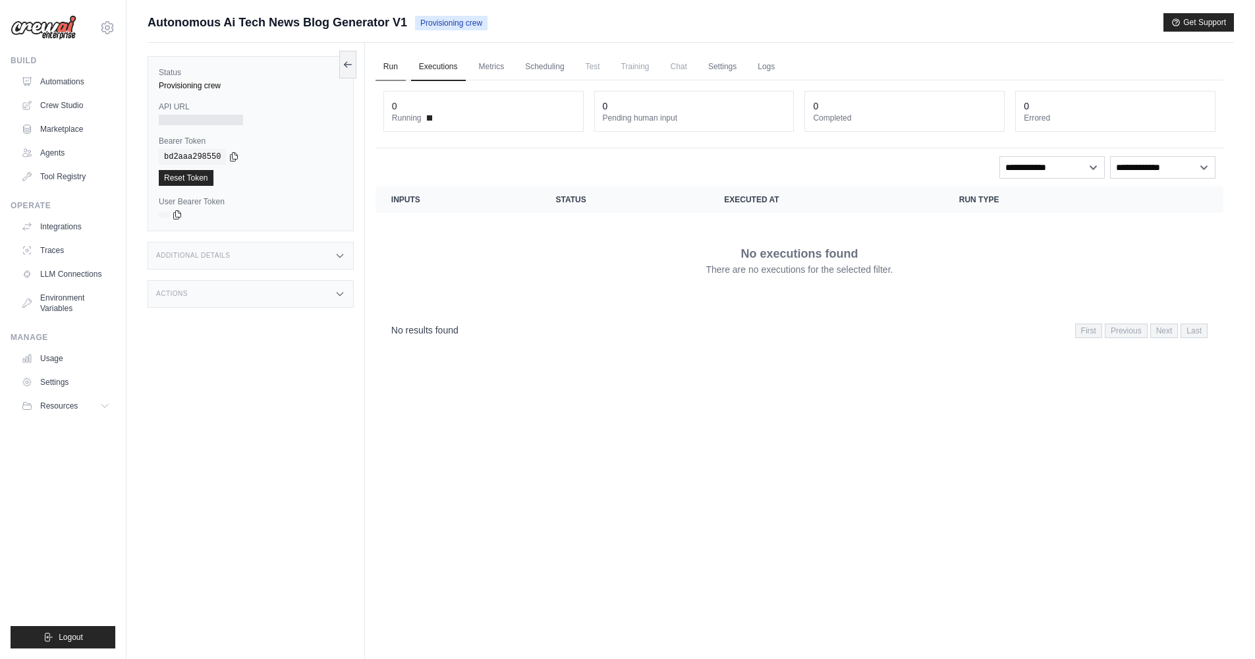
click at [395, 57] on link "Run" at bounding box center [391, 67] width 30 height 28
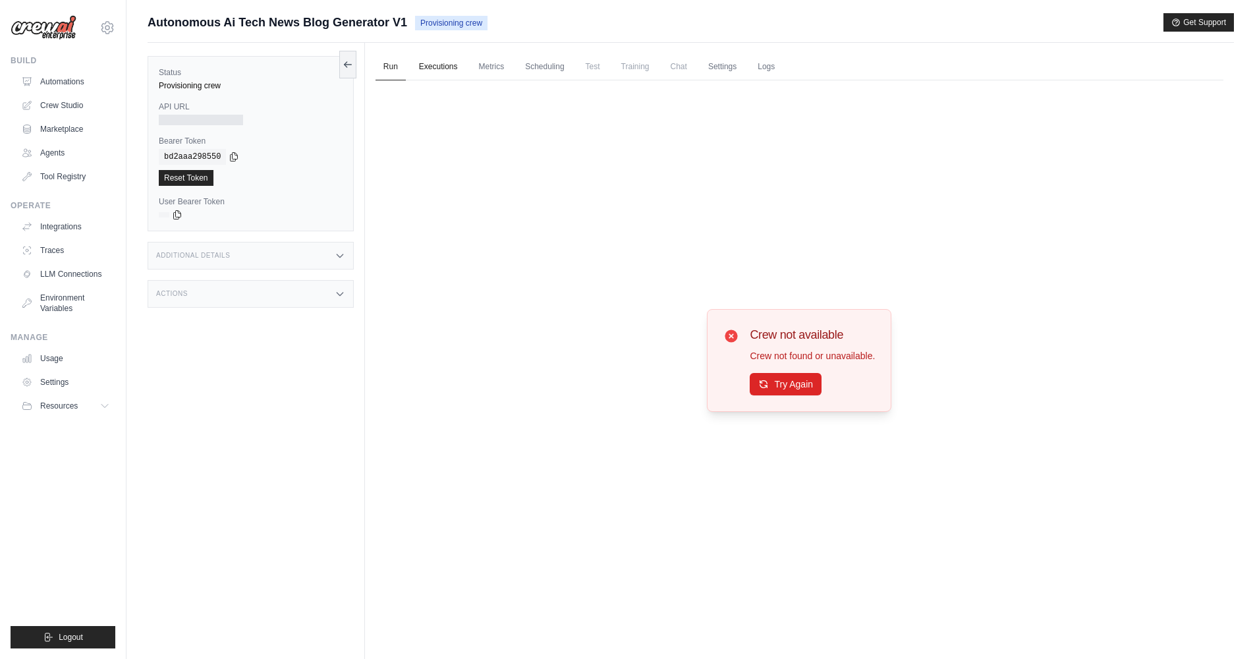
click at [462, 72] on link "Executions" at bounding box center [438, 67] width 55 height 28
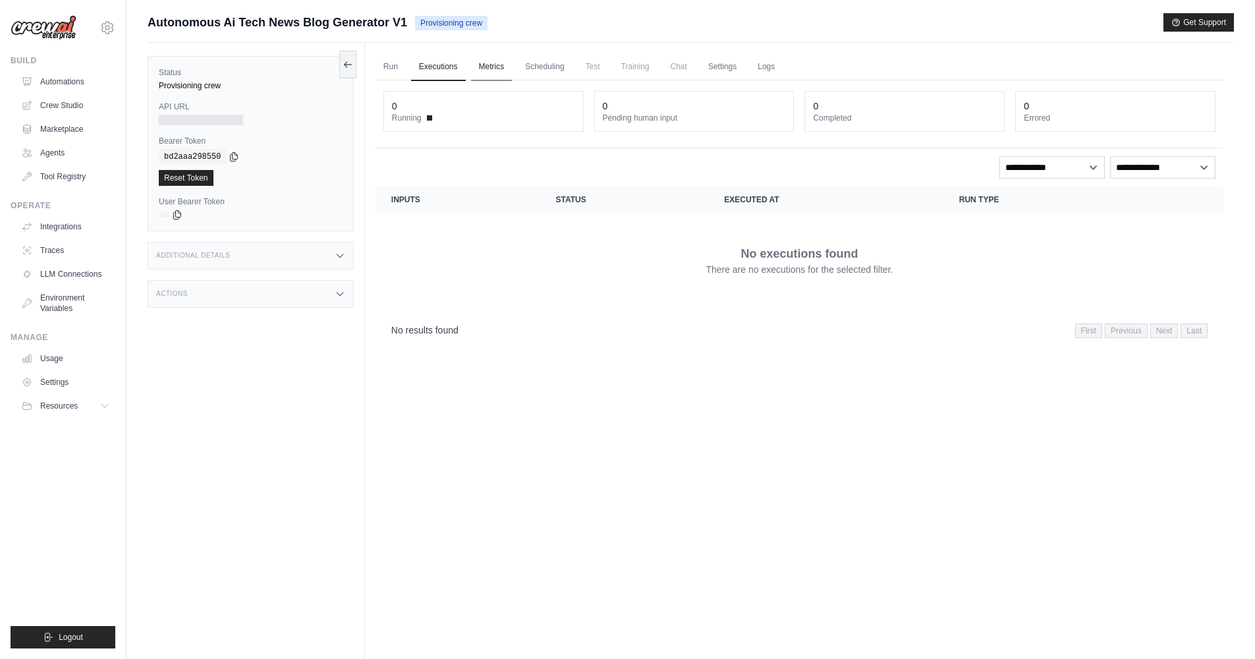
click at [486, 69] on link "Metrics" at bounding box center [492, 67] width 42 height 28
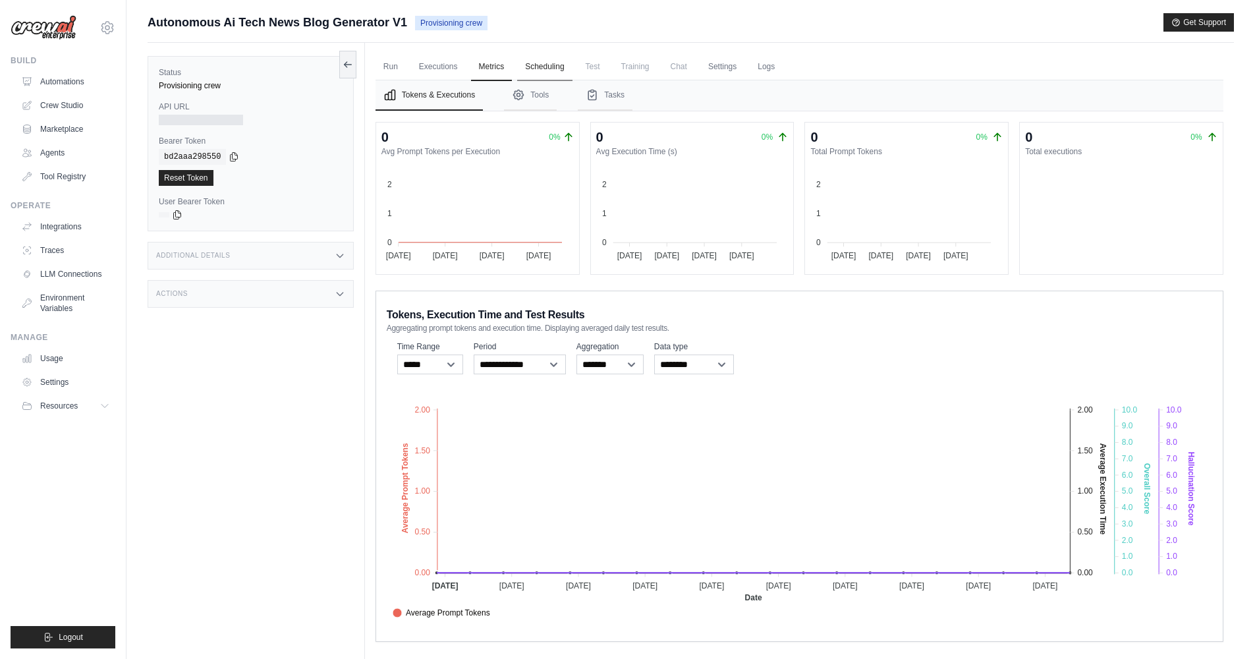
click at [538, 69] on link "Scheduling" at bounding box center [544, 67] width 55 height 28
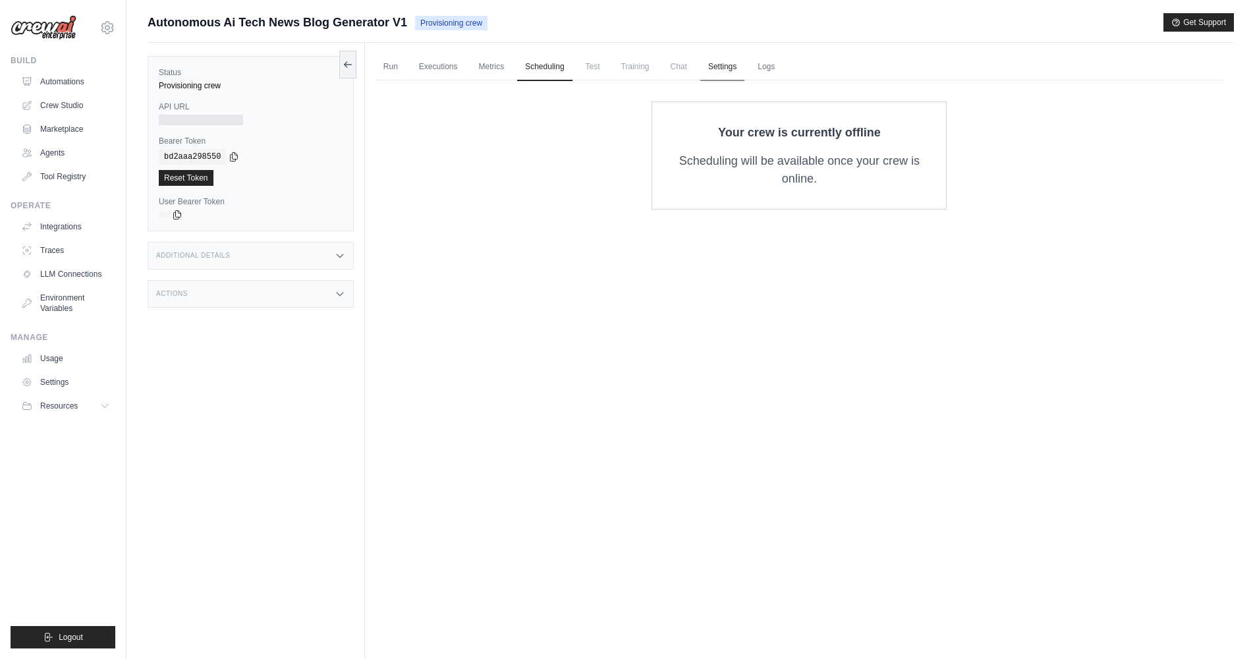
click at [724, 59] on link "Settings" at bounding box center [723, 67] width 44 height 28
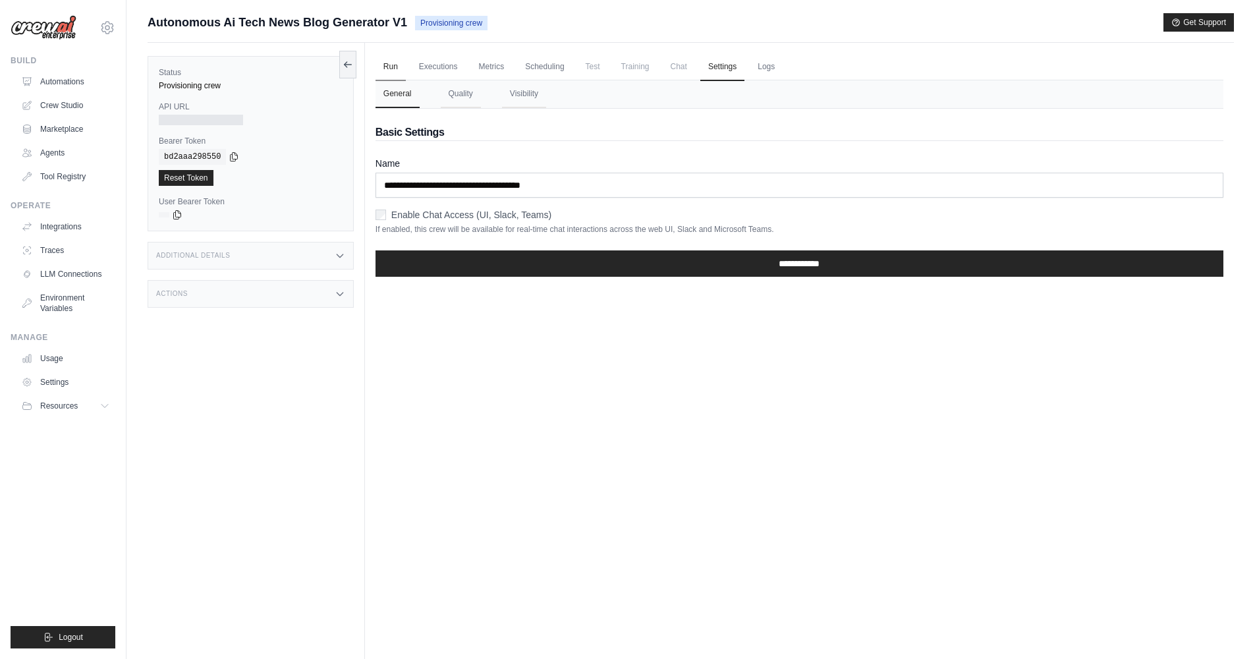
click at [386, 72] on link "Run" at bounding box center [391, 67] width 30 height 28
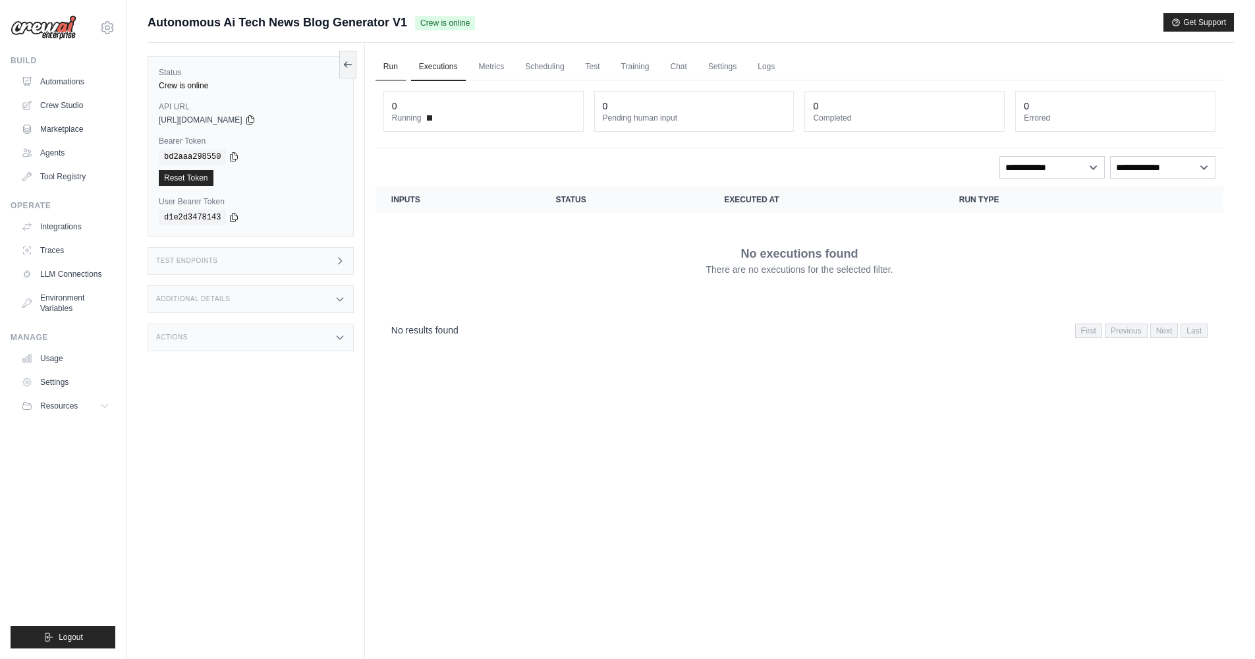
click at [391, 66] on link "Run" at bounding box center [391, 67] width 30 height 28
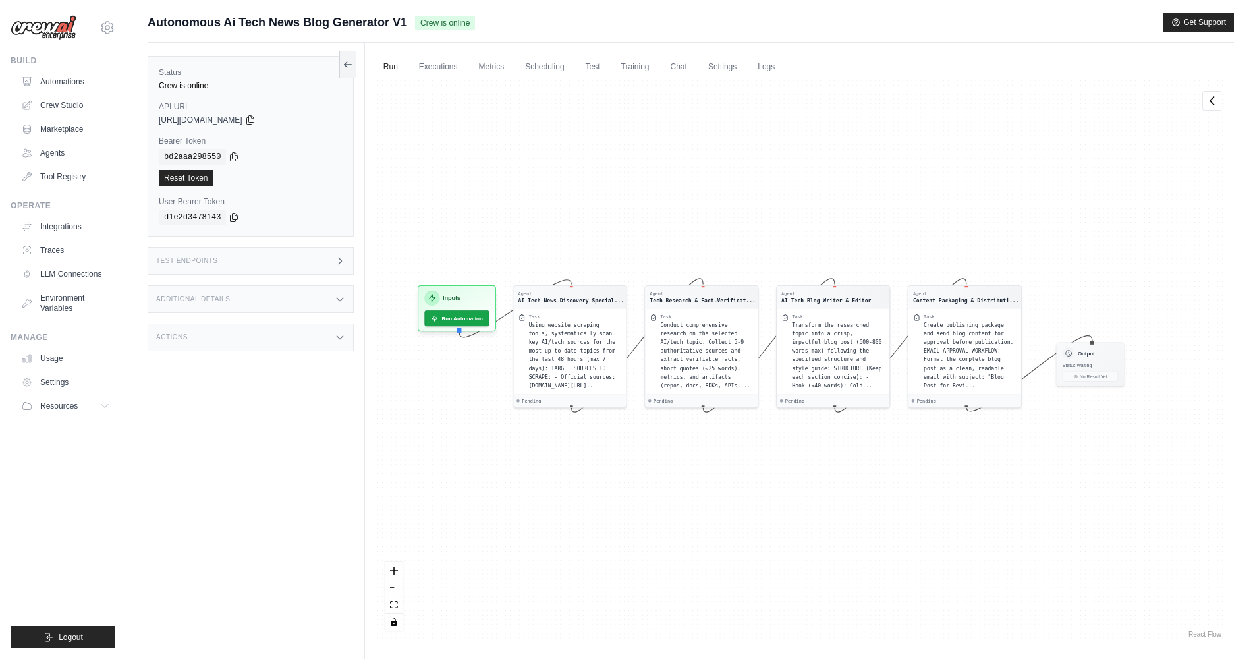
drag, startPoint x: 977, startPoint y: 502, endPoint x: 962, endPoint y: 487, distance: 21.0
click at [962, 487] on div "Agent AI Tech News Discovery Special... Task Using website scraping tools, syst…" at bounding box center [800, 360] width 848 height 560
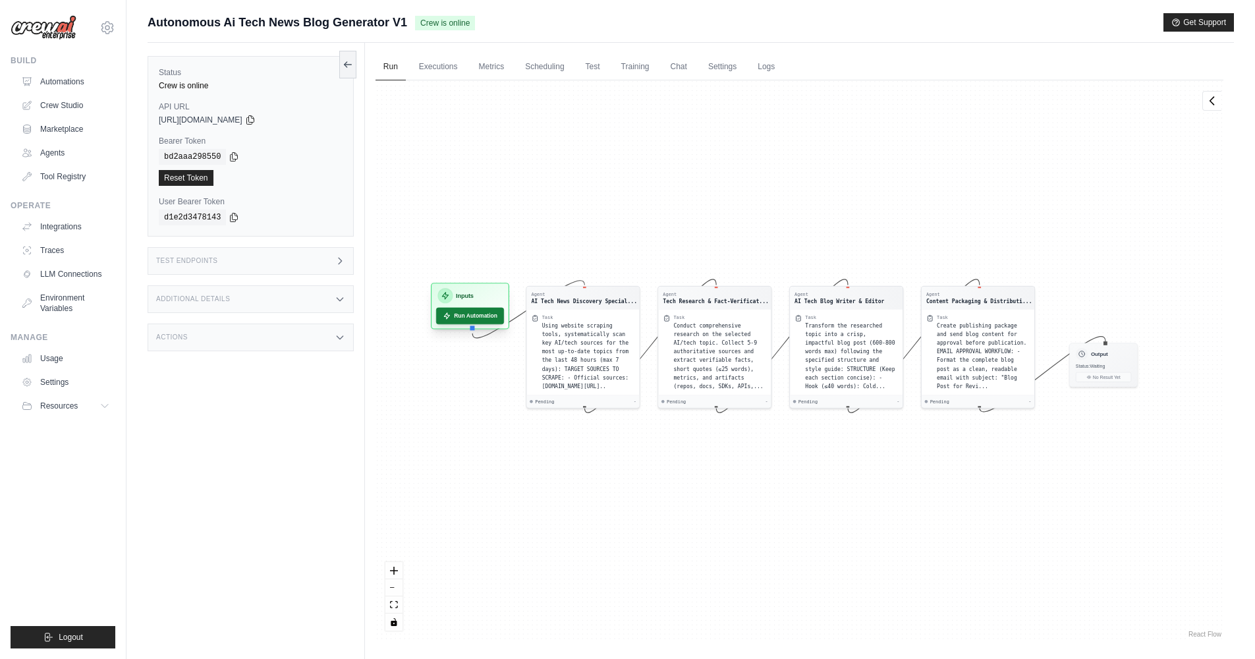
click at [485, 318] on button "Run Automation" at bounding box center [470, 316] width 68 height 16
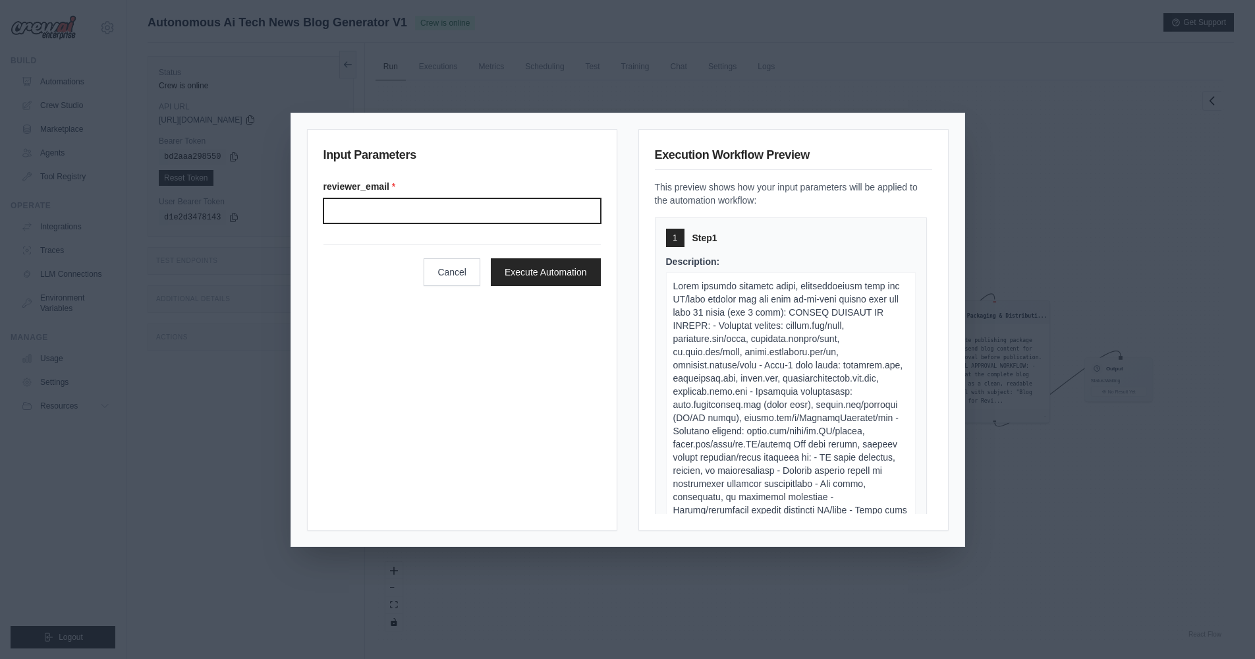
click at [446, 212] on input "Reviewer email" at bounding box center [462, 210] width 277 height 25
type input "**********"
click at [522, 260] on button "Execute Automation" at bounding box center [546, 272] width 110 height 28
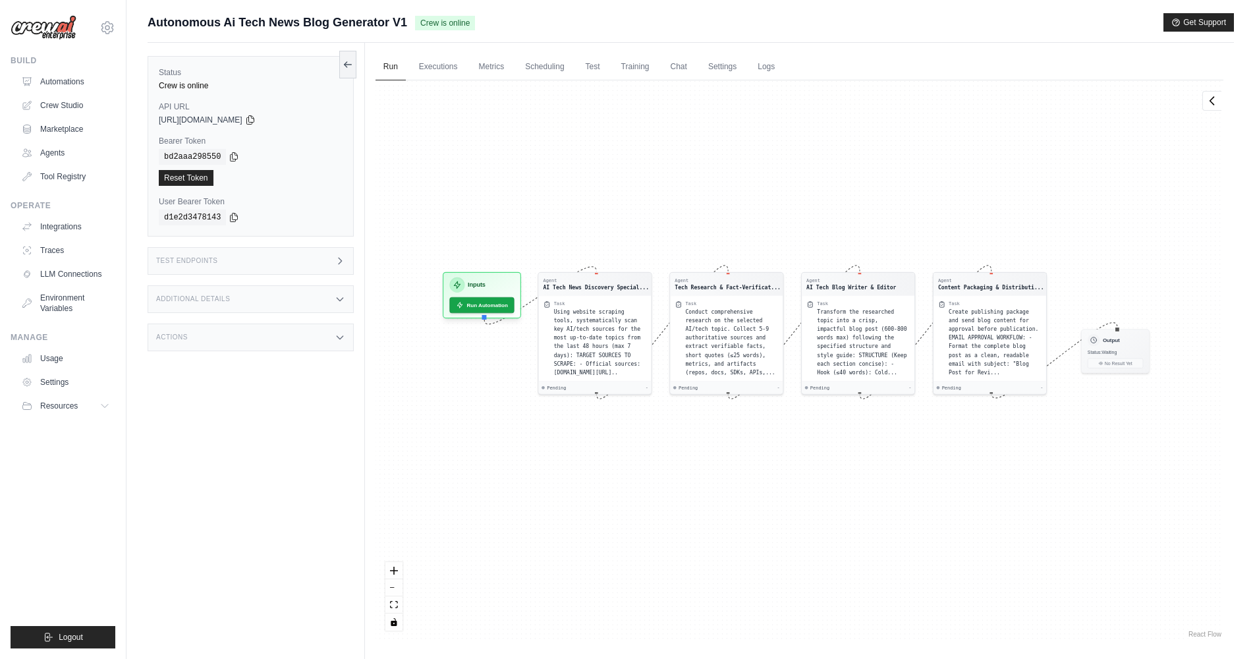
drag, startPoint x: 1026, startPoint y: 484, endPoint x: 1023, endPoint y: 456, distance: 28.5
click at [1023, 456] on div "Agent AI Tech News Discovery Special... Task Using website scraping tools, syst…" at bounding box center [800, 360] width 848 height 560
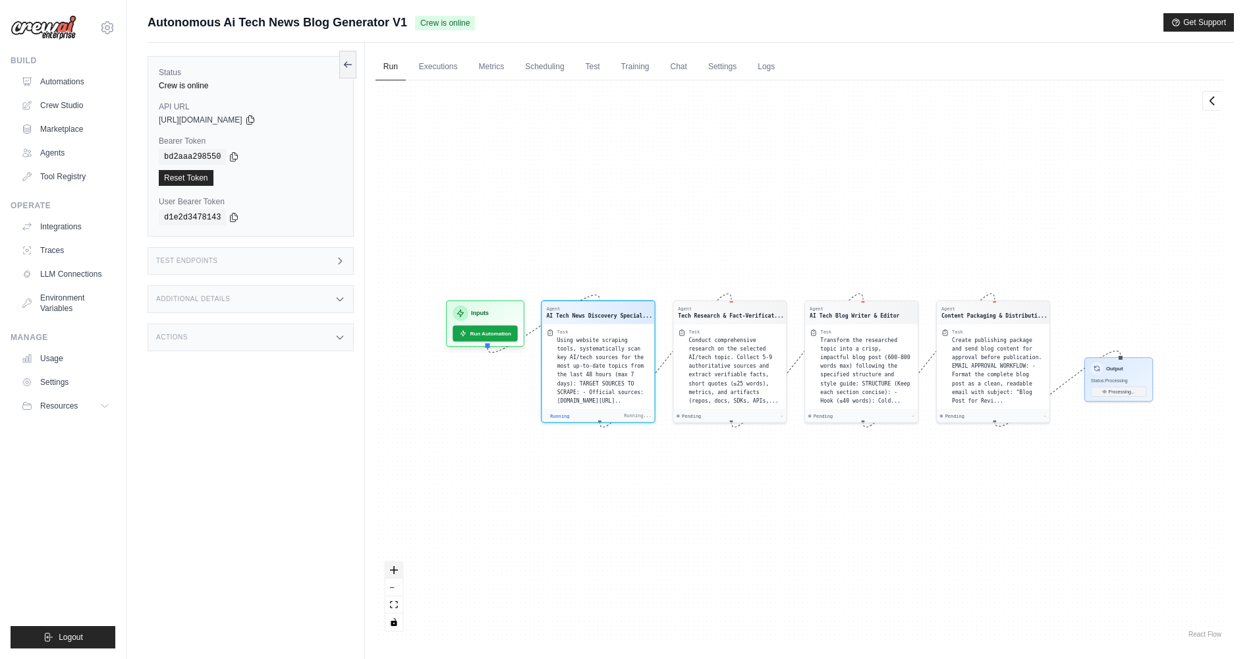
click at [394, 567] on icon "zoom in" at bounding box center [394, 570] width 8 height 8
drag, startPoint x: 616, startPoint y: 553, endPoint x: 656, endPoint y: 554, distance: 39.6
click at [656, 554] on div "Agent AI Tech News Discovery Special... Task Using website scraping tools, syst…" at bounding box center [800, 360] width 848 height 560
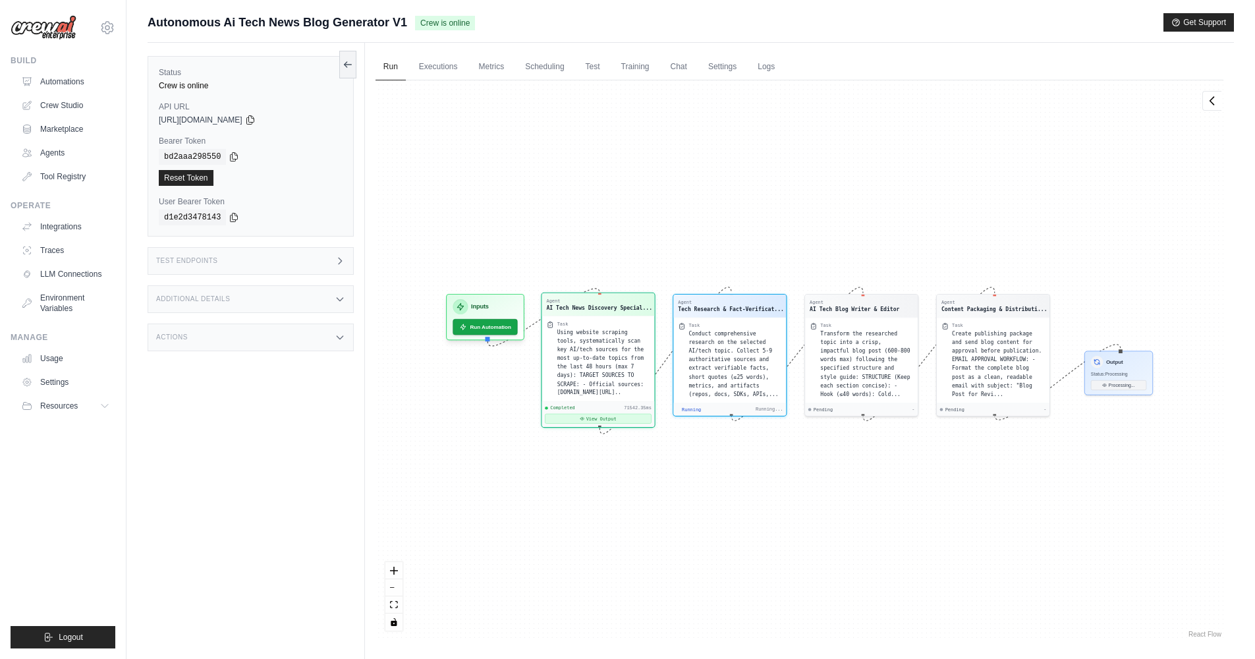
click at [616, 415] on button "View Output" at bounding box center [598, 419] width 107 height 10
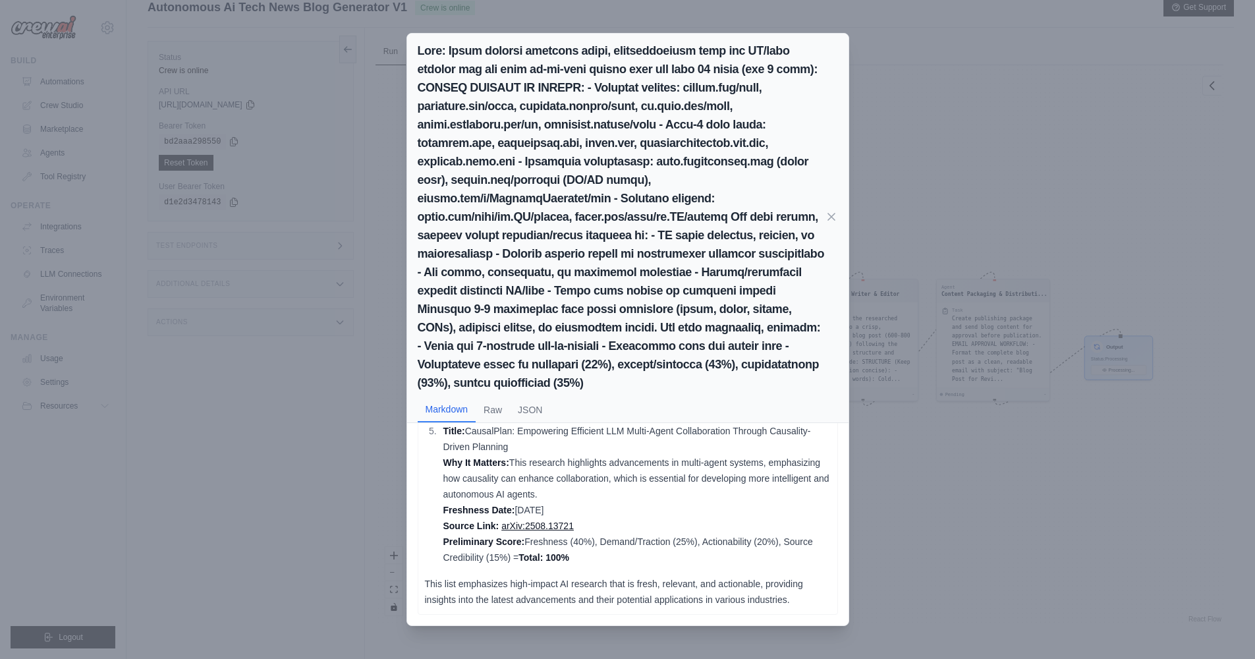
scroll to position [56, 0]
click at [954, 473] on div "Markdown Raw JSON Here is a ranked list of recent AI/tech topics discovered fro…" at bounding box center [627, 329] width 1255 height 659
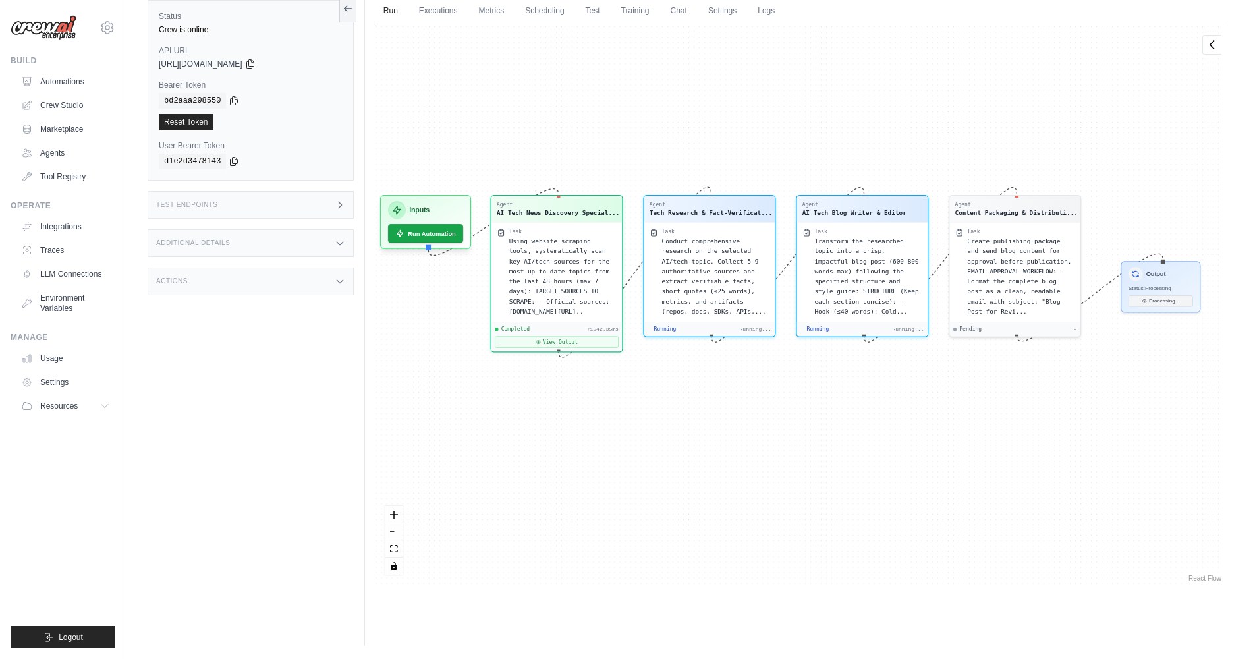
scroll to position [355, 0]
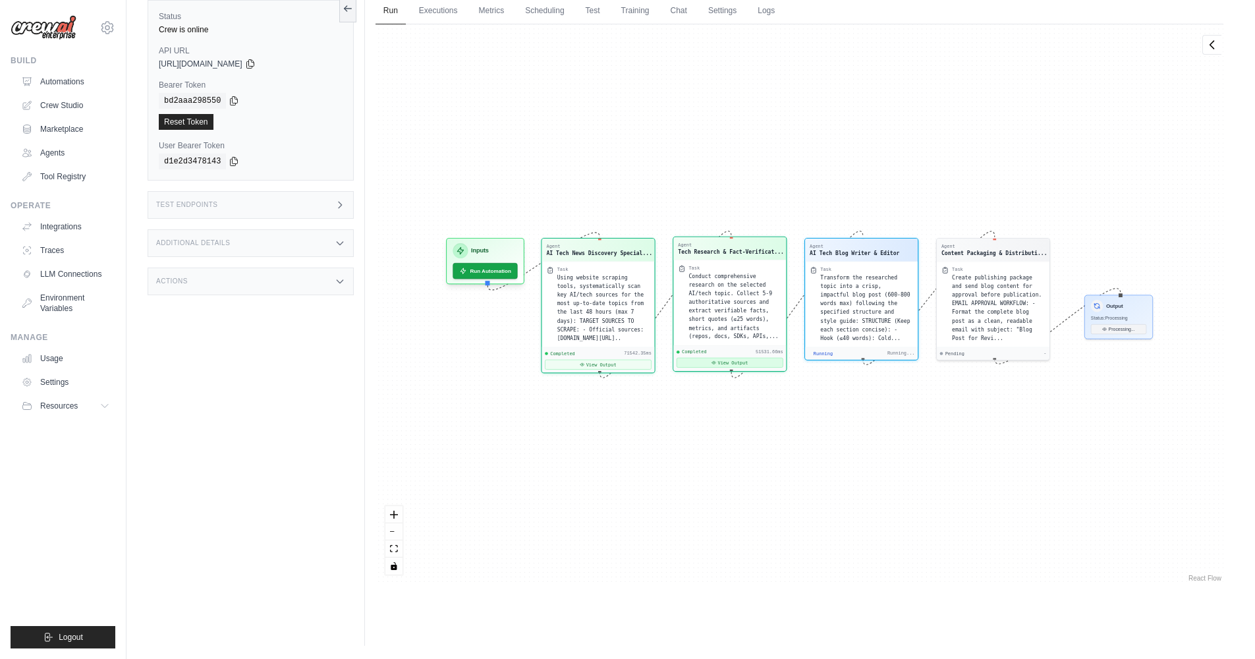
click at [747, 361] on button "View Output" at bounding box center [730, 363] width 107 height 10
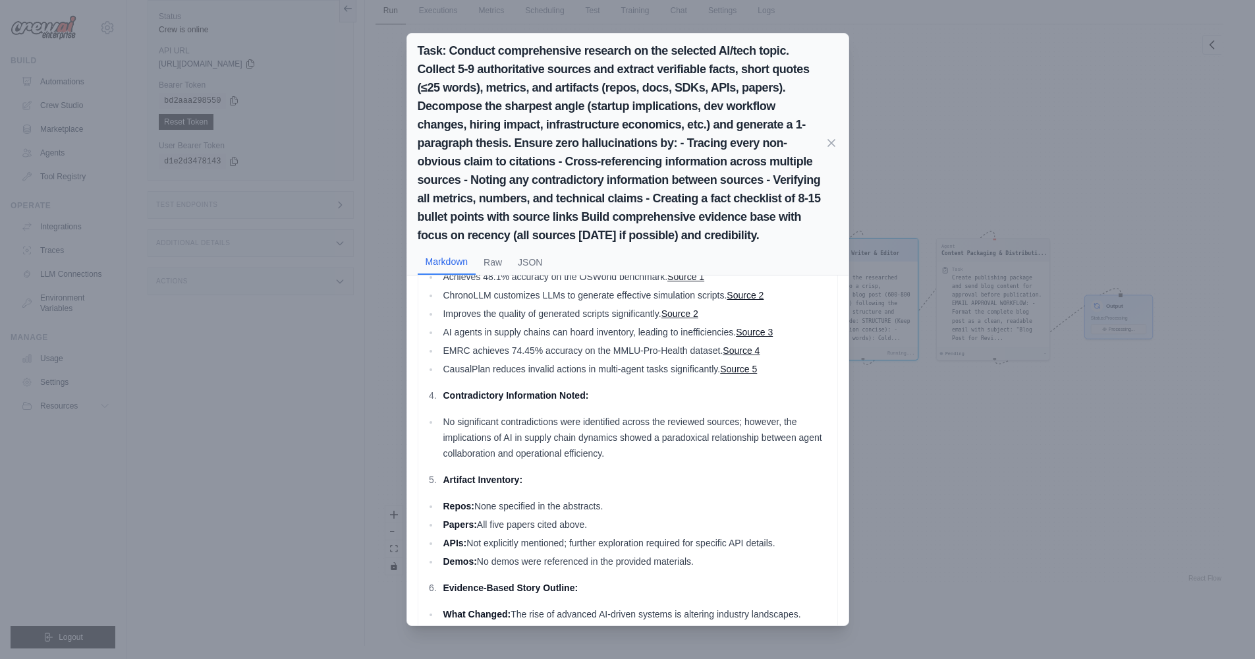
scroll to position [893, 0]
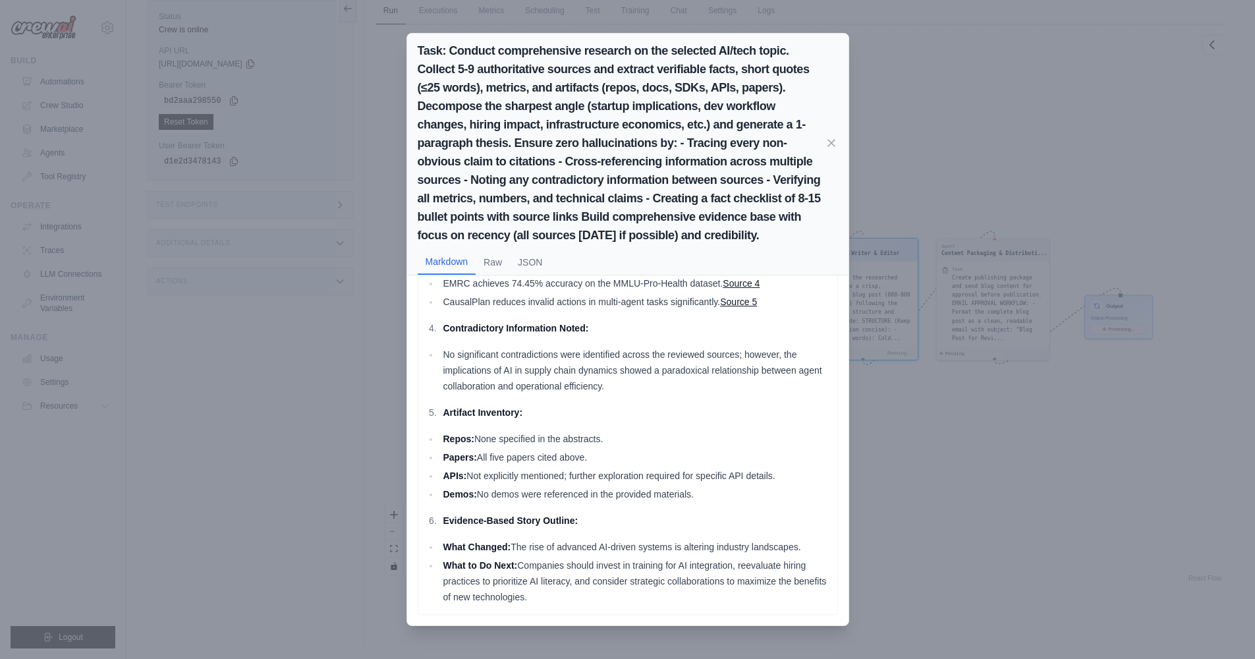
click at [1002, 500] on div "Task: Conduct comprehensive research on the selected AI/tech topic. Collect 5-9…" at bounding box center [627, 329] width 1255 height 659
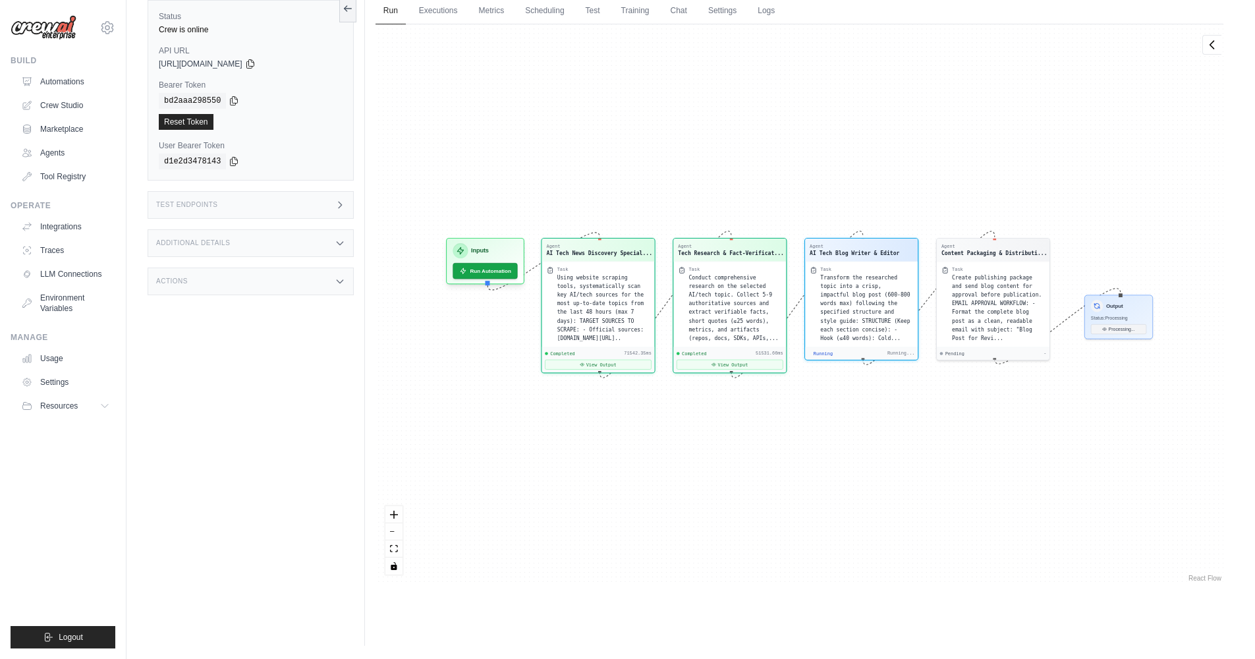
scroll to position [551, 0]
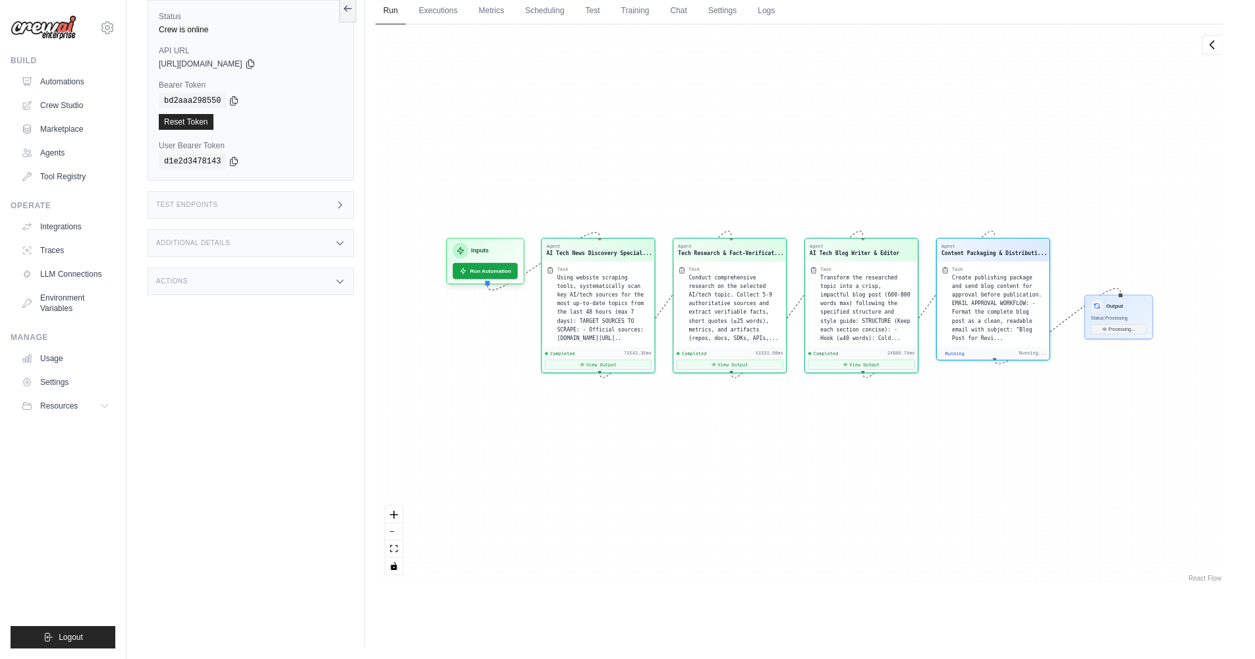
click at [1196, 112] on div "Agent AI Tech News Discovery Special... Task Using website scraping tools, syst…" at bounding box center [800, 304] width 848 height 560
click at [223, 202] on div "Test Endpoints" at bounding box center [251, 205] width 206 height 28
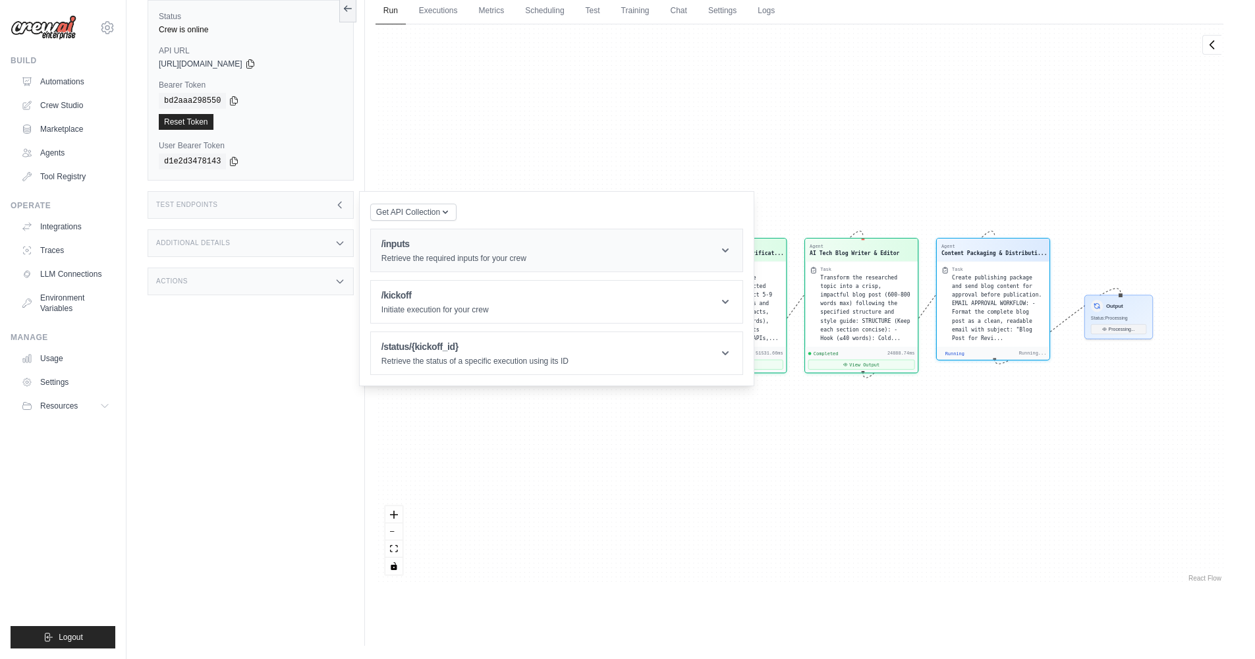
click at [728, 250] on icon at bounding box center [725, 250] width 7 height 4
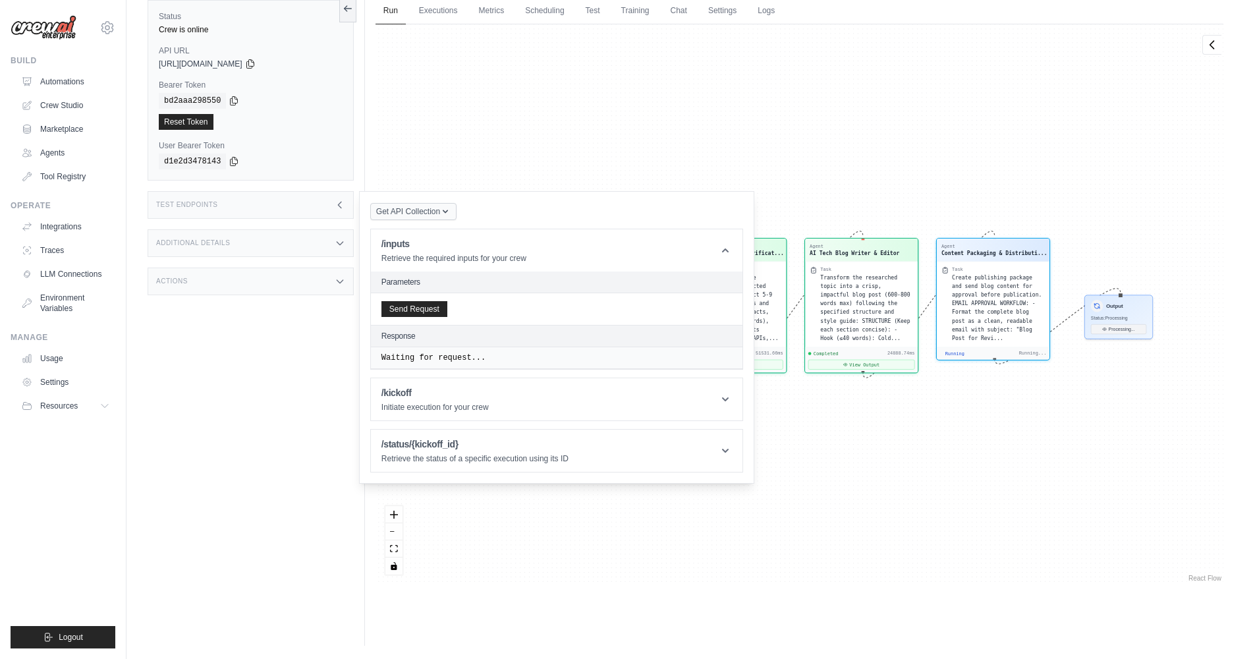
click at [449, 212] on icon "button" at bounding box center [445, 211] width 11 height 11
click at [476, 402] on div "/kickoff Initiate execution for your crew" at bounding box center [435, 399] width 107 height 26
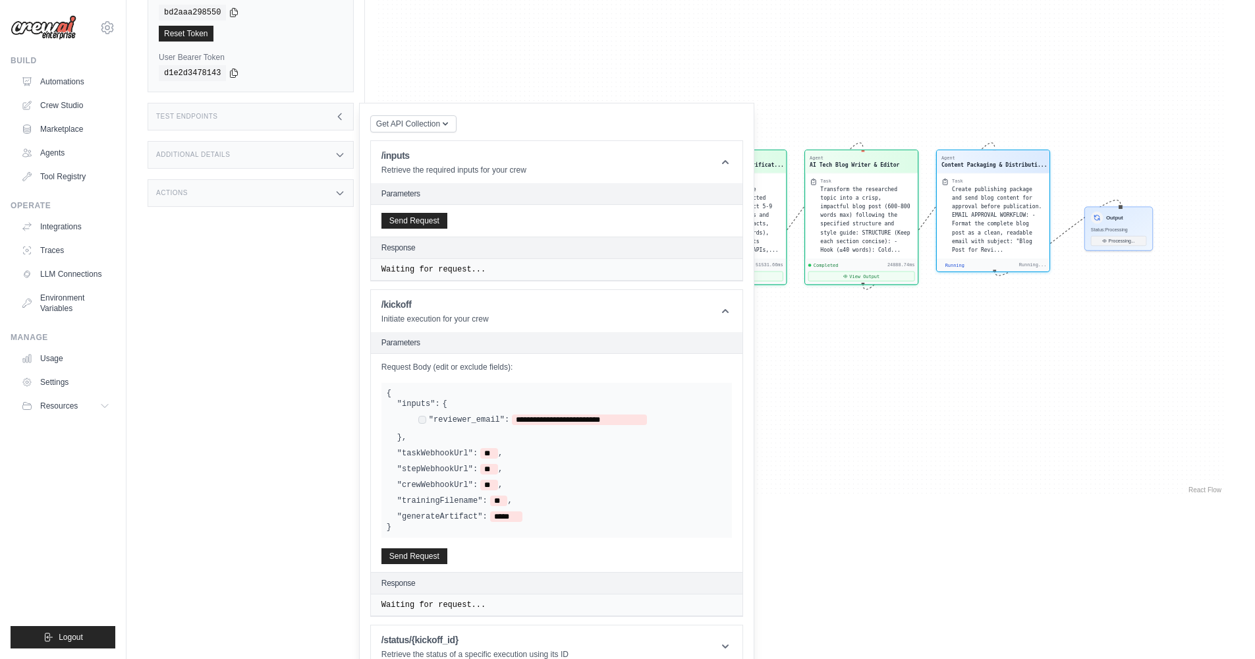
scroll to position [165, 0]
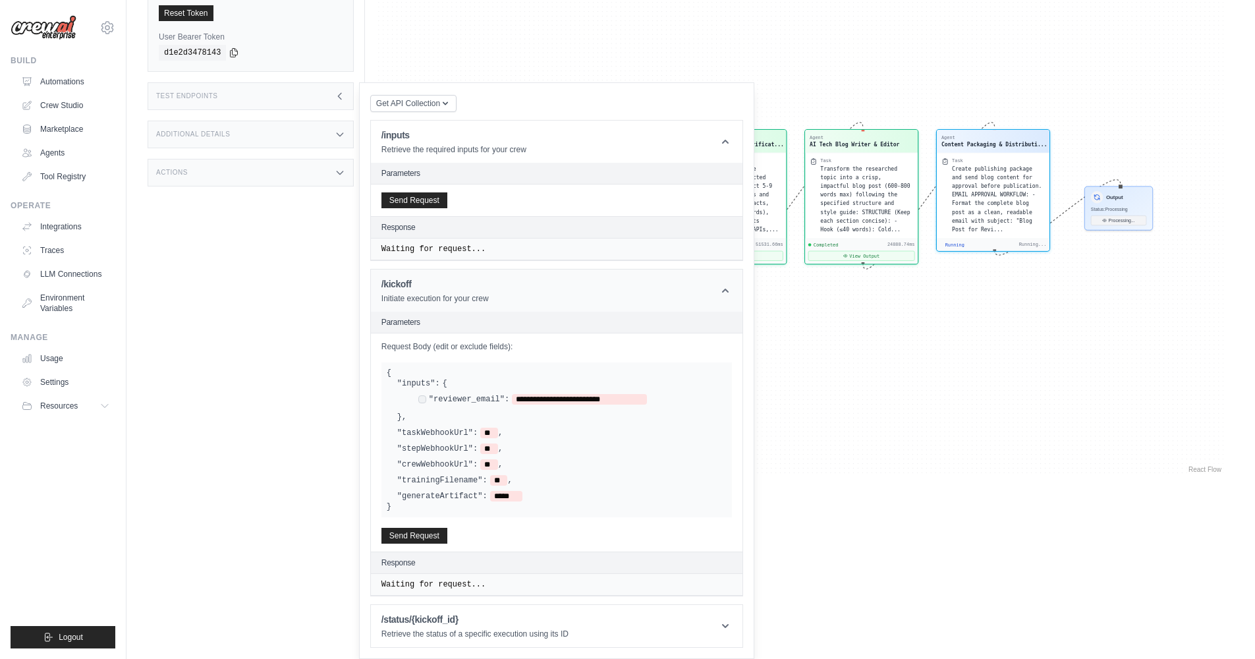
click at [520, 301] on header "/kickoff Initiate execution for your crew" at bounding box center [557, 291] width 372 height 42
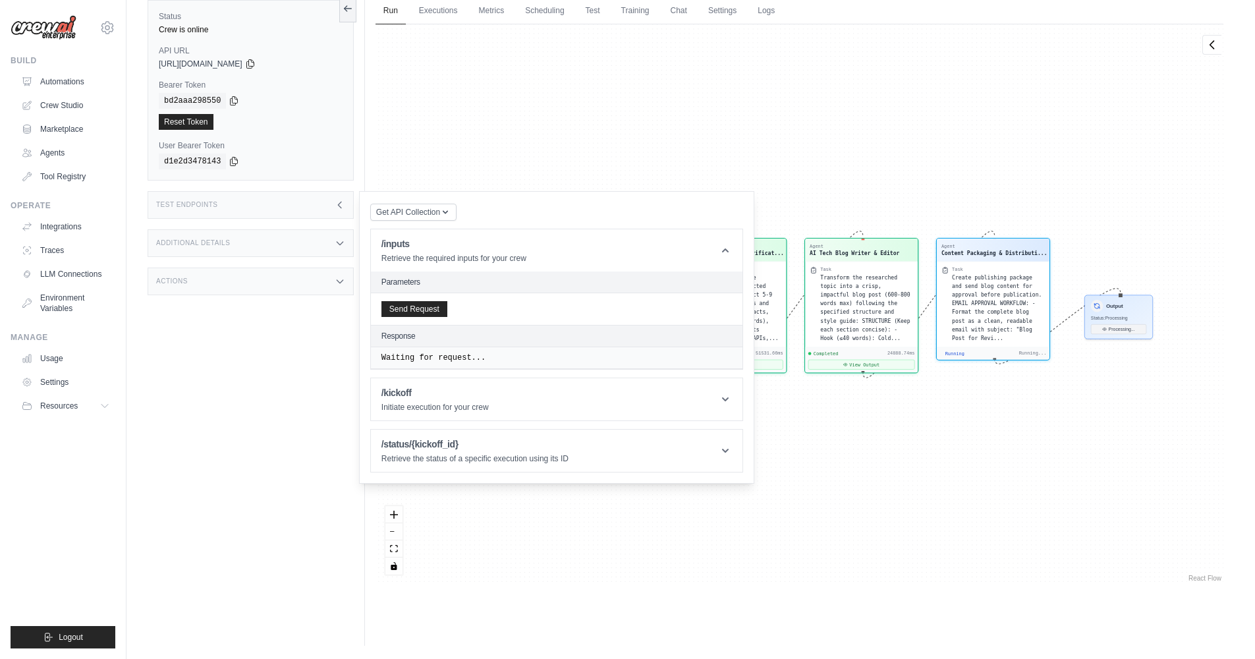
click at [316, 246] on div "Additional Details" at bounding box center [251, 243] width 206 height 28
click at [326, 280] on div "Actions" at bounding box center [251, 282] width 206 height 28
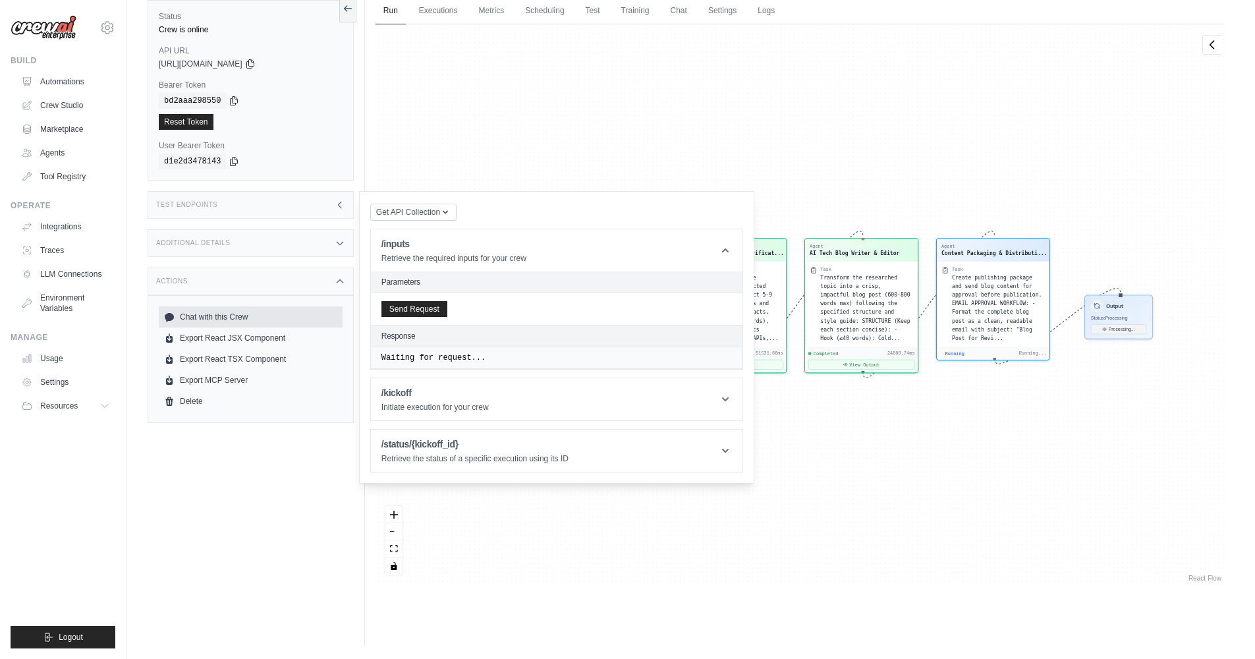
click at [322, 323] on link "Chat with this Crew" at bounding box center [251, 316] width 184 height 21
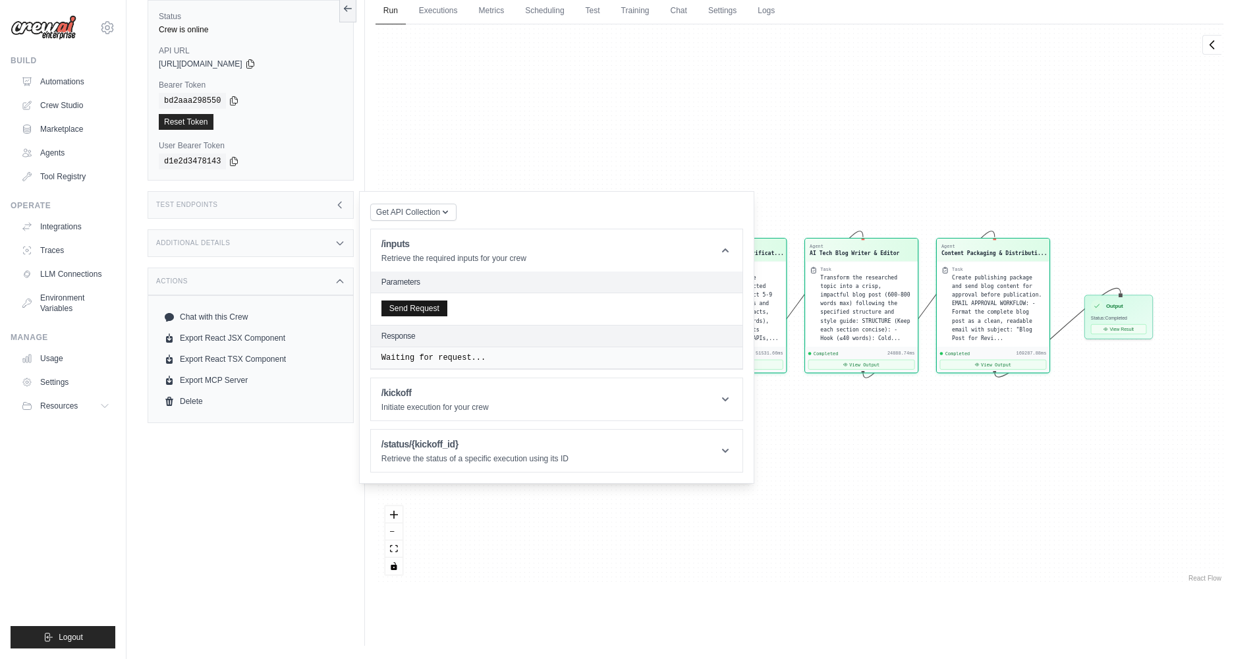
click at [432, 308] on button "Send Request" at bounding box center [415, 309] width 66 height 16
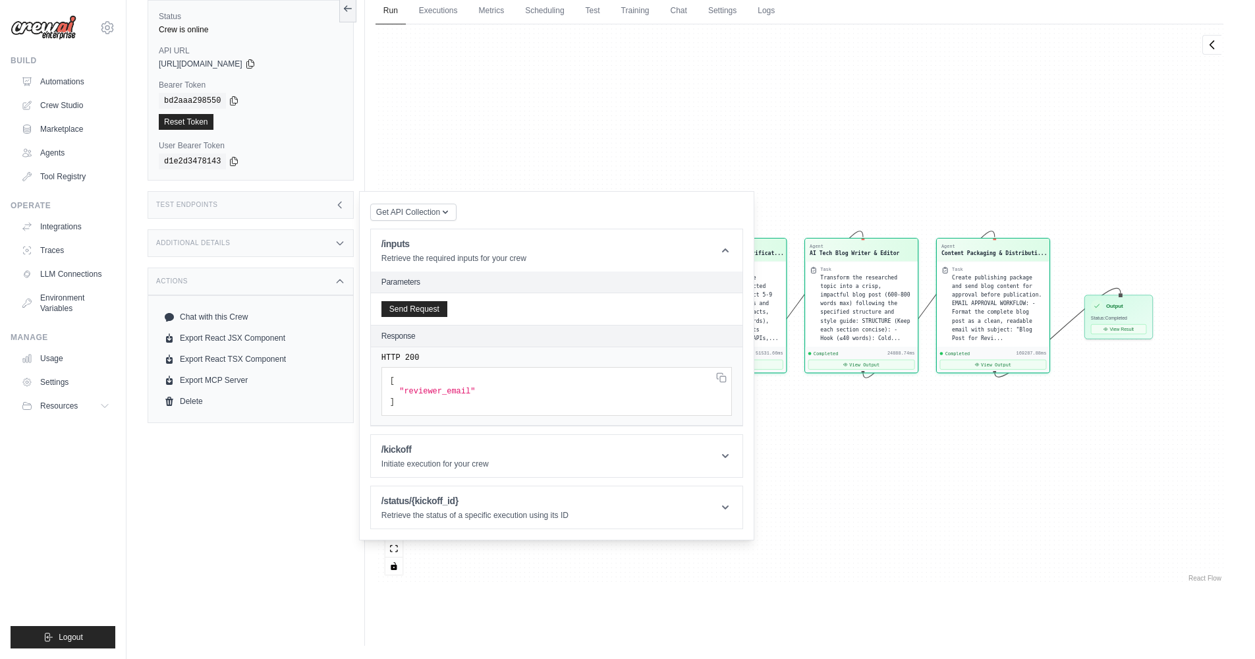
click at [475, 390] on span ""reviewer_email"" at bounding box center [437, 391] width 76 height 9
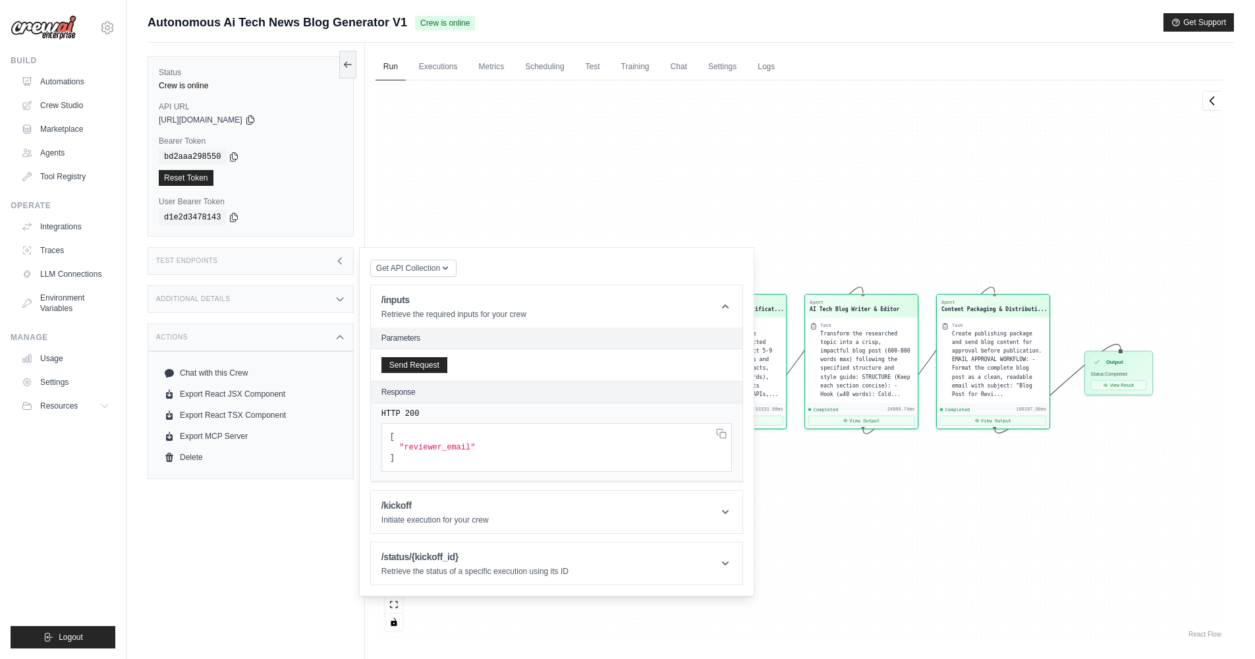
scroll to position [56, 0]
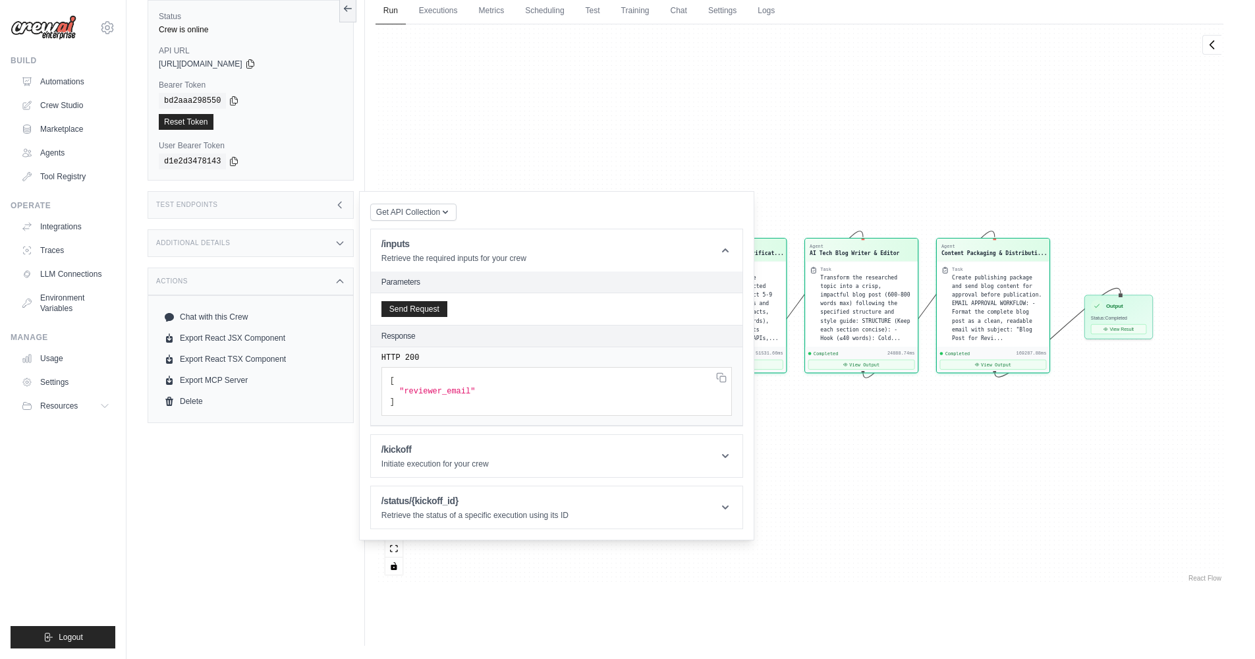
click at [940, 422] on div "Agent AI Tech News Discovery Special... Task Using website scraping tools, syst…" at bounding box center [800, 304] width 848 height 560
click at [602, 258] on header "/inputs Retrieve the required inputs for your crew" at bounding box center [557, 250] width 372 height 42
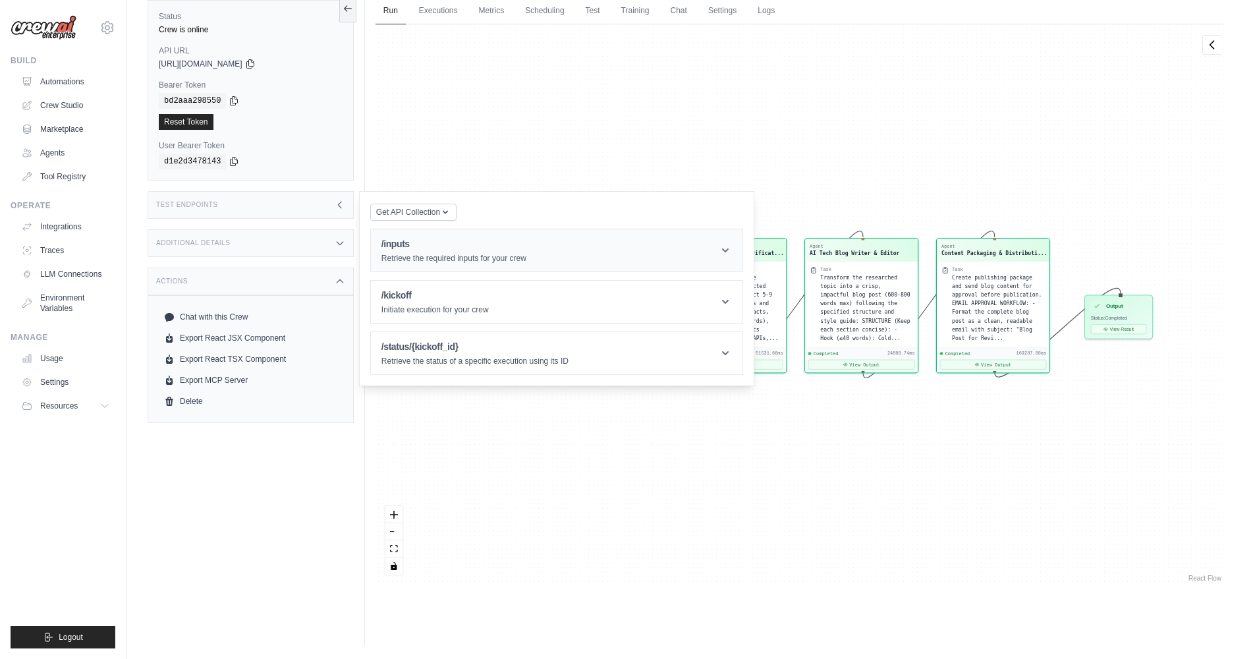
click at [602, 258] on header "/inputs Retrieve the required inputs for your crew" at bounding box center [557, 250] width 372 height 42
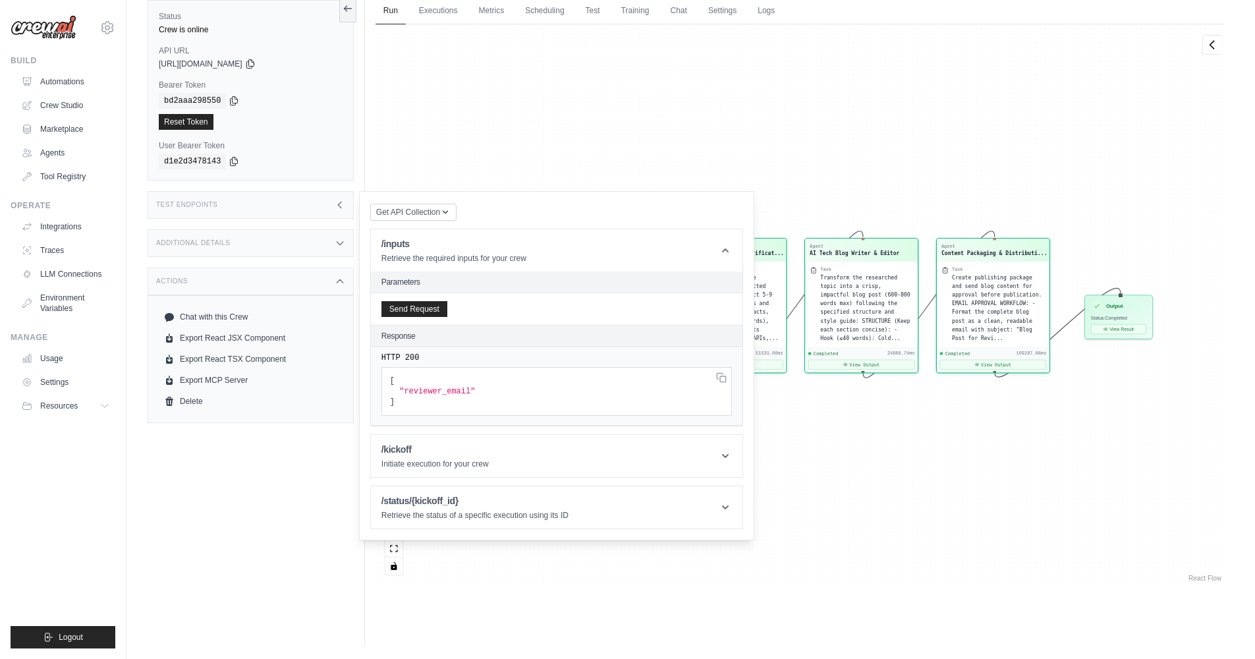
click at [422, 394] on span ""reviewer_email"" at bounding box center [437, 391] width 76 height 9
click at [480, 391] on pre "[ "reviewer_email" ]" at bounding box center [557, 391] width 351 height 49
click at [562, 393] on pre "[ "reviewer_email" ]" at bounding box center [557, 391] width 351 height 49
click at [559, 403] on pre "[ "reviewer_email" ]" at bounding box center [557, 391] width 351 height 49
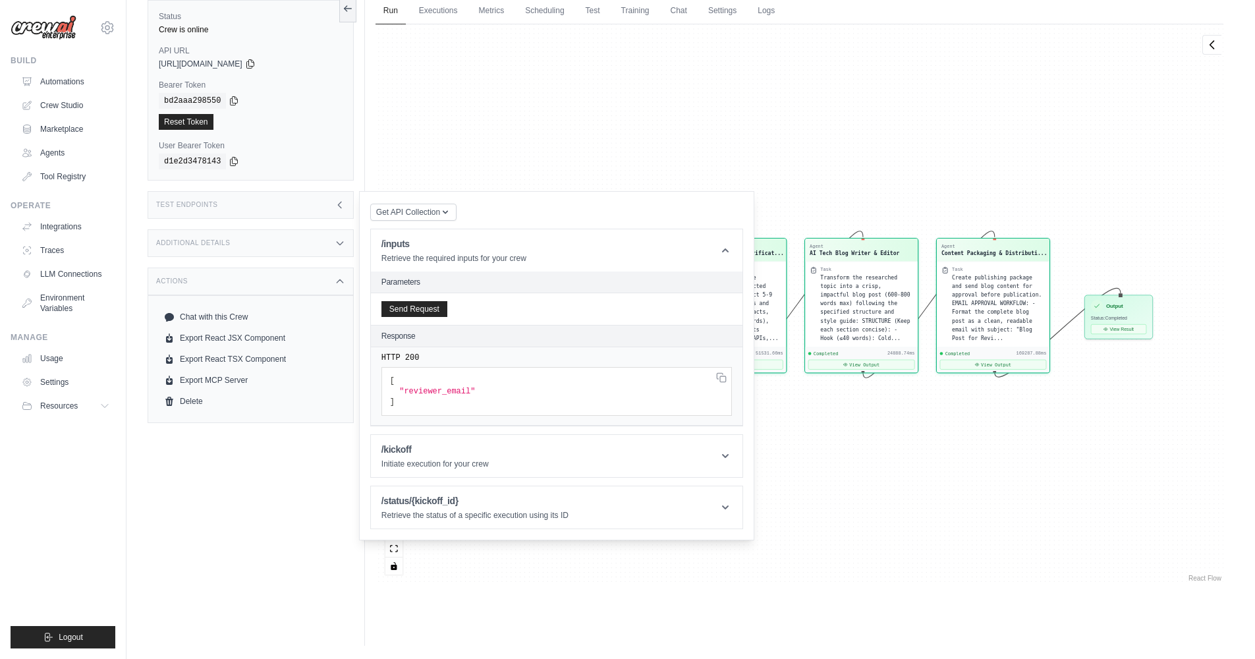
click at [472, 389] on span ""reviewer_email"" at bounding box center [437, 391] width 76 height 9
click at [471, 393] on span ""reviewer_email"" at bounding box center [437, 391] width 76 height 9
click at [471, 409] on pre "[ "reviewer_email" ]" at bounding box center [557, 391] width 351 height 49
click at [444, 454] on h1 "/kickoff" at bounding box center [435, 449] width 107 height 13
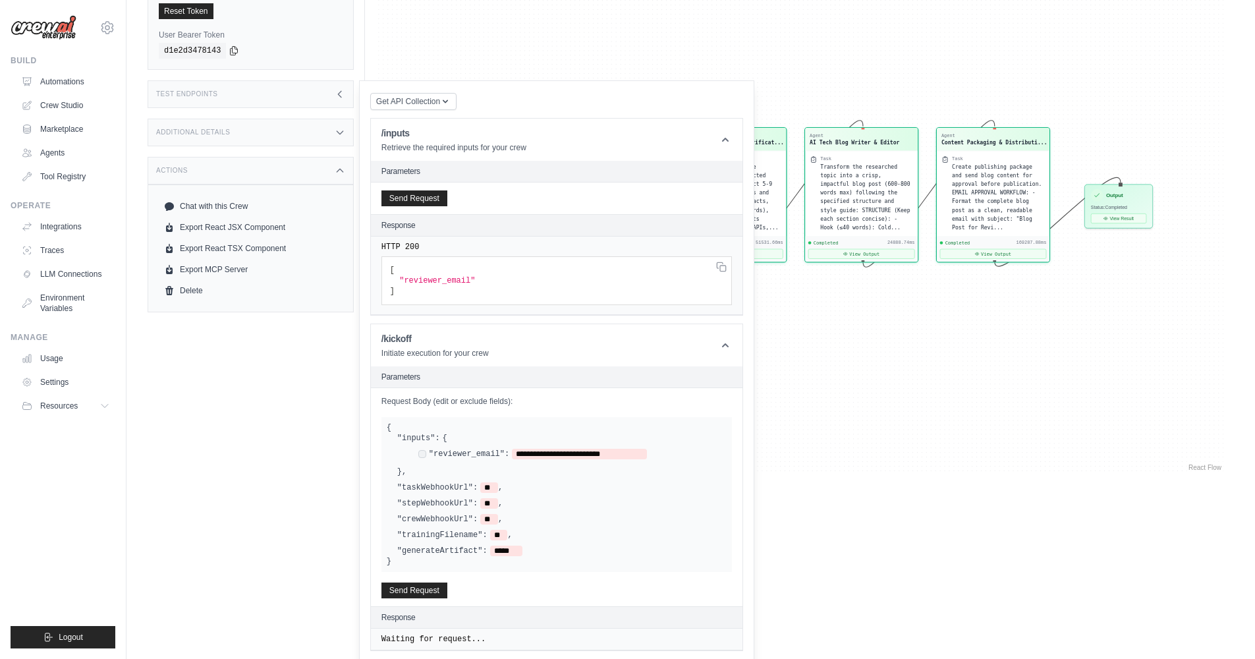
scroll to position [221, 0]
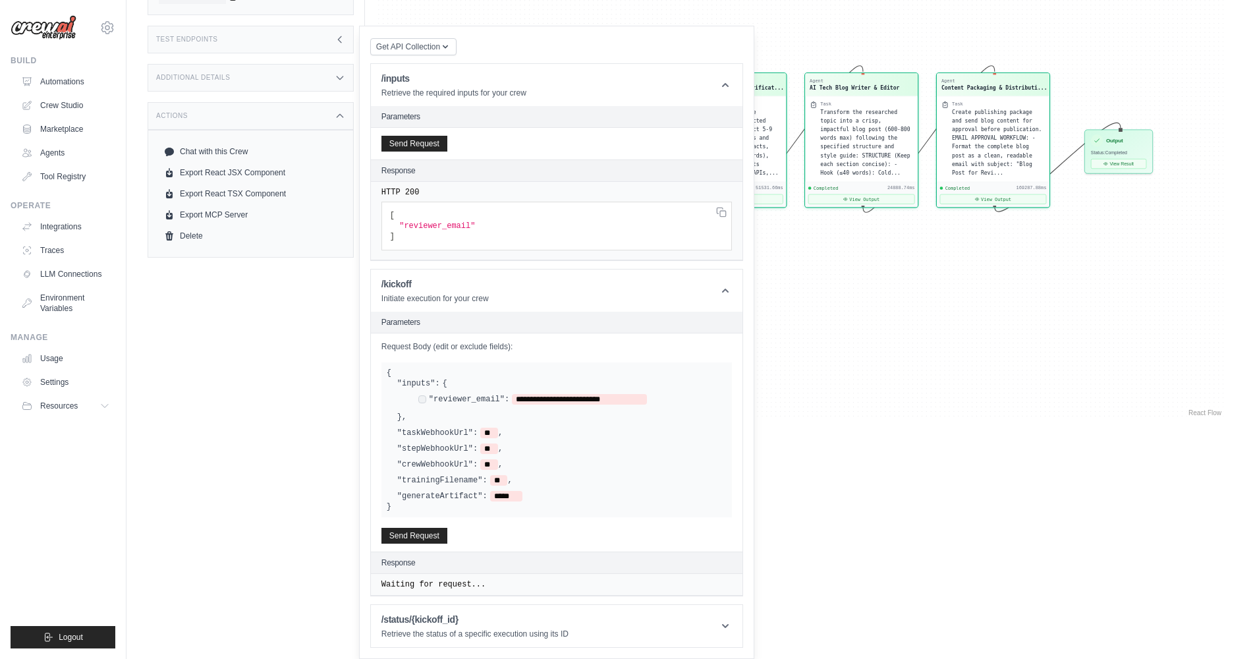
click at [538, 229] on pre "[ "reviewer_email" ]" at bounding box center [557, 226] width 351 height 49
click at [724, 291] on icon at bounding box center [725, 290] width 13 height 13
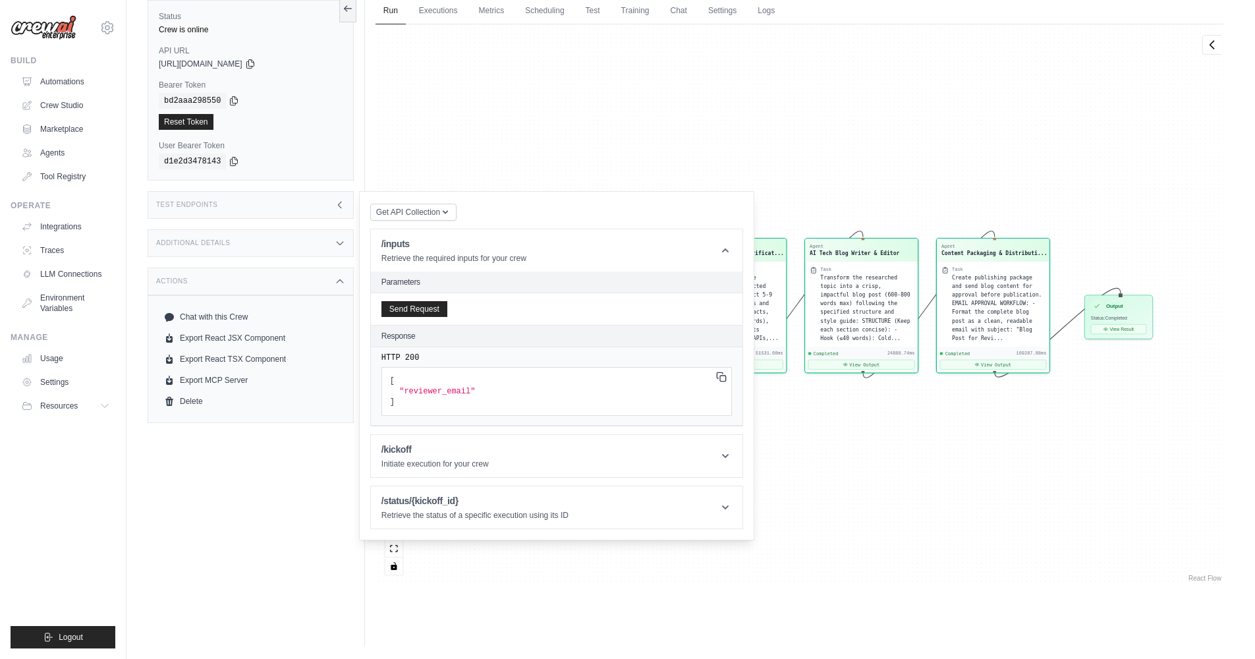
click at [719, 381] on icon at bounding box center [721, 377] width 11 height 11
click at [404, 339] on h2 "Response" at bounding box center [399, 336] width 34 height 11
click at [708, 248] on header "/inputs Retrieve the required inputs for your crew" at bounding box center [557, 250] width 372 height 42
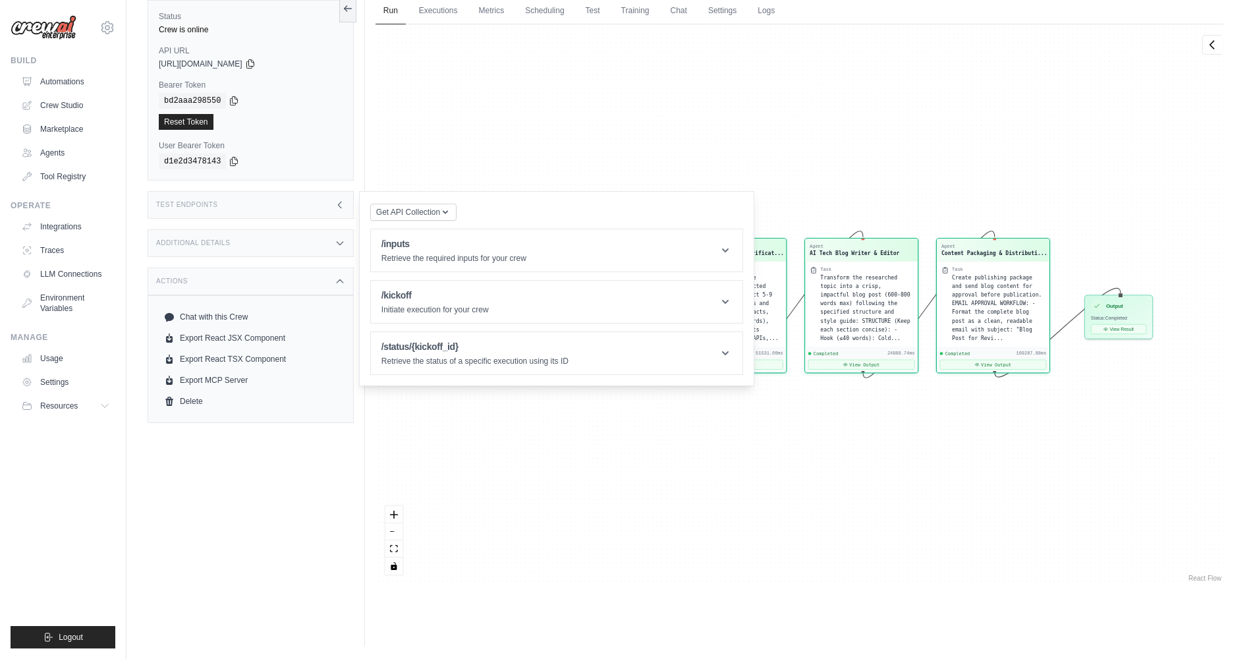
click at [671, 492] on div "Agent AI Tech News Discovery Special... Task Using website scraping tools, syst…" at bounding box center [800, 304] width 848 height 560
click at [330, 204] on div "Test Endpoints" at bounding box center [251, 205] width 206 height 28
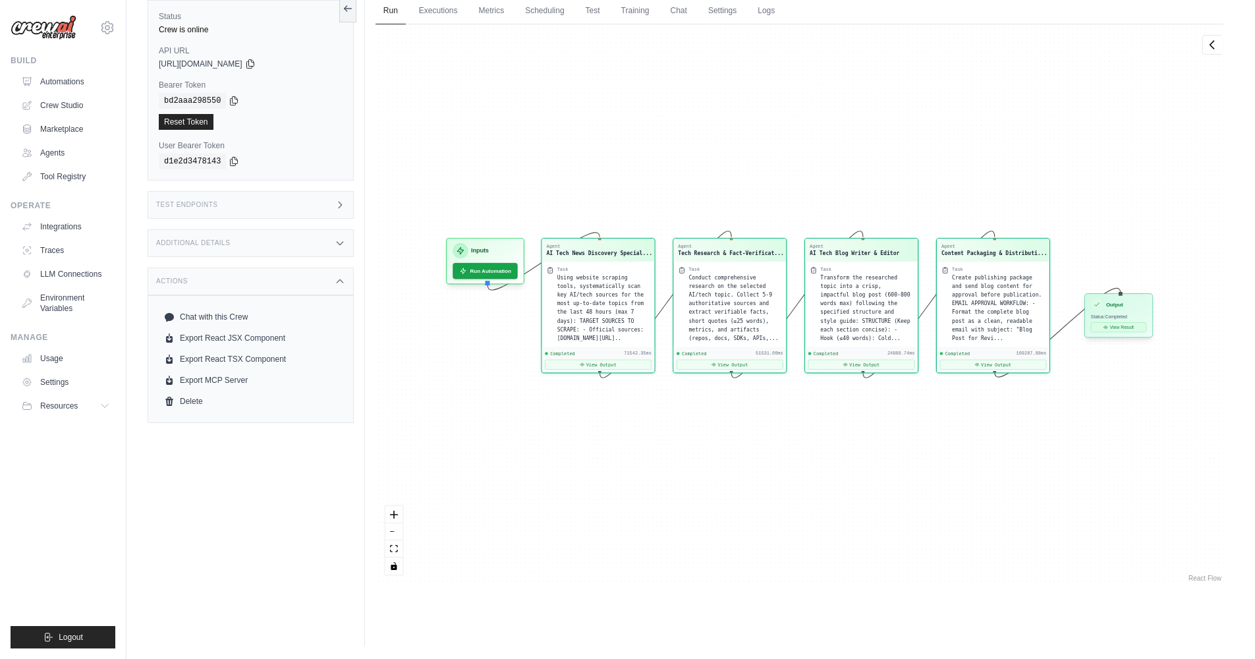
click at [1120, 326] on button "View Result" at bounding box center [1118, 327] width 55 height 10
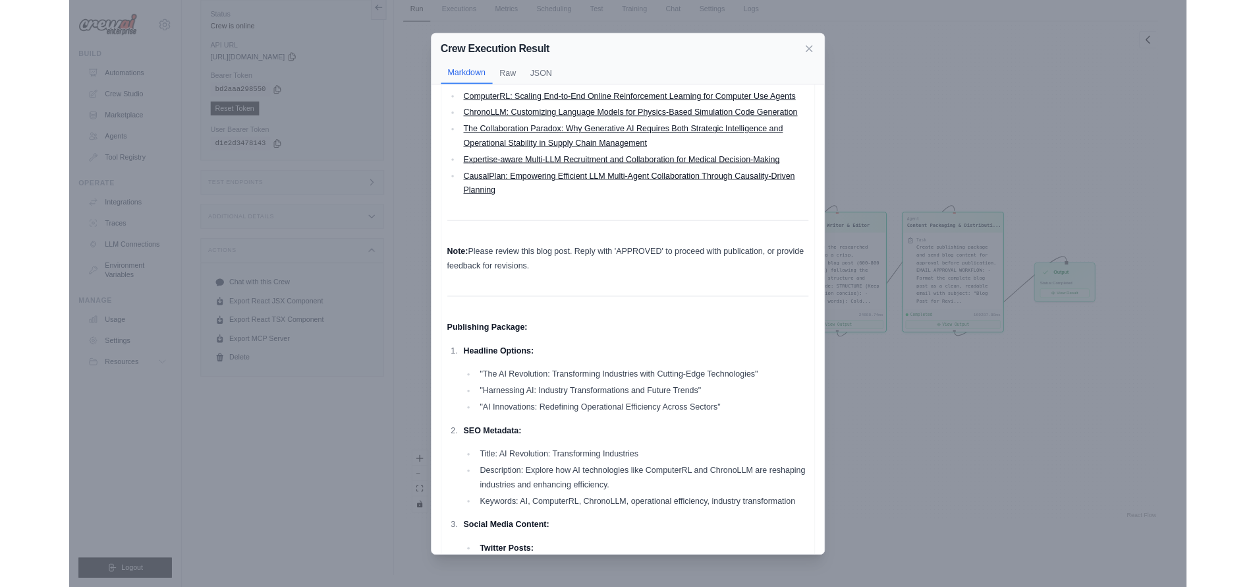
scroll to position [2118, 0]
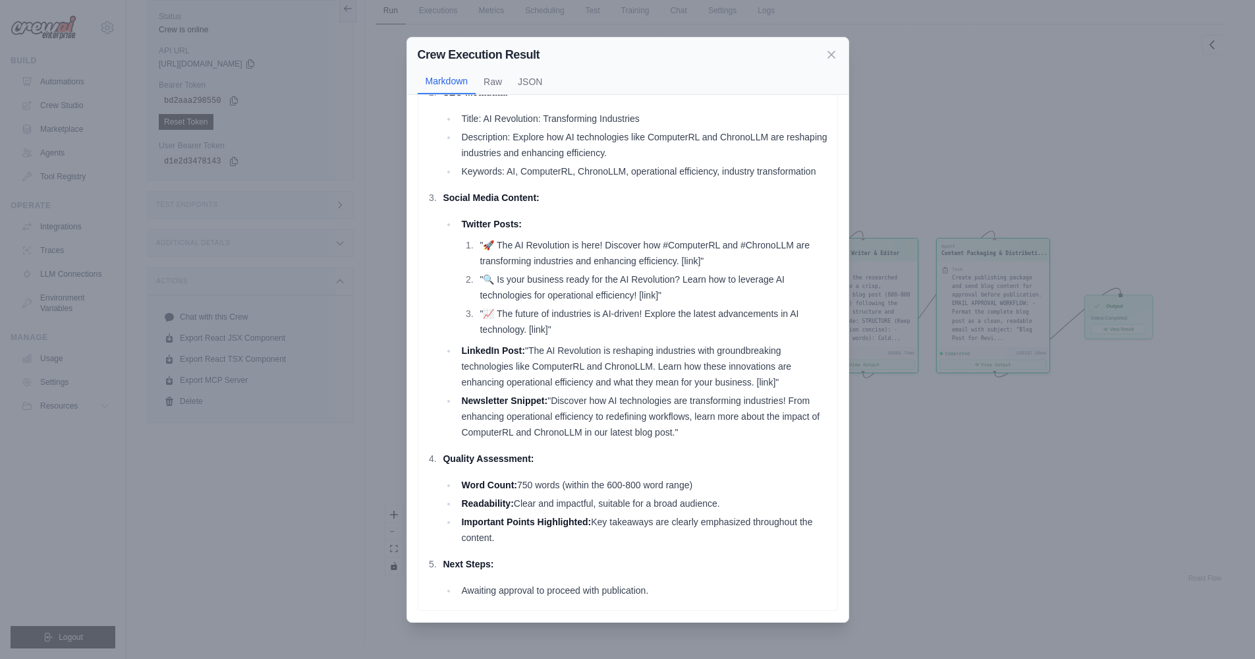
click at [959, 525] on div "Crew Execution Result Markdown Raw JSON Email Approval Request: Subject: Blog P…" at bounding box center [627, 329] width 1255 height 659
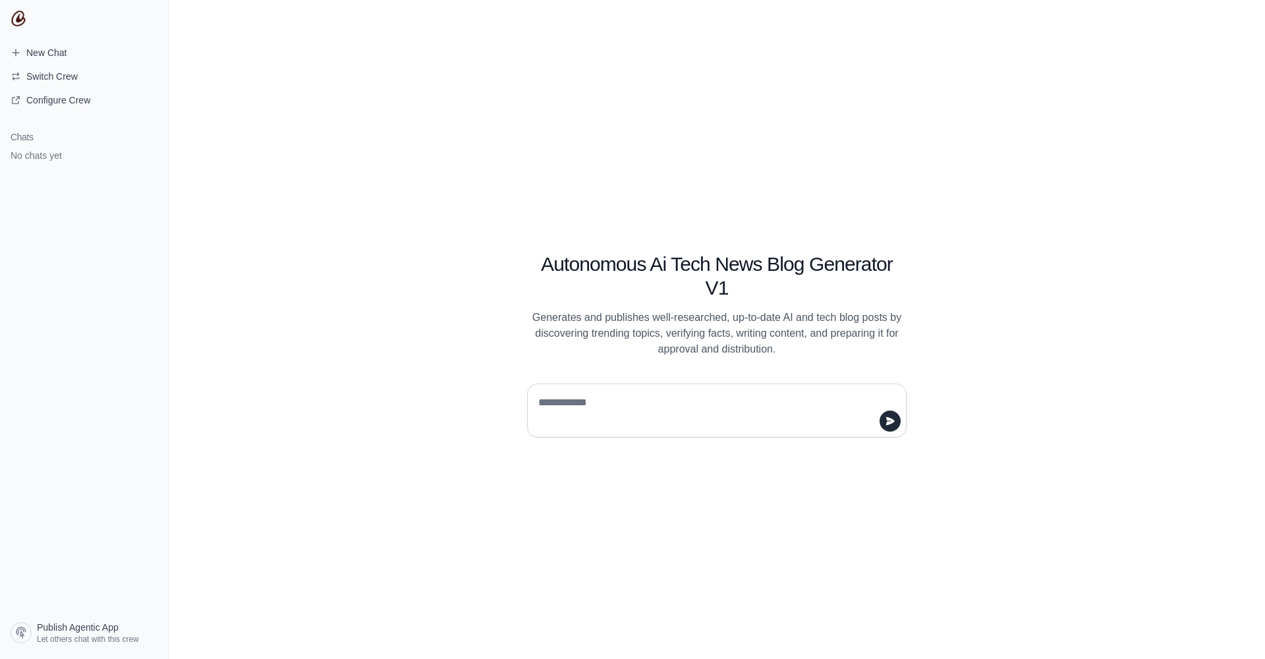
click at [594, 411] on textarea at bounding box center [713, 410] width 355 height 37
click at [78, 74] on span "Switch Crew" at bounding box center [44, 76] width 88 height 13
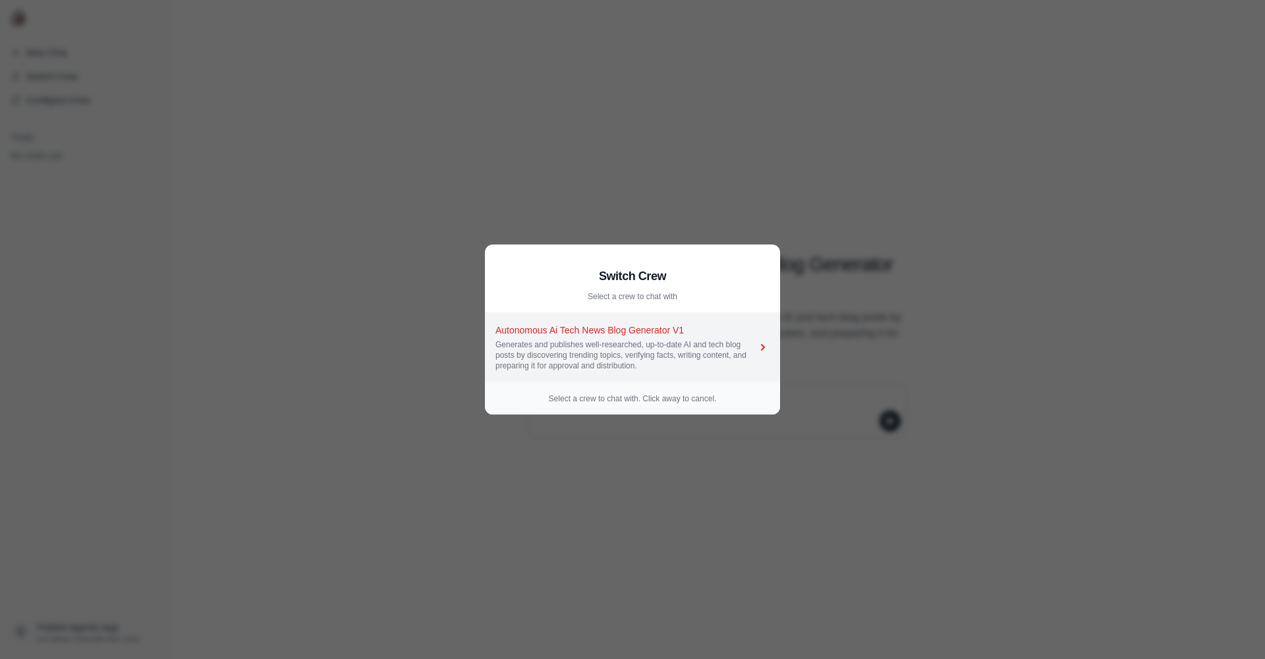
click at [694, 347] on div "Generates and publishes well-researched, up-to-date AI and tech blog posts by d…" at bounding box center [626, 355] width 261 height 32
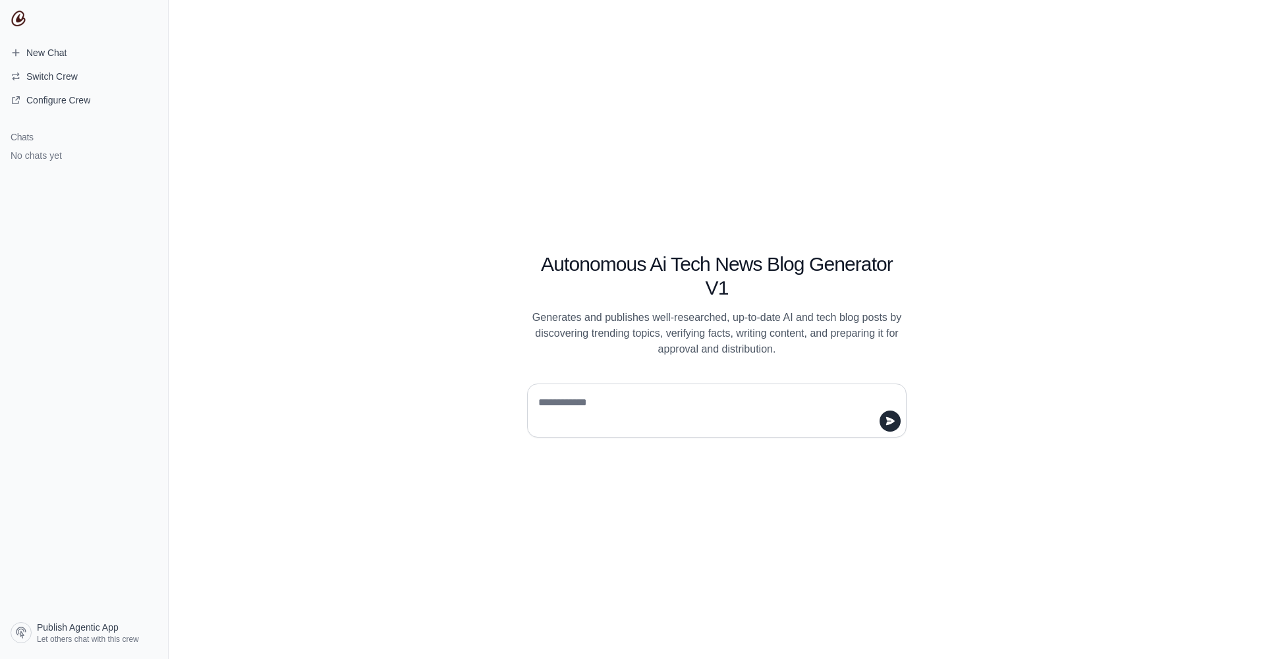
click at [677, 397] on textarea at bounding box center [713, 410] width 355 height 37
click at [678, 403] on textarea at bounding box center [713, 410] width 355 height 37
type textarea "**********"
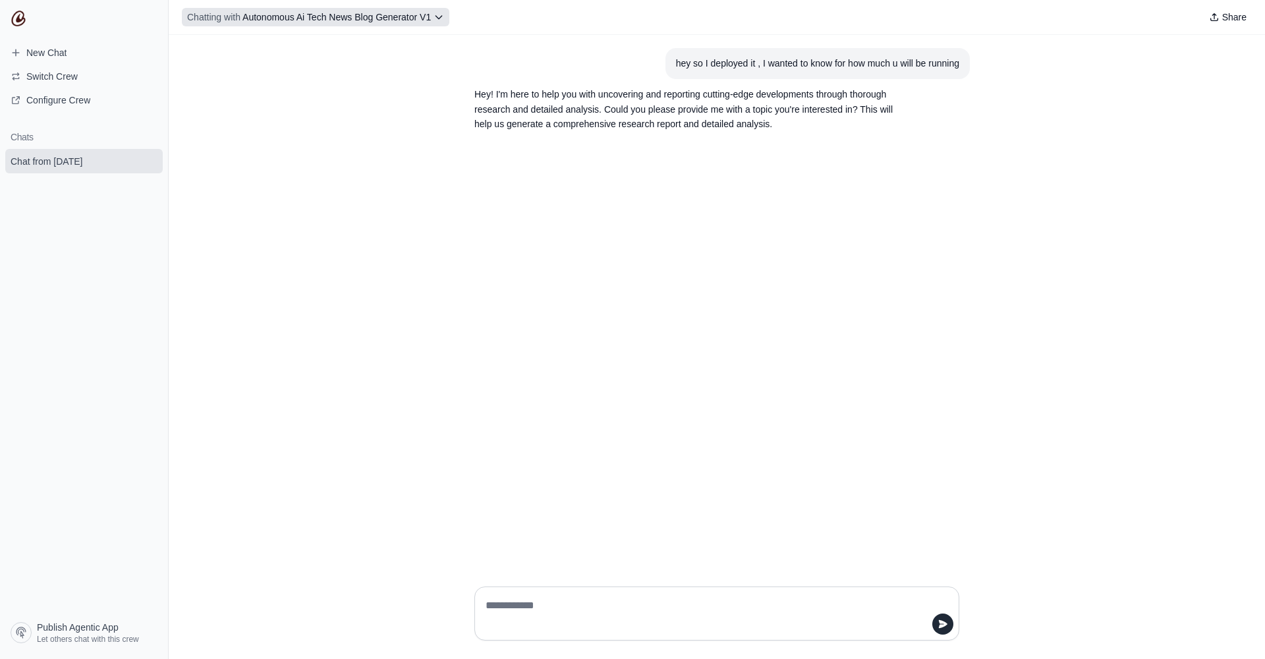
click at [385, 20] on span "Autonomous Ai Tech News Blog Generator V1" at bounding box center [337, 17] width 188 height 11
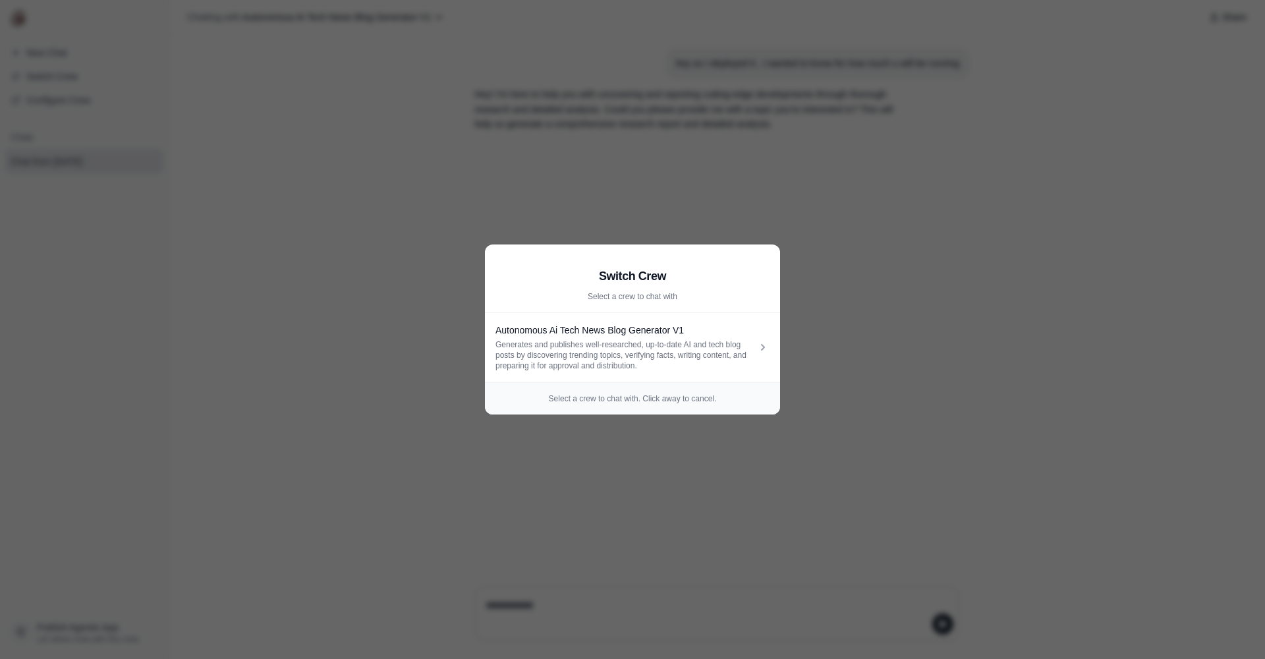
click at [809, 446] on aside "Switch Crew Select a crew to chat with Autonomous Ai Tech News Blog Generator V…" at bounding box center [632, 329] width 1265 height 659
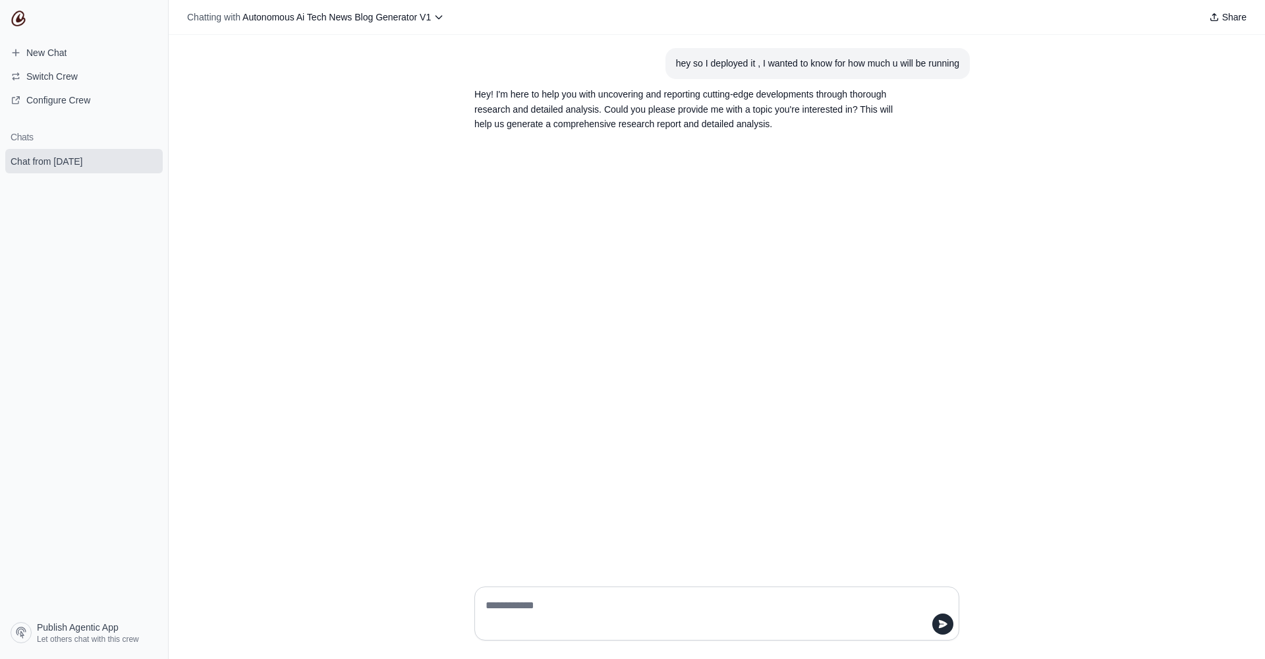
click at [619, 604] on textarea at bounding box center [713, 613] width 460 height 37
type textarea "**********"
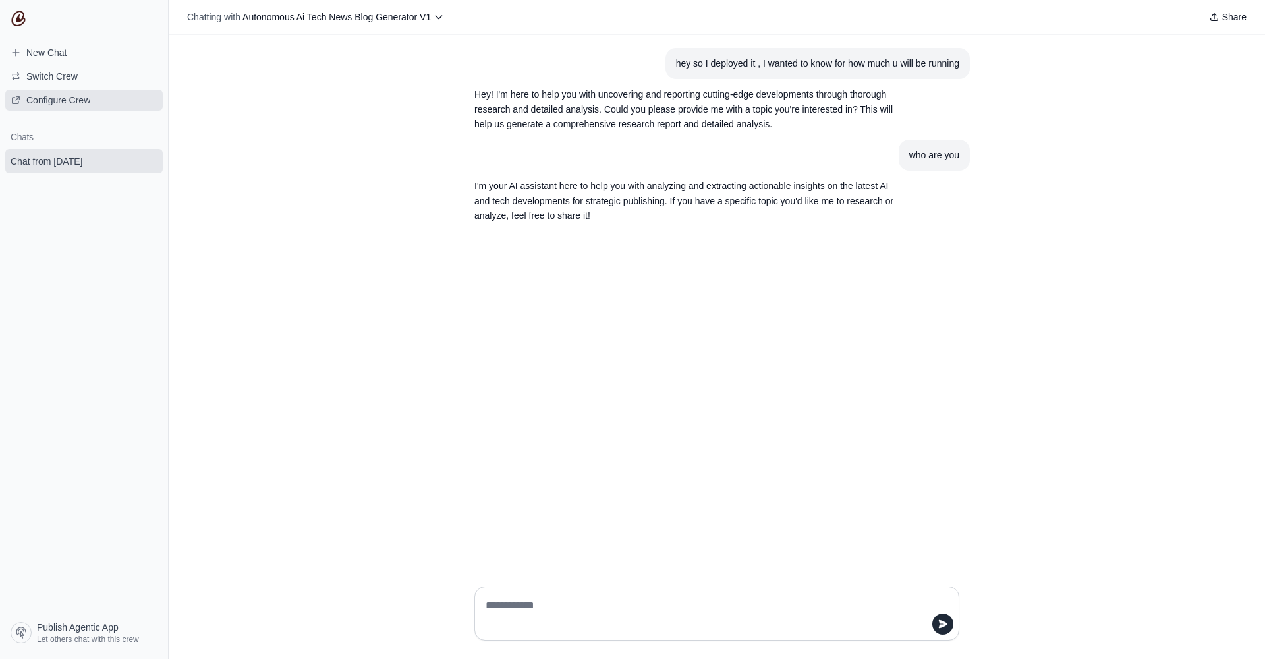
click at [96, 98] on span "Configure Crew" at bounding box center [50, 100] width 101 height 13
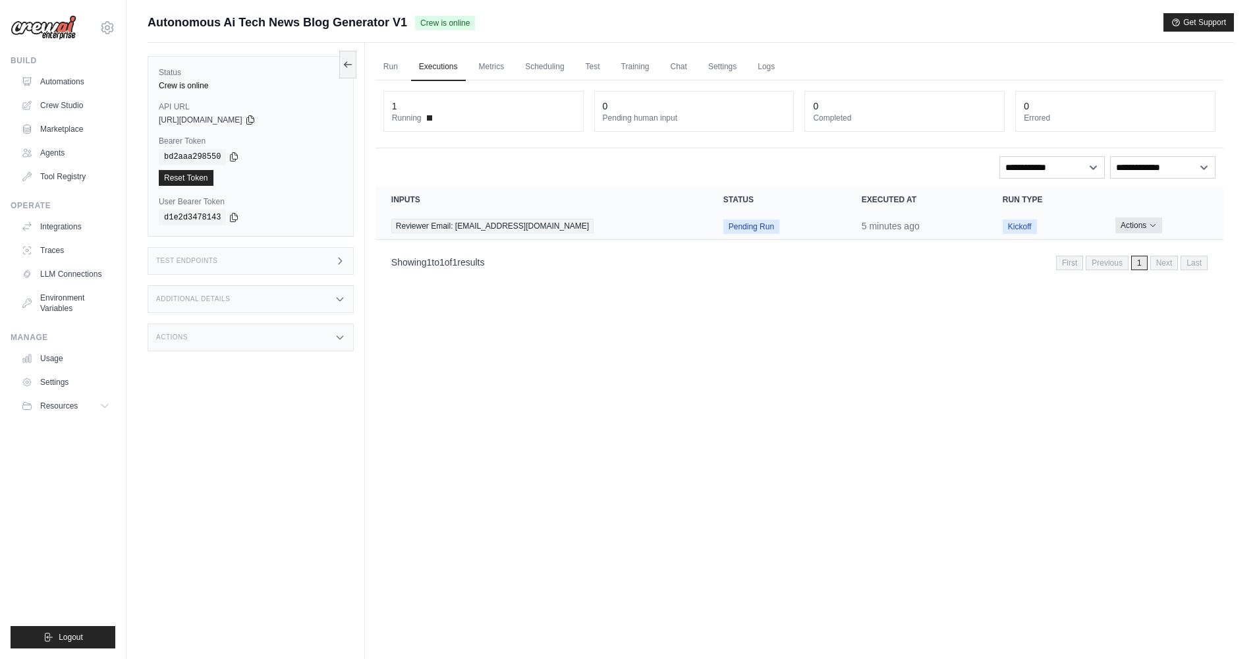
click at [1128, 225] on button "Actions" at bounding box center [1139, 225] width 47 height 16
click at [731, 308] on div "Run Executions Metrics Scheduling Test Training Chat Settings Logs 1 Running 0 …" at bounding box center [799, 372] width 869 height 659
click at [508, 105] on div "1" at bounding box center [483, 106] width 183 height 13
click at [397, 67] on link "Run" at bounding box center [391, 67] width 30 height 28
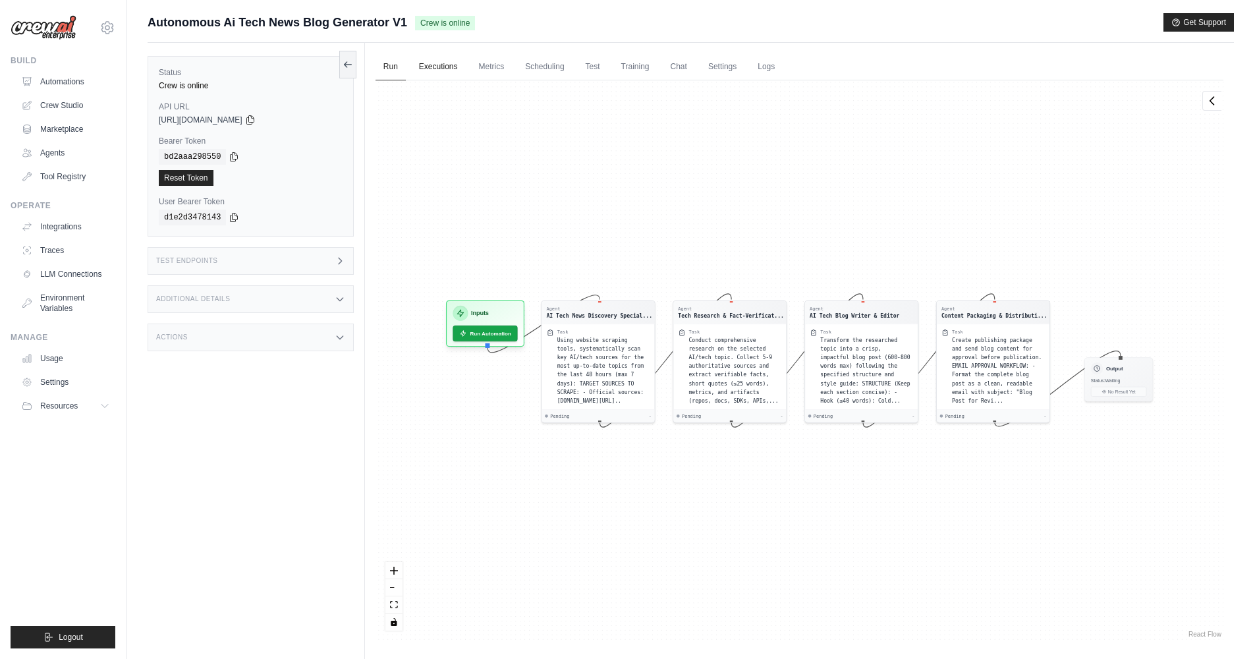
click at [430, 69] on link "Executions" at bounding box center [438, 67] width 55 height 28
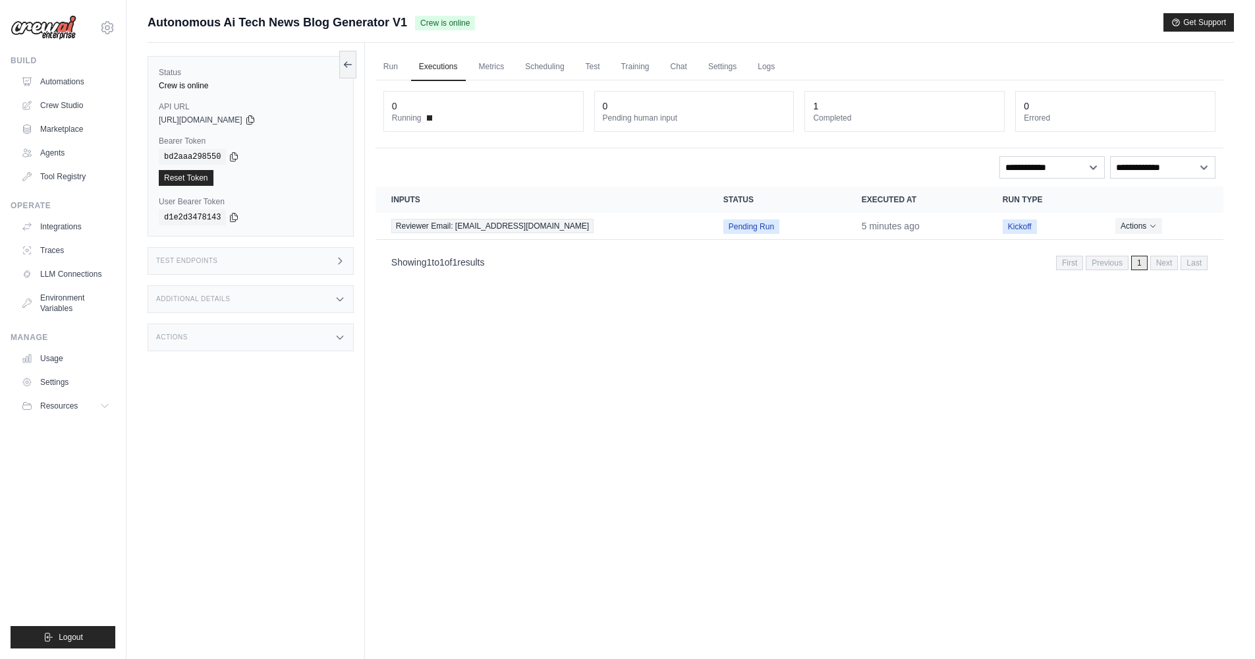
click at [486, 118] on dt "Running" at bounding box center [483, 118] width 183 height 11
click at [430, 118] on span at bounding box center [429, 117] width 5 height 5
click at [749, 227] on span "Completed" at bounding box center [752, 226] width 49 height 14
click at [888, 117] on dt "Completed" at bounding box center [904, 118] width 183 height 11
click at [394, 65] on link "Run" at bounding box center [391, 67] width 30 height 28
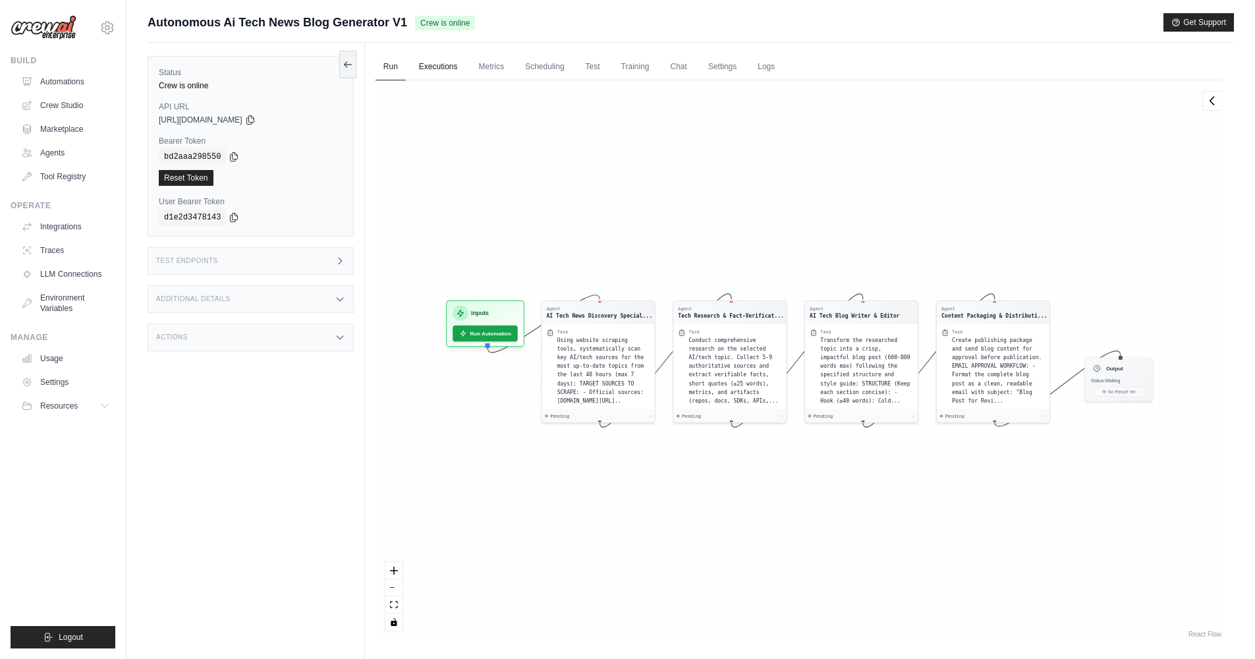
click at [427, 69] on link "Executions" at bounding box center [438, 67] width 55 height 28
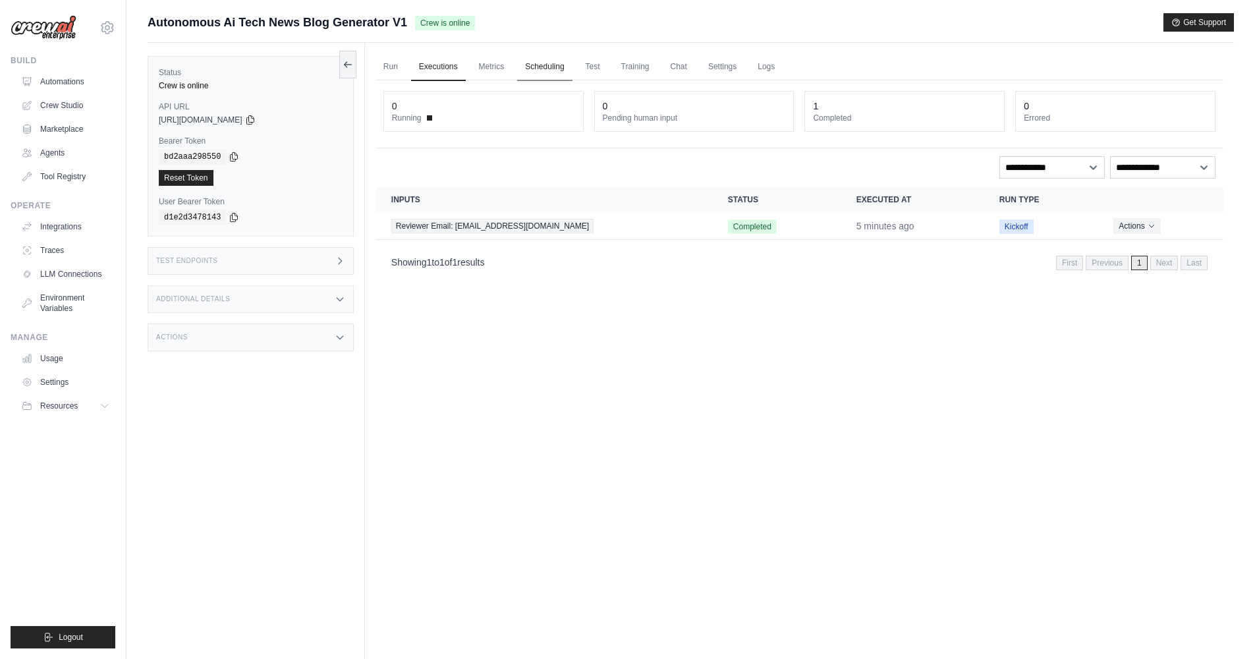
click at [525, 69] on link "Scheduling" at bounding box center [544, 67] width 55 height 28
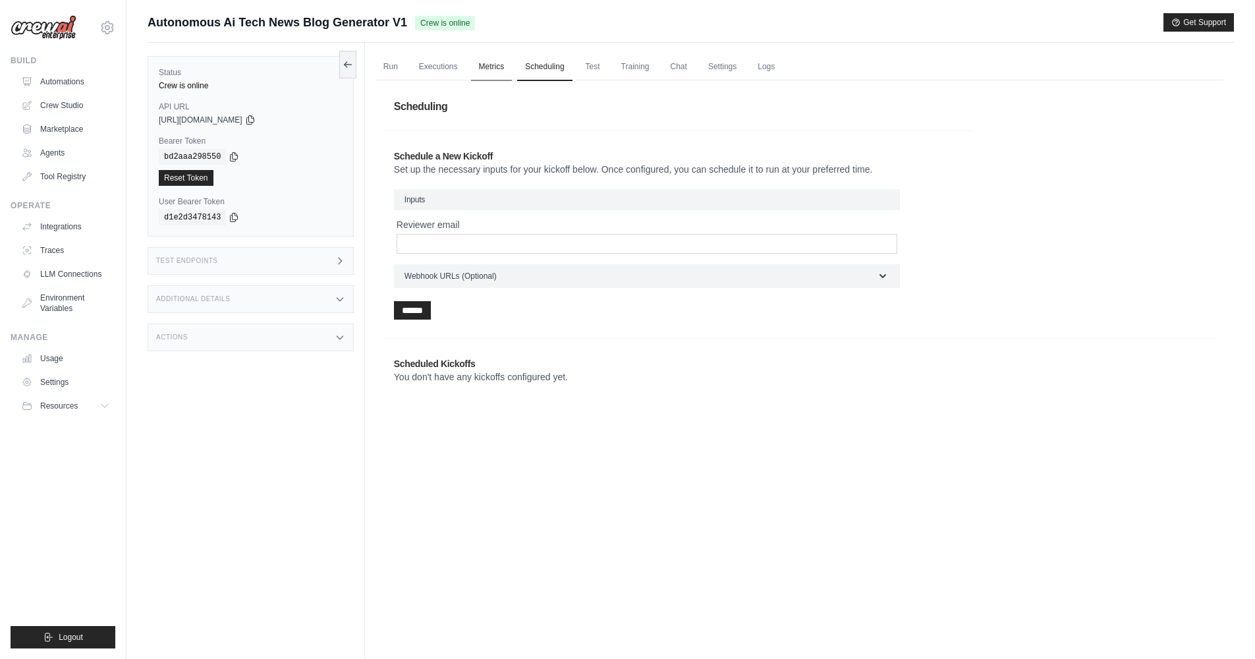
click at [494, 68] on link "Metrics" at bounding box center [492, 67] width 42 height 28
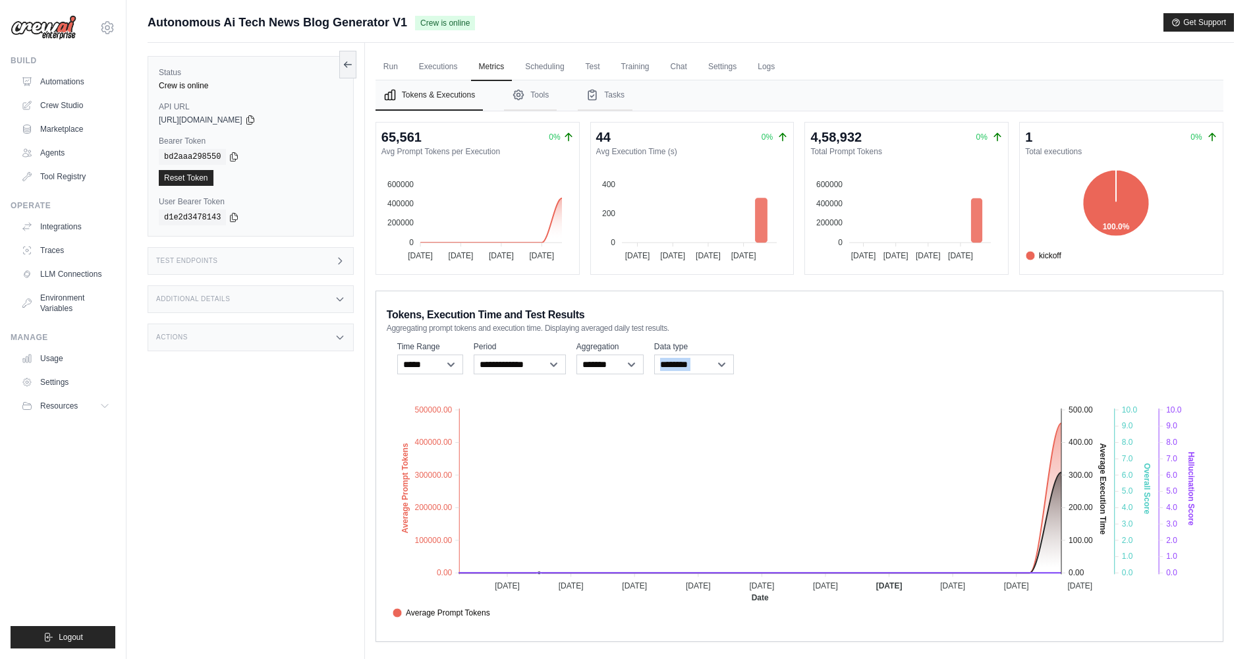
drag, startPoint x: 1009, startPoint y: 500, endPoint x: 997, endPoint y: 375, distance: 125.1
click at [533, 96] on button "Tools" at bounding box center [530, 95] width 53 height 30
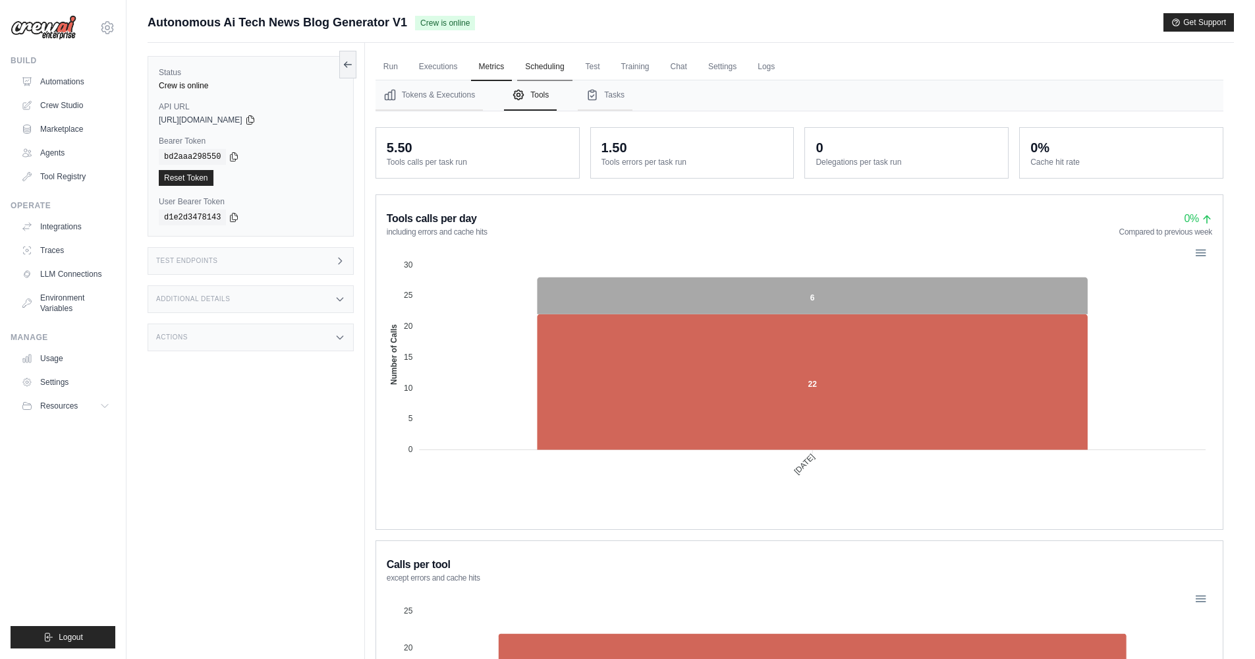
click at [548, 71] on link "Scheduling" at bounding box center [544, 67] width 55 height 28
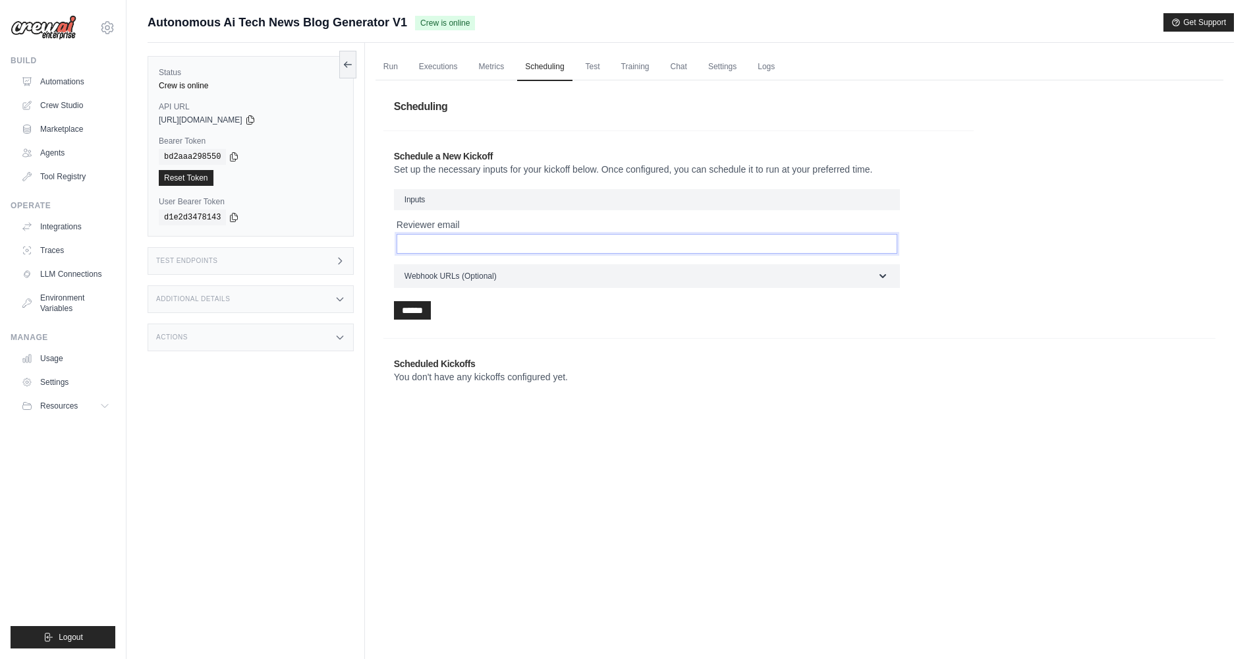
click at [471, 238] on input "Reviewer email" at bounding box center [647, 244] width 501 height 20
click at [499, 274] on button "Webhook URLs (Optional)" at bounding box center [647, 276] width 506 height 24
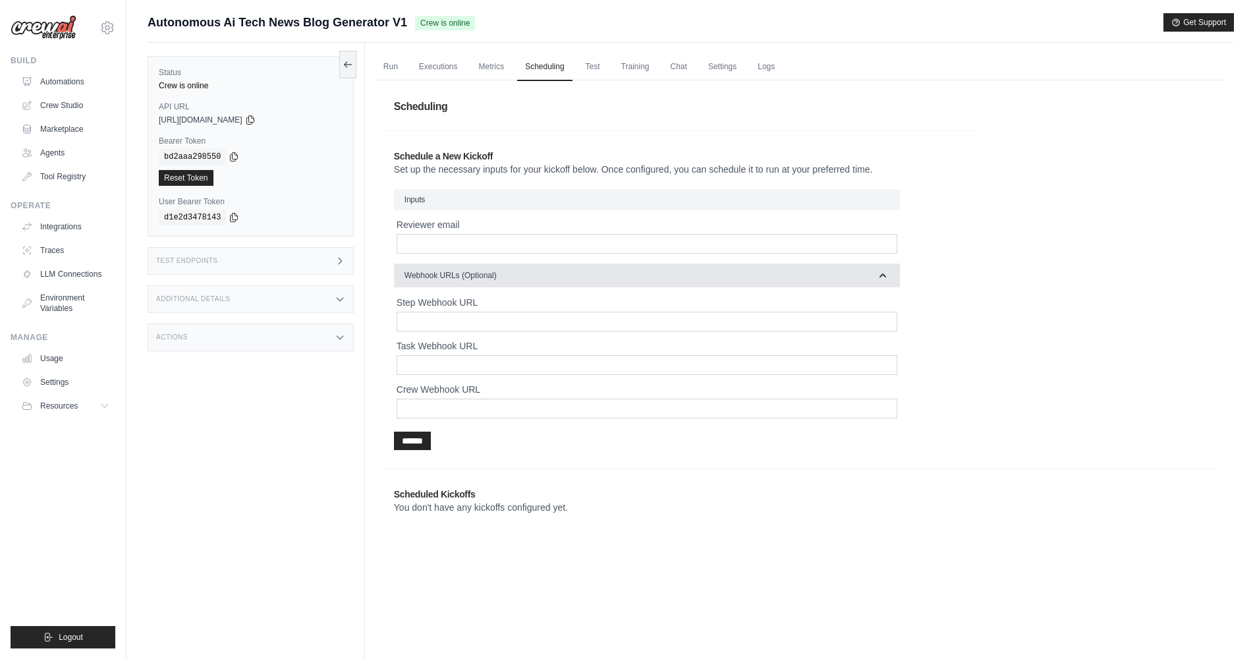
click at [517, 279] on button "Webhook URLs (Optional)" at bounding box center [647, 276] width 506 height 24
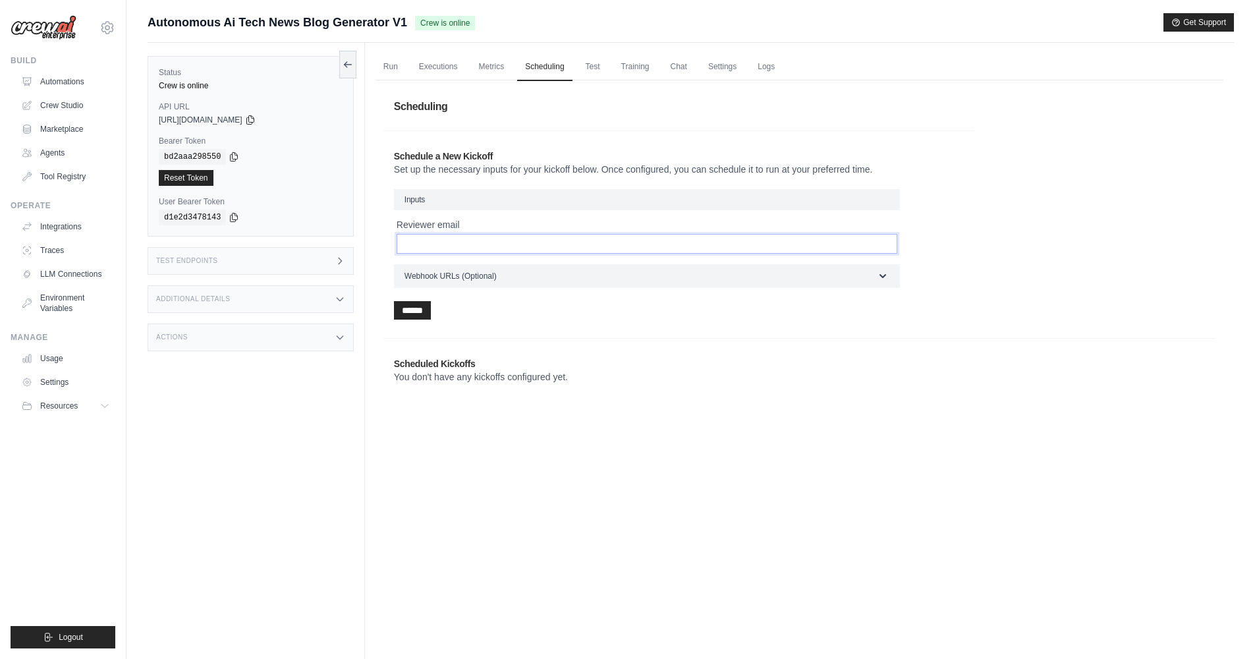
click at [456, 242] on input "Reviewer email" at bounding box center [647, 244] width 501 height 20
click at [497, 207] on h3 "Inputs" at bounding box center [647, 199] width 506 height 21
click at [496, 198] on h3 "Inputs" at bounding box center [647, 199] width 506 height 21
click at [439, 246] on input "Reviewer email" at bounding box center [647, 244] width 501 height 20
type input "**********"
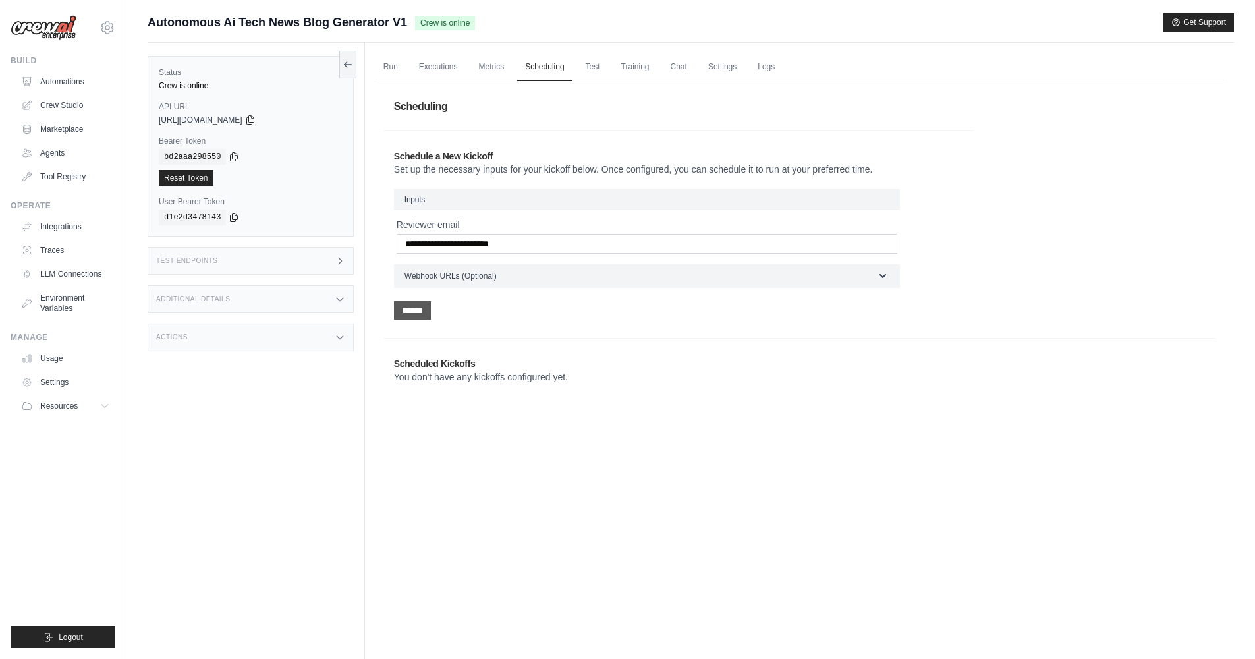
click at [421, 311] on input "******" at bounding box center [412, 310] width 37 height 18
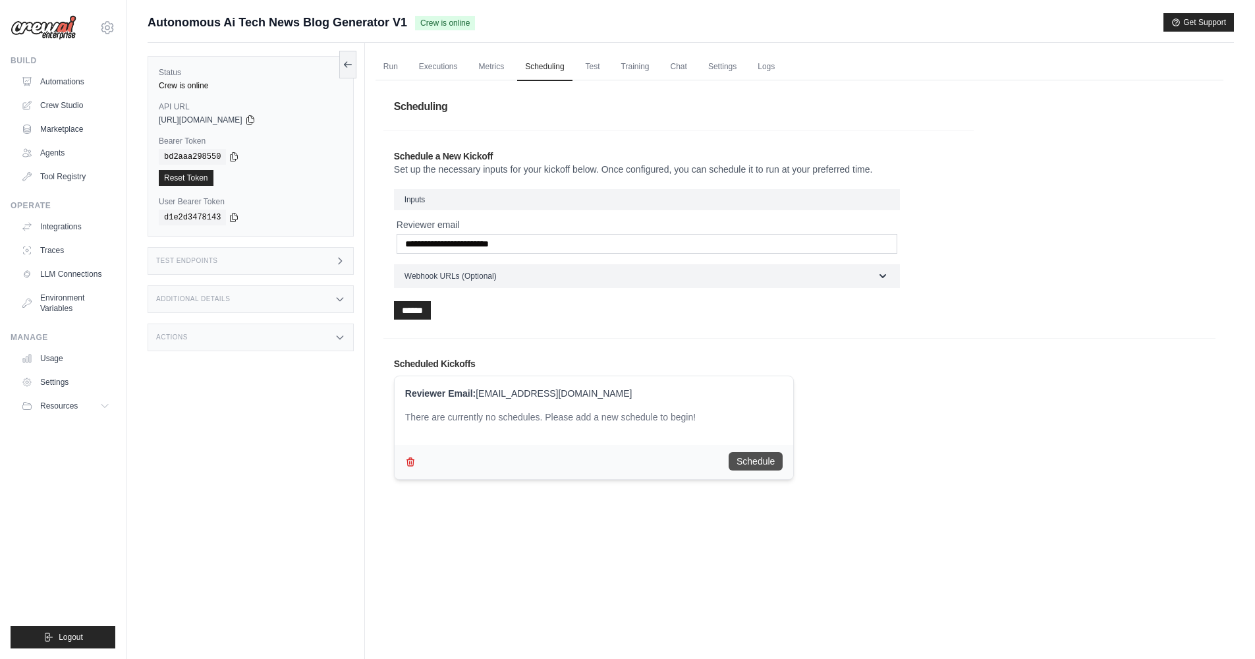
click at [755, 463] on button "Schedule" at bounding box center [756, 461] width 54 height 18
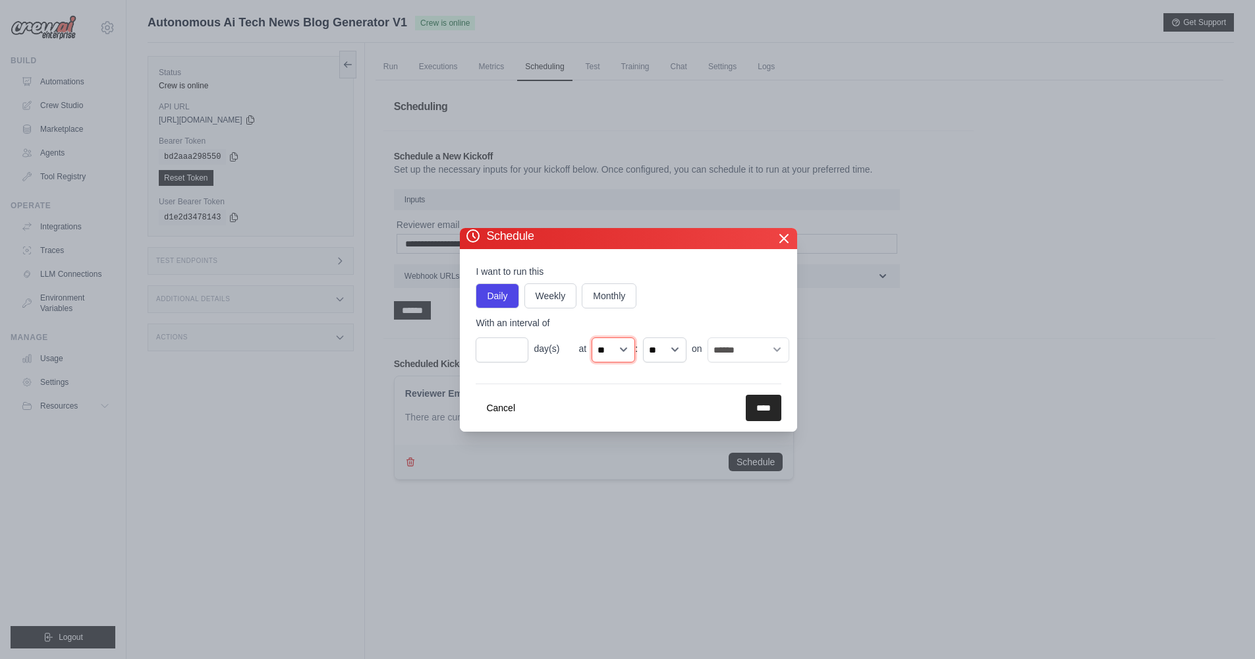
select select "**"
click at [515, 355] on input "*" at bounding box center [502, 349] width 53 height 25
click at [516, 349] on input "*" at bounding box center [502, 349] width 53 height 25
click at [516, 355] on input "*" at bounding box center [502, 349] width 53 height 25
click at [531, 365] on form "I want to run this Daily Weekly Monthly With an interval of * day(s) at ** ** *…" at bounding box center [629, 343] width 306 height 156
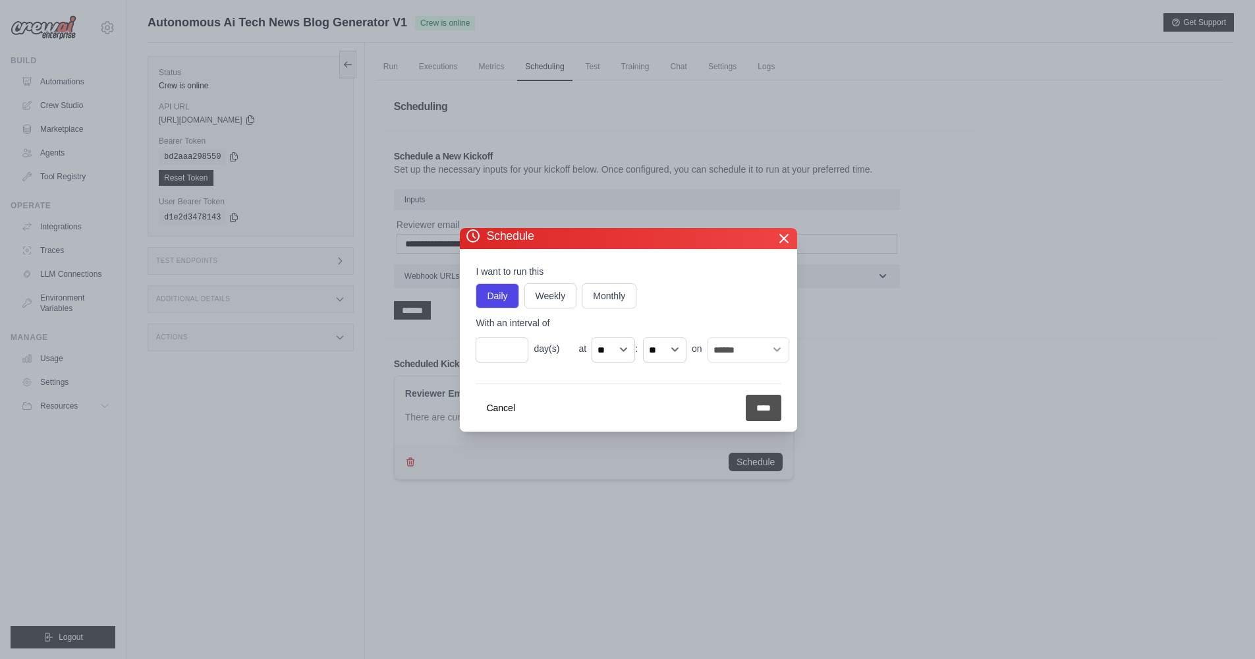
click at [765, 411] on input "****" at bounding box center [764, 408] width 36 height 26
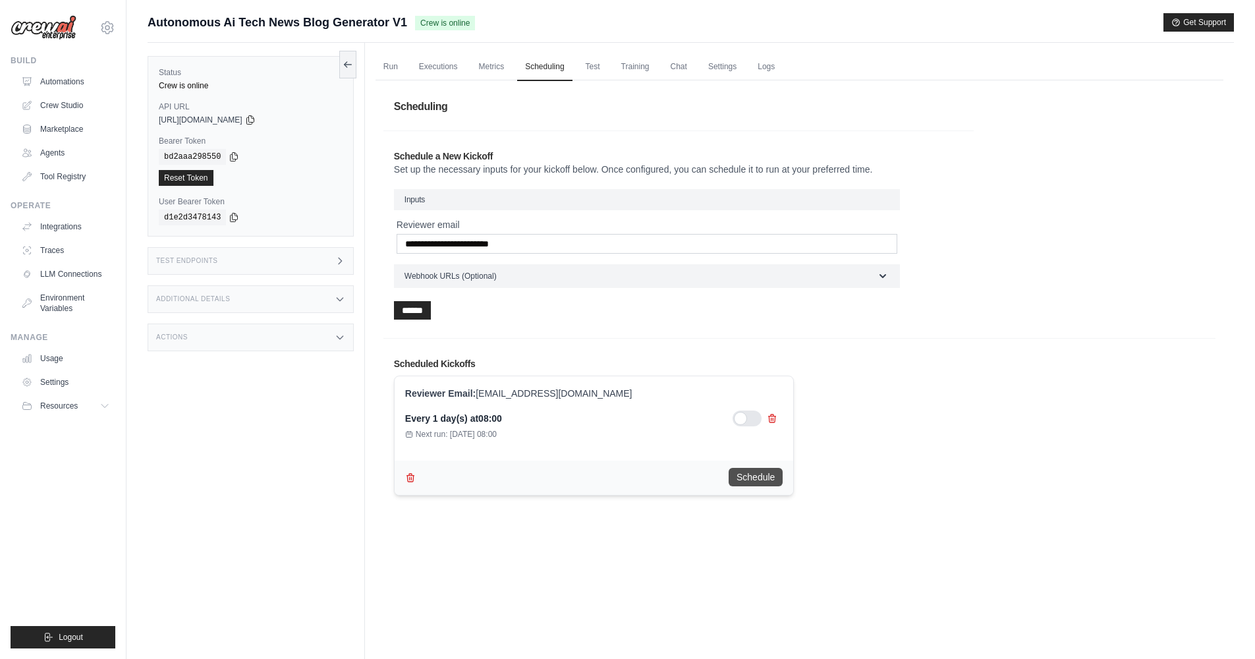
click at [765, 480] on button "Schedule" at bounding box center [756, 477] width 54 height 18
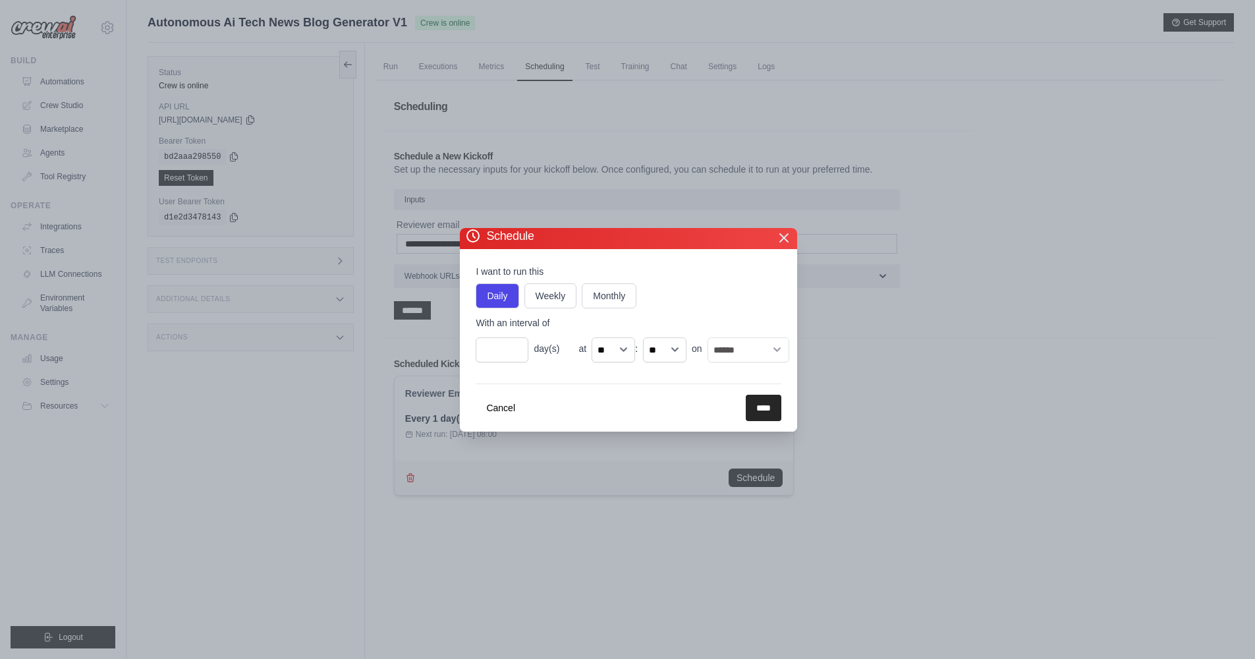
click at [780, 240] on icon "button" at bounding box center [784, 238] width 16 height 16
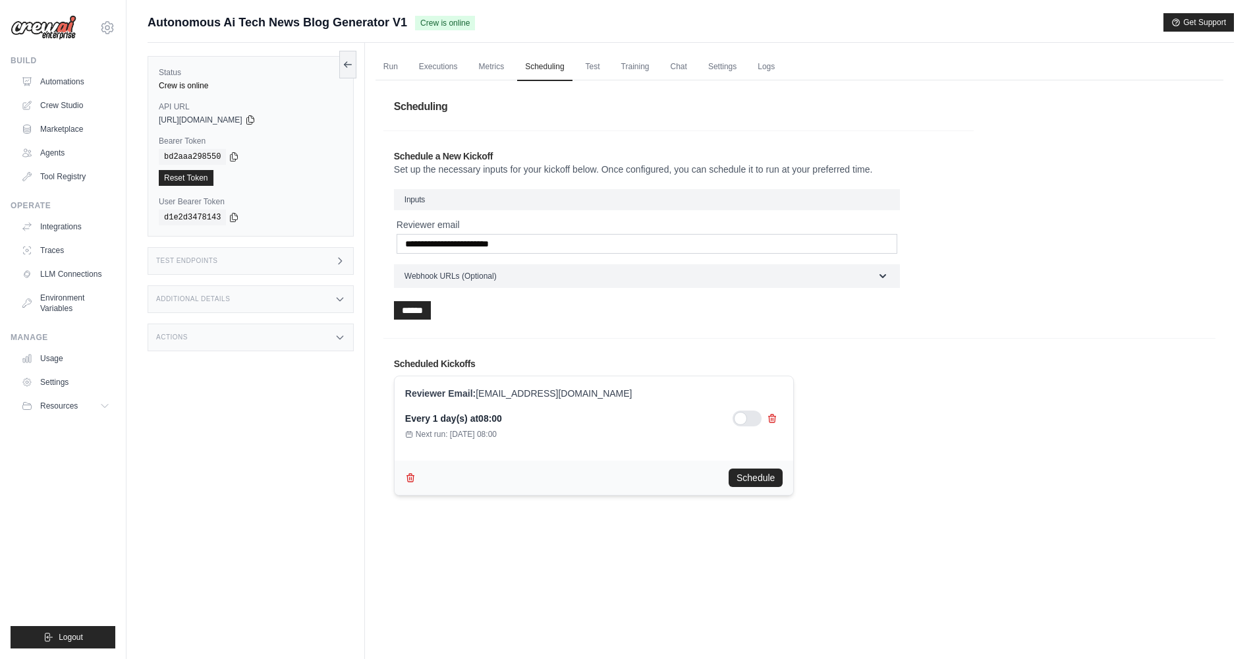
click at [741, 419] on div at bounding box center [747, 419] width 29 height 16
click at [494, 70] on link "Metrics" at bounding box center [492, 67] width 42 height 28
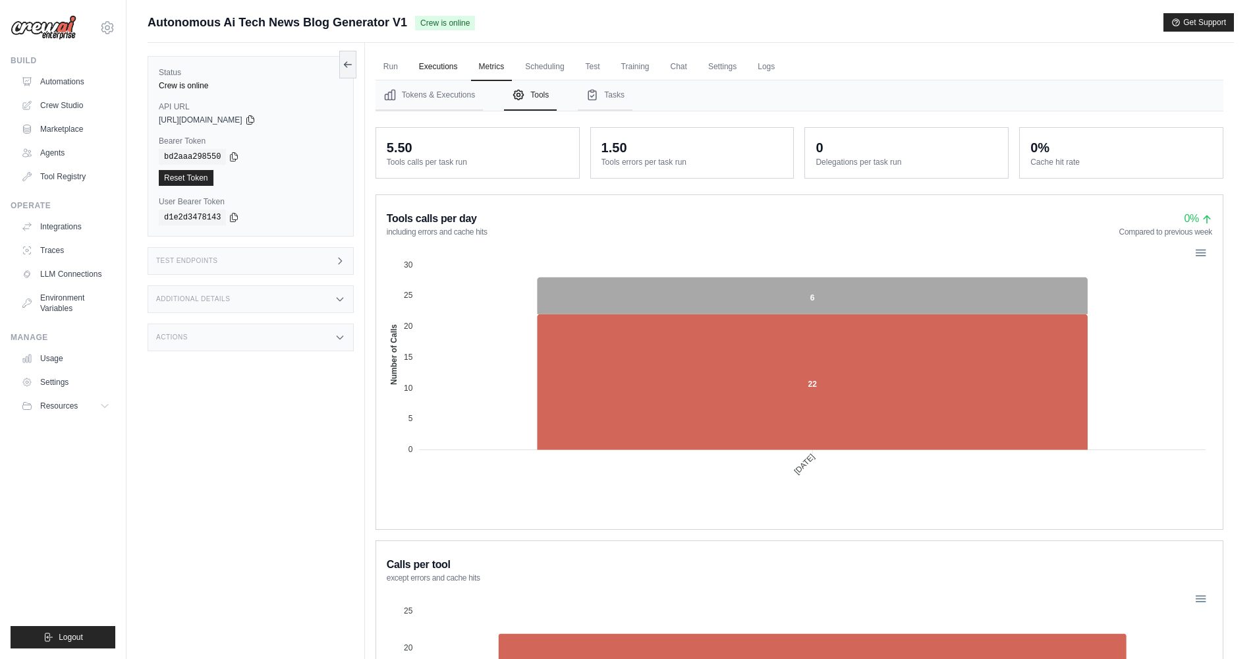
click at [446, 71] on link "Executions" at bounding box center [438, 67] width 55 height 28
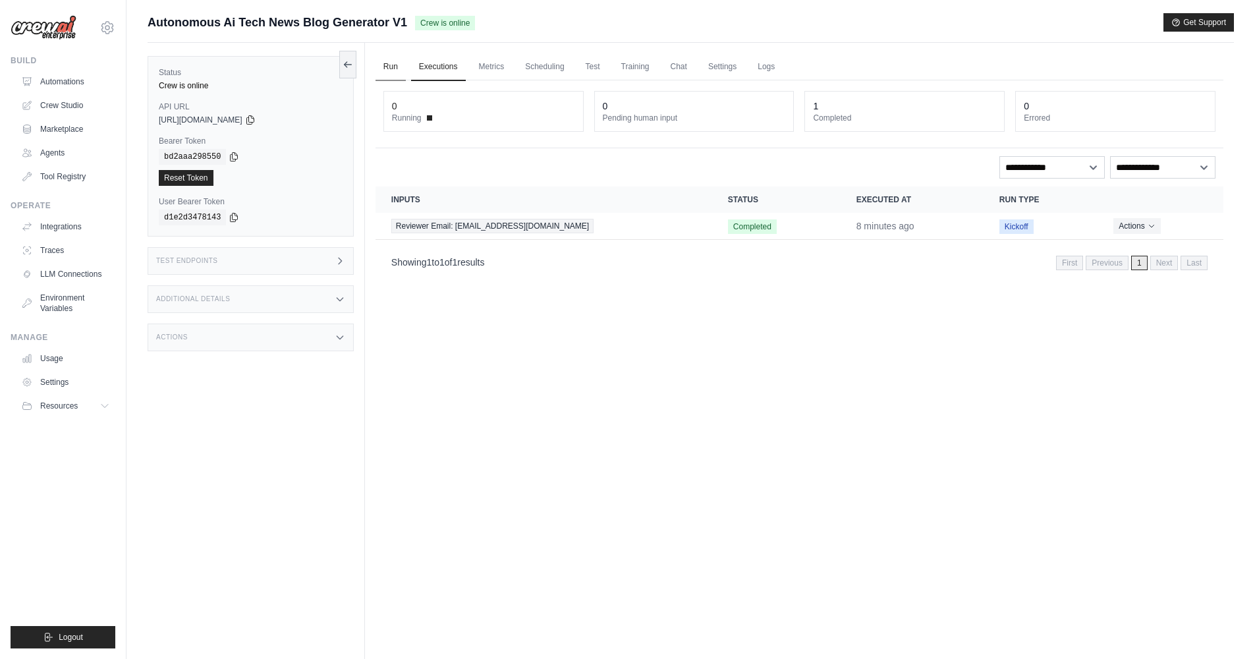
click at [405, 70] on ul "Run Executions Metrics Scheduling Test Training Chat Settings Logs" at bounding box center [800, 66] width 848 height 27
click at [398, 68] on link "Run" at bounding box center [391, 67] width 30 height 28
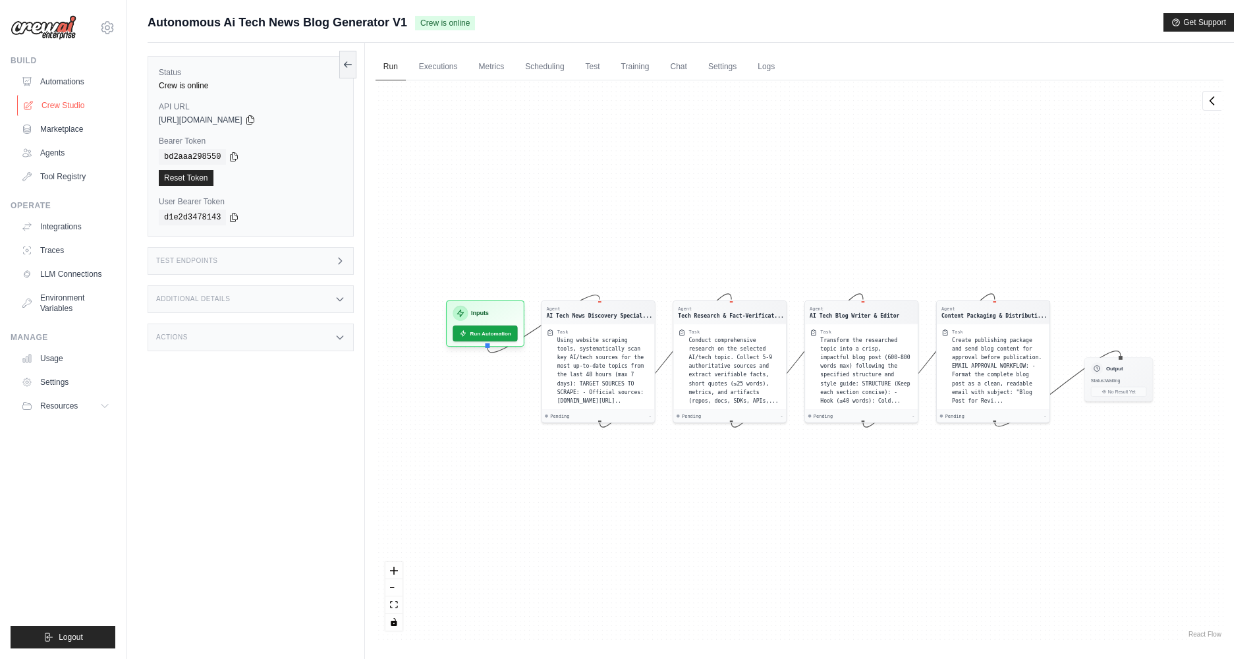
click at [57, 102] on link "Crew Studio" at bounding box center [67, 105] width 100 height 21
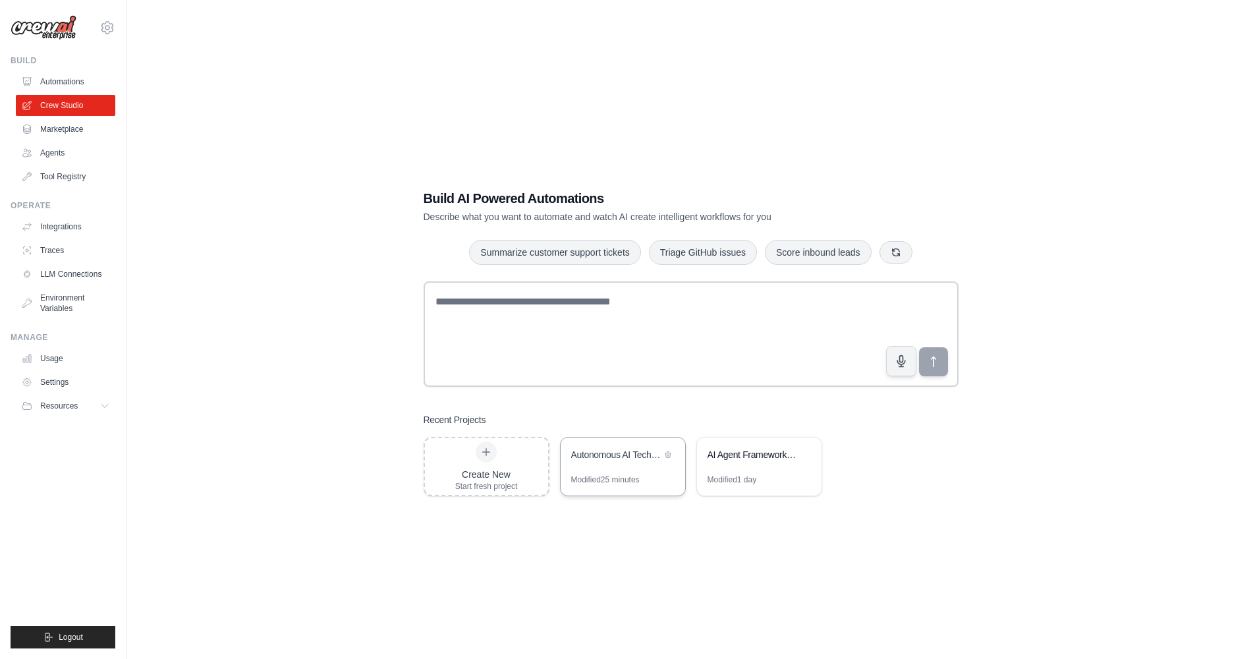
click at [597, 471] on div "Autonomous AI Tech News Blog Generator" at bounding box center [623, 456] width 125 height 37
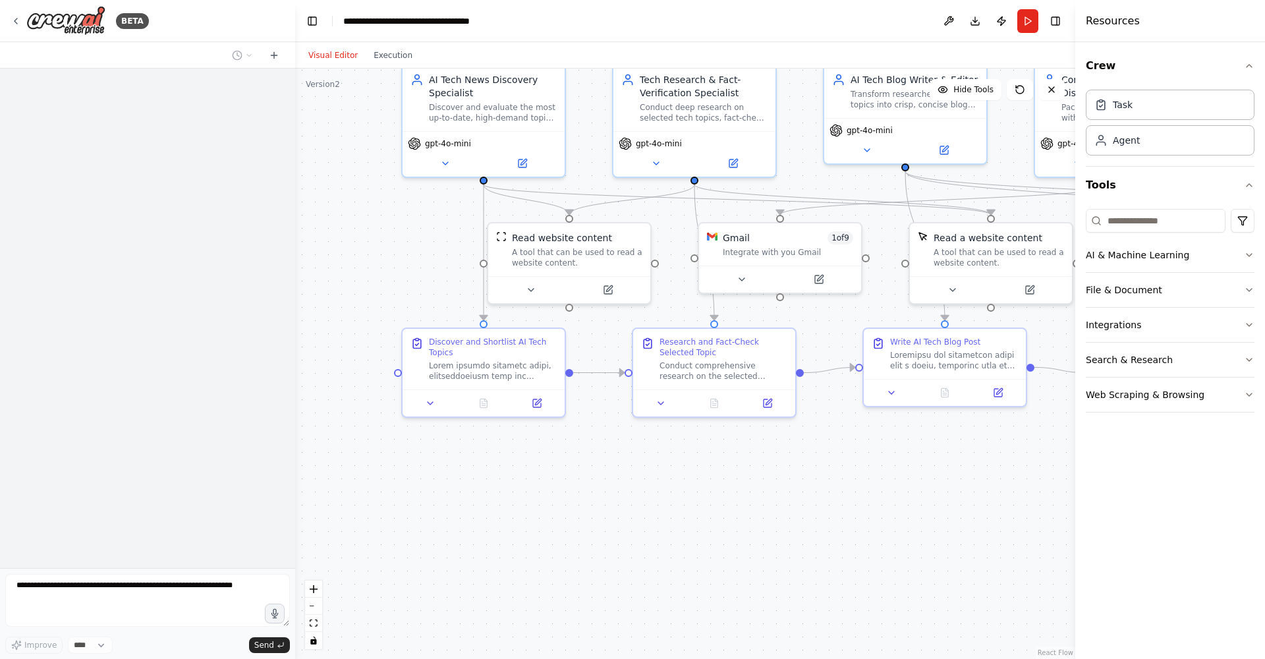
scroll to position [3227, 0]
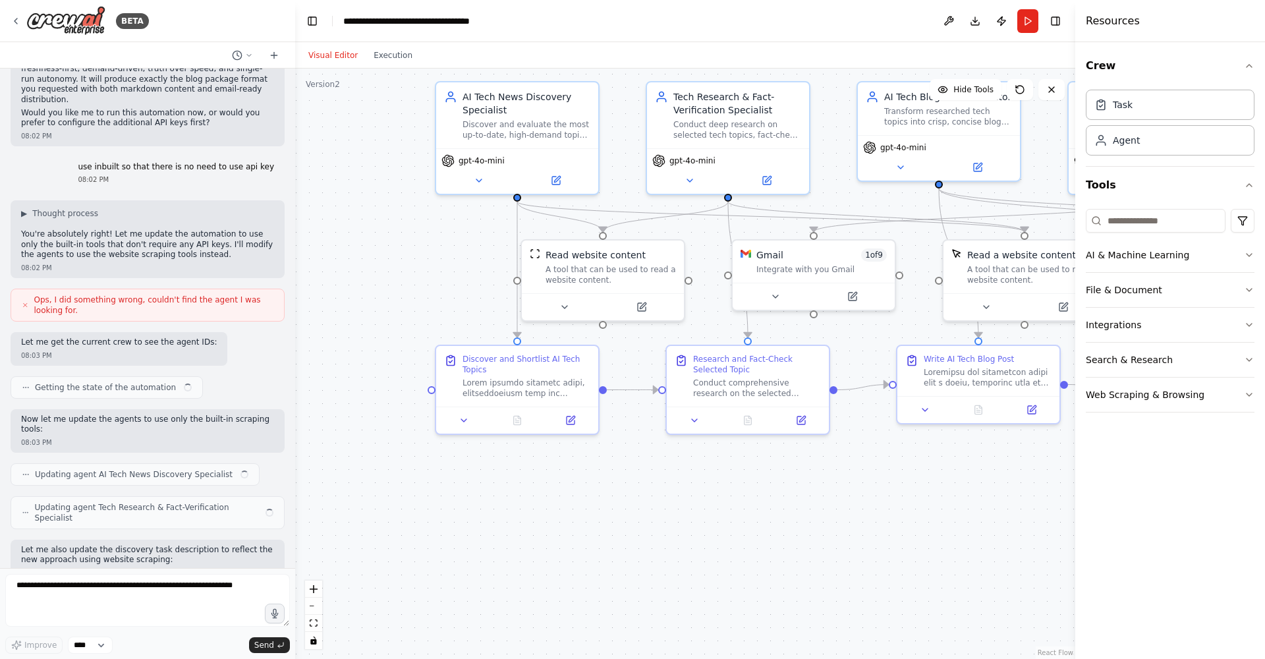
drag, startPoint x: 720, startPoint y: 582, endPoint x: 794, endPoint y: 529, distance: 91.1
click at [794, 529] on div ".deletable-edge-delete-btn { width: 20px; height: 20px; border: 0px solid #ffff…" at bounding box center [685, 364] width 780 height 591
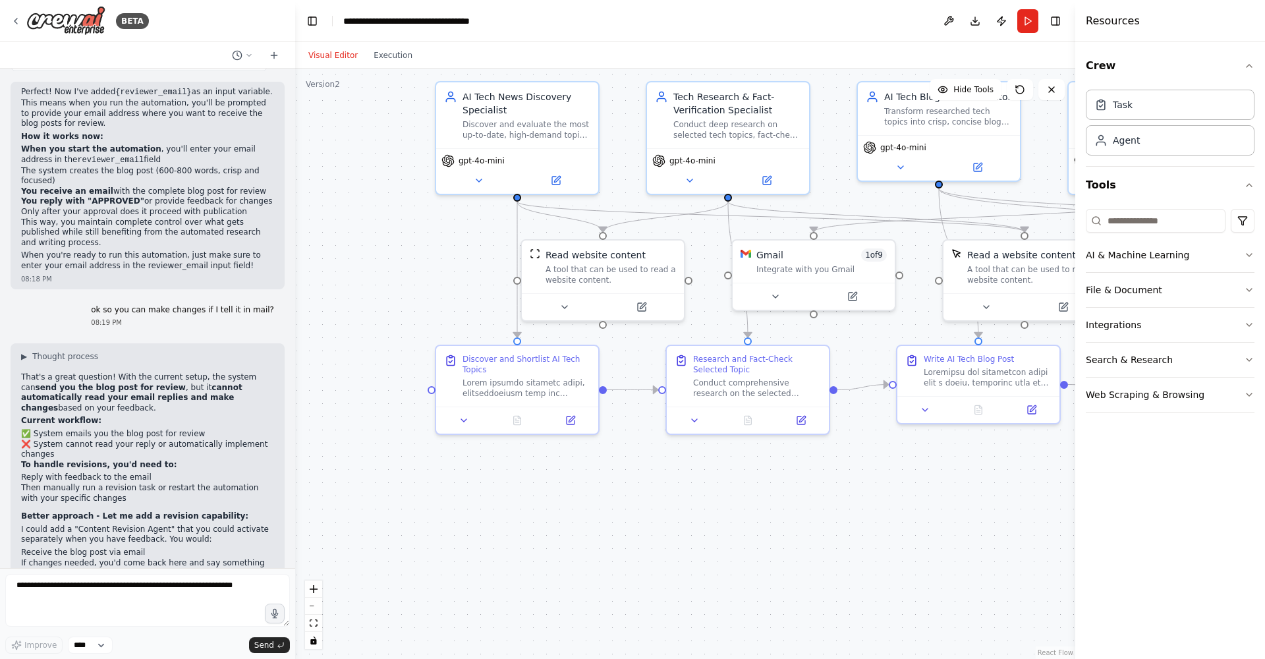
scroll to position [8044, 0]
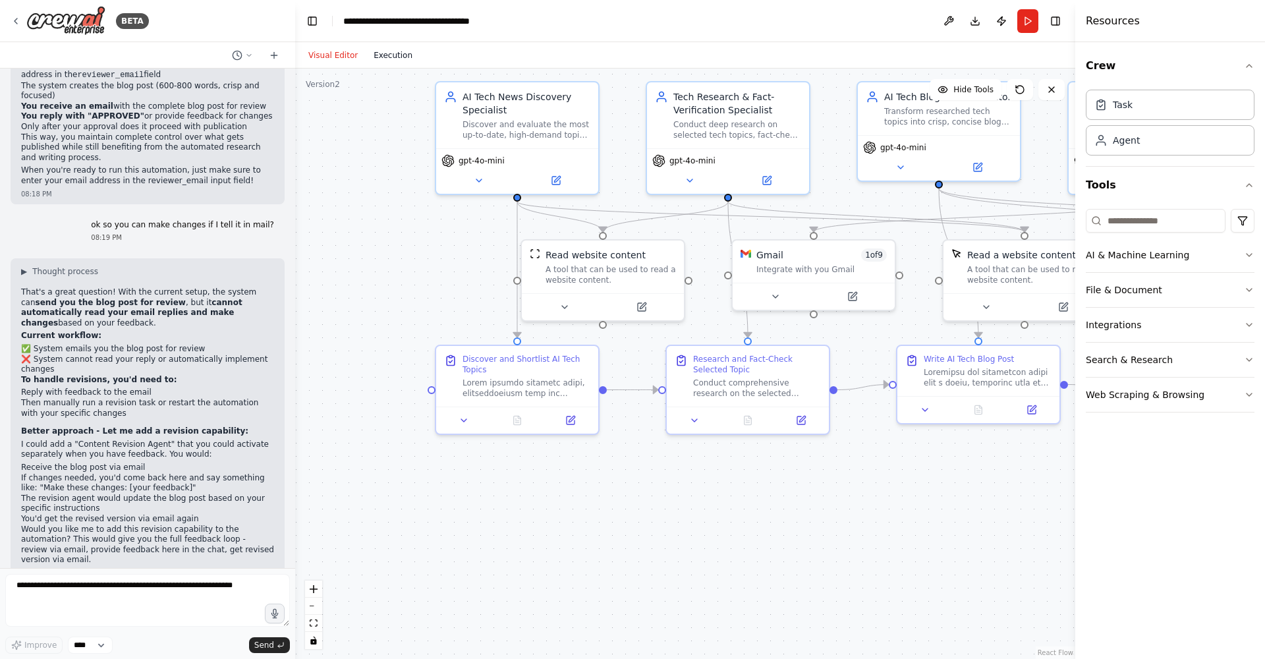
click at [399, 55] on button "Execution" at bounding box center [393, 55] width 55 height 16
click at [350, 53] on button "Visual Editor" at bounding box center [333, 55] width 65 height 16
click at [142, 590] on textarea at bounding box center [147, 600] width 285 height 53
type textarea "**********"
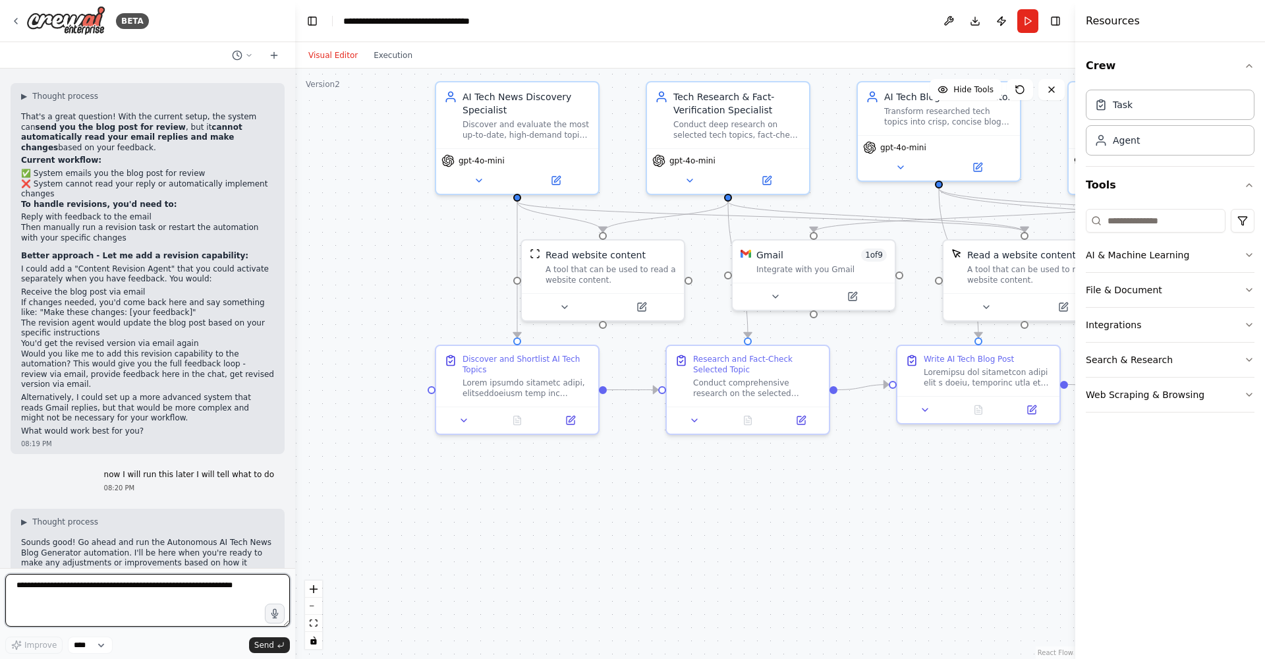
scroll to position [8229, 0]
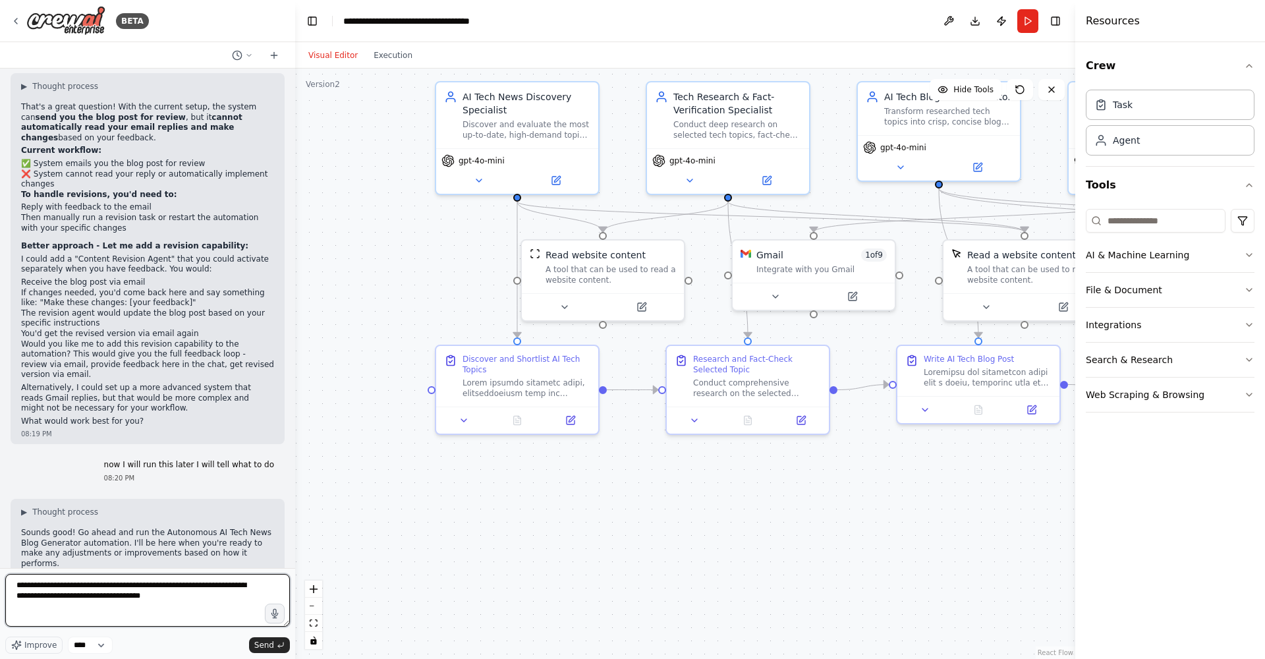
type textarea "**********"
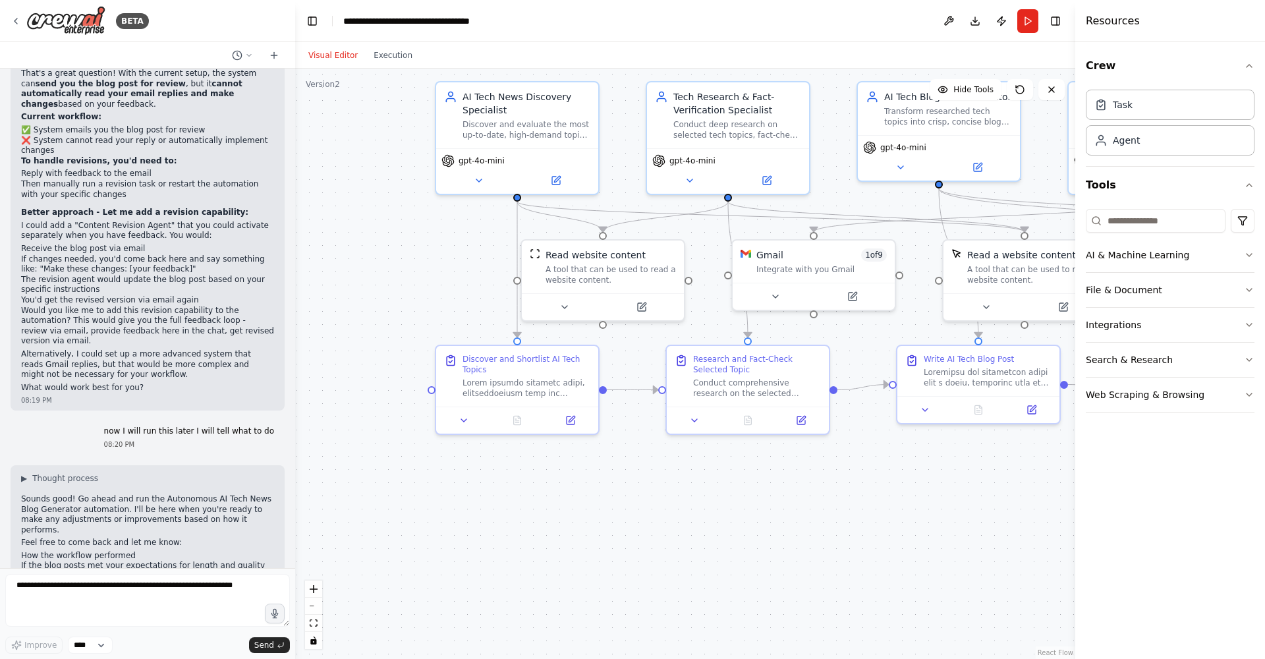
scroll to position [8317, 0]
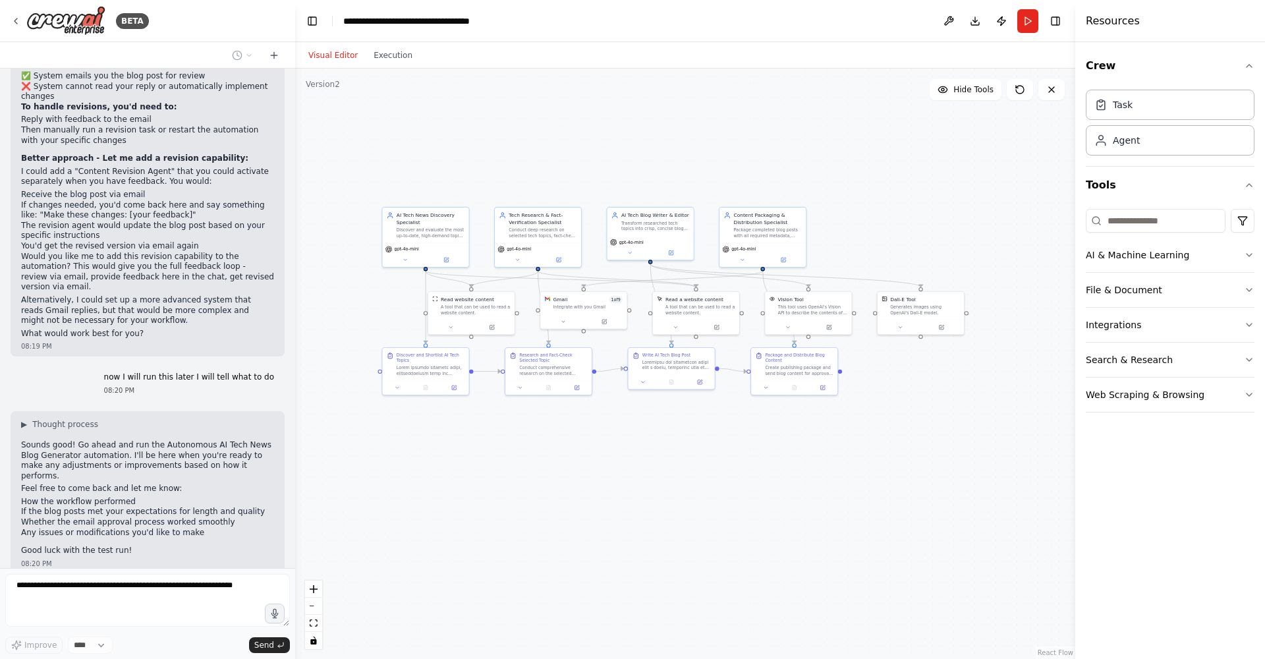
drag, startPoint x: 785, startPoint y: 538, endPoint x: 584, endPoint y: 469, distance: 212.8
click at [584, 469] on div ".deletable-edge-delete-btn { width: 20px; height: 20px; border: 0px solid #ffff…" at bounding box center [685, 364] width 780 height 591
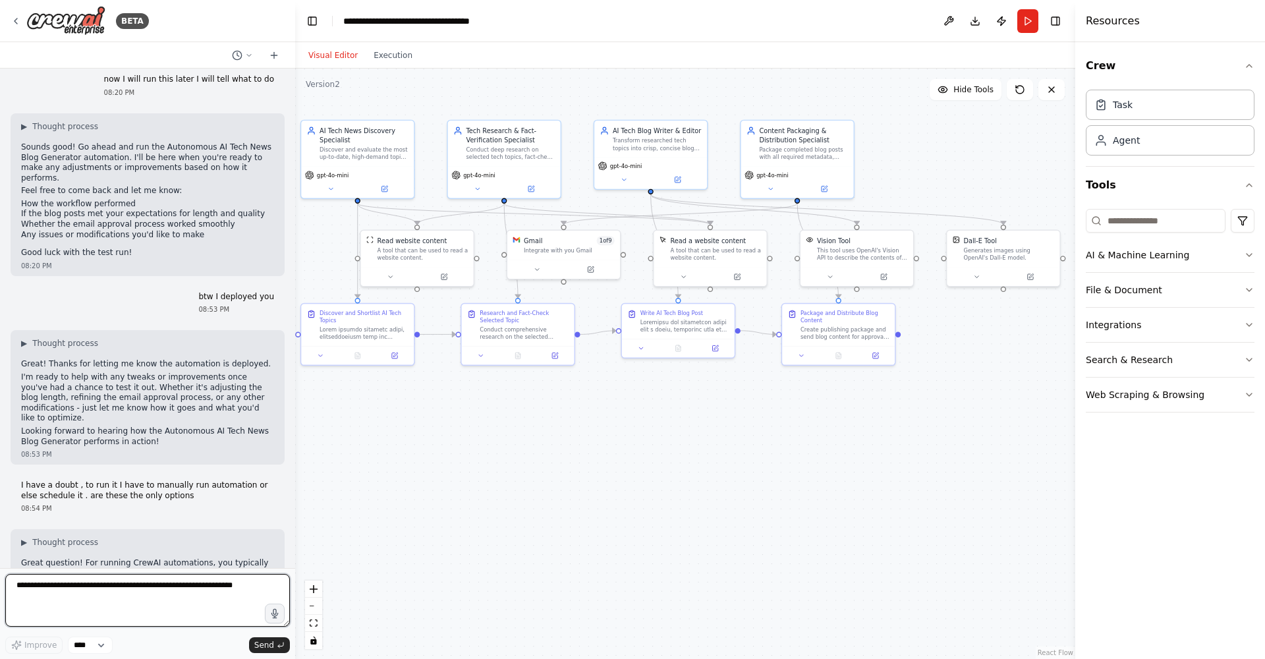
scroll to position [8624, 0]
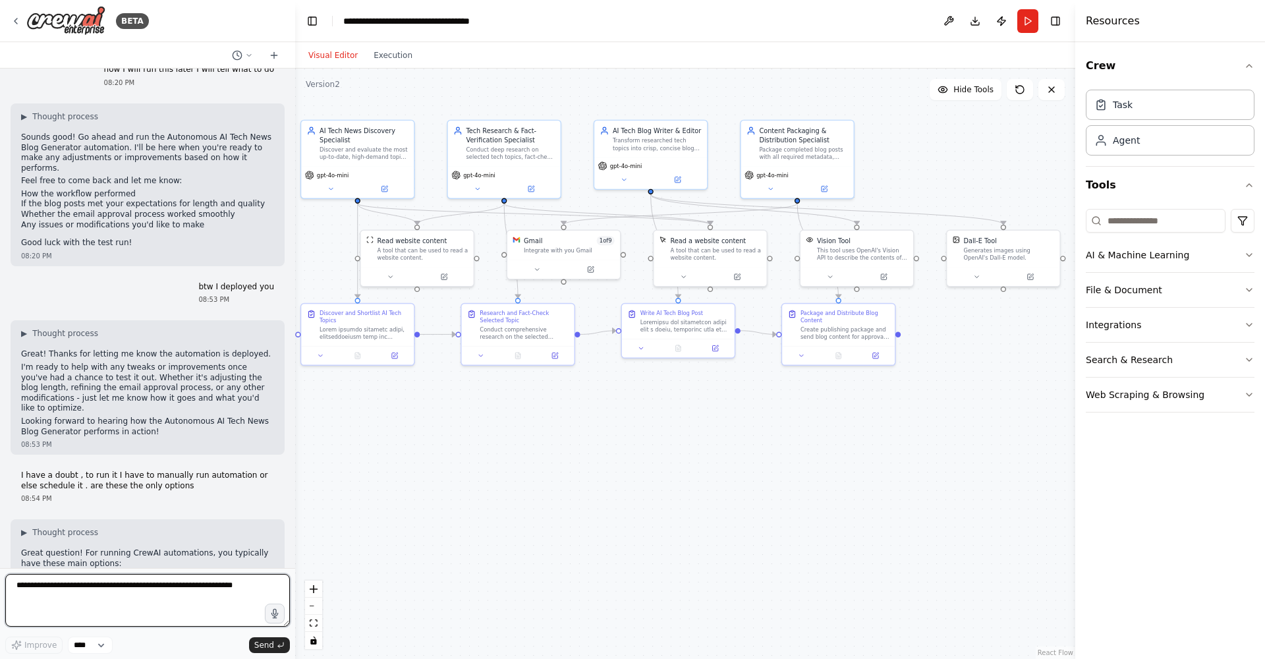
click at [150, 602] on textarea at bounding box center [147, 600] width 285 height 53
type textarea "**********"
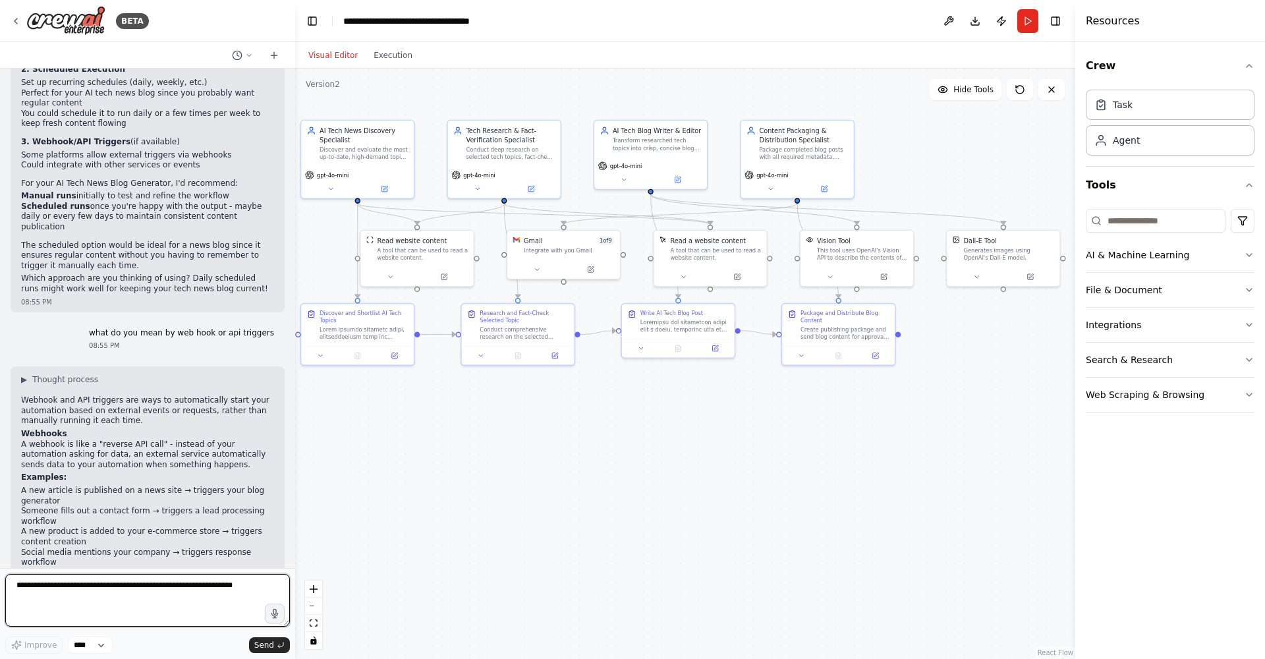
scroll to position [9173, 0]
click at [128, 596] on textarea at bounding box center [147, 600] width 285 height 53
type textarea "**********"
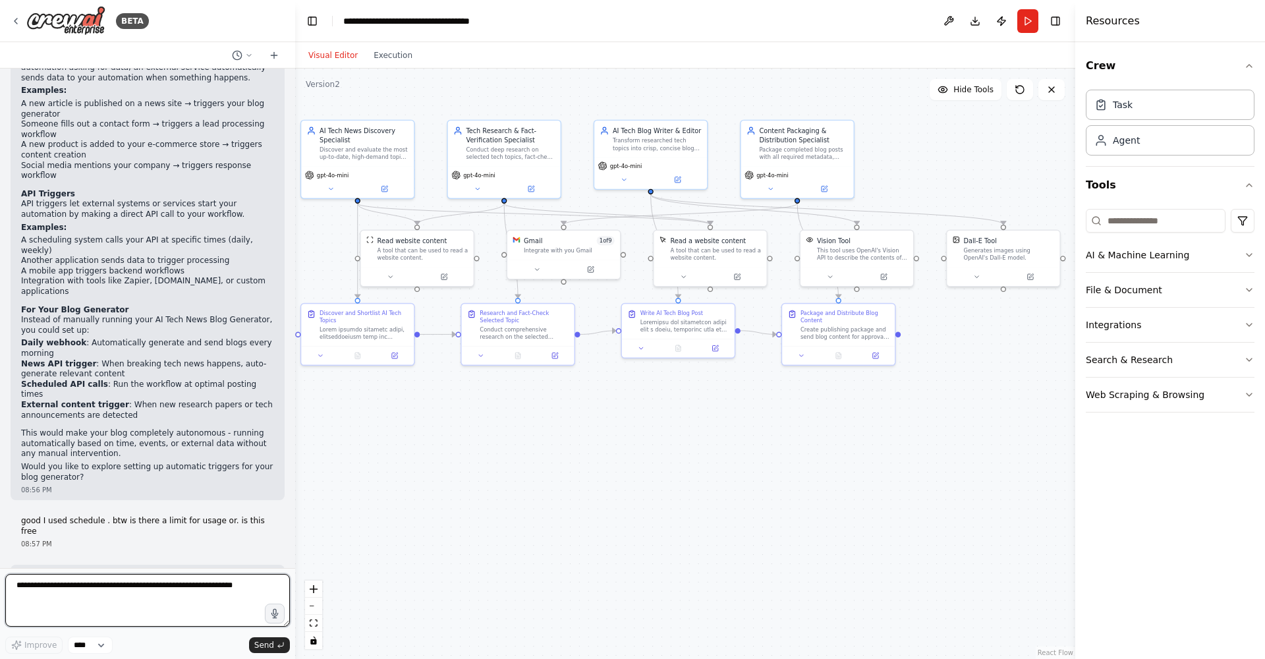
scroll to position [9569, 0]
